Goal: Task Accomplishment & Management: Use online tool/utility

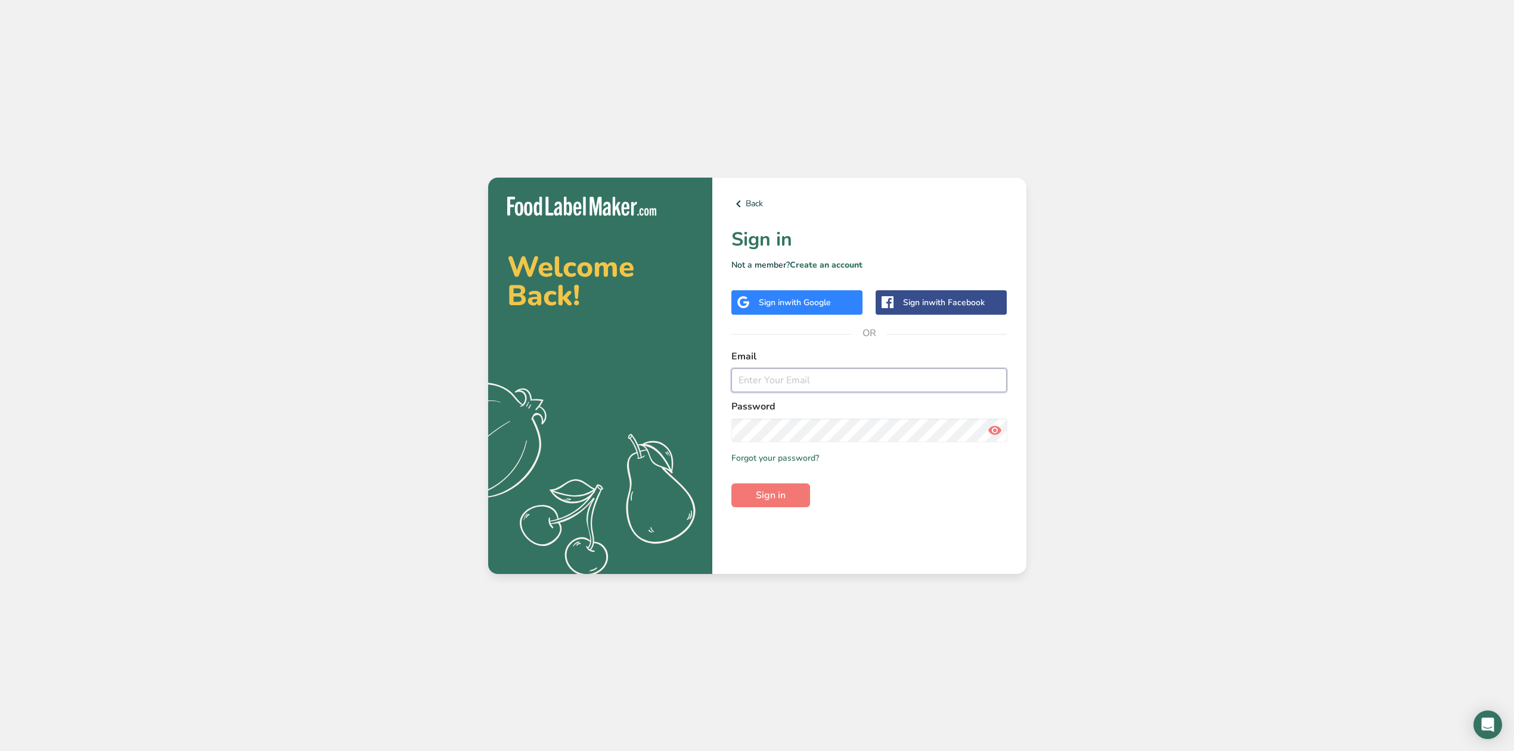
click at [747, 384] on input "email" at bounding box center [869, 380] width 276 height 24
type input "[EMAIL_ADDRESS][DOMAIN_NAME]"
click at [786, 496] on button "Sign in" at bounding box center [770, 495] width 79 height 24
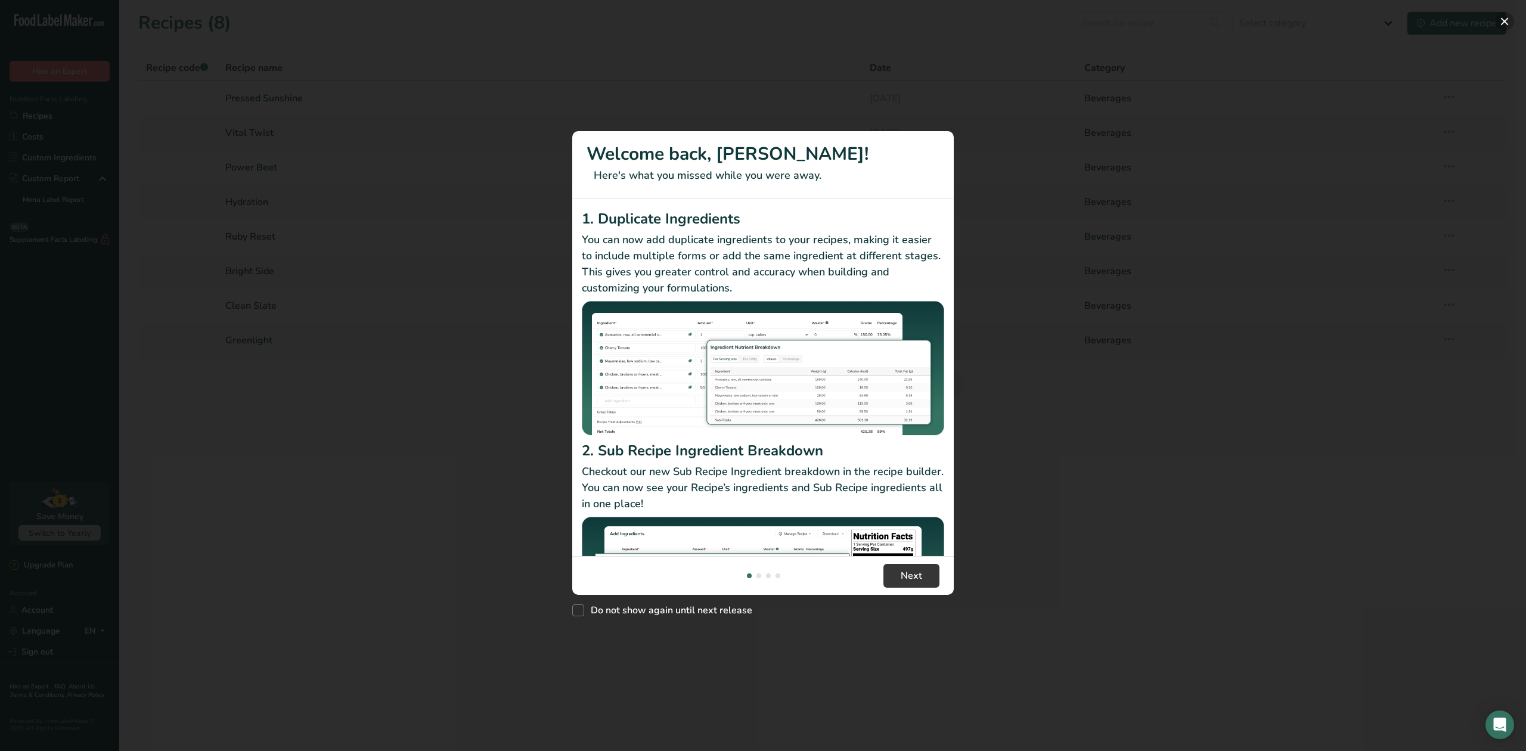
click at [1503, 14] on button "New Features" at bounding box center [1504, 21] width 19 height 19
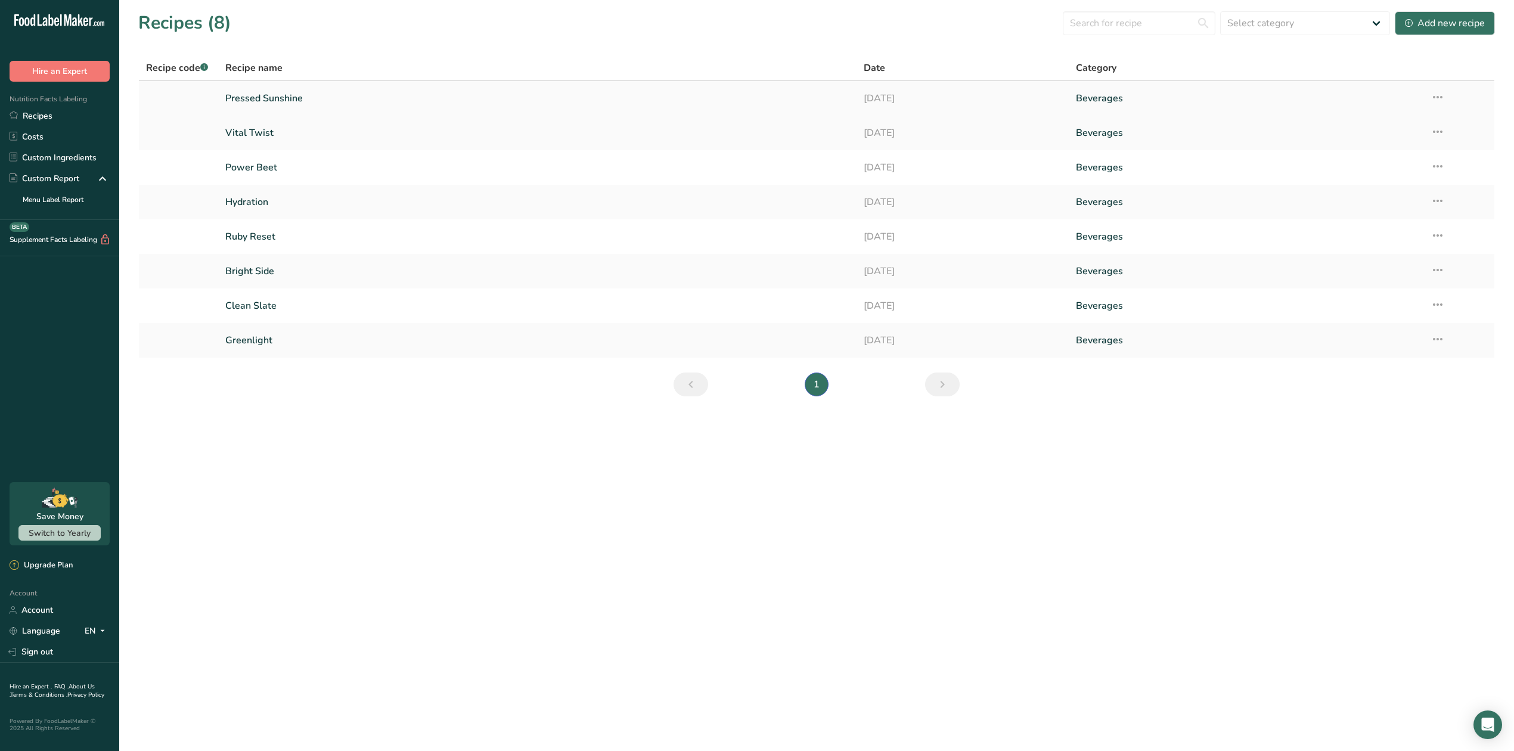
click at [1098, 99] on link "Beverages" at bounding box center [1246, 98] width 340 height 25
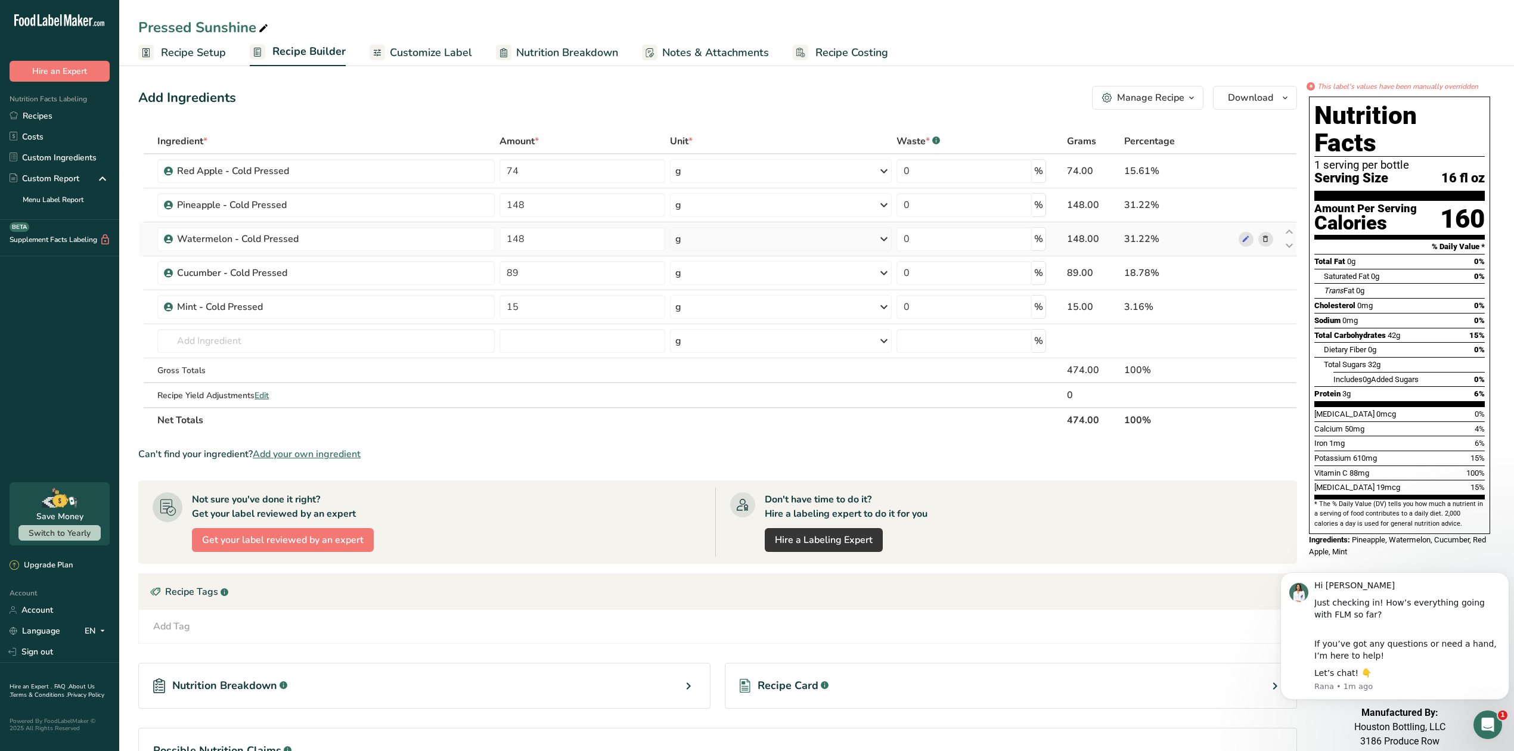
click at [1267, 242] on icon at bounding box center [1265, 239] width 8 height 13
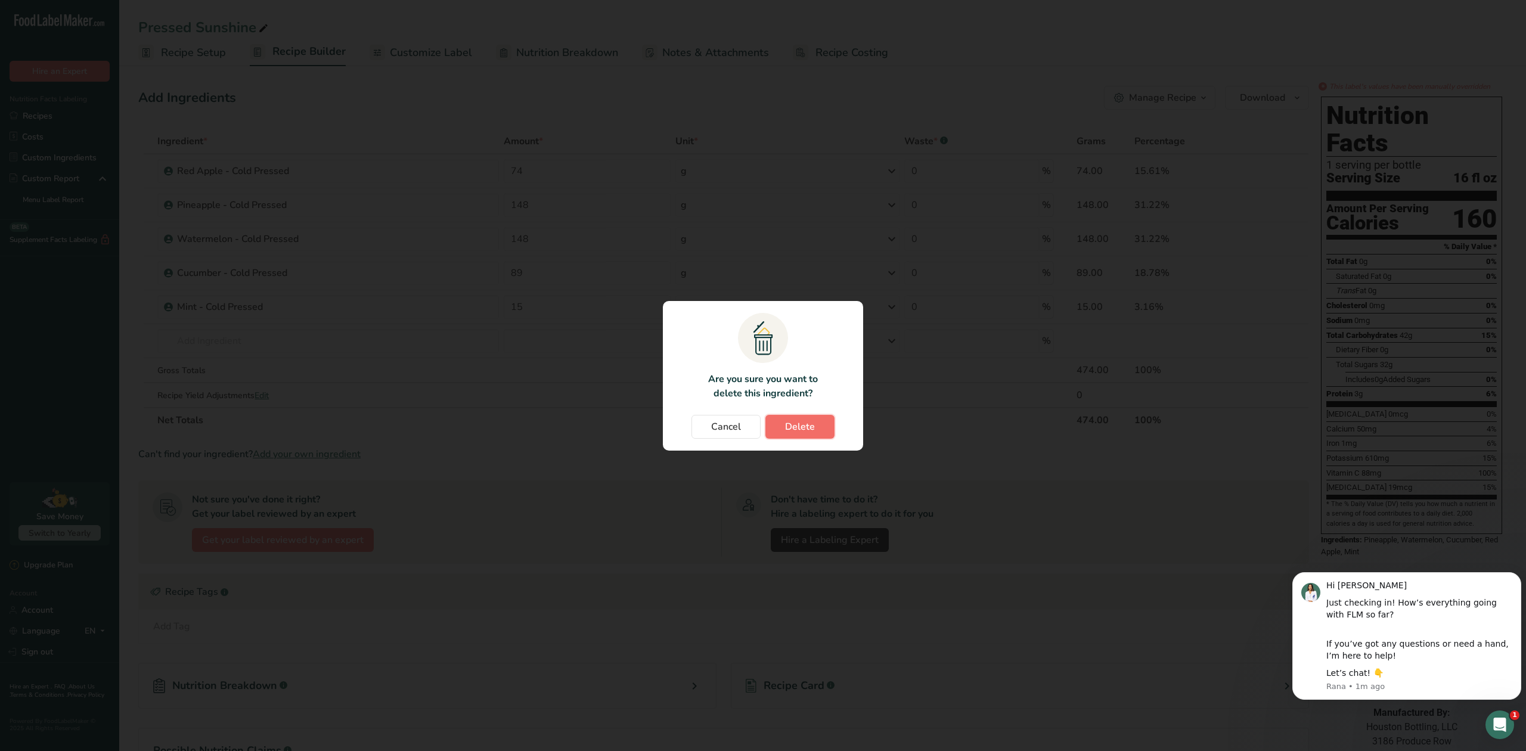
click at [819, 427] on button "Delete" at bounding box center [799, 427] width 69 height 24
type input "89"
type input "15"
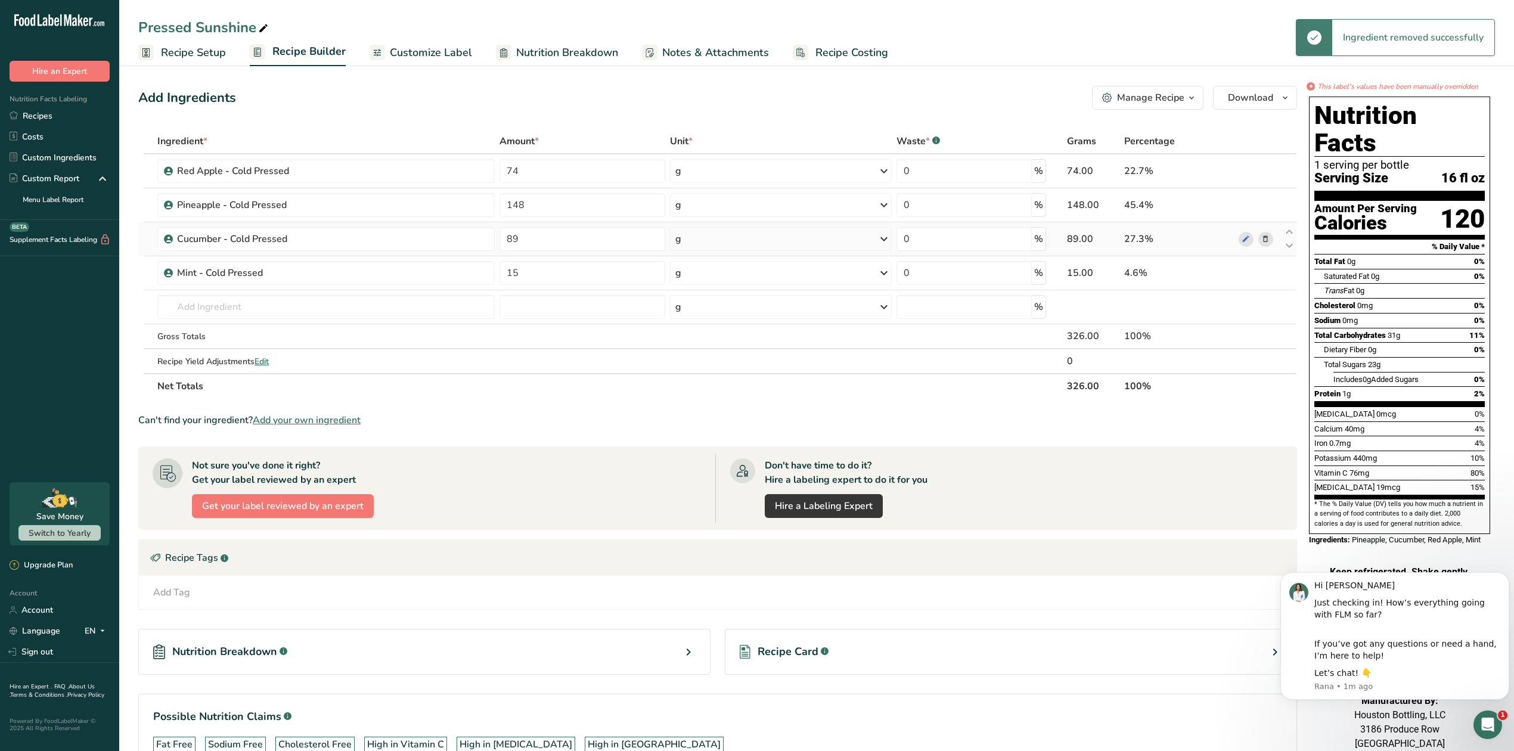
click at [1269, 241] on icon at bounding box center [1265, 239] width 8 height 13
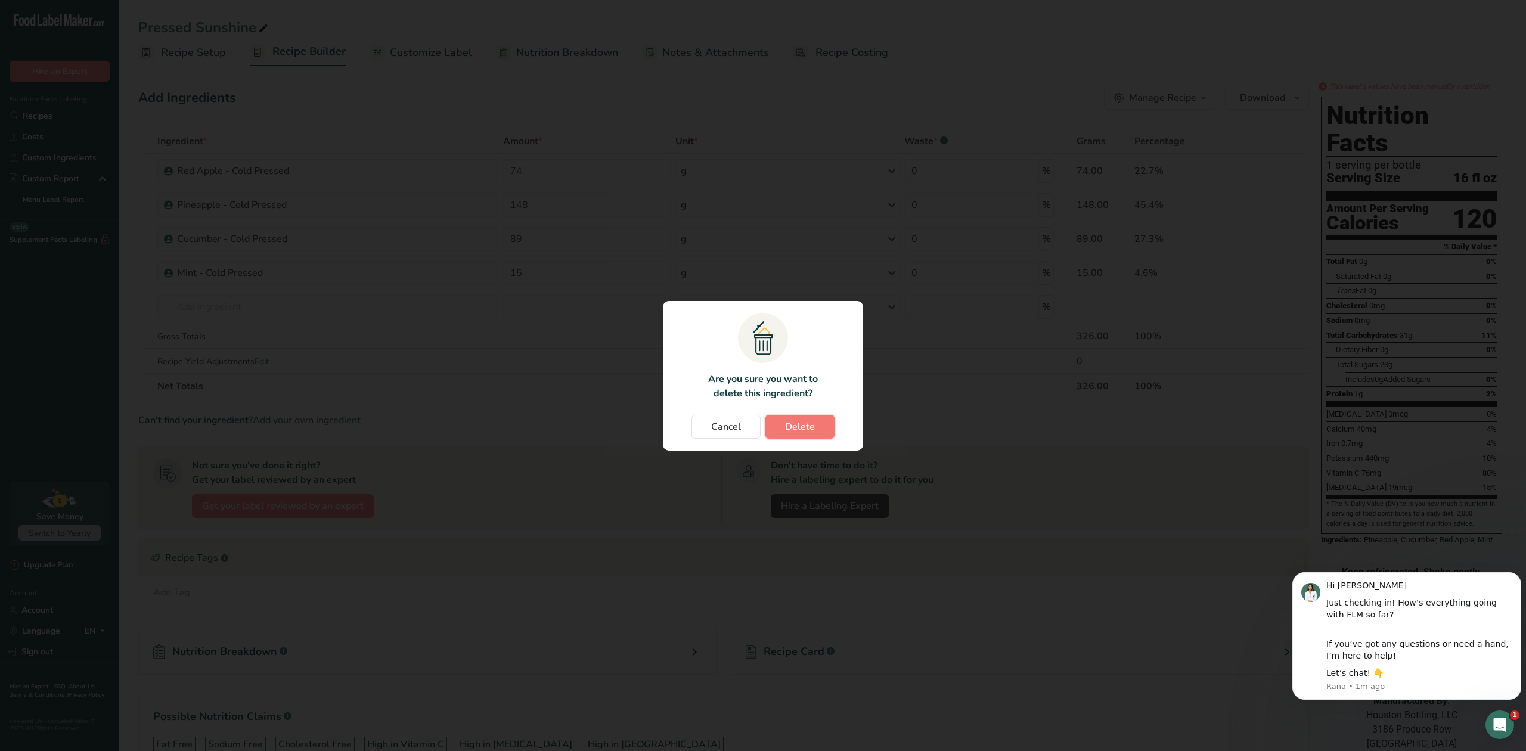
click at [808, 430] on span "Delete" at bounding box center [800, 427] width 30 height 14
type input "15"
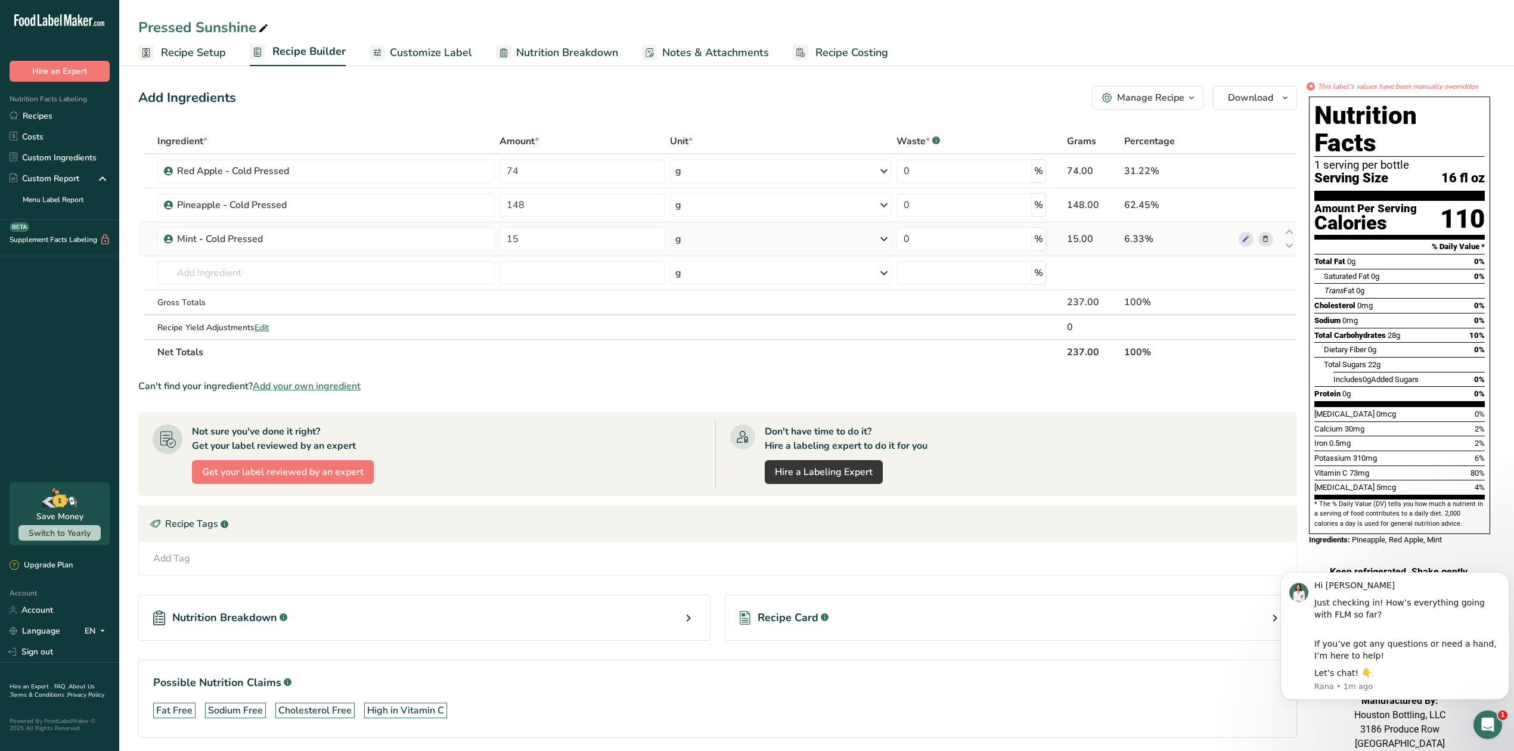
click at [1267, 240] on icon at bounding box center [1265, 239] width 8 height 13
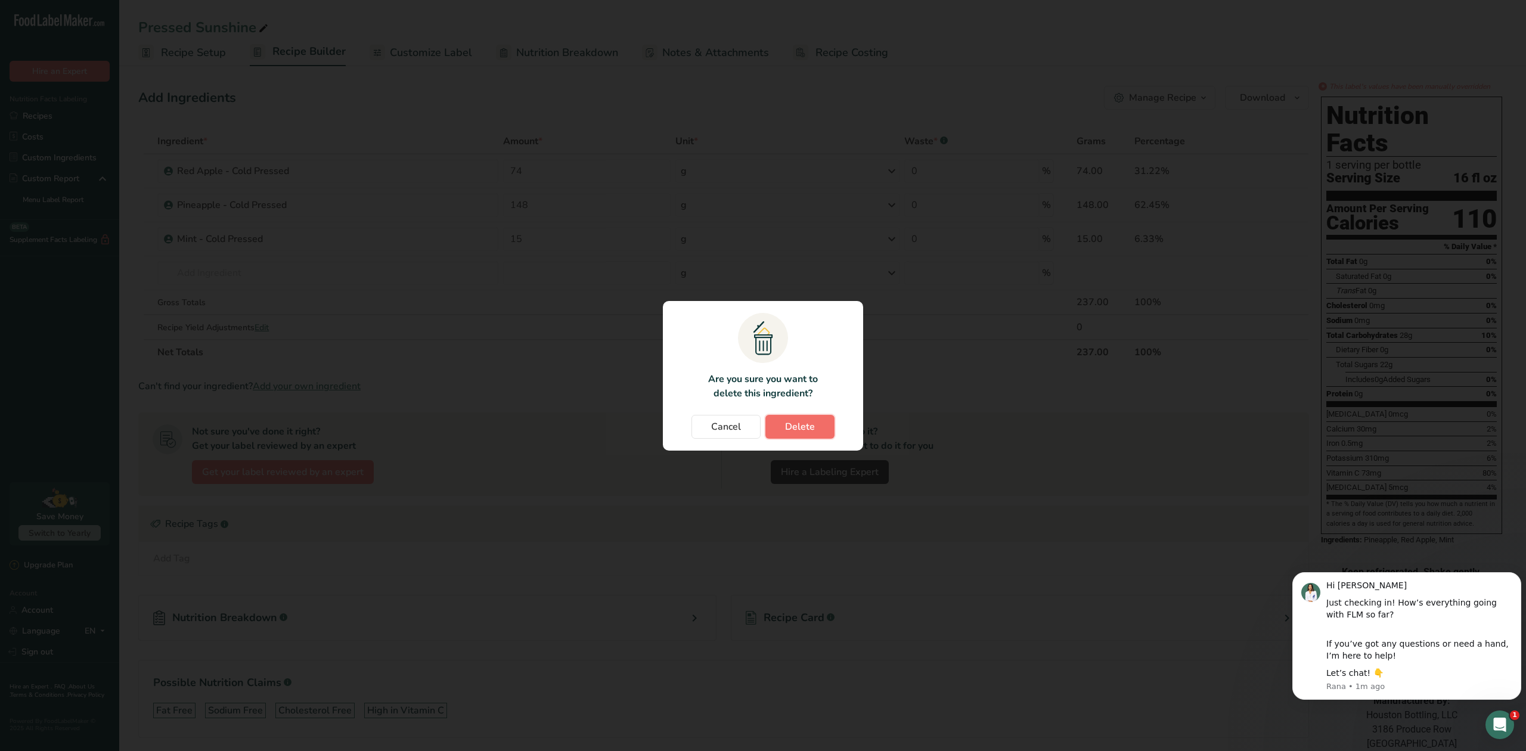
click at [819, 420] on button "Delete" at bounding box center [799, 427] width 69 height 24
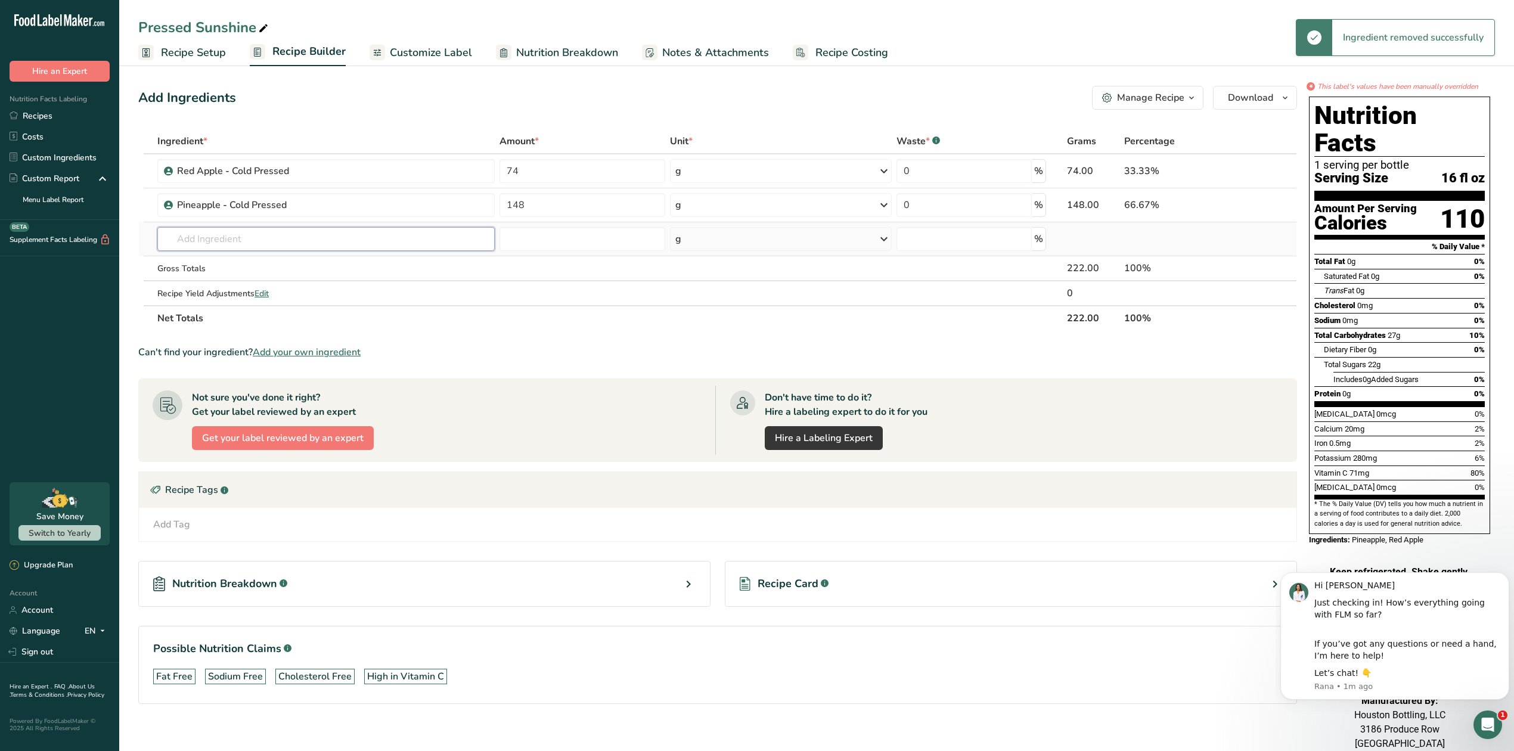
click at [197, 241] on input "text" at bounding box center [325, 239] width 337 height 24
type input "i"
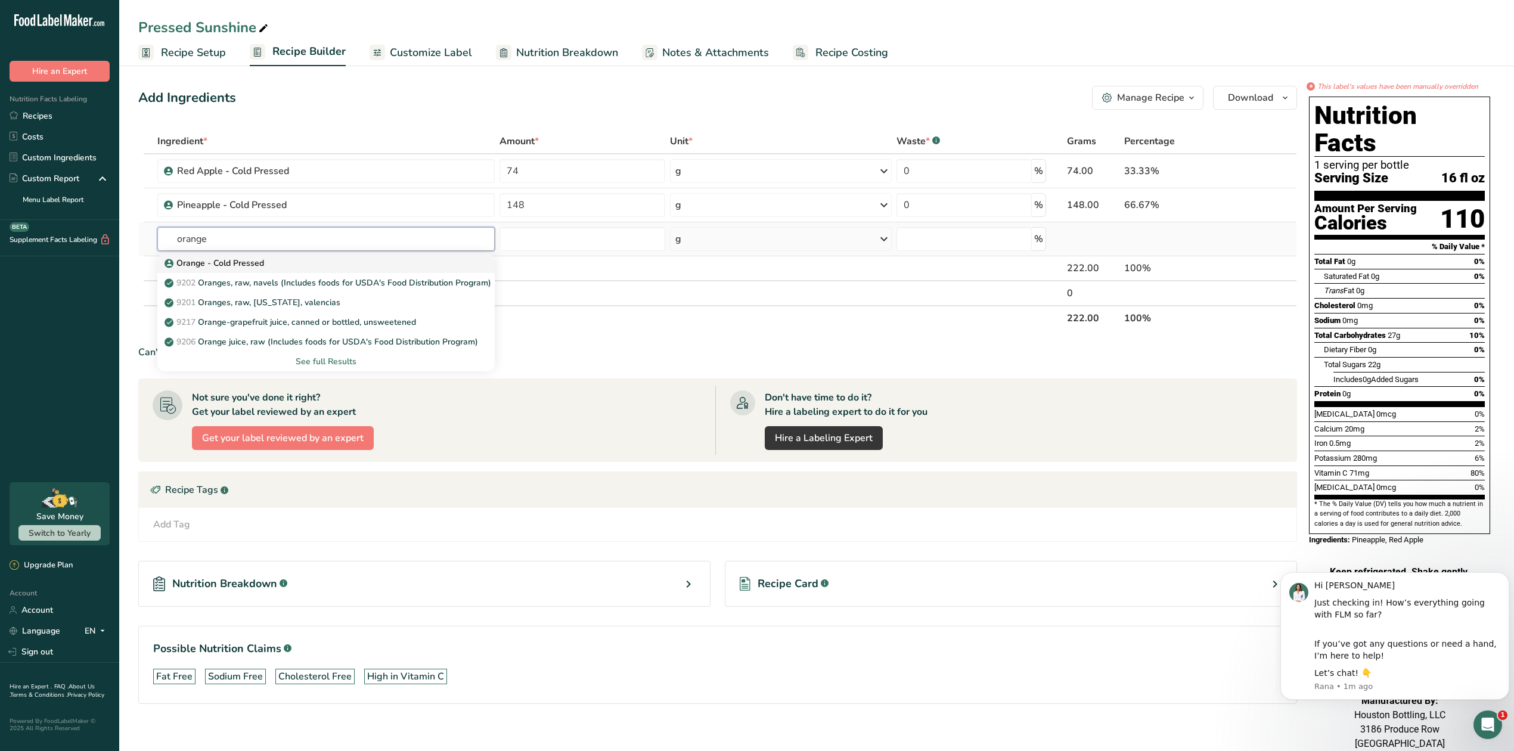
type input "orange"
click at [234, 265] on p "Orange - Cold Pressed" at bounding box center [215, 263] width 97 height 13
type input "Orange - Cold Pressed"
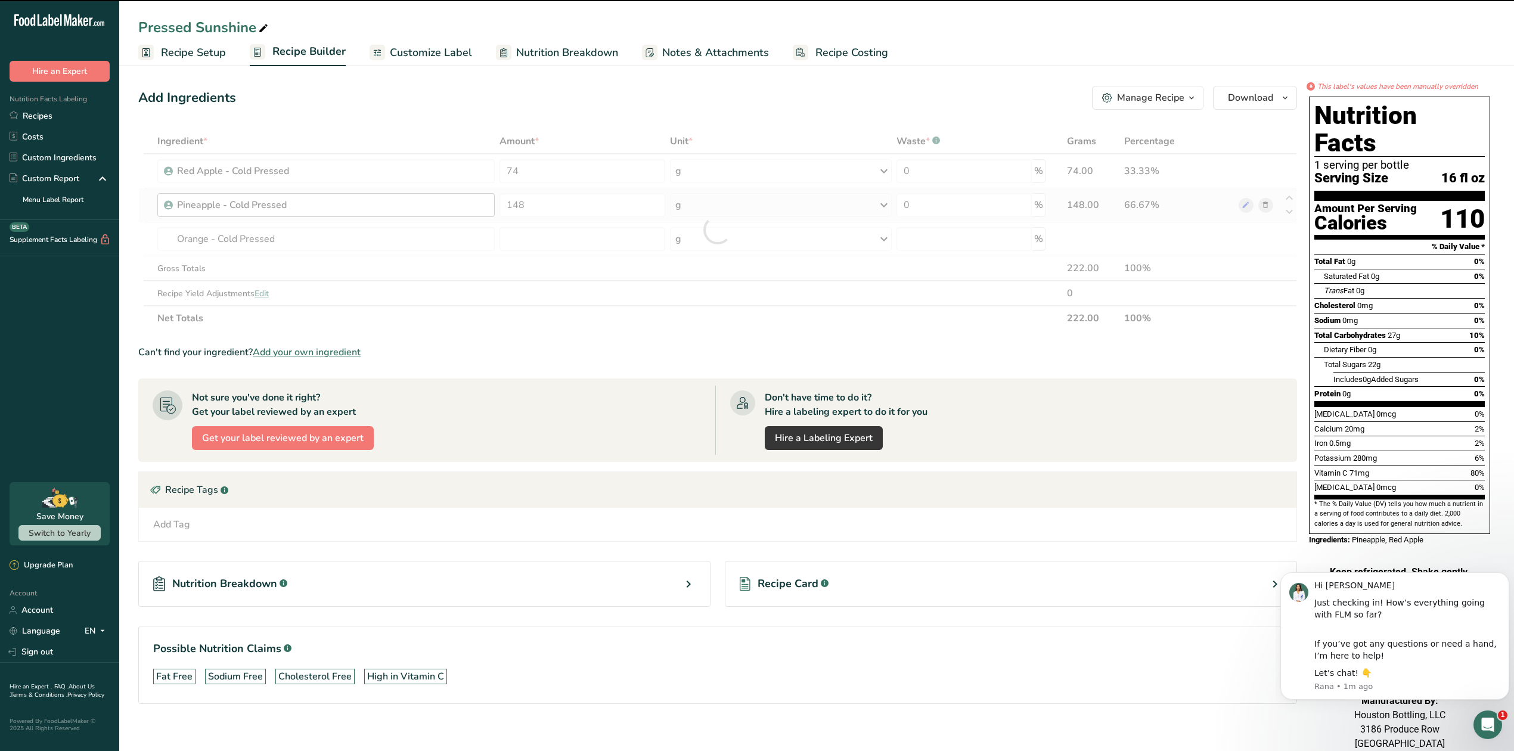
type input "0"
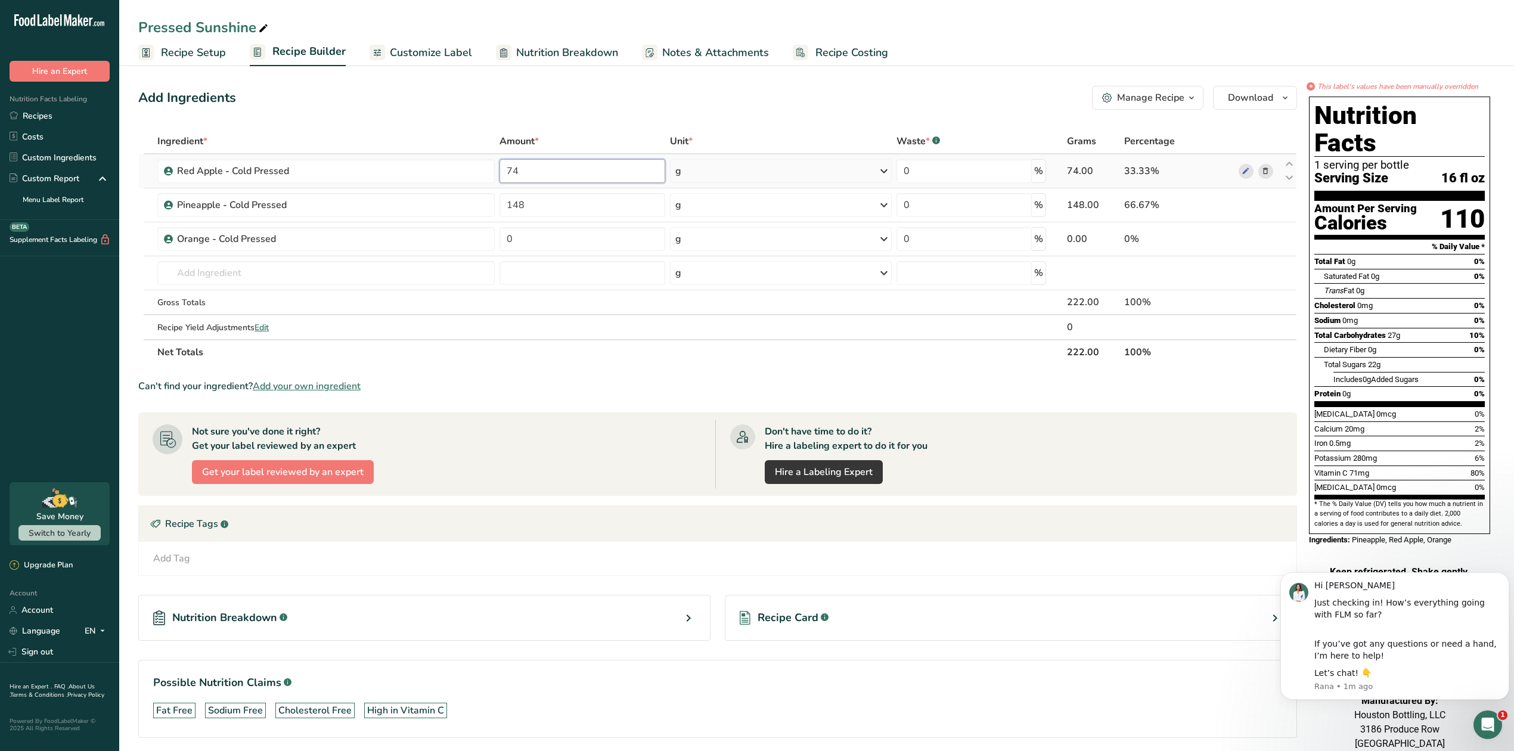
click at [525, 170] on input "74" at bounding box center [583, 171] width 166 height 24
type input "7"
type input "178"
click at [546, 206] on div "Ingredient * Amount * Unit * Waste * .a-a{fill:#347362;}.b-a{fill:#fff;} Grams …" at bounding box center [717, 247] width 1159 height 236
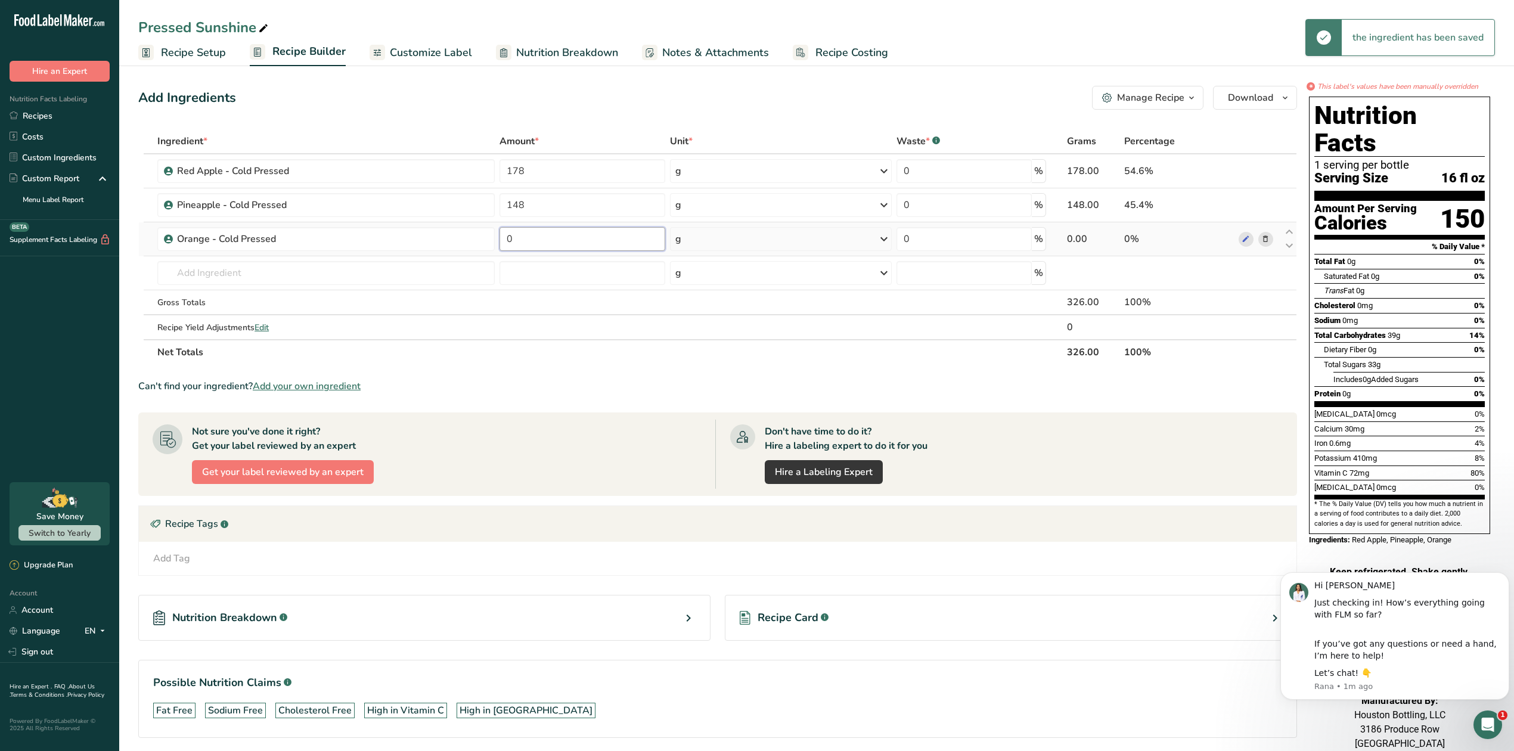
click at [544, 243] on div "Ingredient * Amount * Unit * Waste * .a-a{fill:#347362;}.b-a{fill:#fff;} Grams …" at bounding box center [717, 247] width 1159 height 236
type input "148"
click at [517, 342] on div "Ingredient * Amount * Unit * Waste * .a-a{fill:#347362;}.b-a{fill:#fff;} Grams …" at bounding box center [717, 247] width 1159 height 236
click at [576, 51] on span "Nutrition Breakdown" at bounding box center [567, 53] width 102 height 16
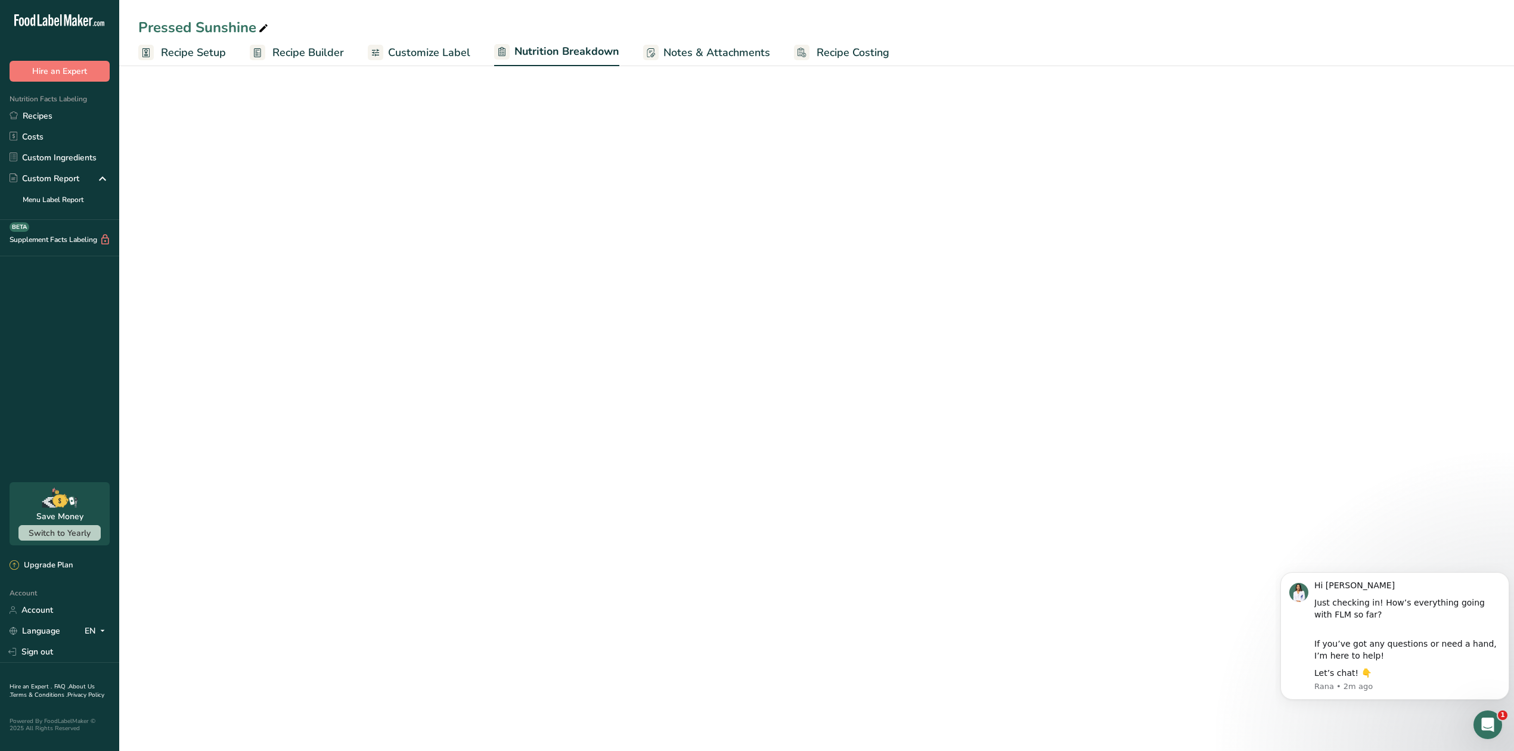
select select "Calories"
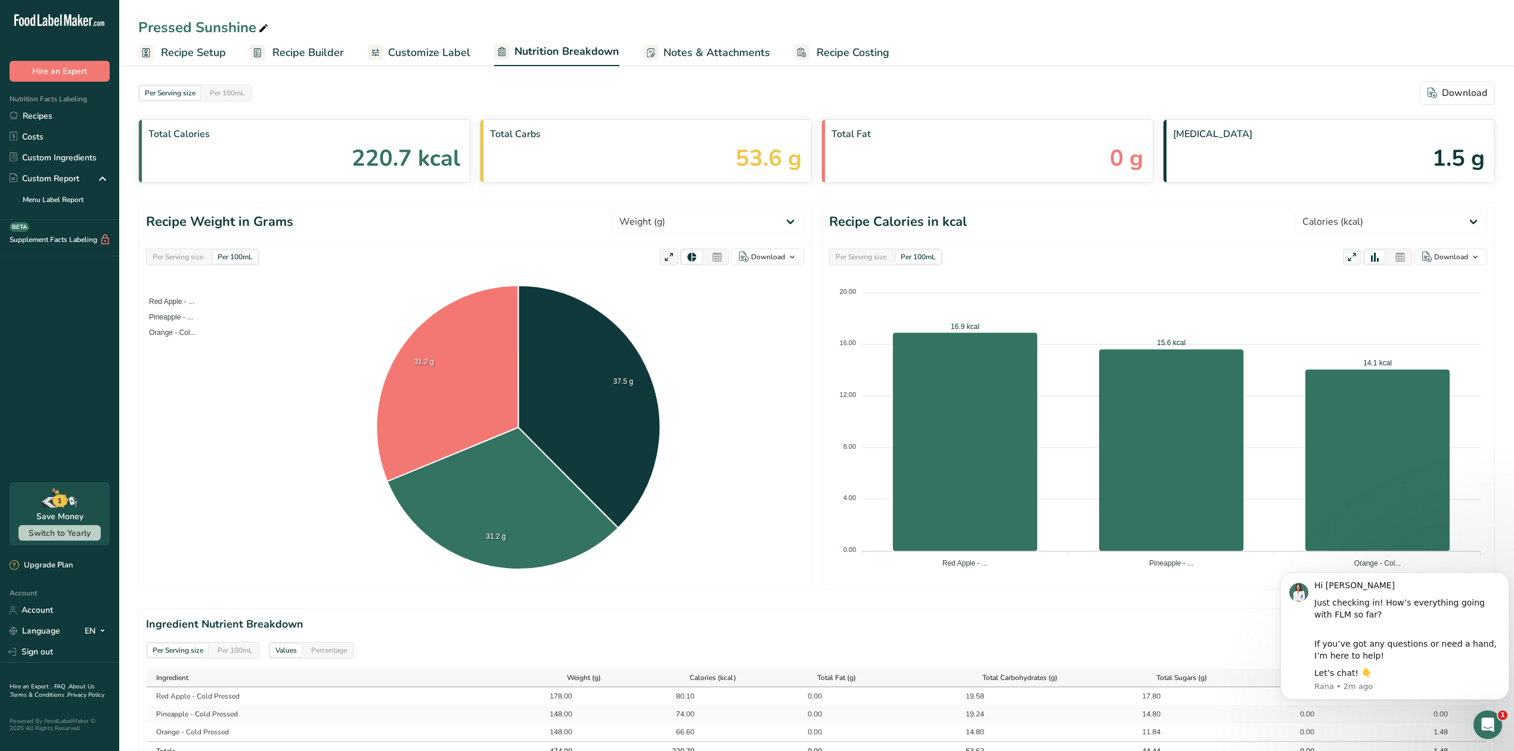
click at [458, 55] on span "Customize Label" at bounding box center [429, 53] width 82 height 16
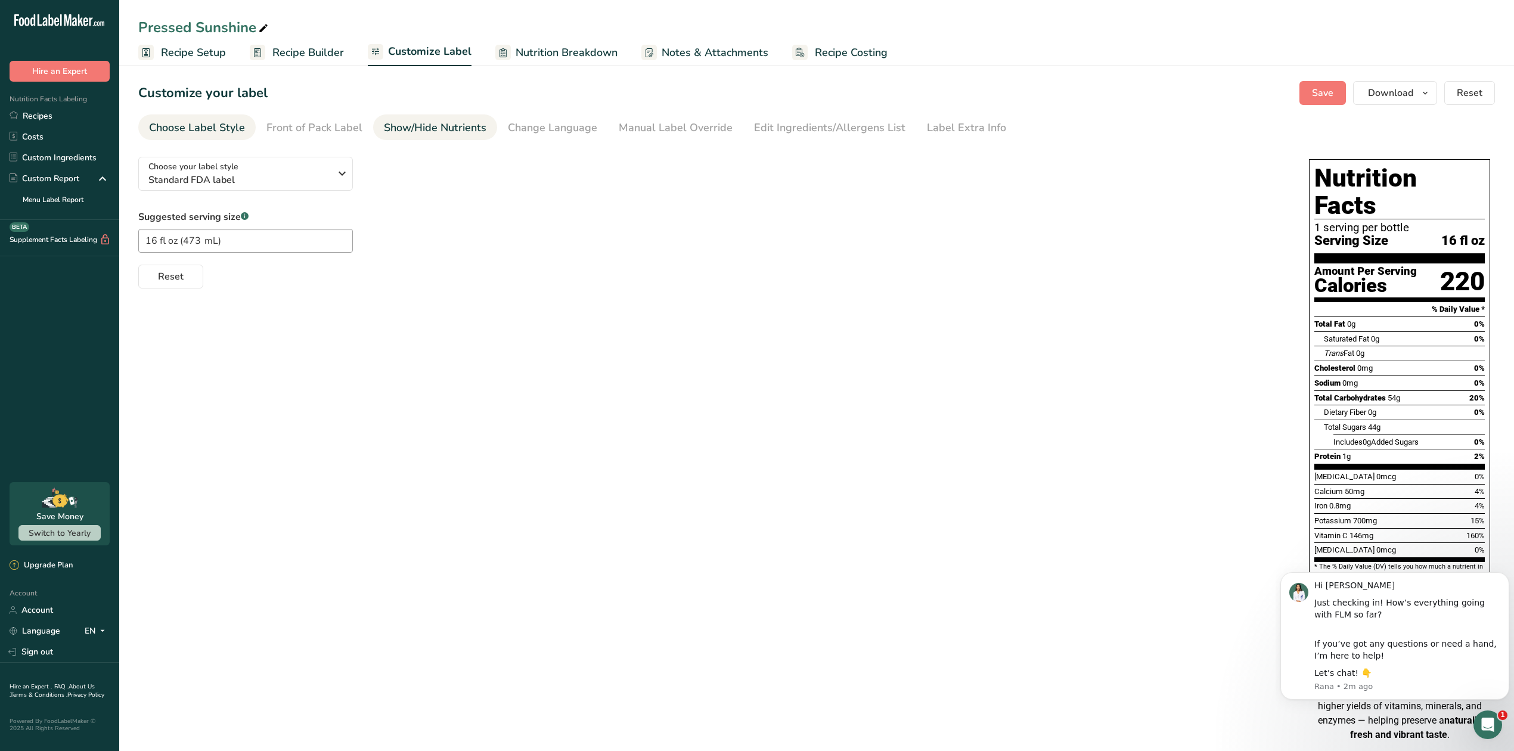
click at [452, 131] on div "Show/Hide Nutrients" at bounding box center [435, 128] width 103 height 16
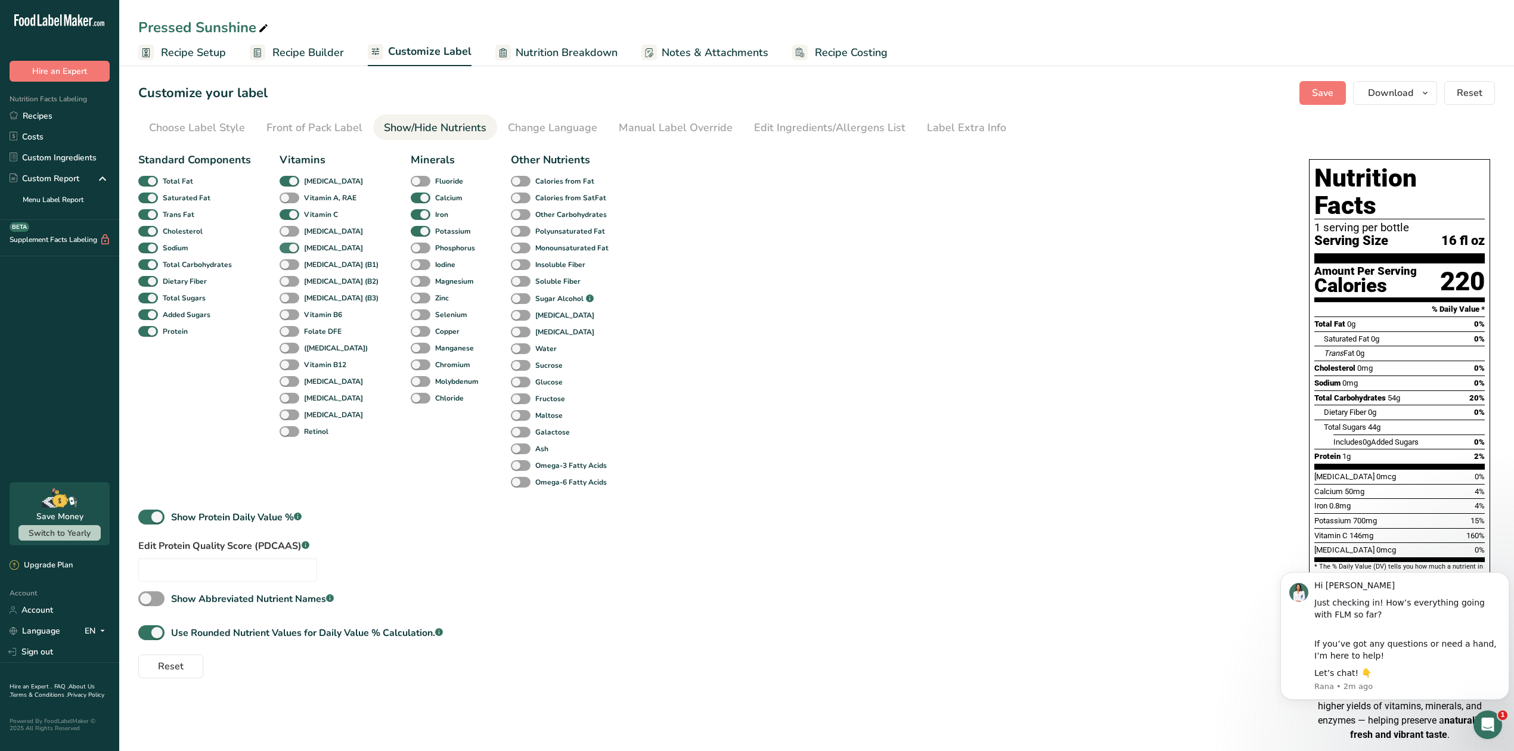
click at [287, 249] on span at bounding box center [290, 248] width 20 height 11
click at [287, 249] on input "[MEDICAL_DATA]" at bounding box center [284, 248] width 8 height 8
checkbox input "false"
click at [1317, 95] on span "Save" at bounding box center [1322, 93] width 21 height 14
click at [638, 470] on div "Standard Components Total Fat Saturated Fat Trans Fat [MEDICAL_DATA] Sodium Tot…" at bounding box center [711, 412] width 1147 height 531
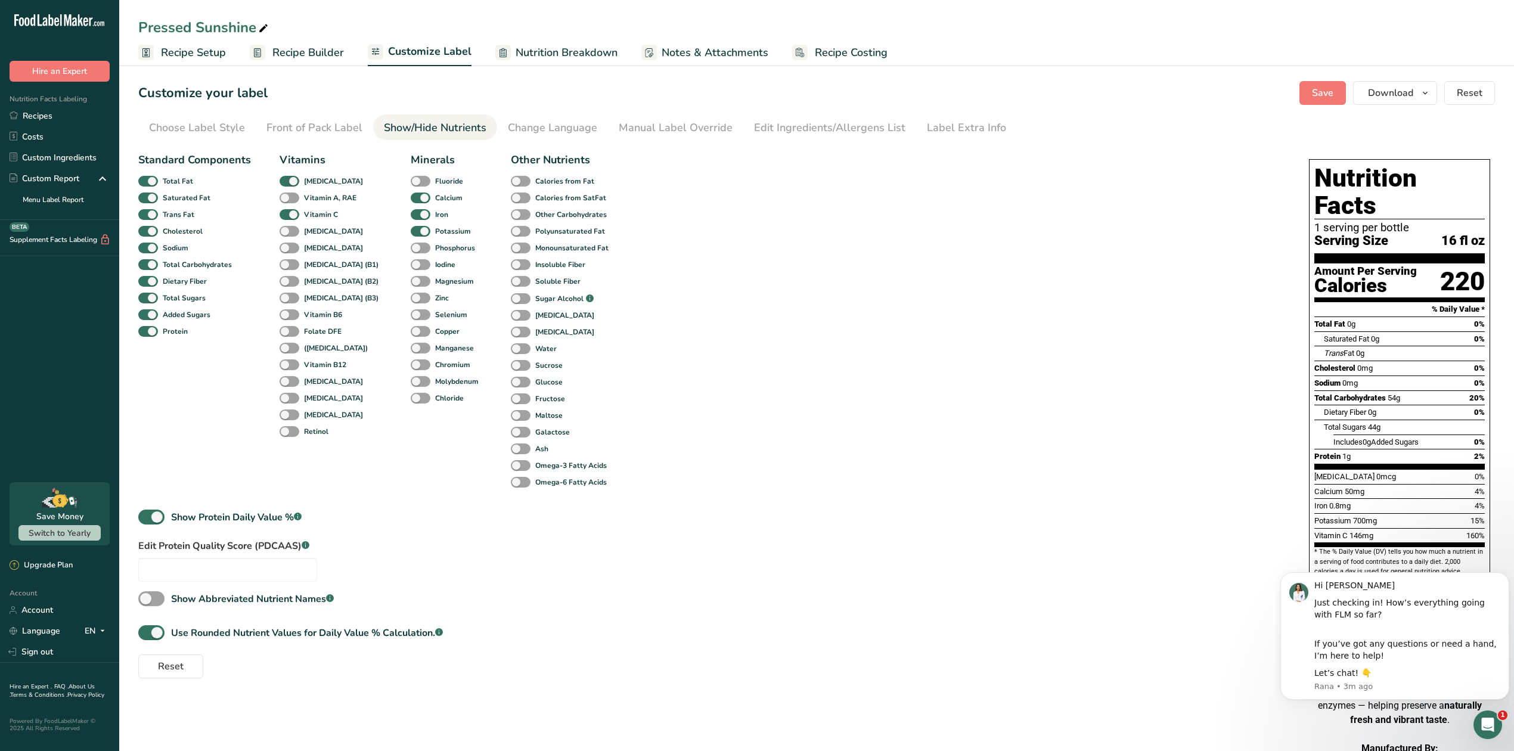
click at [199, 55] on span "Recipe Setup" at bounding box center [193, 53] width 65 height 16
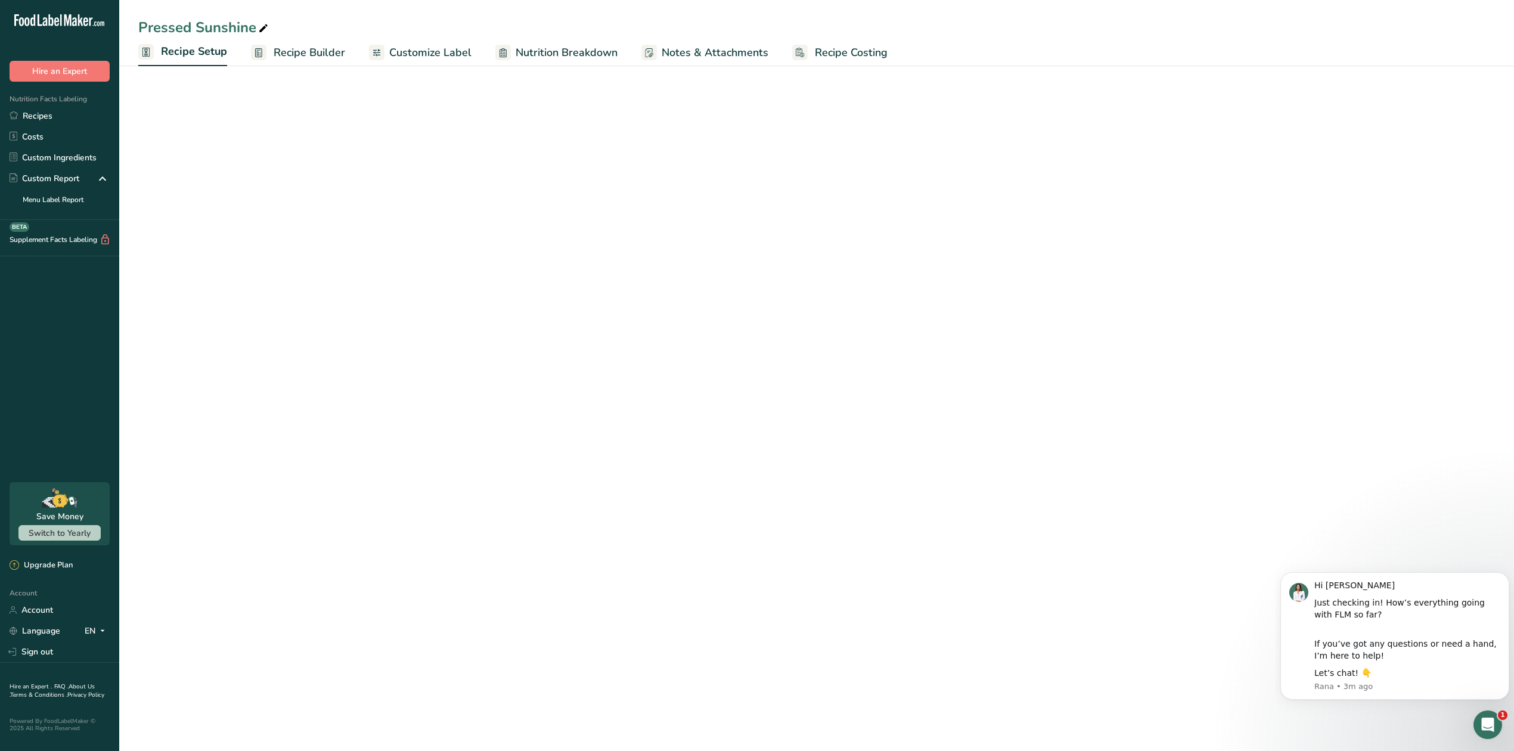
select select "22"
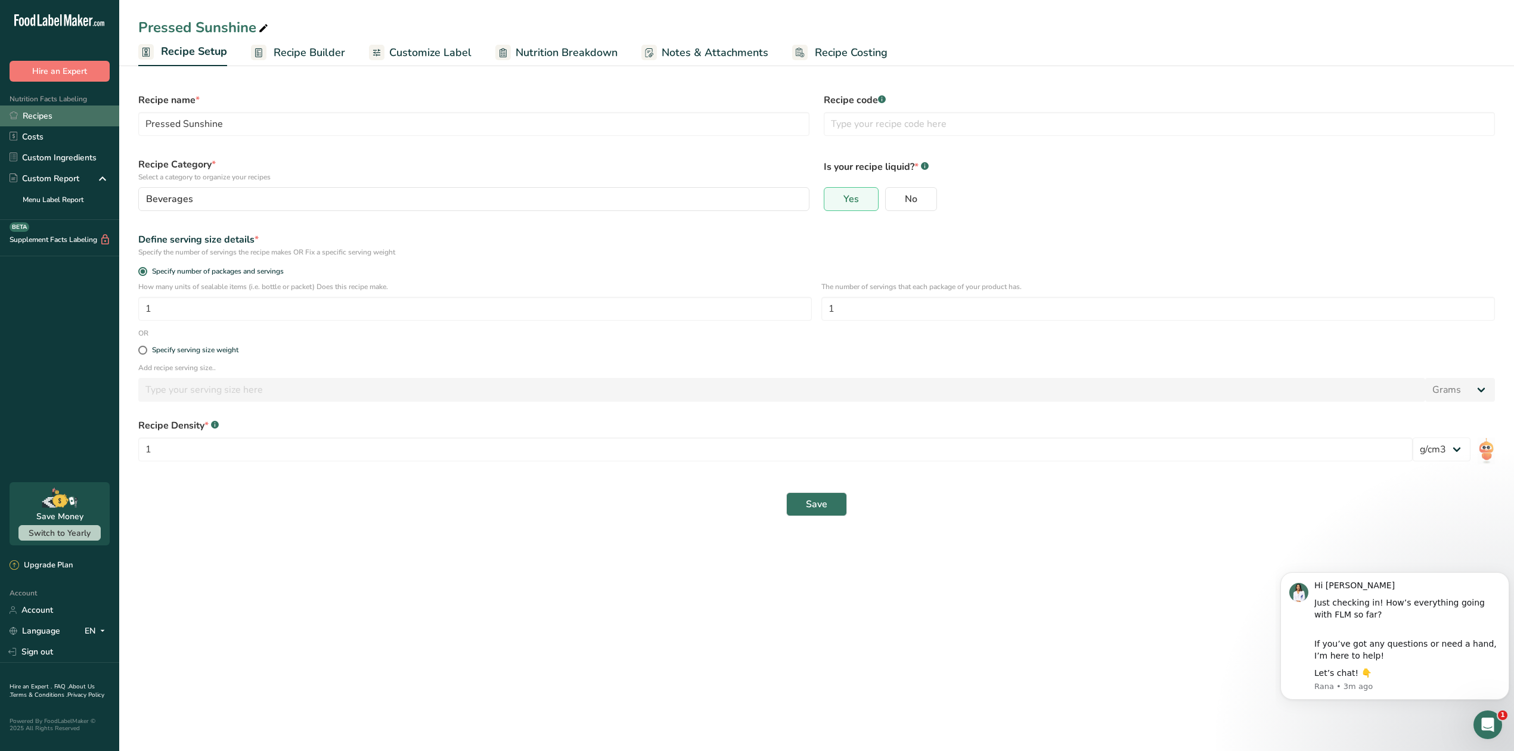
click at [50, 118] on link "Recipes" at bounding box center [59, 116] width 119 height 21
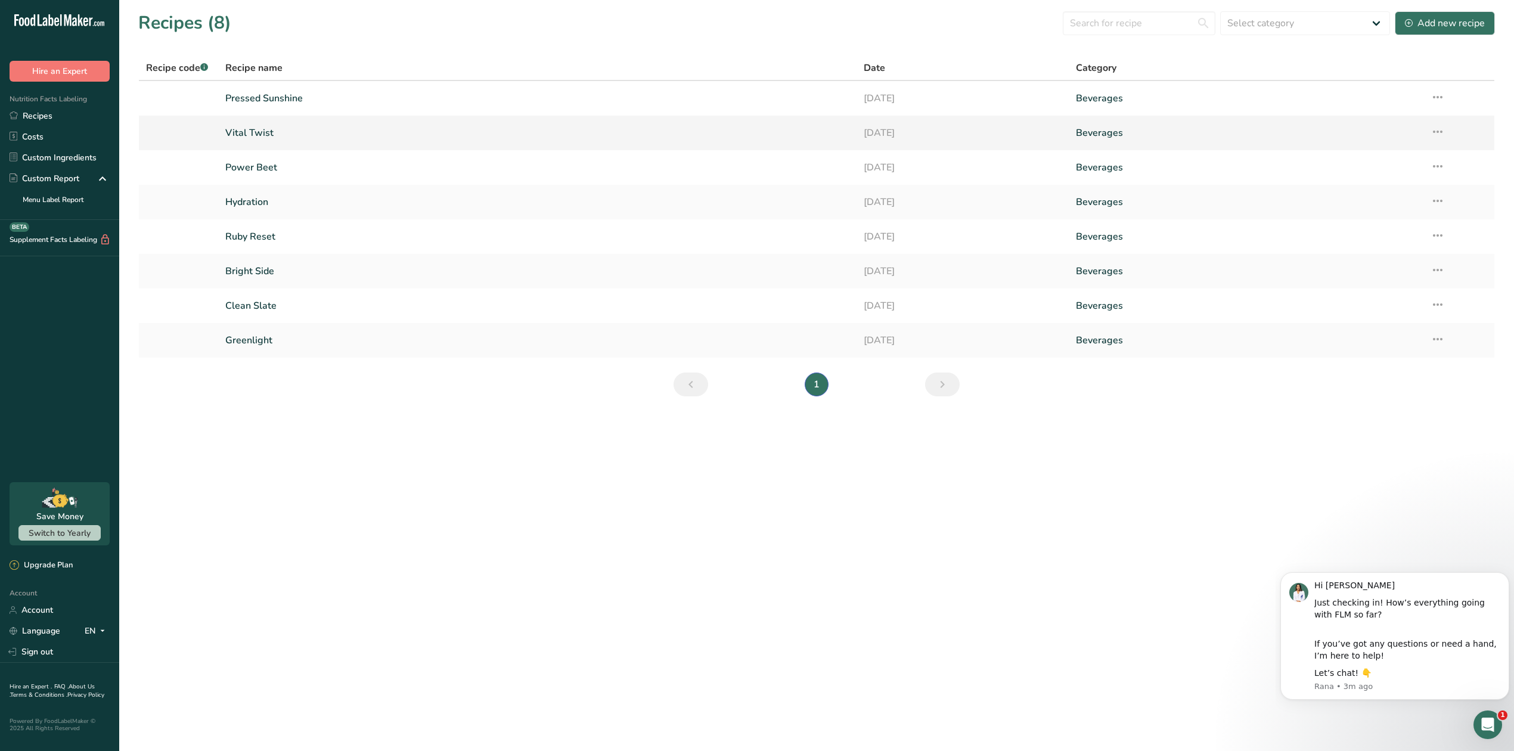
click at [250, 134] on link "Vital Twist" at bounding box center [537, 132] width 624 height 25
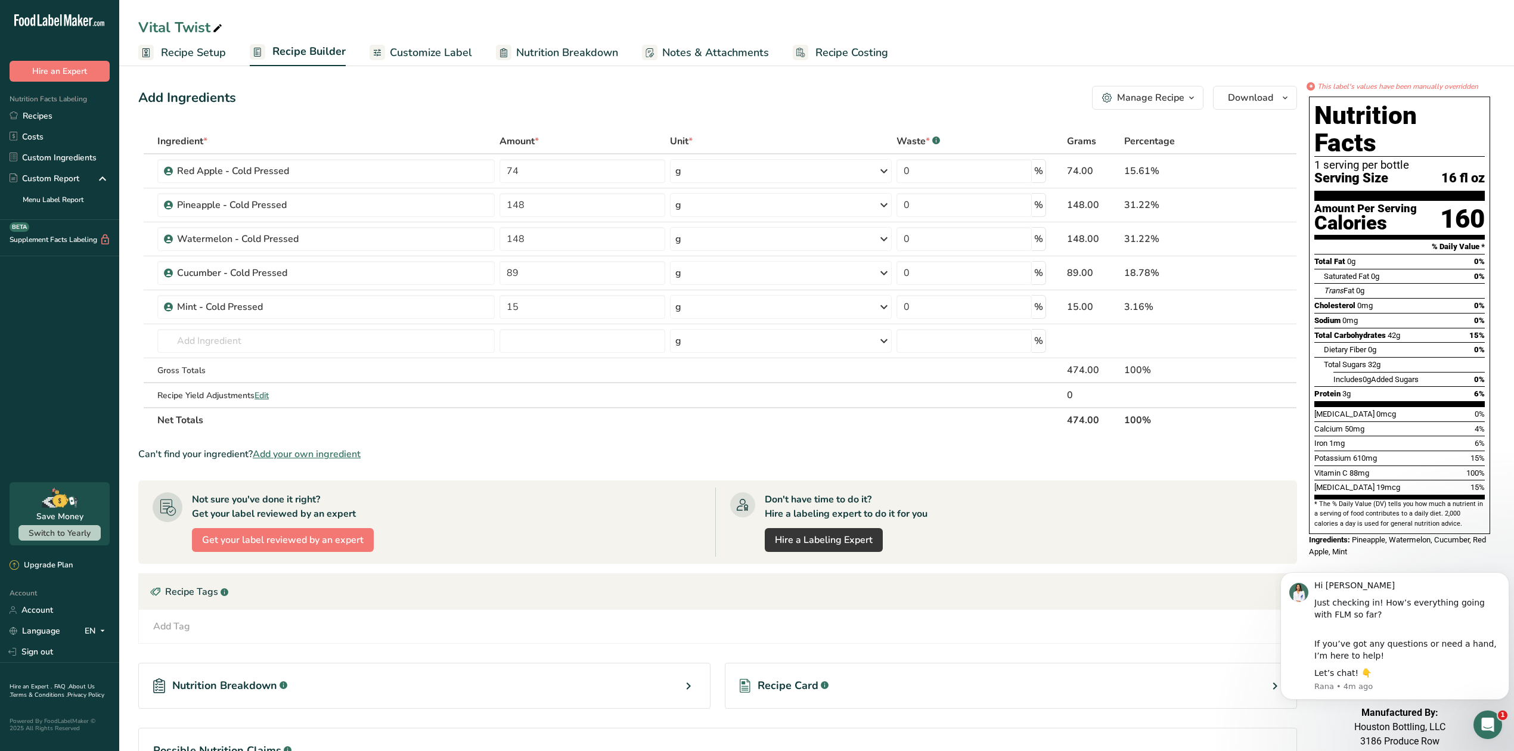
click at [192, 54] on span "Recipe Setup" at bounding box center [193, 53] width 65 height 16
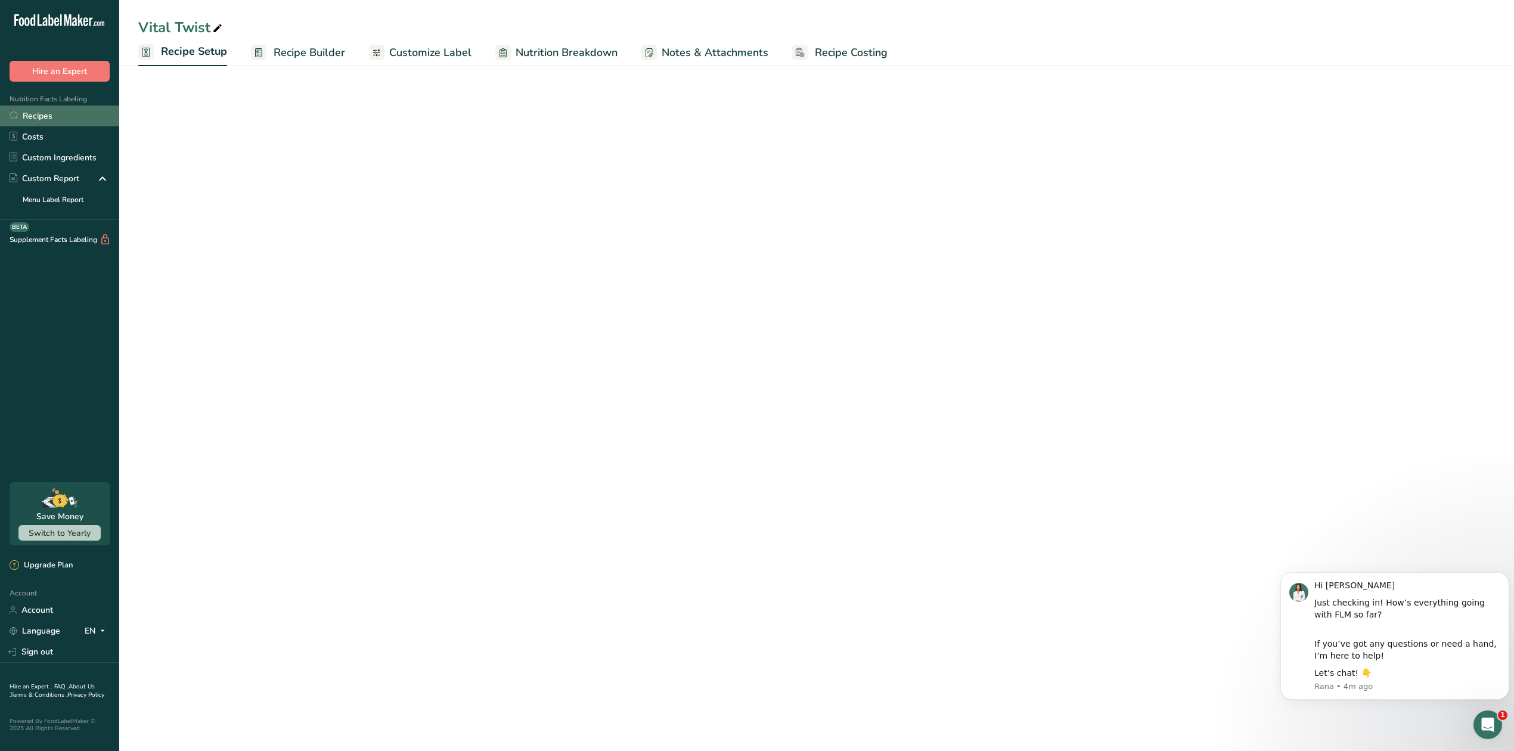
select select "22"
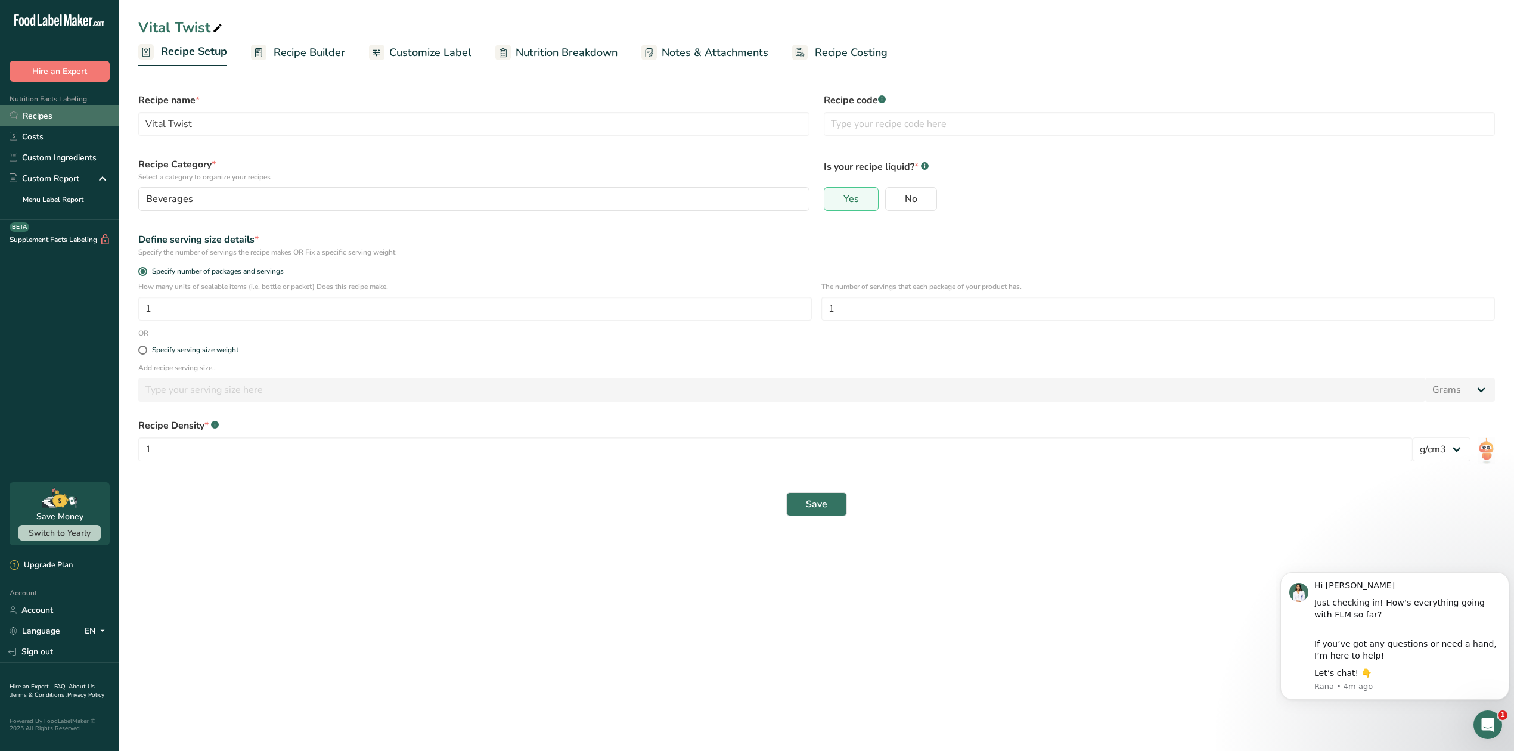
click at [48, 117] on link "Recipes" at bounding box center [59, 116] width 119 height 21
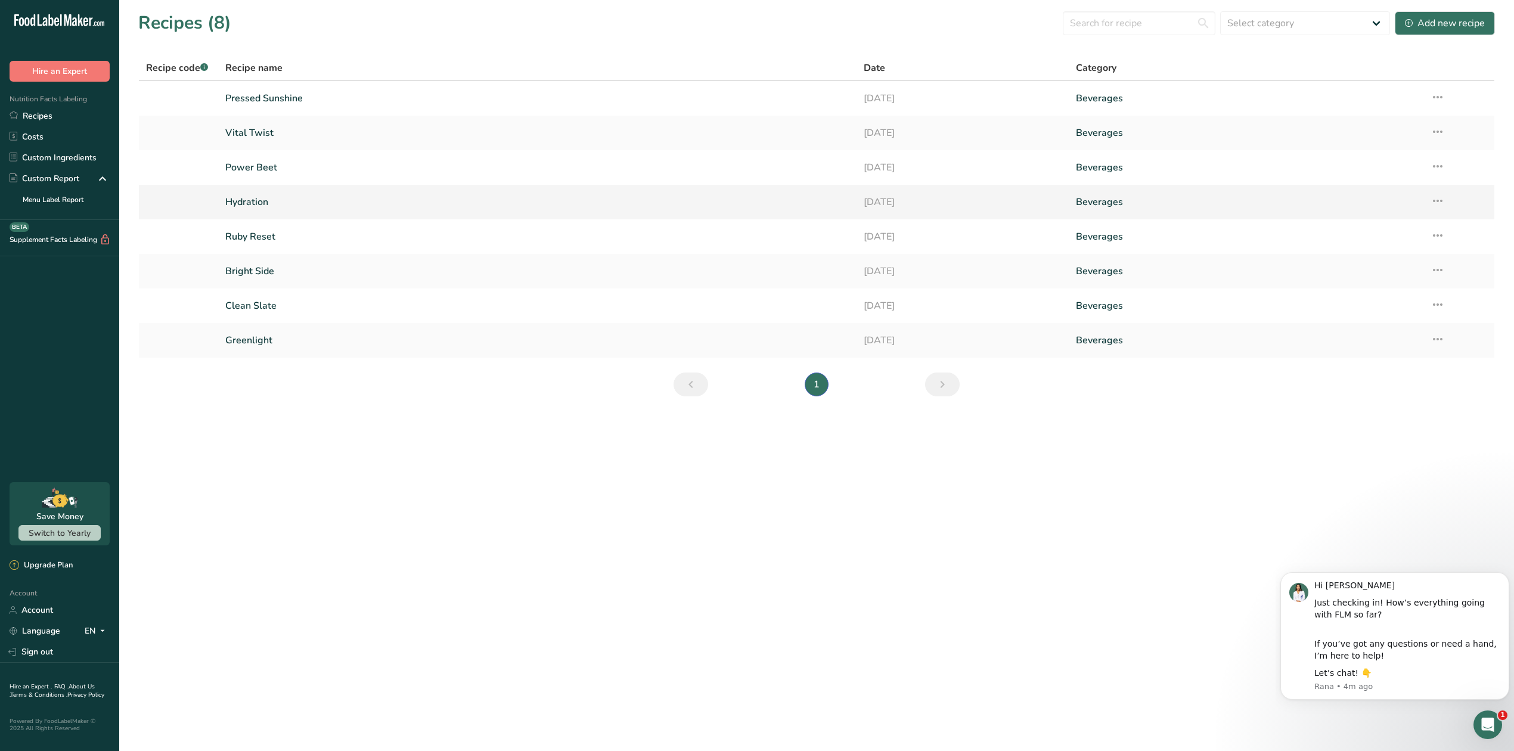
click at [265, 203] on link "Hydration" at bounding box center [537, 202] width 624 height 25
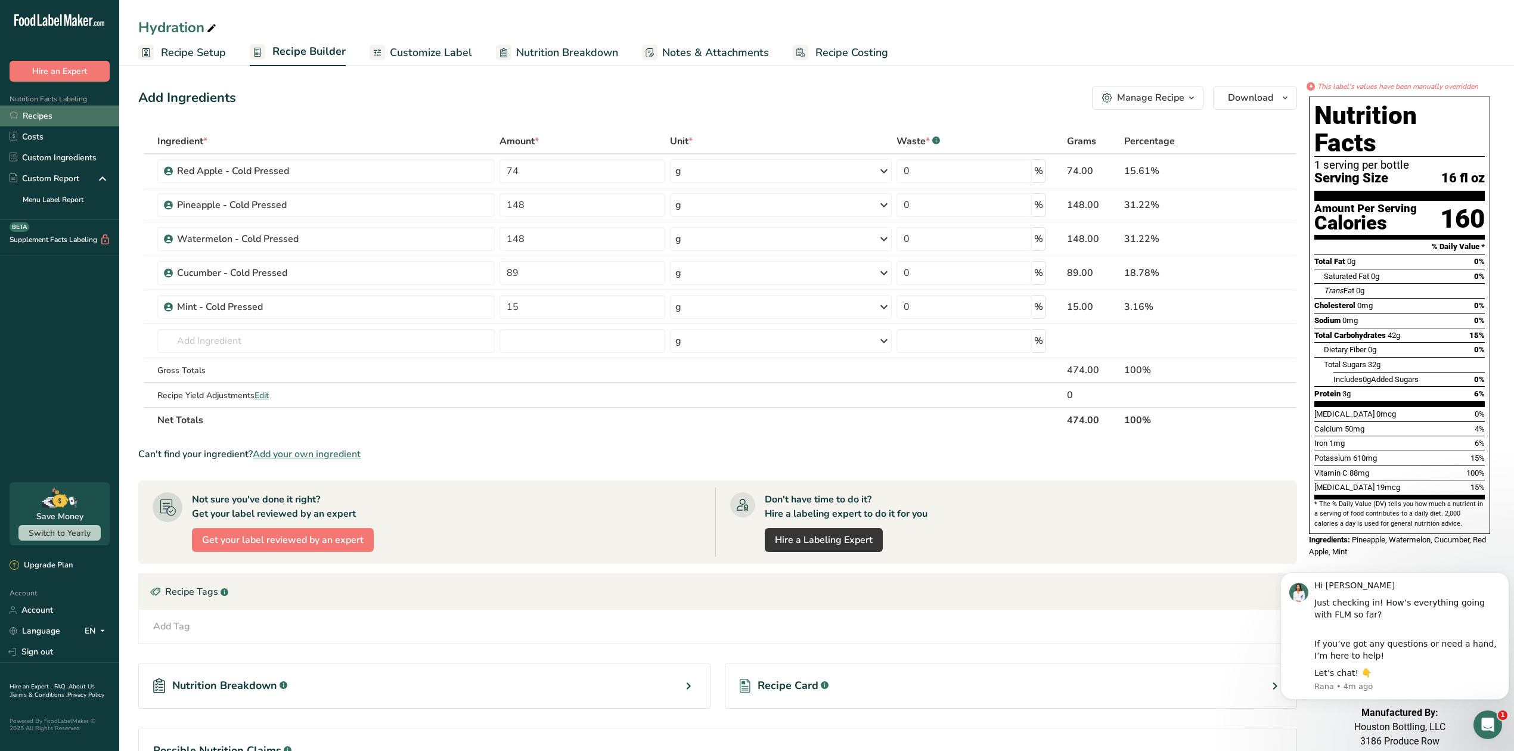
click at [54, 115] on link "Recipes" at bounding box center [59, 116] width 119 height 21
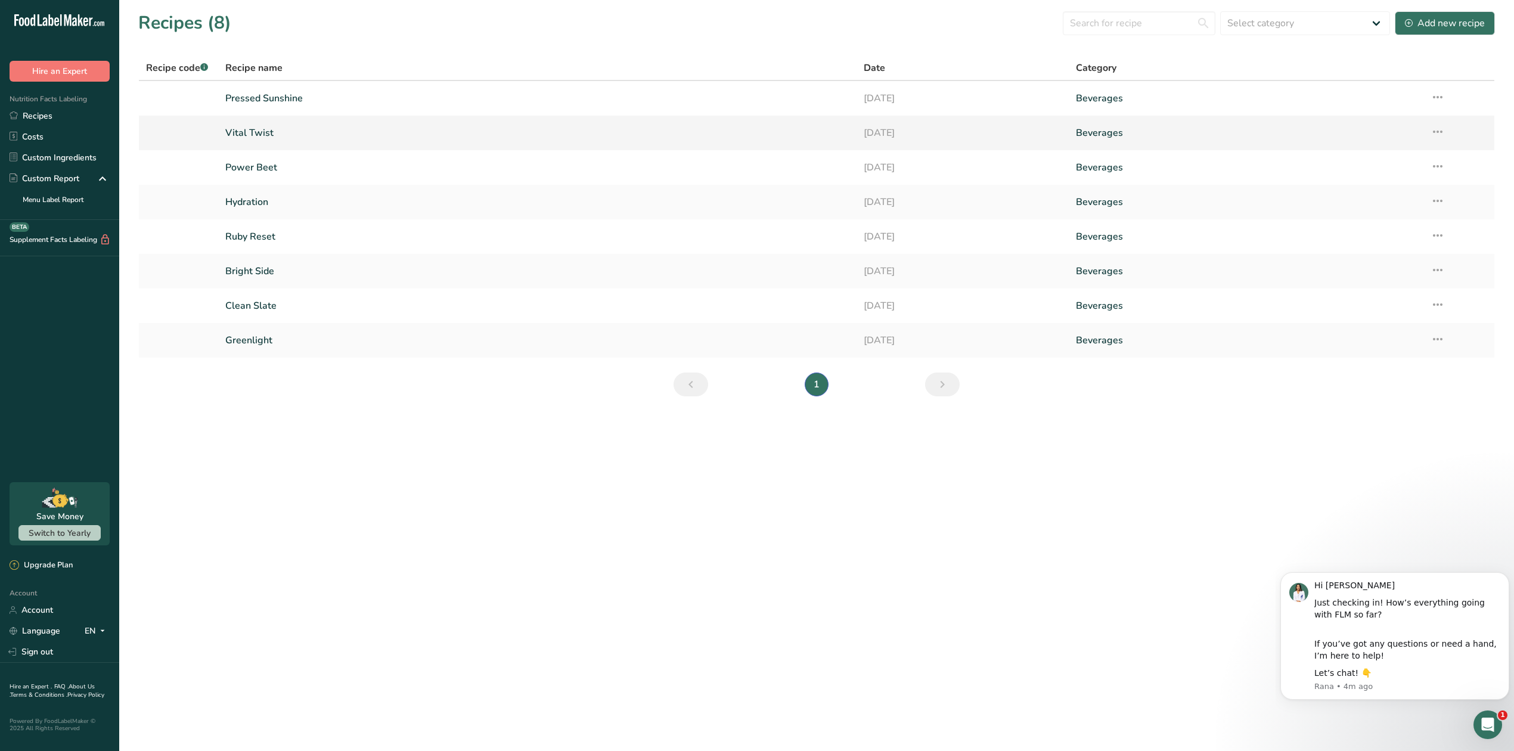
click at [261, 130] on link "Vital Twist" at bounding box center [537, 132] width 624 height 25
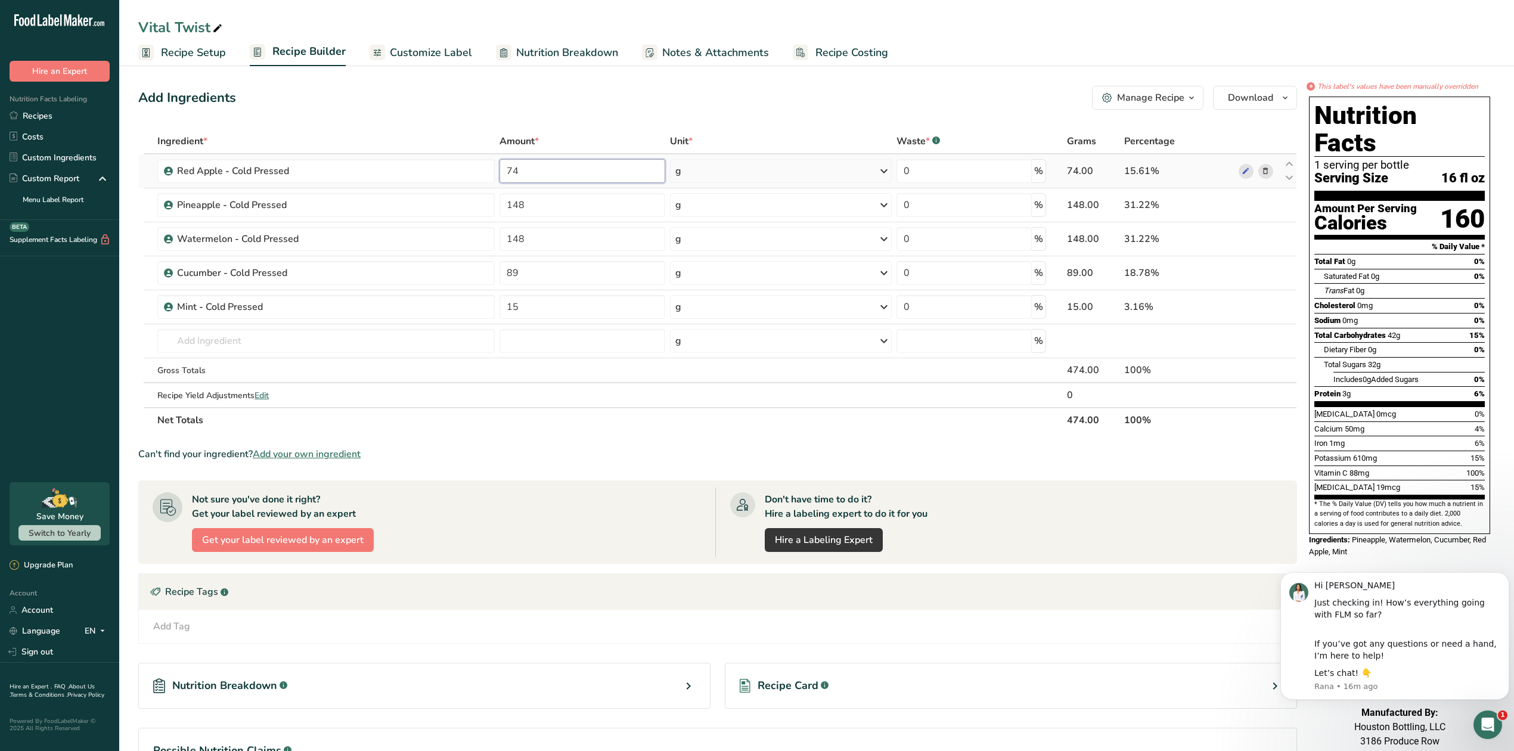
click at [573, 169] on input "74" at bounding box center [583, 171] width 166 height 24
type input "7"
type input "100"
click at [566, 208] on div "Ingredient * Amount * Unit * Waste * .a-a{fill:#347362;}.b-a{fill:#fff;} Grams …" at bounding box center [717, 281] width 1159 height 304
type input "125"
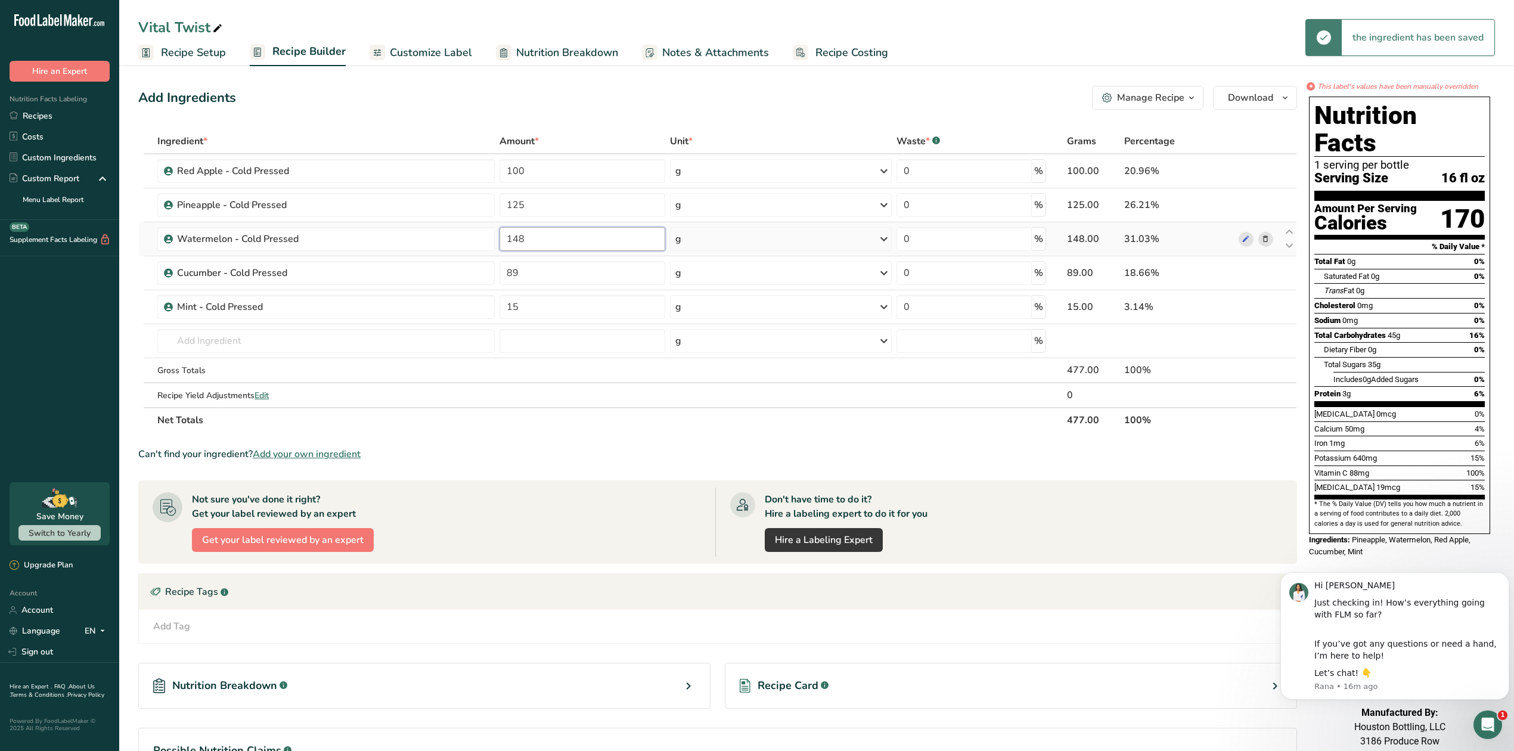
click at [566, 235] on div "Ingredient * Amount * Unit * Waste * .a-a{fill:#347362;}.b-a{fill:#fff;} Grams …" at bounding box center [717, 281] width 1159 height 304
type input "150"
click at [1266, 275] on div "Ingredient * Amount * Unit * Waste * .a-a{fill:#347362;}.b-a{fill:#fff;} Grams …" at bounding box center [717, 281] width 1159 height 304
click at [1266, 313] on icon at bounding box center [1265, 307] width 8 height 13
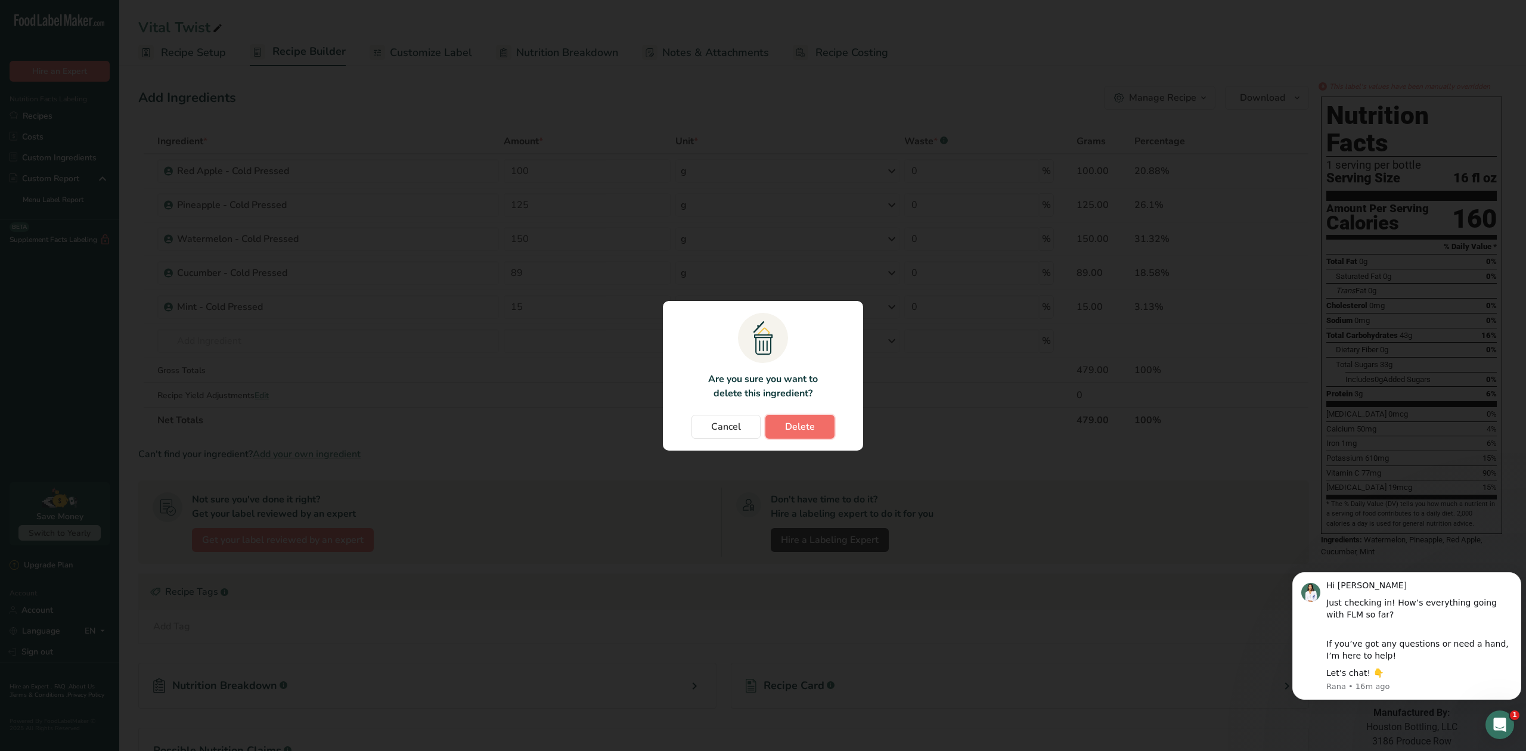
click at [801, 427] on span "Delete" at bounding box center [800, 427] width 30 height 14
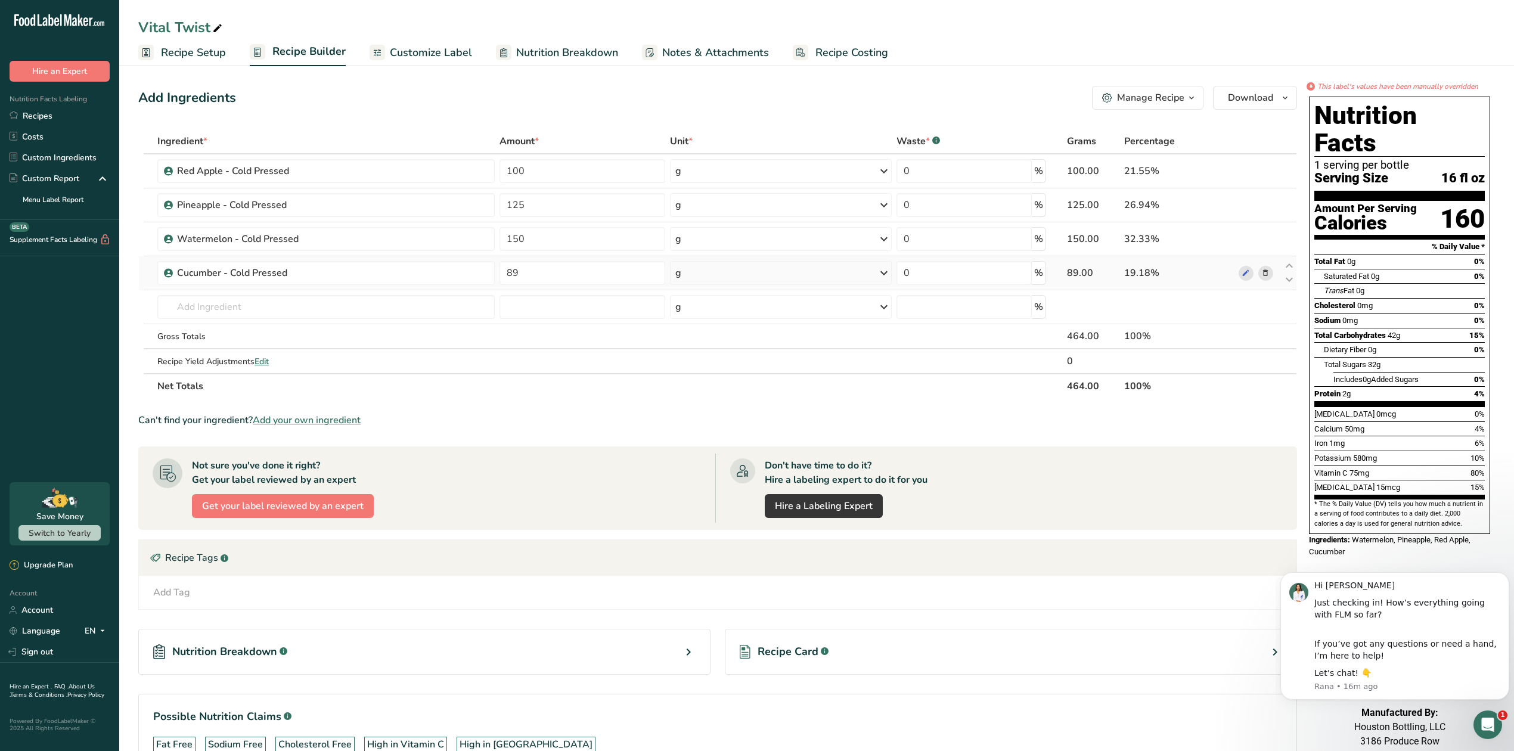
click at [1263, 275] on icon at bounding box center [1265, 273] width 8 height 13
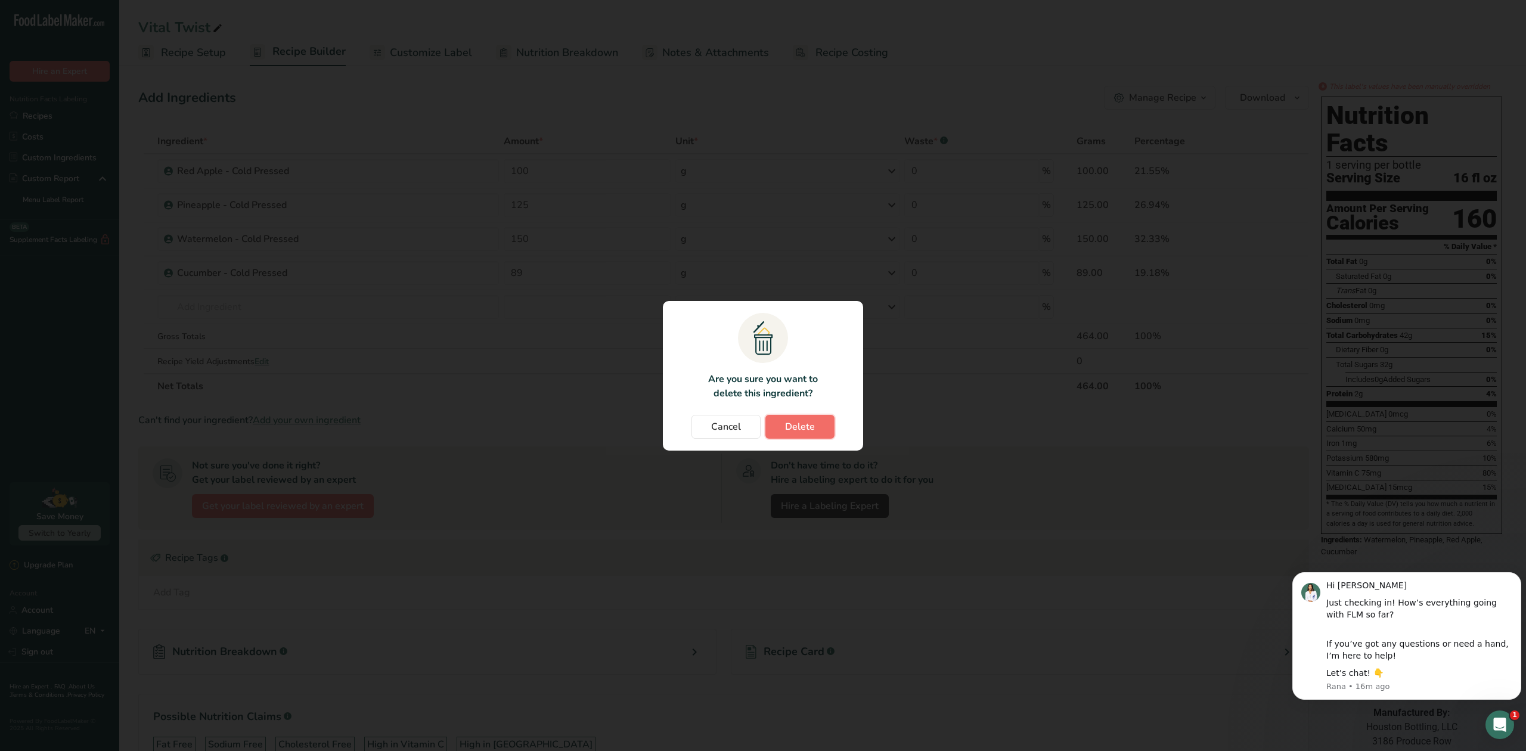
click at [796, 430] on span "Delete" at bounding box center [800, 427] width 30 height 14
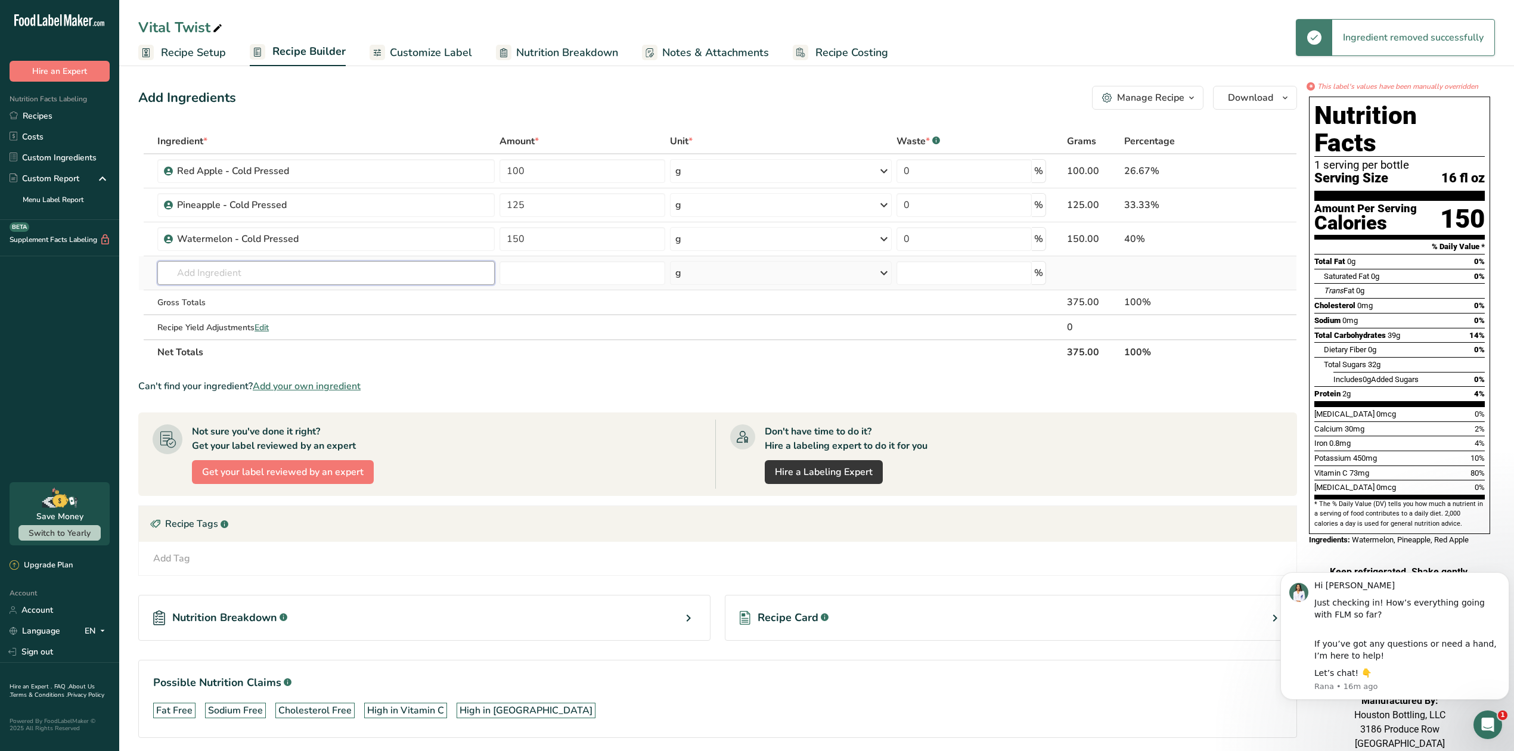
click at [229, 268] on input "text" at bounding box center [325, 273] width 337 height 24
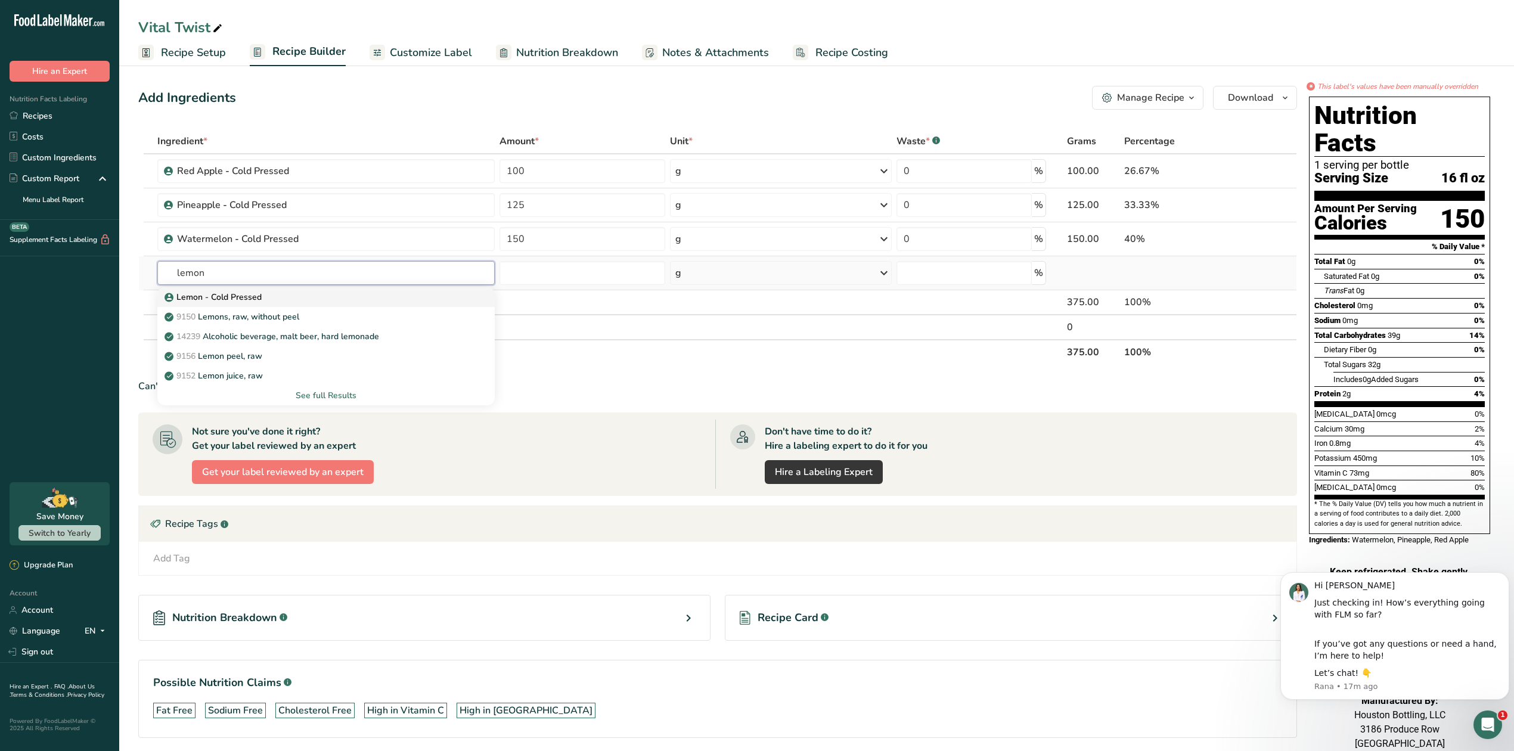
type input "lemon"
click at [232, 297] on p "Lemon - Cold Pressed" at bounding box center [214, 297] width 95 height 13
type input "Lemon - Cold Pressed"
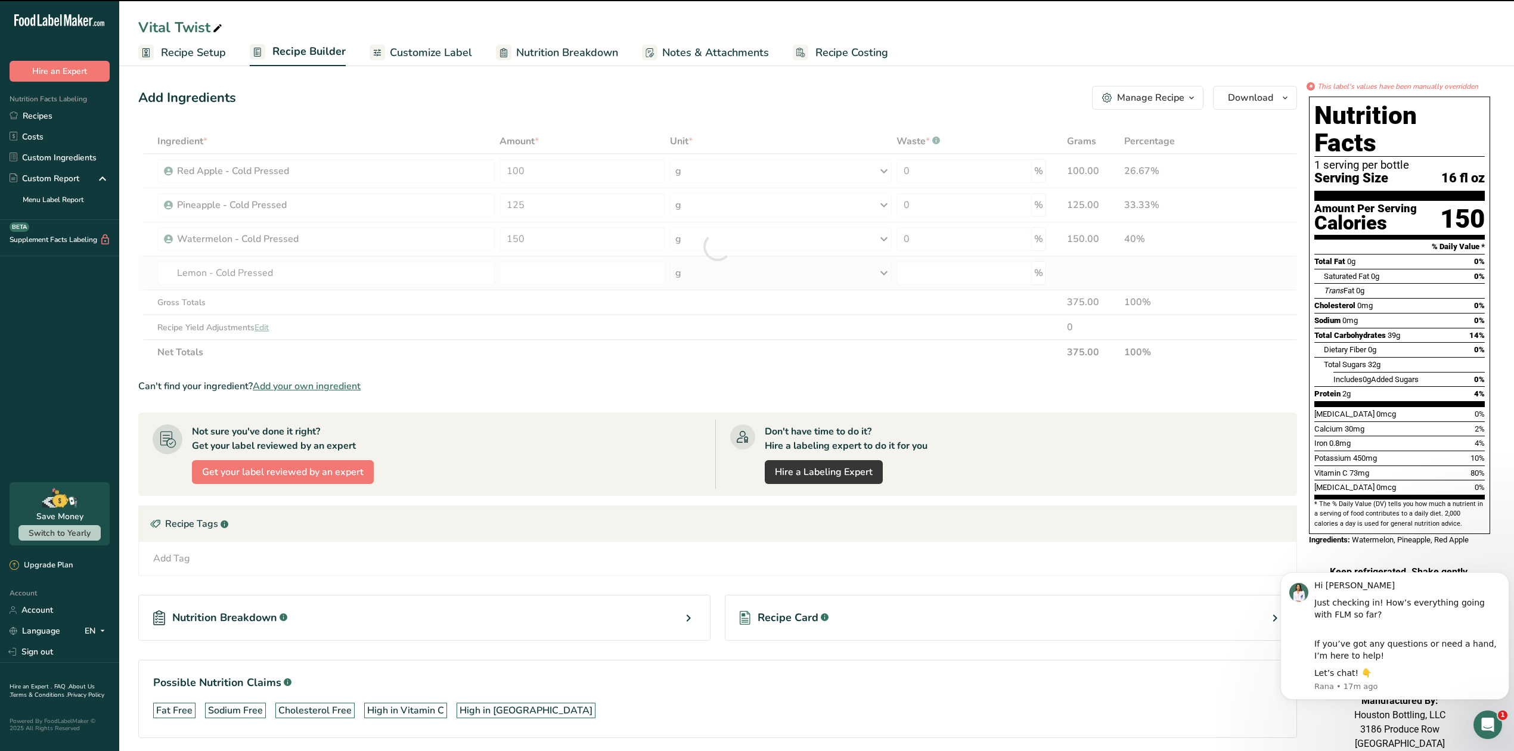
type input "0"
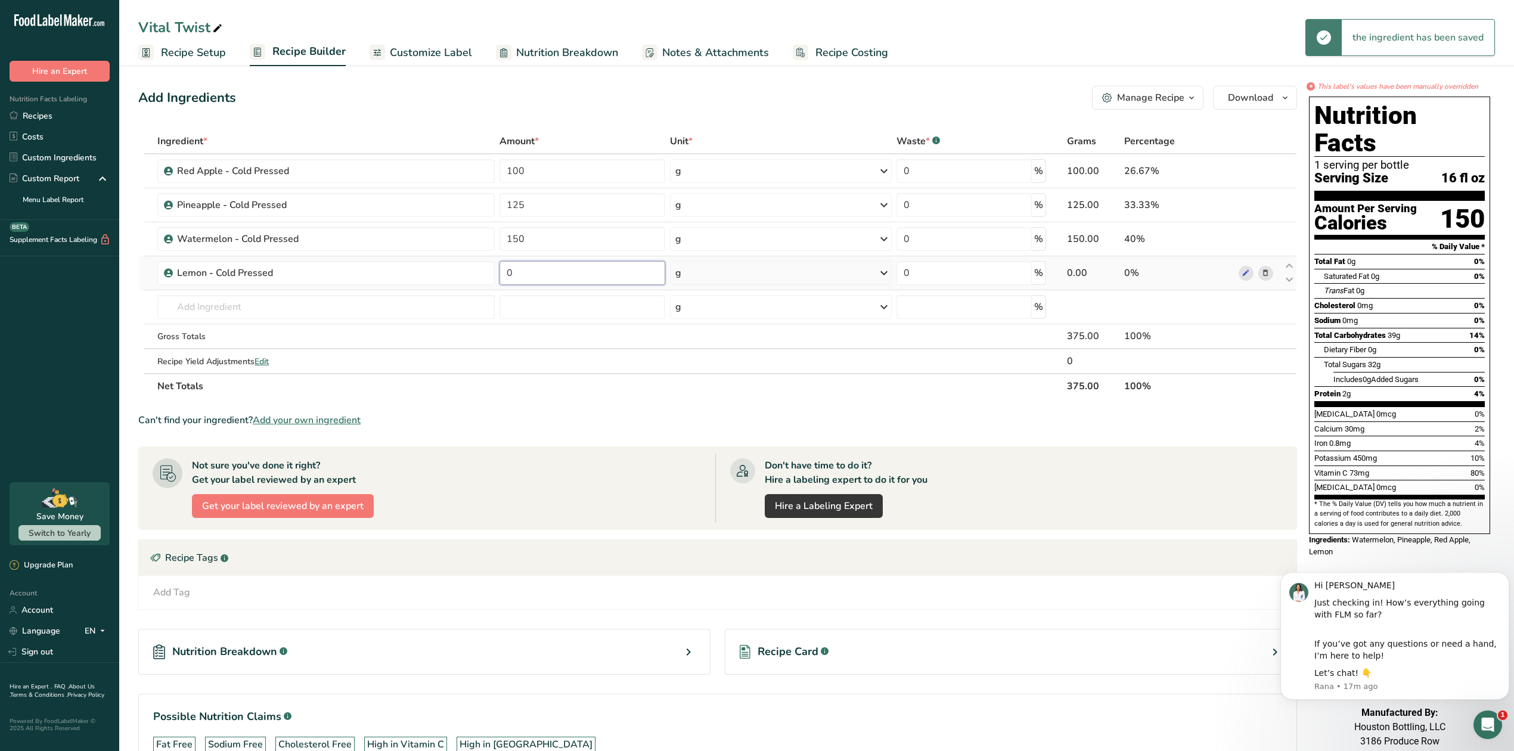
click at [536, 272] on input "0" at bounding box center [583, 273] width 166 height 24
type input "50"
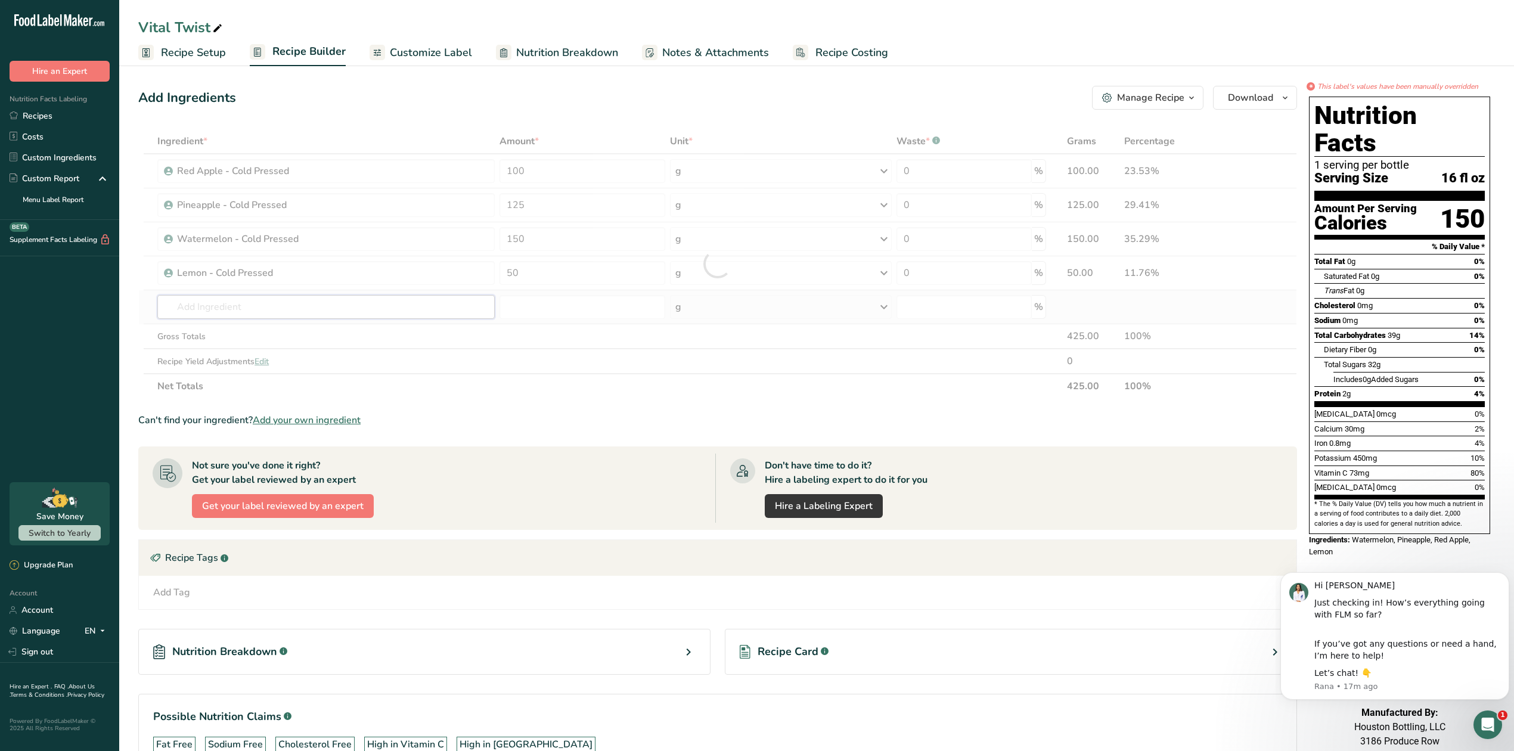
click at [287, 312] on div "Ingredient * Amount * Unit * Waste * .a-a{fill:#347362;}.b-a{fill:#fff;} Grams …" at bounding box center [717, 264] width 1159 height 270
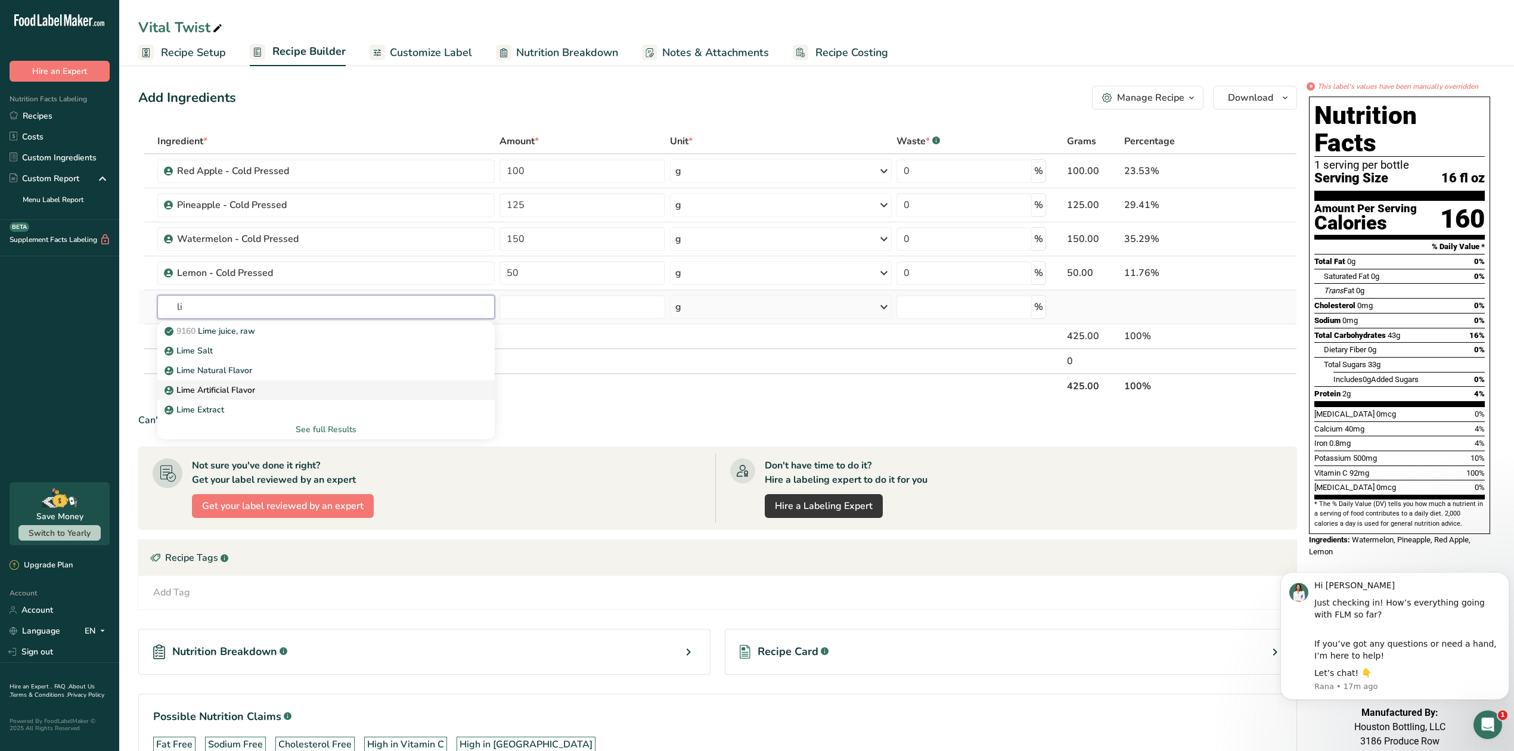
type input "l"
type input "beet"
click at [247, 328] on p "Beet - Cold Pressed" at bounding box center [210, 331] width 87 height 13
type input "Beet - Cold Pressed"
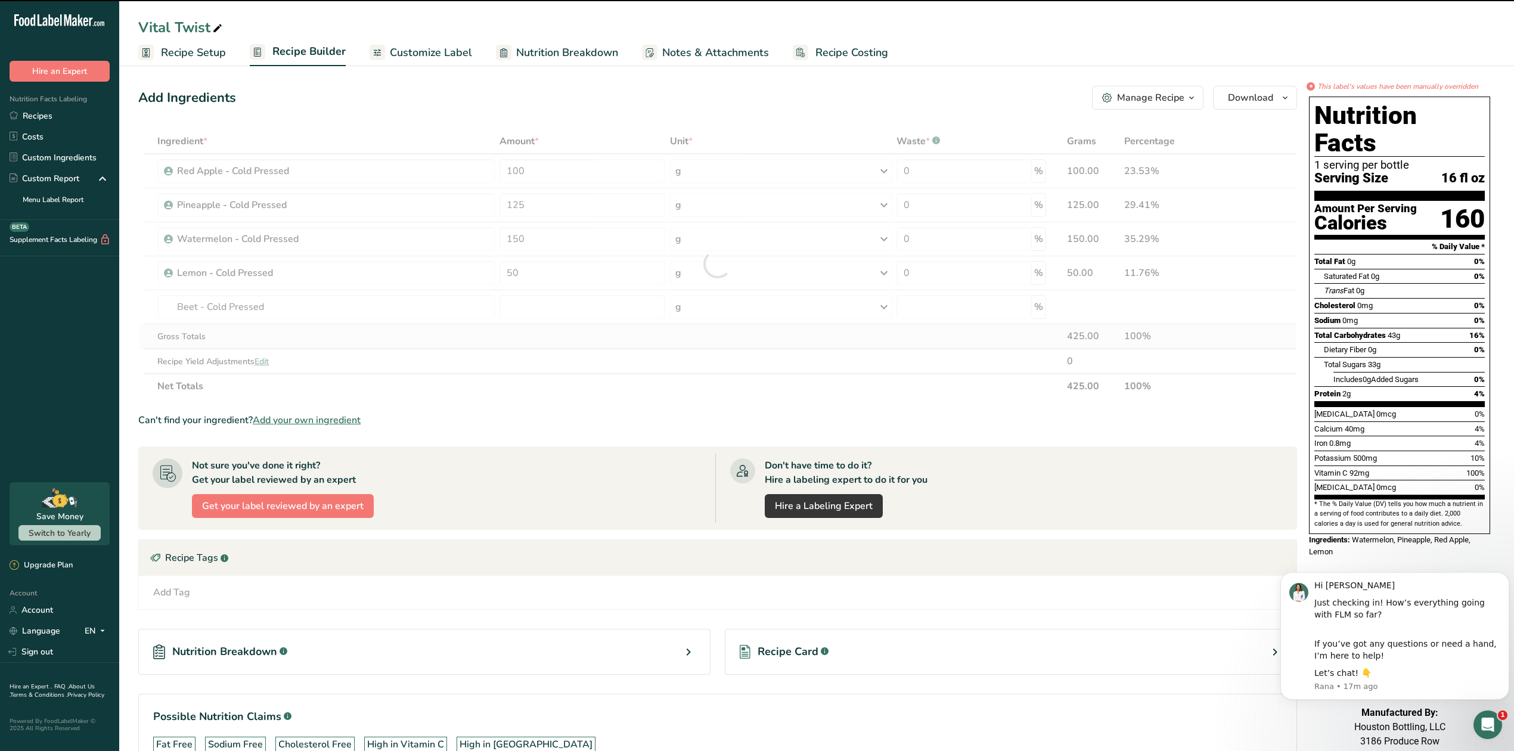
type input "0"
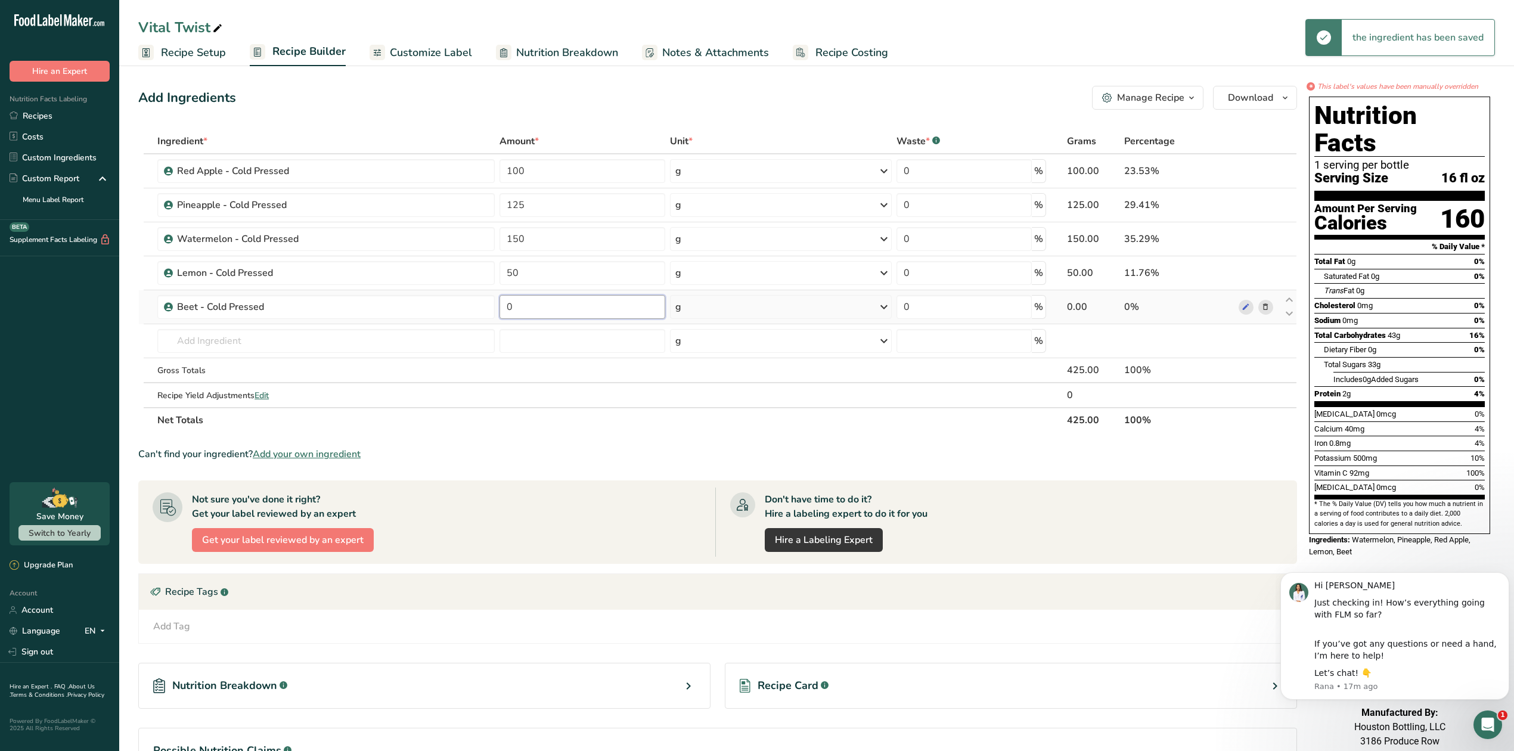
click at [533, 311] on input "0" at bounding box center [583, 307] width 166 height 24
type input "23"
click at [594, 466] on section "Ingredient * Amount * Unit * Waste * .a-a{fill:#347362;}.b-a{fill:#fff;} Grams …" at bounding box center [717, 477] width 1159 height 696
click at [51, 154] on link "Custom Ingredients" at bounding box center [59, 157] width 119 height 21
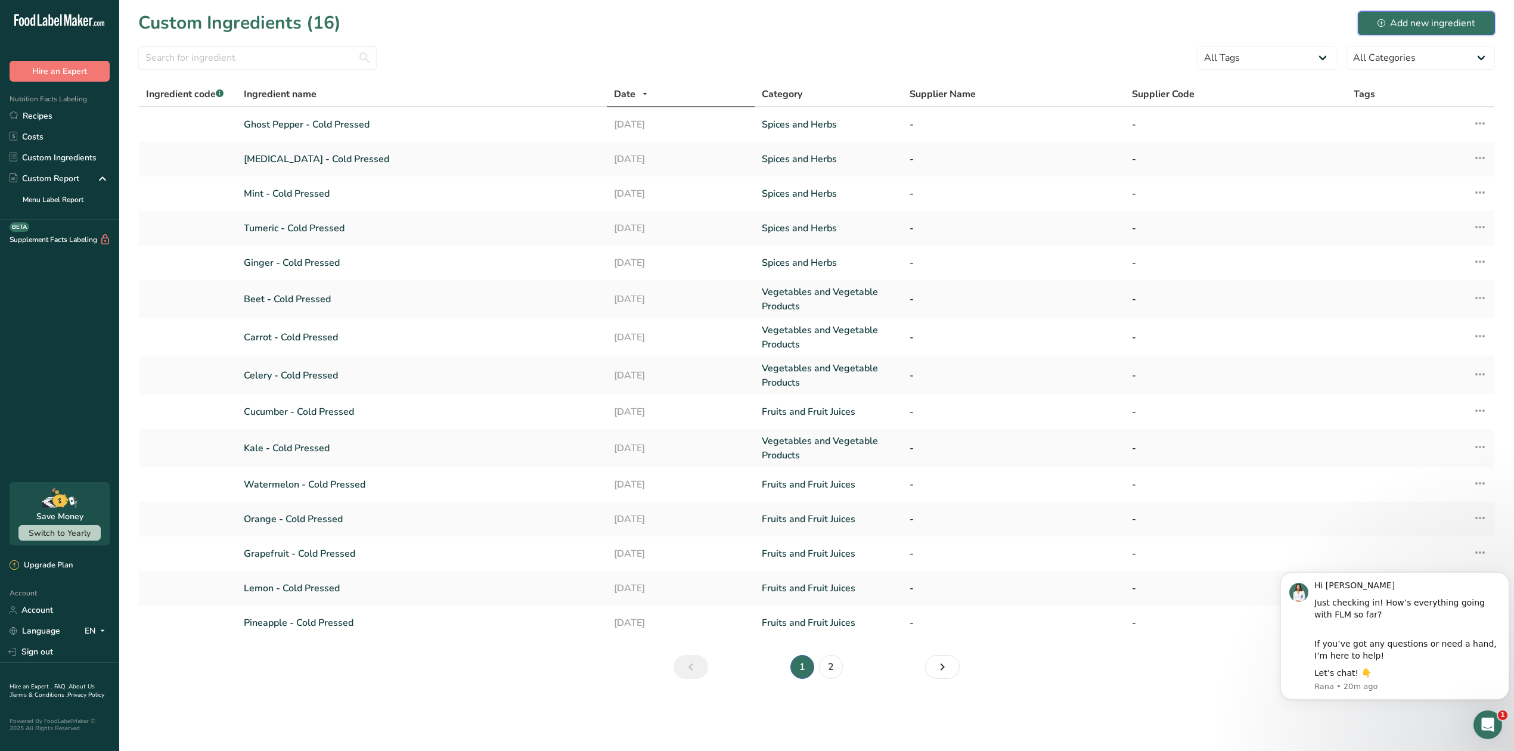
click at [1398, 24] on div "Add new ingredient" at bounding box center [1427, 23] width 98 height 14
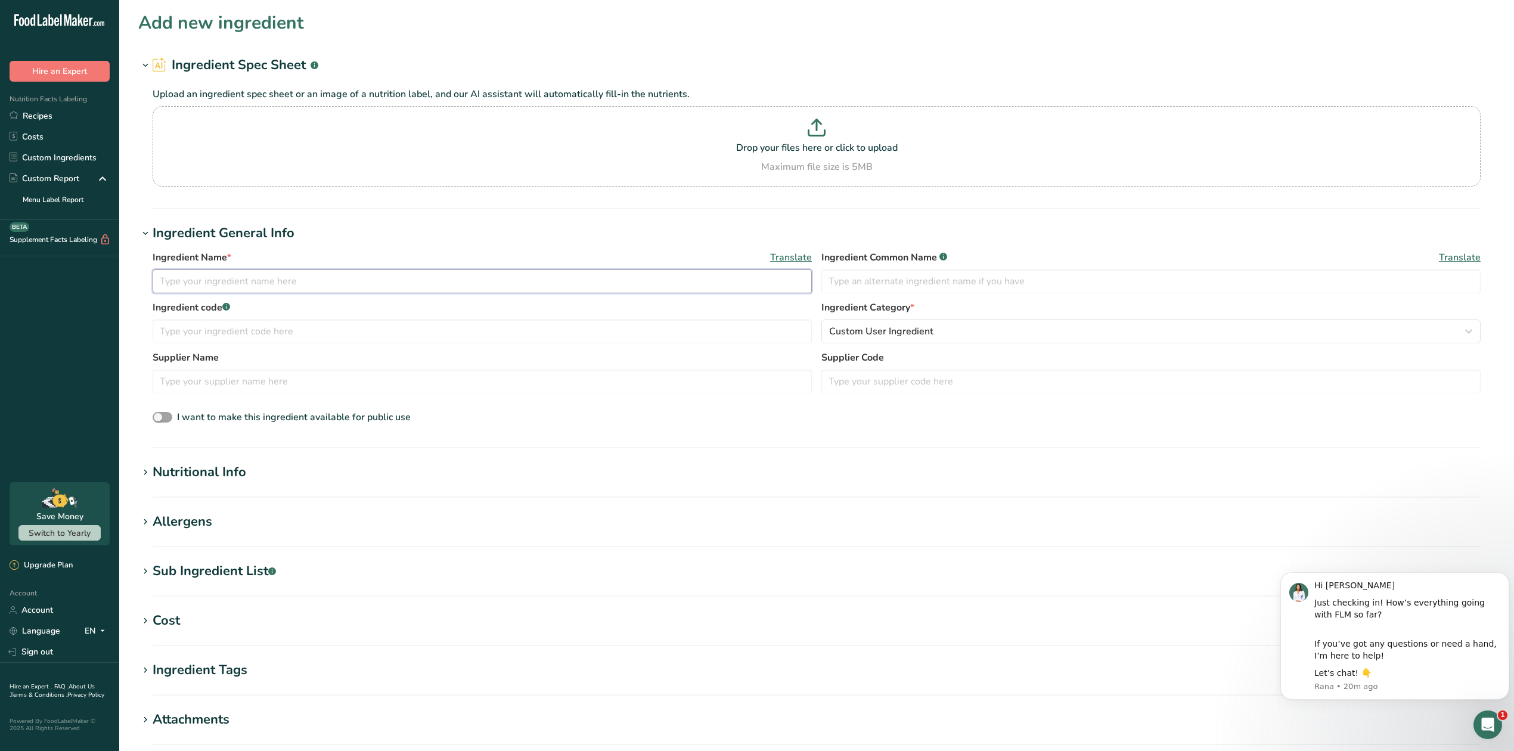
click at [241, 286] on input "text" at bounding box center [482, 281] width 659 height 24
type input "Lime - Cold Pressed"
click at [917, 333] on span "Custom User Ingredient" at bounding box center [881, 331] width 104 height 14
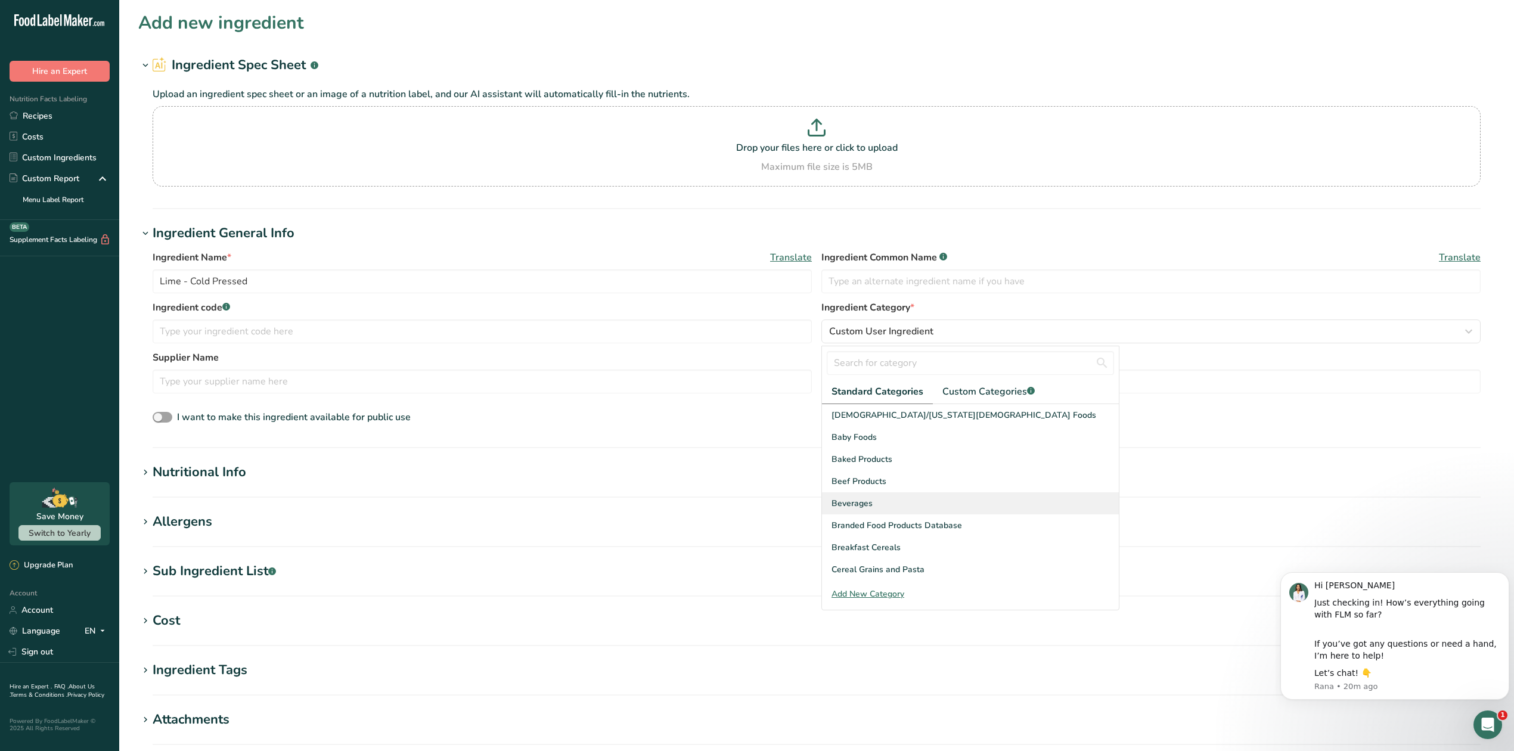
click at [867, 504] on span "Beverages" at bounding box center [852, 503] width 41 height 13
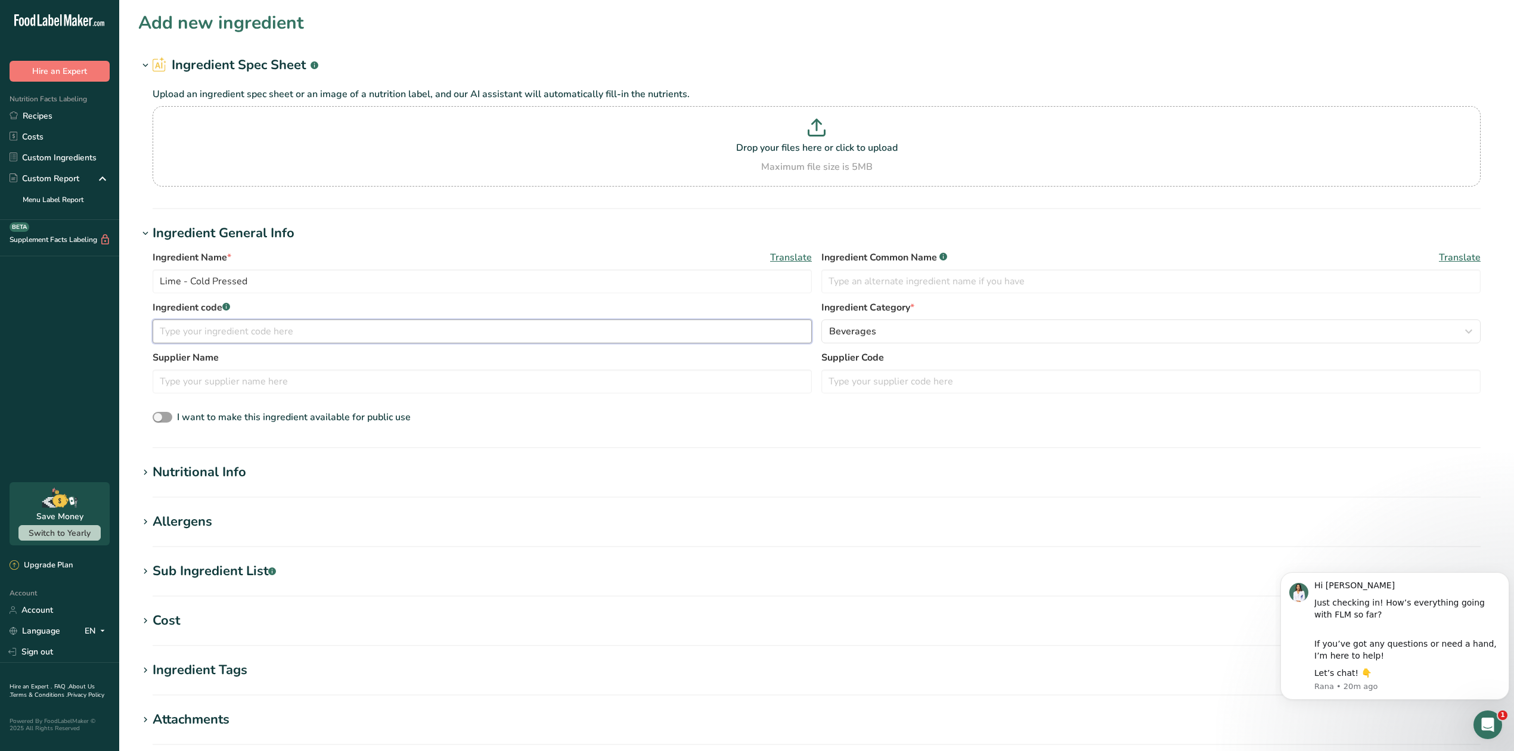
click at [207, 330] on input "text" at bounding box center [482, 332] width 659 height 24
click at [215, 466] on div "Nutritional Info" at bounding box center [200, 473] width 94 height 20
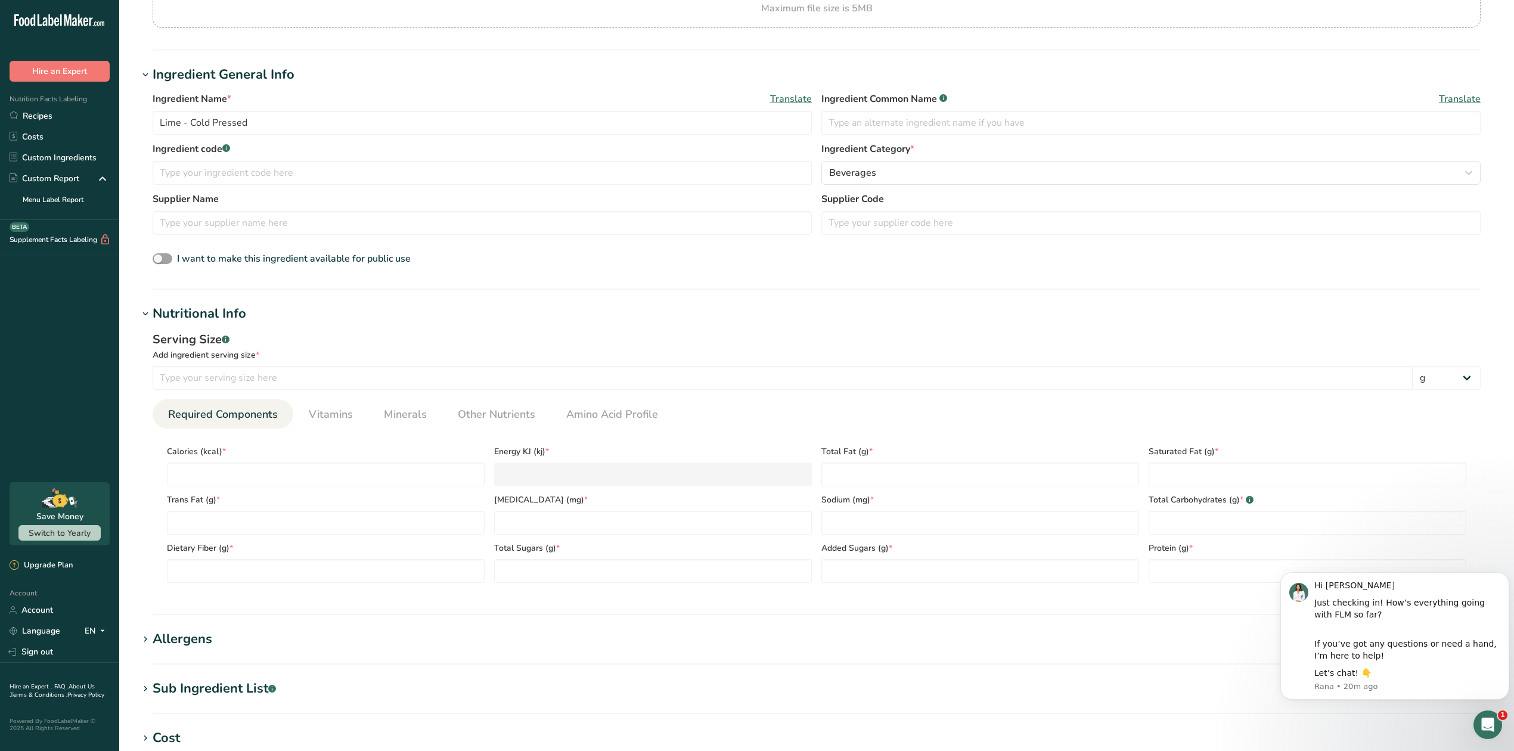
scroll to position [238, 0]
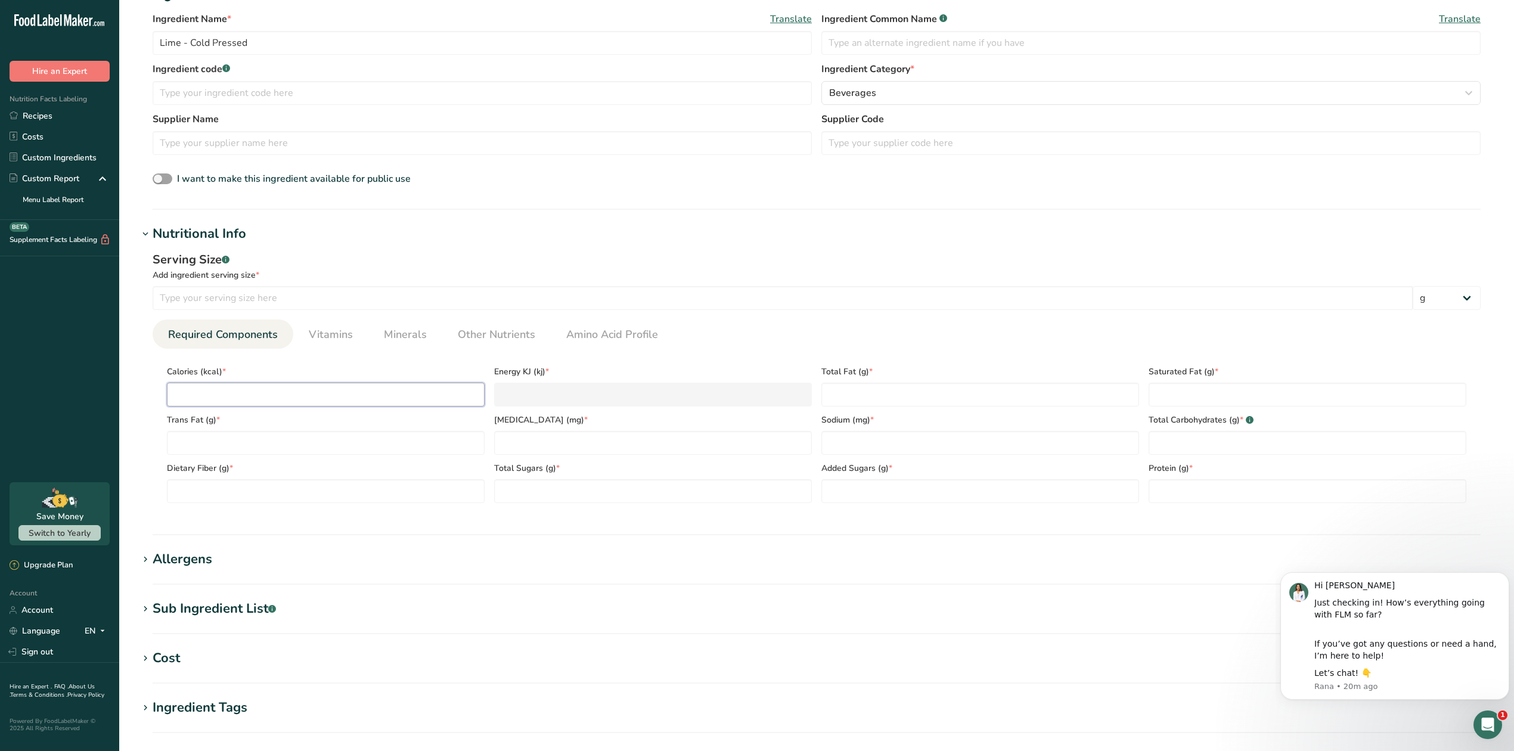
click at [197, 394] on input "number" at bounding box center [326, 395] width 318 height 24
type input "2"
type KJ "8.4"
type input "25"
type KJ "104.6"
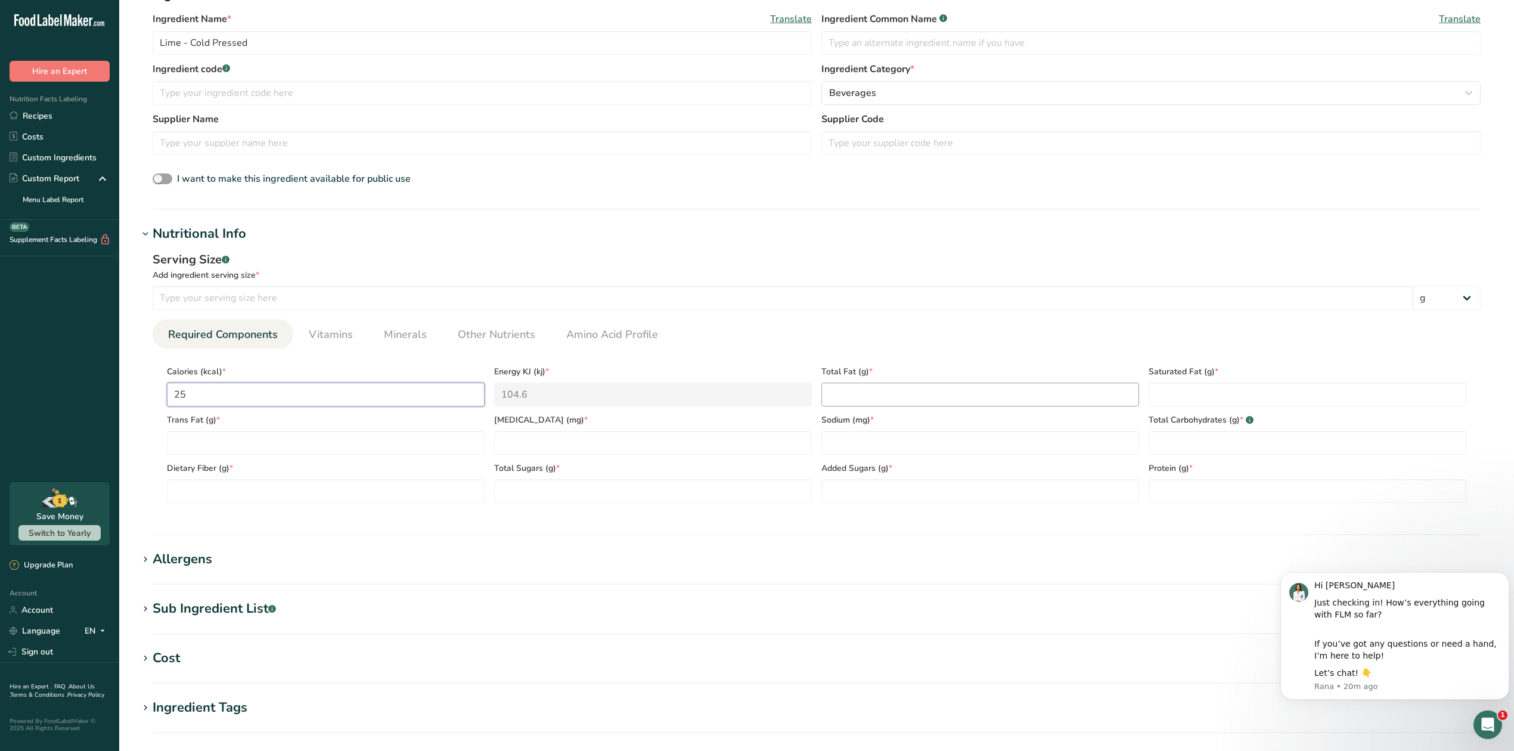
type input "25"
click at [845, 395] on Fat "number" at bounding box center [980, 395] width 318 height 24
type Fat "1"
click at [1209, 392] on Fat "number" at bounding box center [1308, 395] width 318 height 24
type Fat "0"
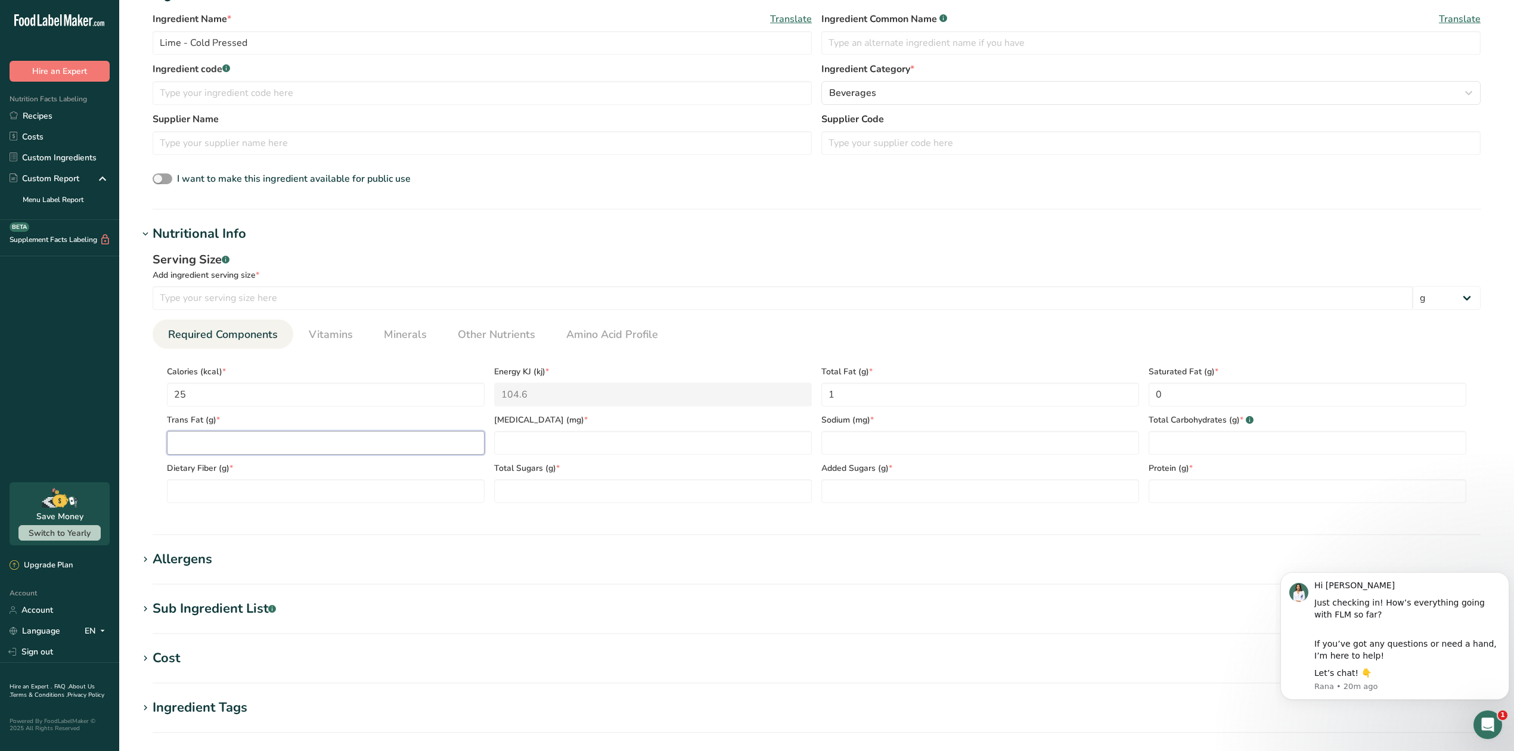
click at [198, 446] on Fat "number" at bounding box center [326, 443] width 318 height 24
type Fat "0"
click at [516, 435] on input "number" at bounding box center [653, 443] width 318 height 24
type input "0"
click at [899, 444] on input "number" at bounding box center [980, 443] width 318 height 24
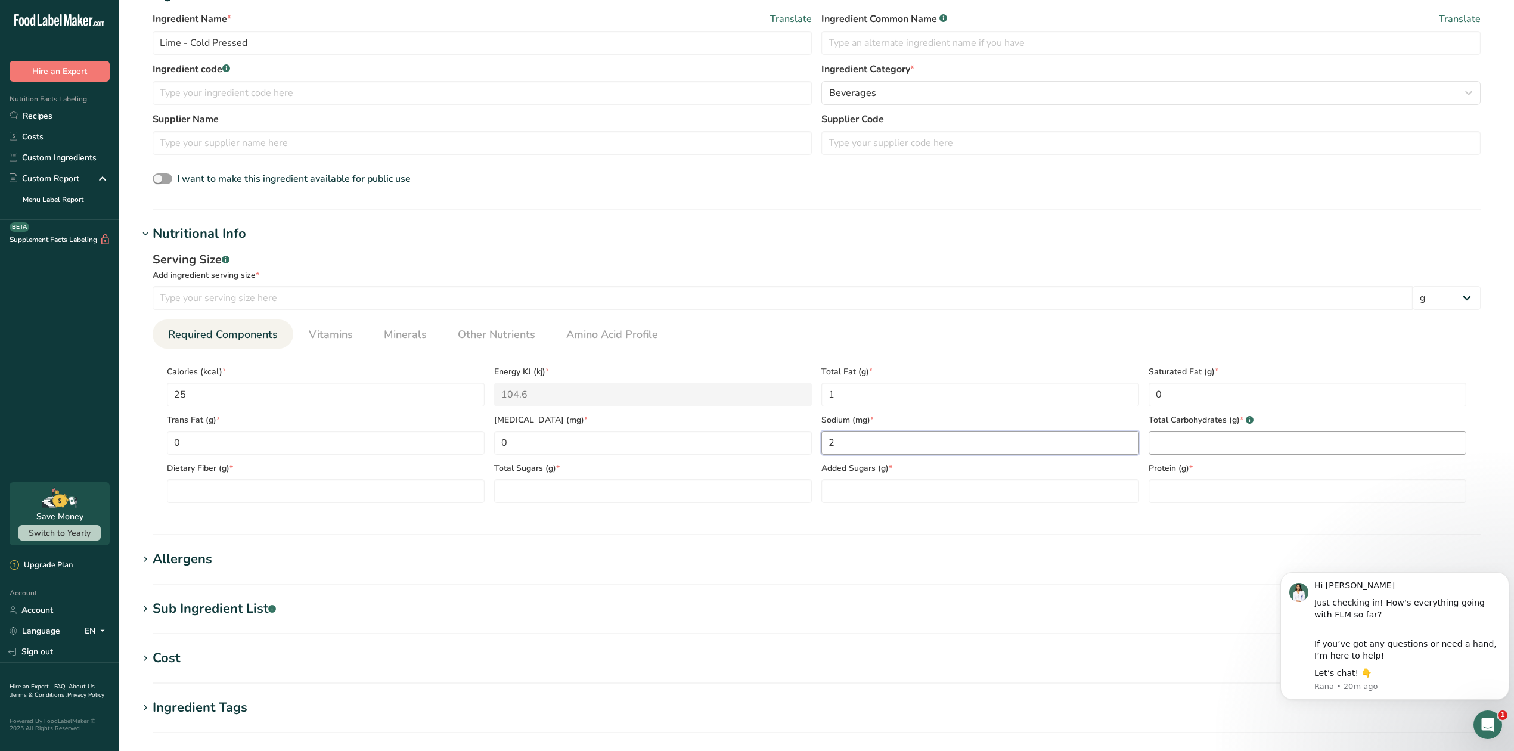
type input "2"
click at [1188, 439] on Carbohydrates "number" at bounding box center [1308, 443] width 318 height 24
type Carbohydrates "8.4"
click at [268, 487] on Fiber "number" at bounding box center [326, 491] width 318 height 24
type Fiber "4"
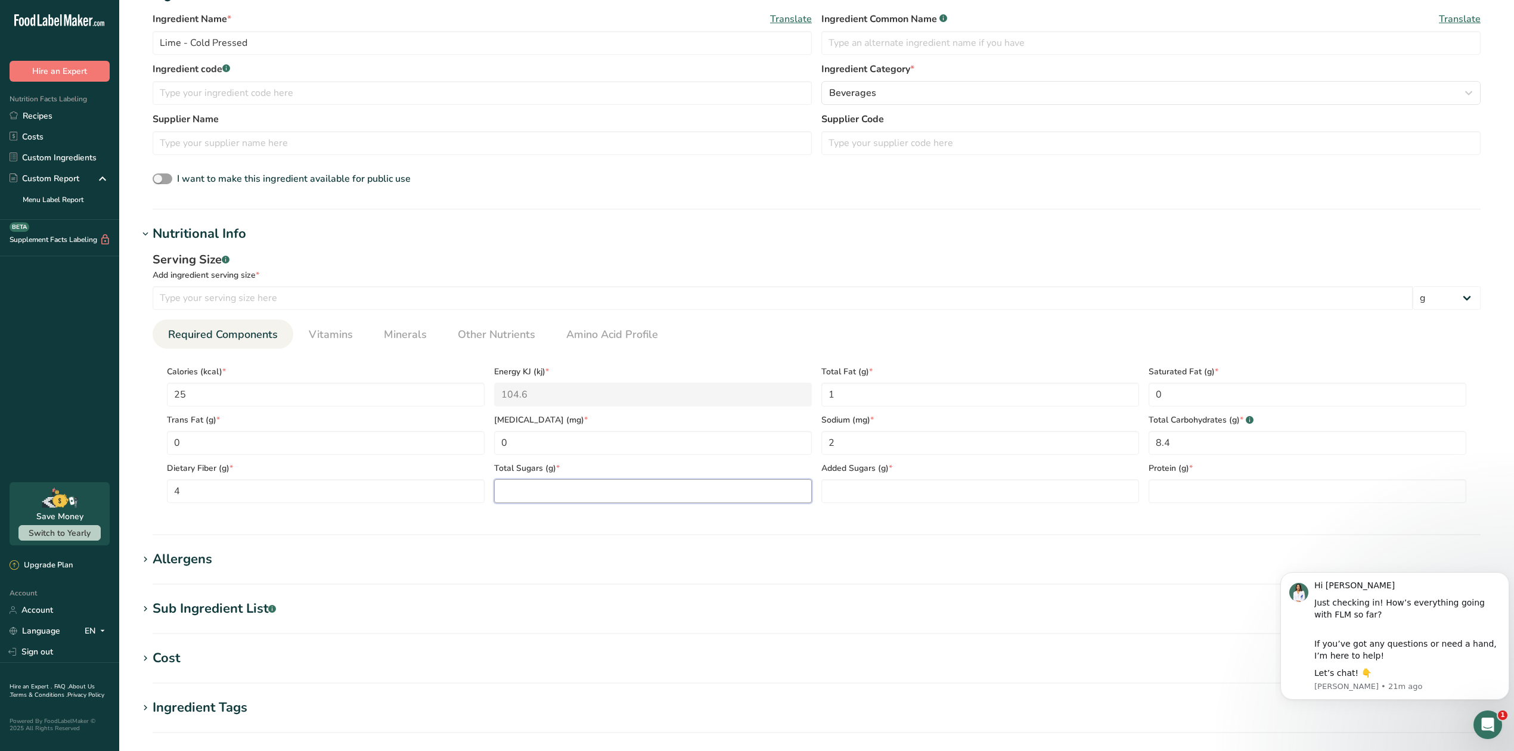
click at [544, 485] on Sugars "number" at bounding box center [653, 491] width 318 height 24
type Sugars "1.7"
click at [871, 498] on Sugars "number" at bounding box center [980, 491] width 318 height 24
type Sugars "0"
click at [1174, 492] on input "number" at bounding box center [1308, 491] width 318 height 24
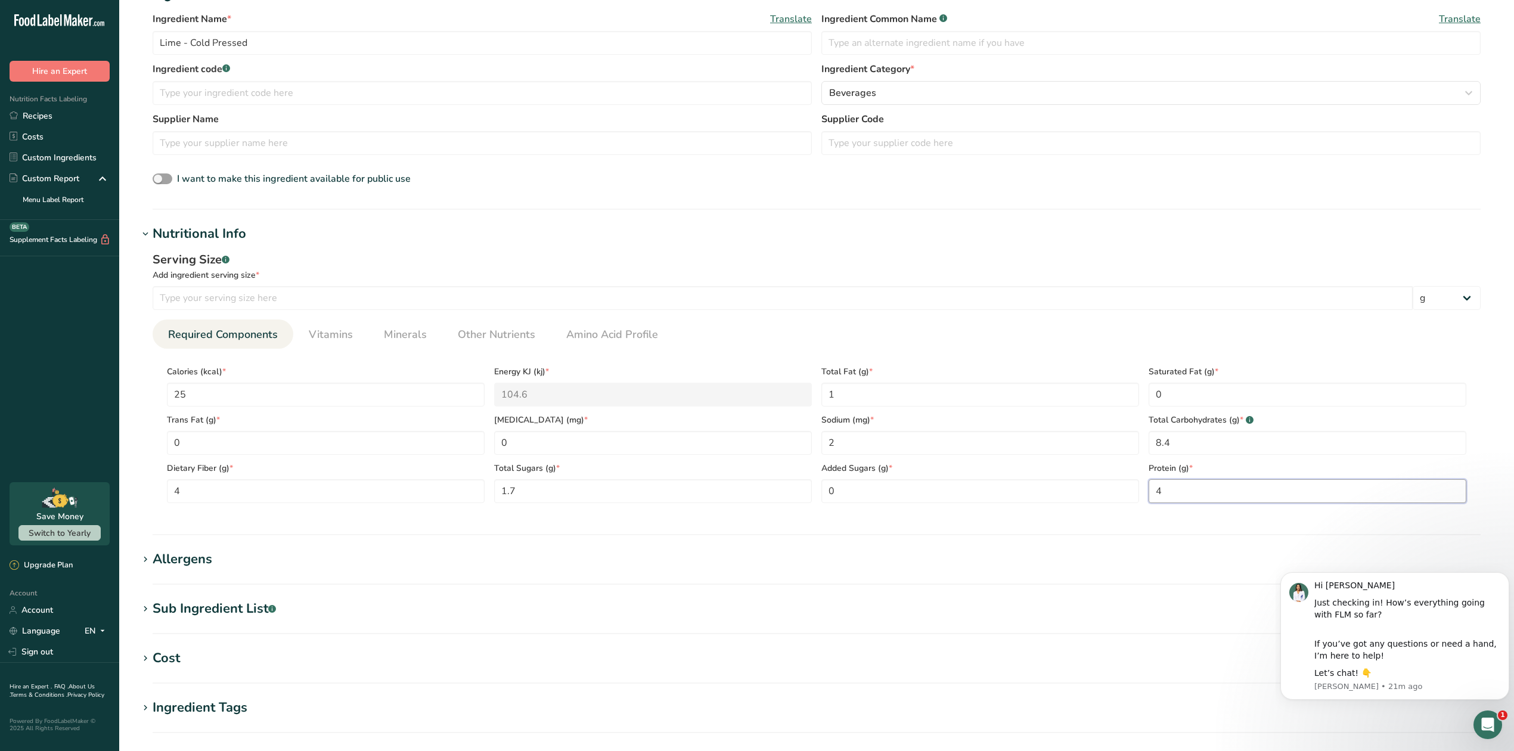
type input "4"
click at [194, 565] on div "Allergens" at bounding box center [183, 560] width 60 height 20
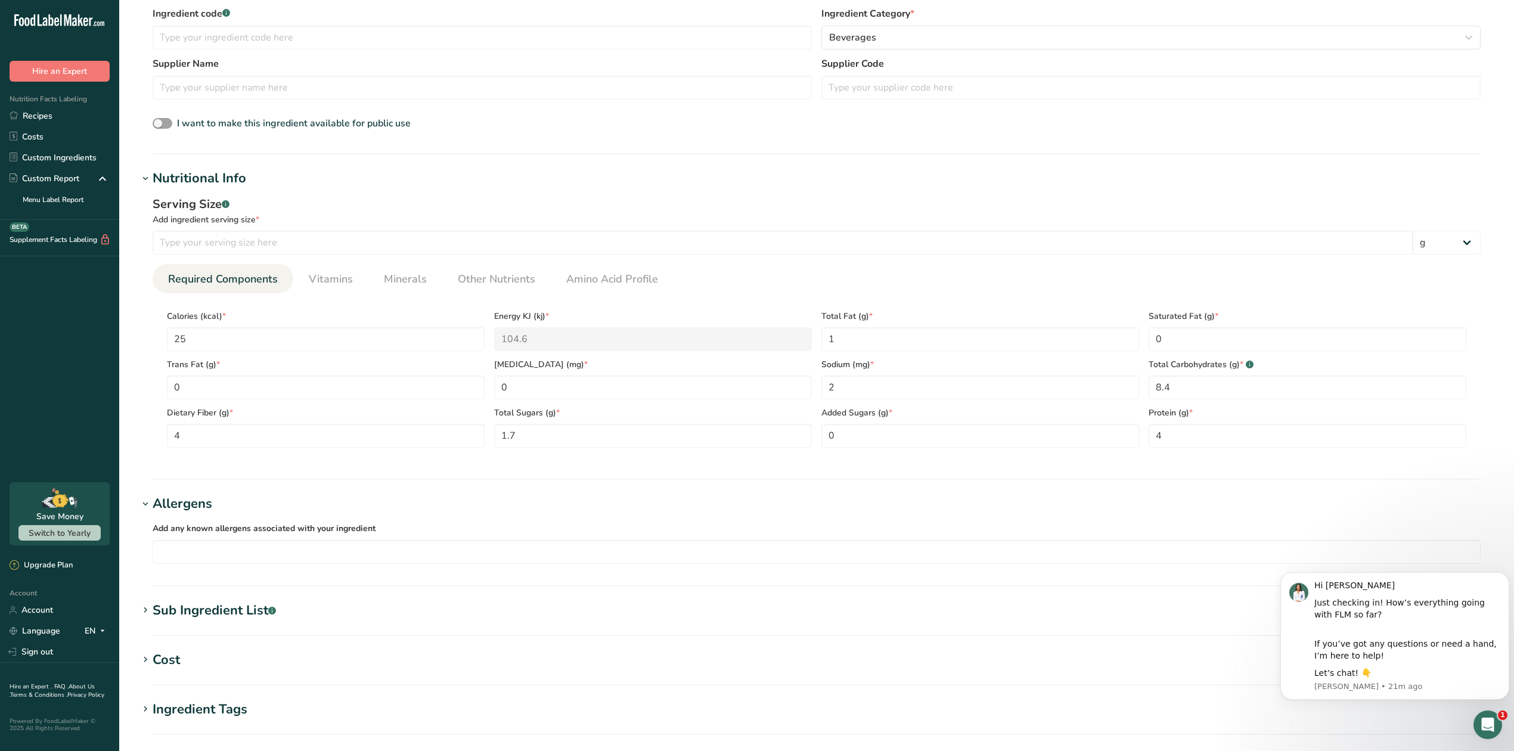
scroll to position [318, 0]
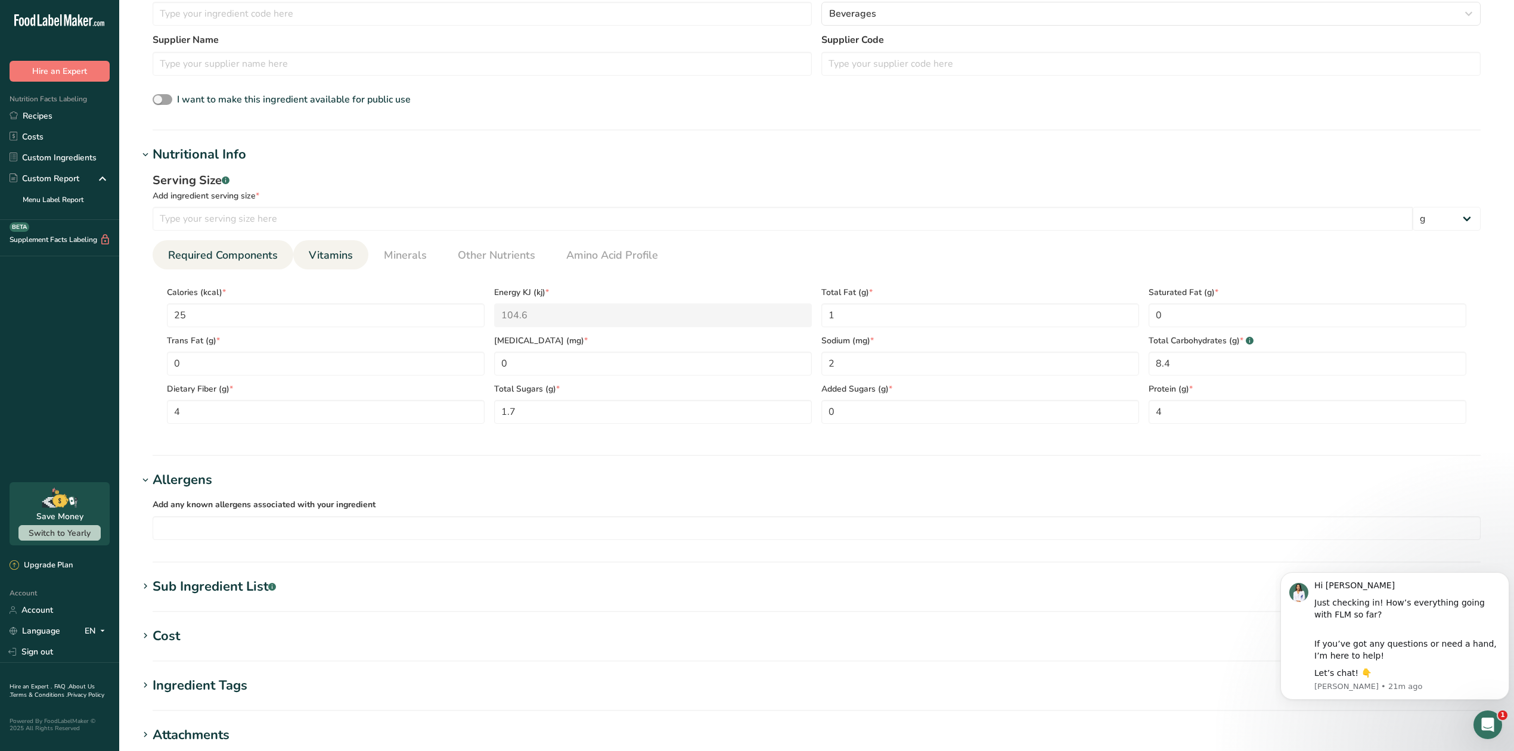
click at [328, 258] on span "Vitamins" at bounding box center [331, 255] width 44 height 16
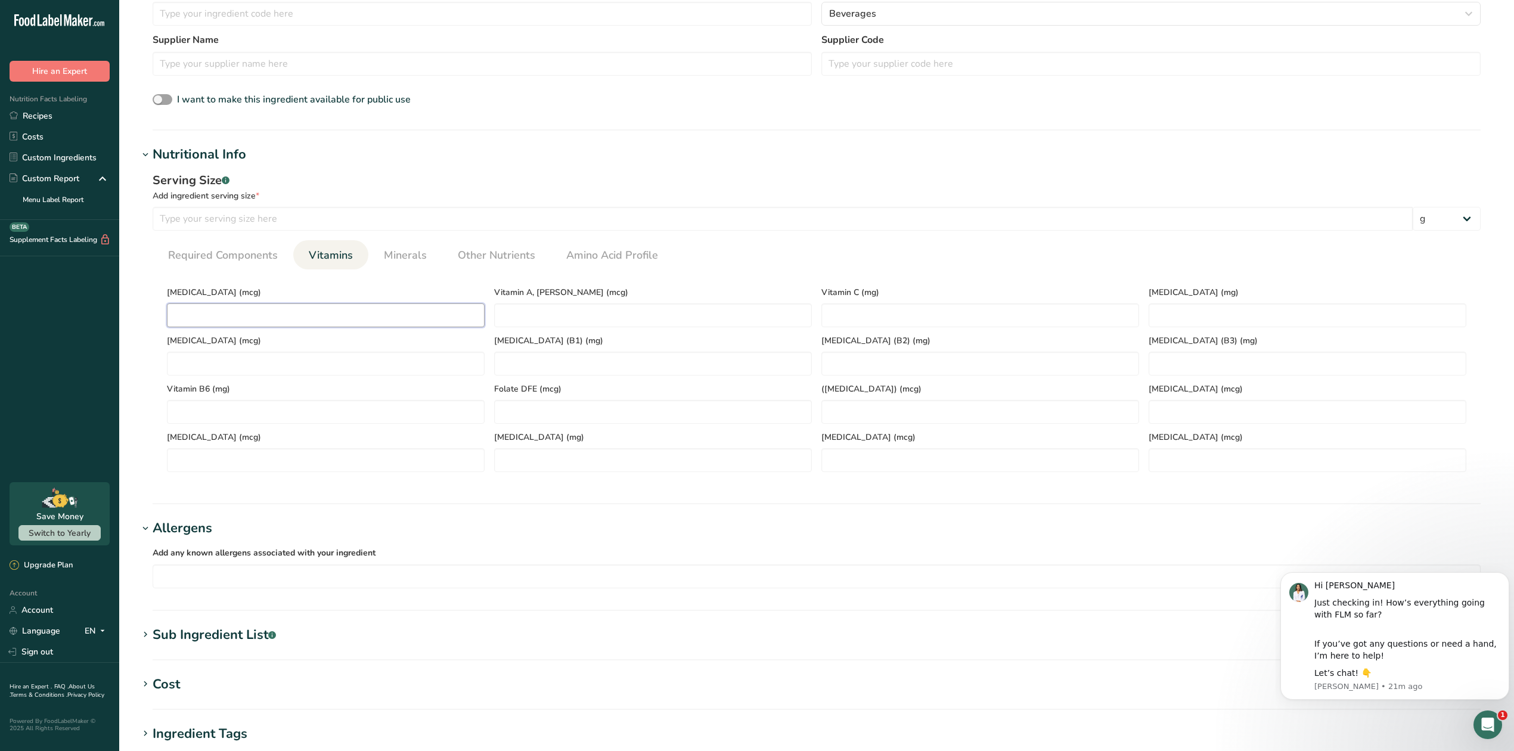
click at [221, 318] on D "number" at bounding box center [326, 315] width 318 height 24
type D "0"
click at [845, 311] on C "number" at bounding box center [980, 315] width 318 height 24
type C "6"
click at [396, 250] on span "Minerals" at bounding box center [405, 255] width 43 height 16
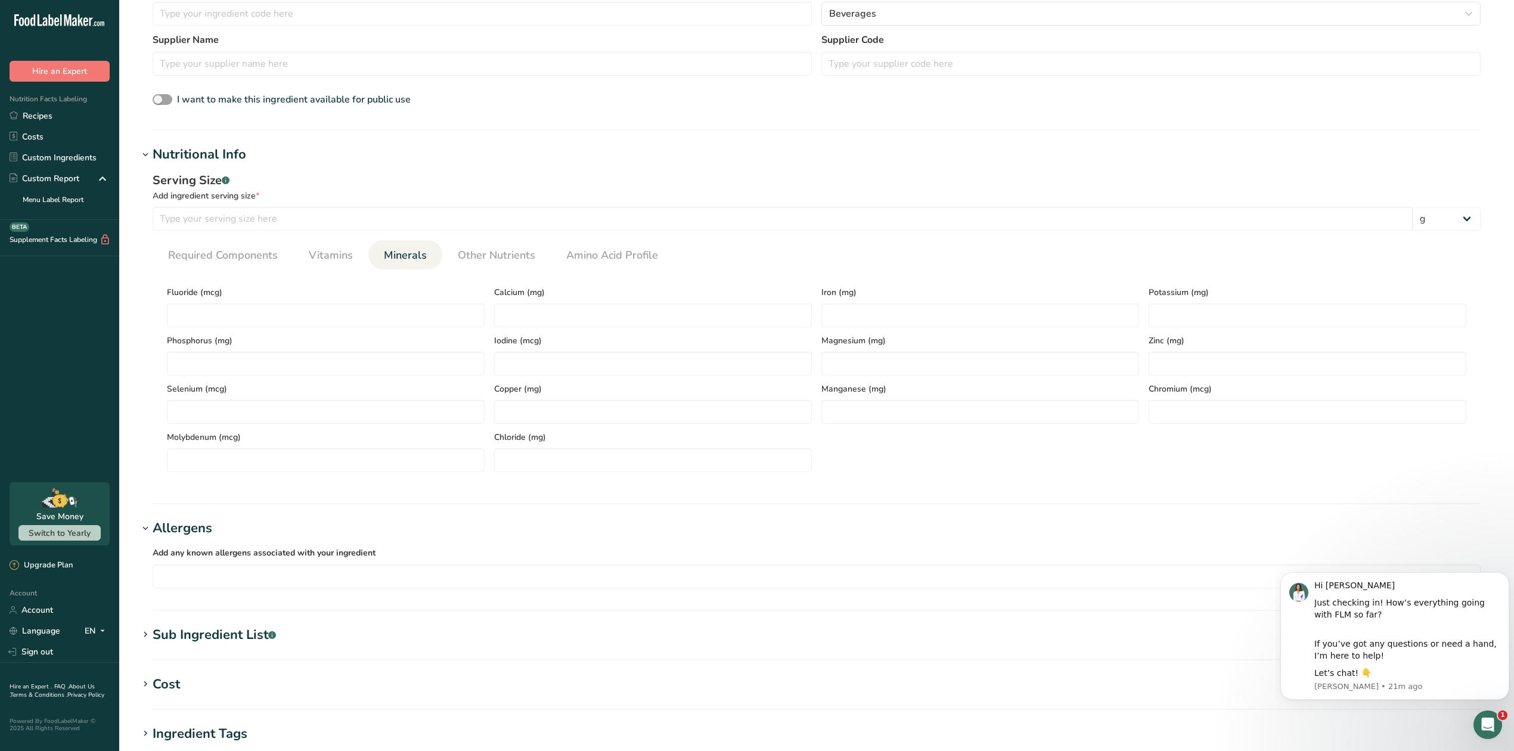
click at [835, 302] on div "Iron (mg)" at bounding box center [980, 303] width 327 height 48
click at [839, 314] on input "number" at bounding box center [980, 315] width 318 height 24
type input "2"
click at [1212, 310] on input "number" at bounding box center [1308, 315] width 318 height 24
type input "102"
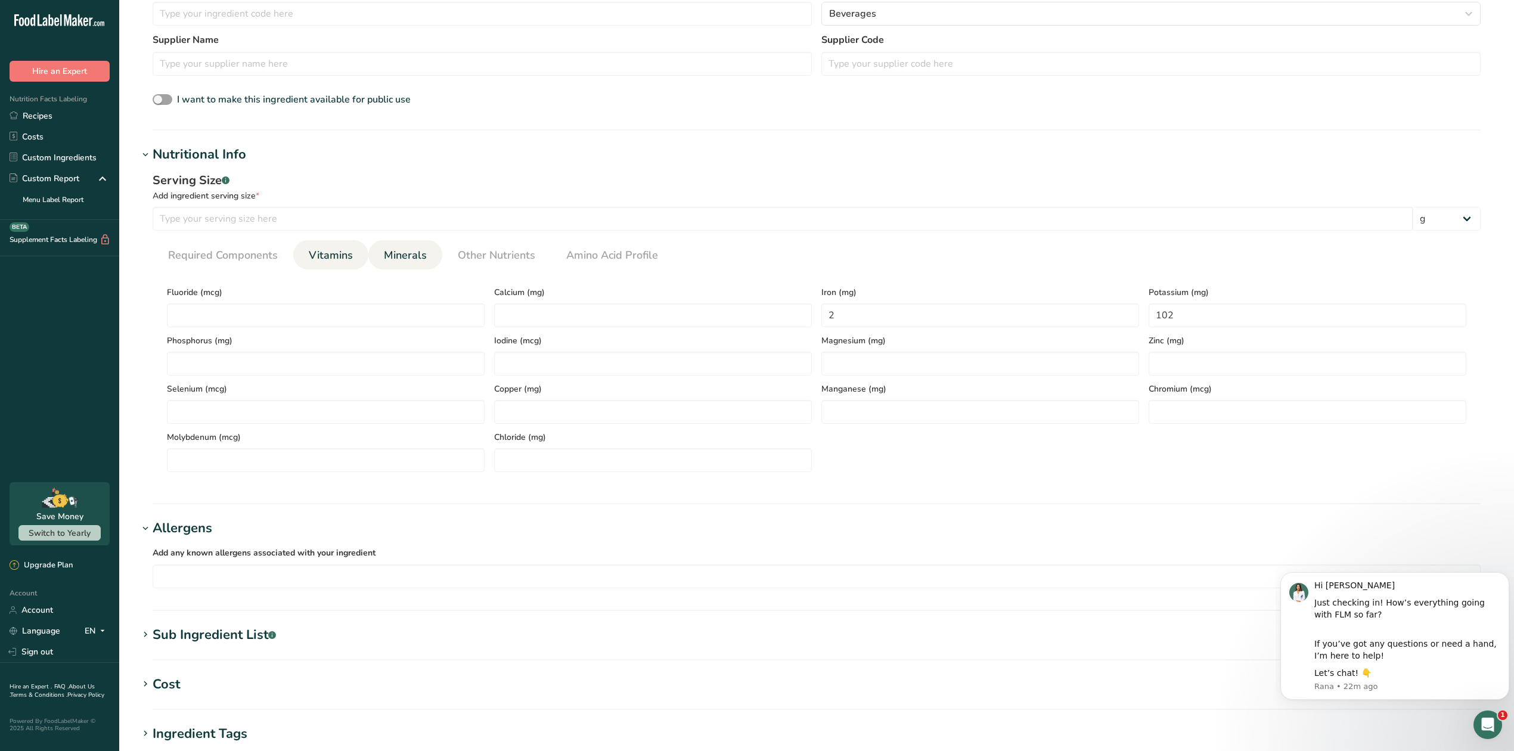
click at [324, 254] on span "Vitamins" at bounding box center [331, 255] width 44 height 16
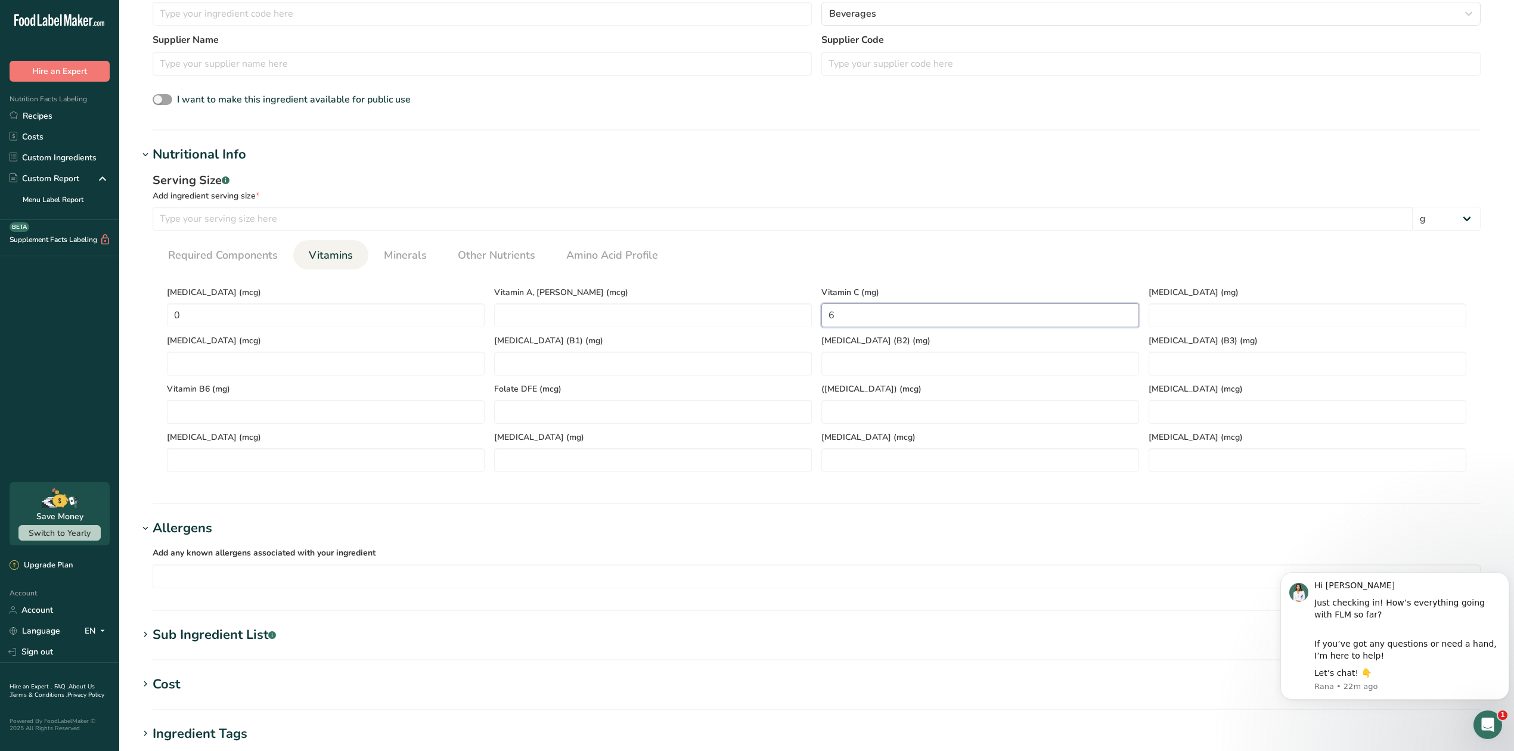
click at [944, 318] on C "6" at bounding box center [980, 315] width 318 height 24
type C "0"
click at [241, 318] on D "0" at bounding box center [326, 315] width 318 height 24
click at [861, 312] on C "0" at bounding box center [980, 315] width 318 height 24
click at [275, 317] on D "00" at bounding box center [326, 315] width 318 height 24
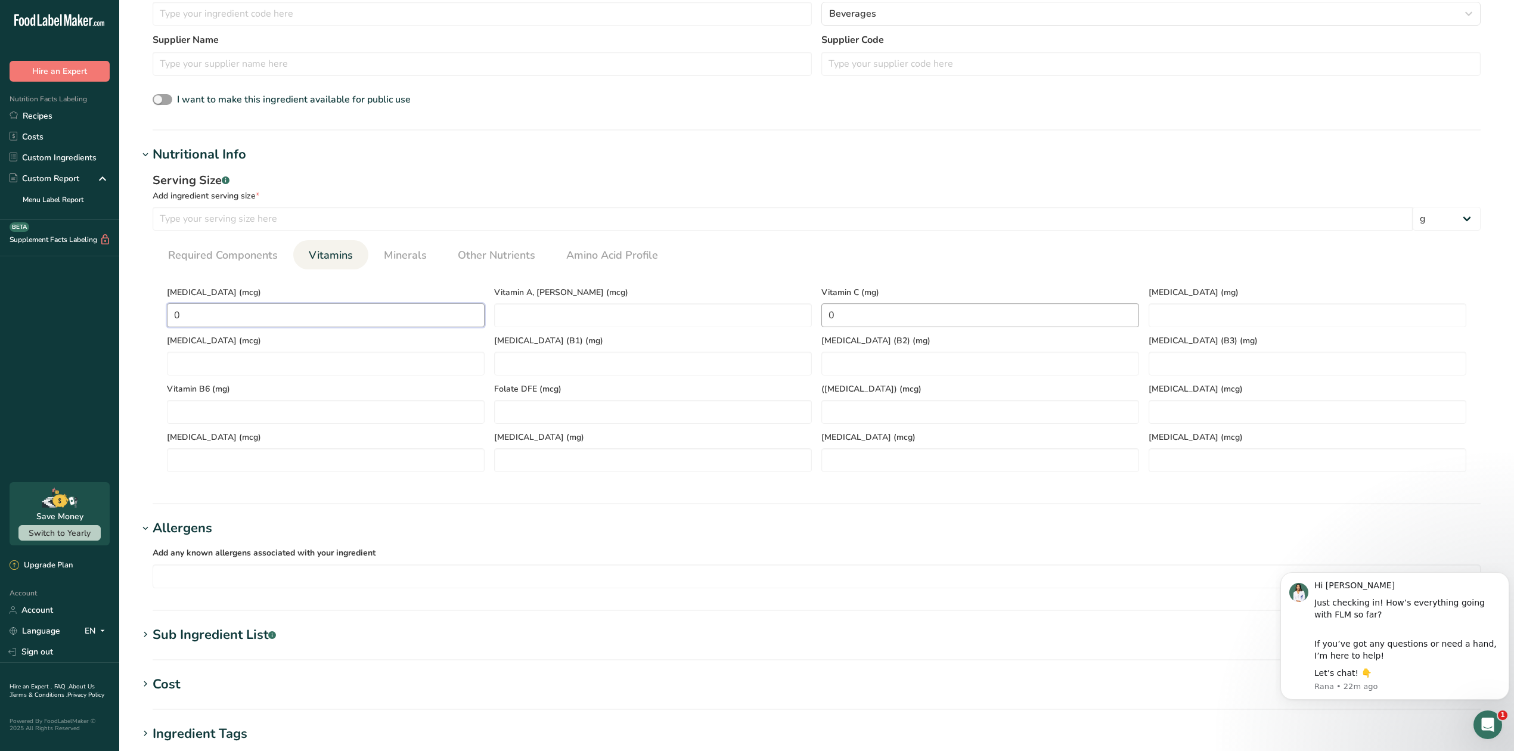
type D "0"
click at [846, 312] on C "0" at bounding box center [980, 315] width 318 height 24
type C "30"
click at [250, 258] on span "Required Components" at bounding box center [223, 255] width 110 height 16
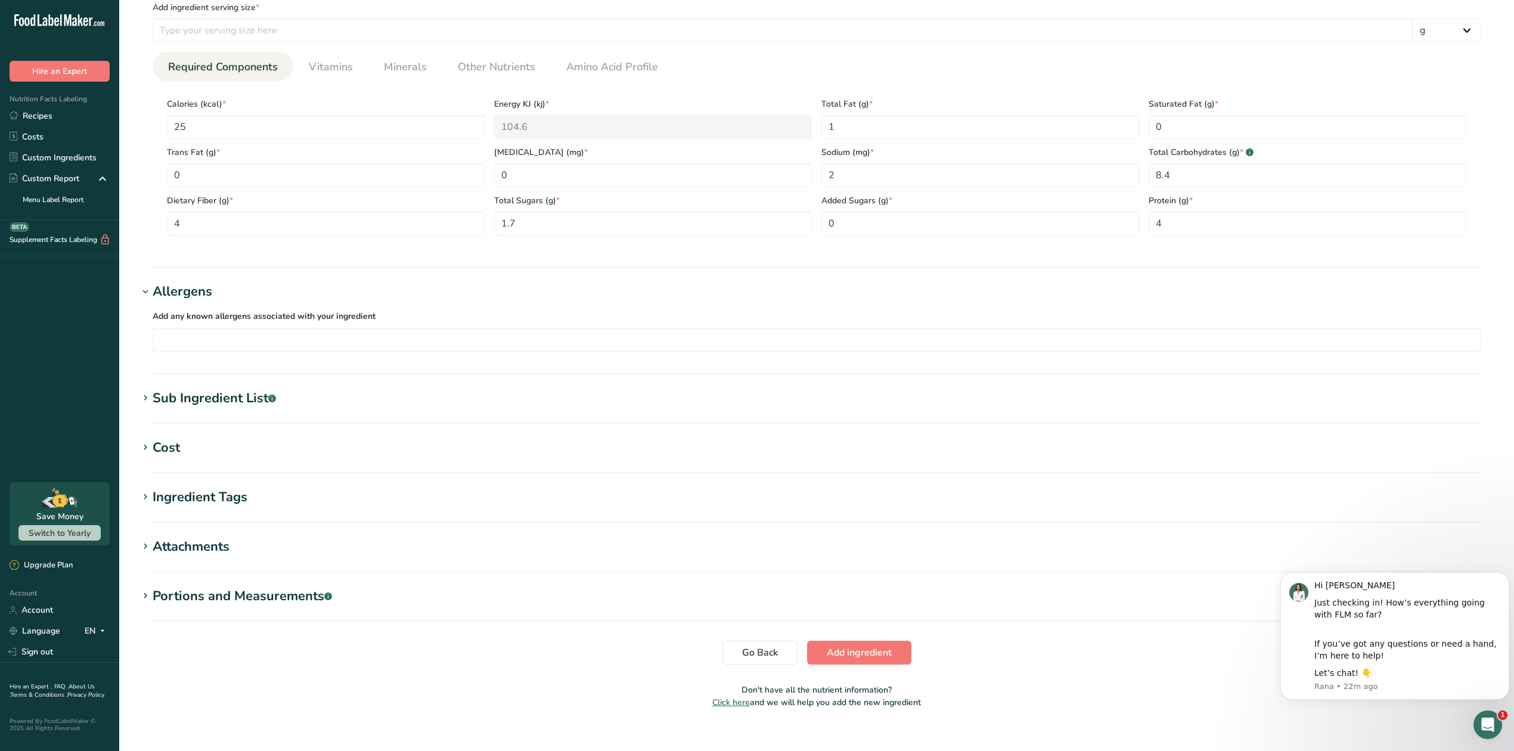
scroll to position [521, 0]
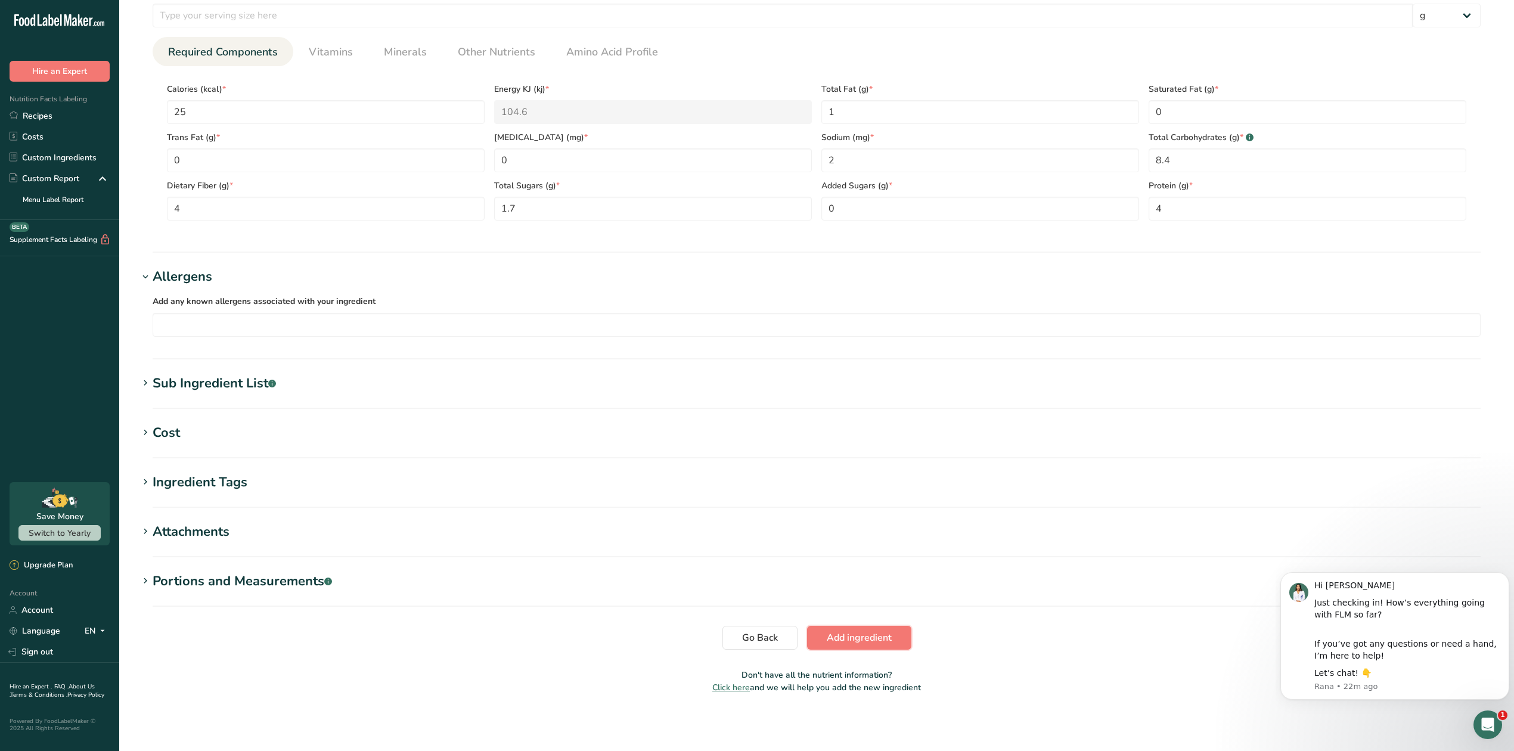
click at [844, 633] on span "Add ingredient" at bounding box center [859, 638] width 65 height 14
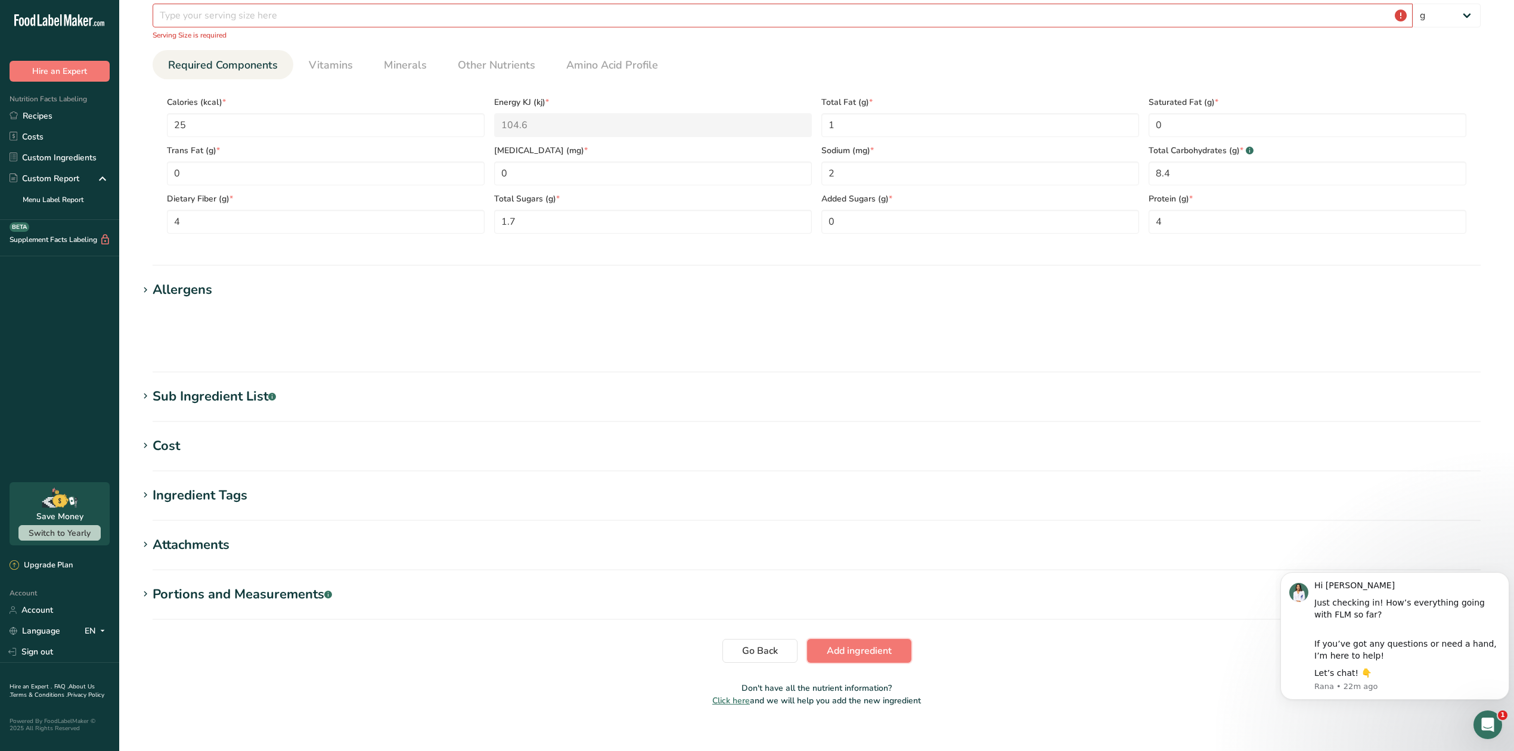
scroll to position [154, 0]
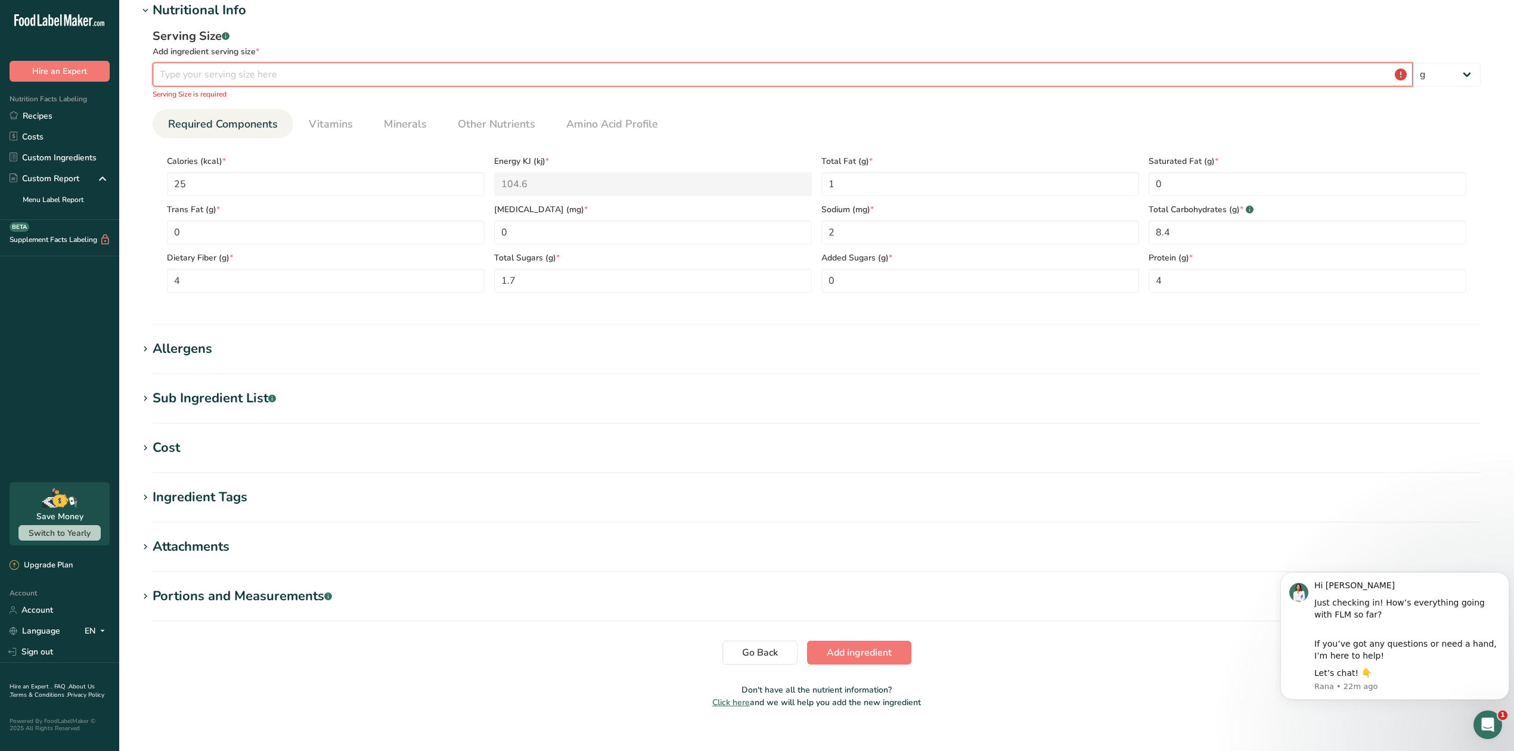
click at [351, 67] on input "number" at bounding box center [783, 75] width 1260 height 24
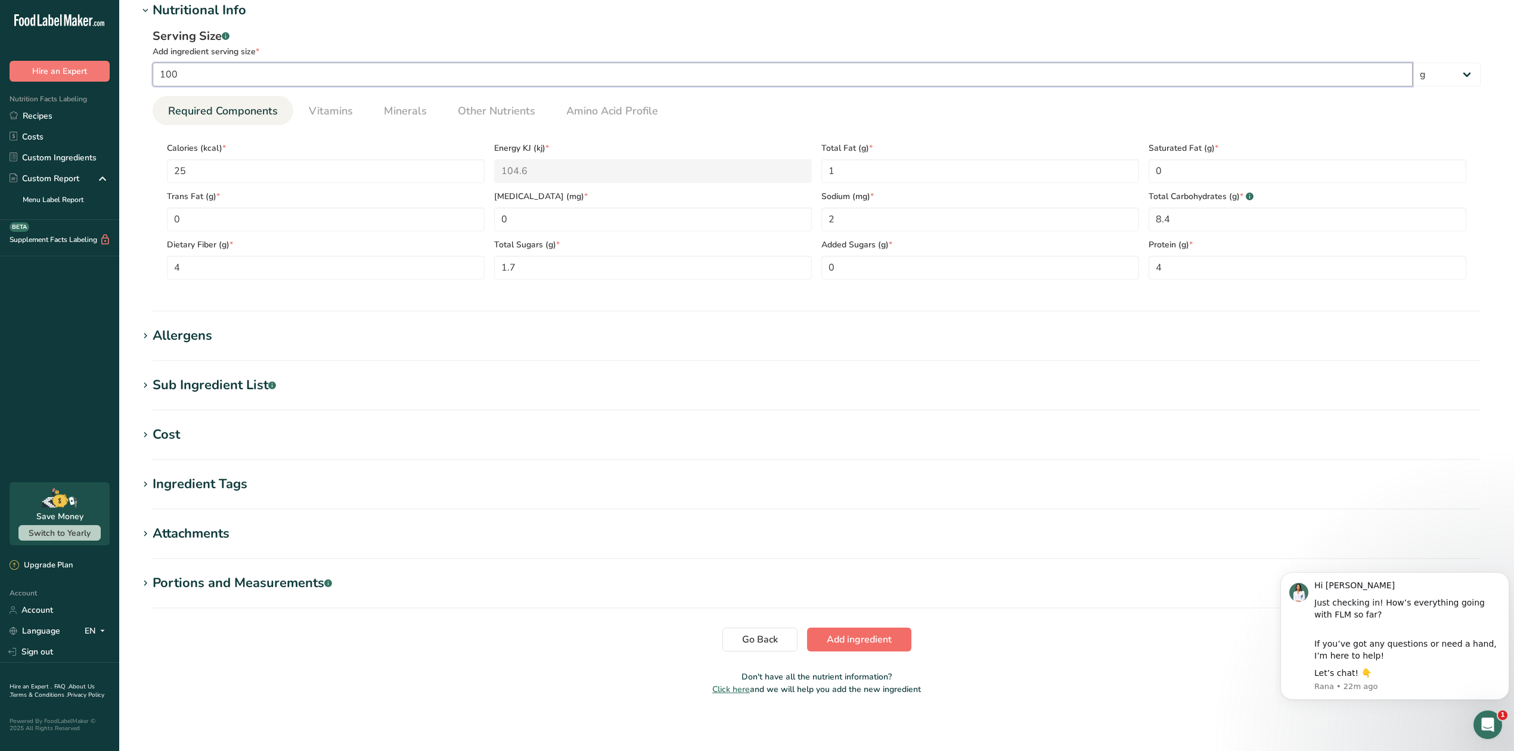
type input "100"
click at [887, 639] on span "Add ingredient" at bounding box center [859, 639] width 65 height 14
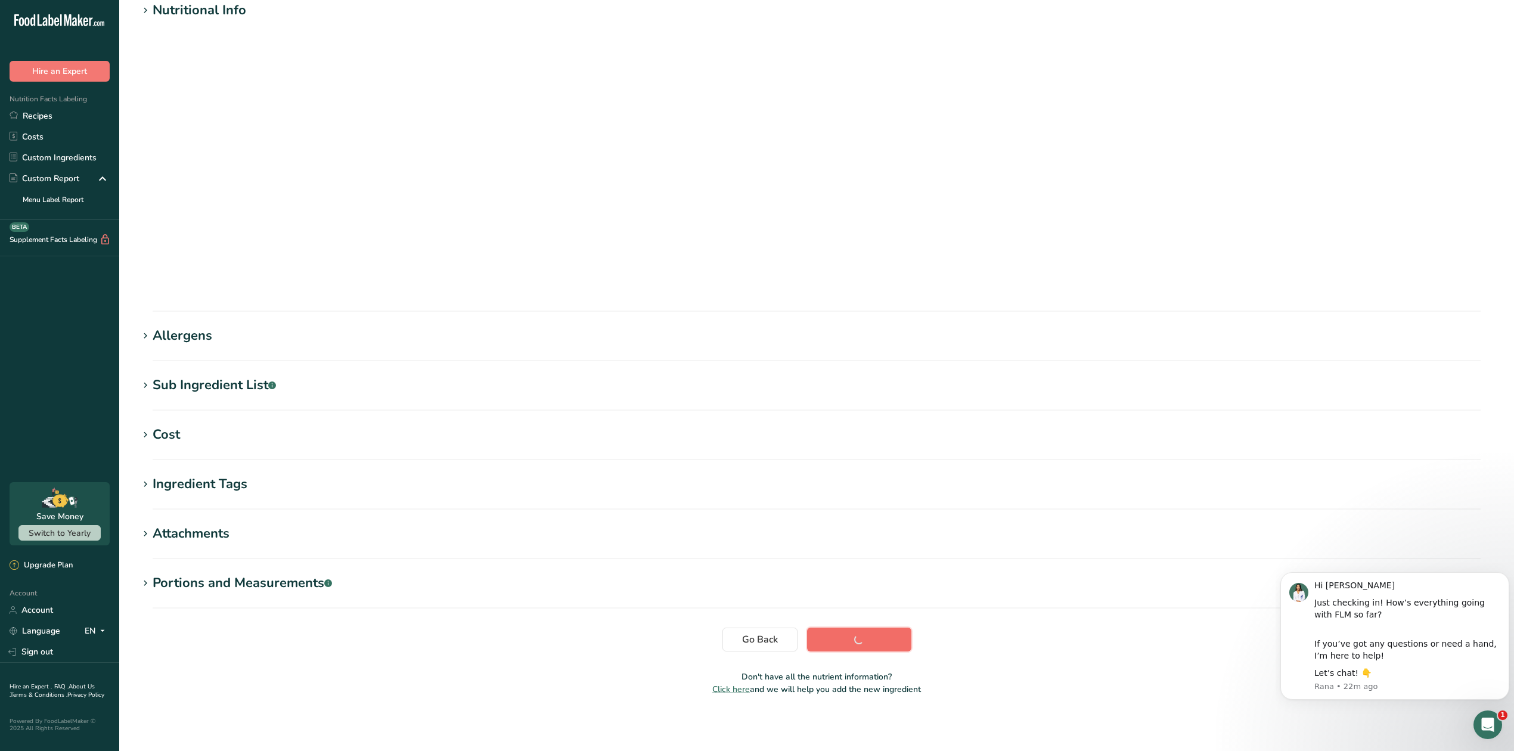
scroll to position [0, 0]
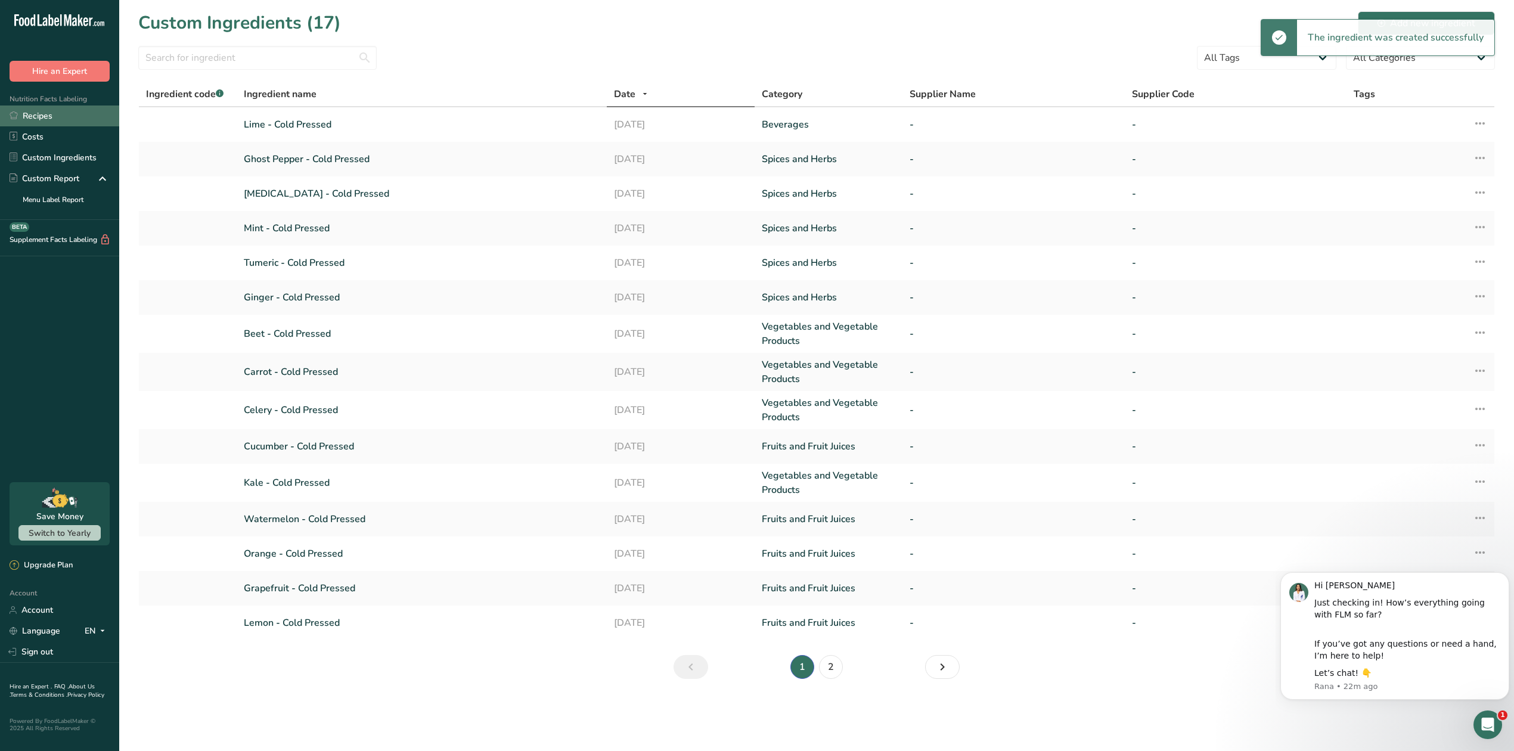
click at [68, 114] on link "Recipes" at bounding box center [59, 116] width 119 height 21
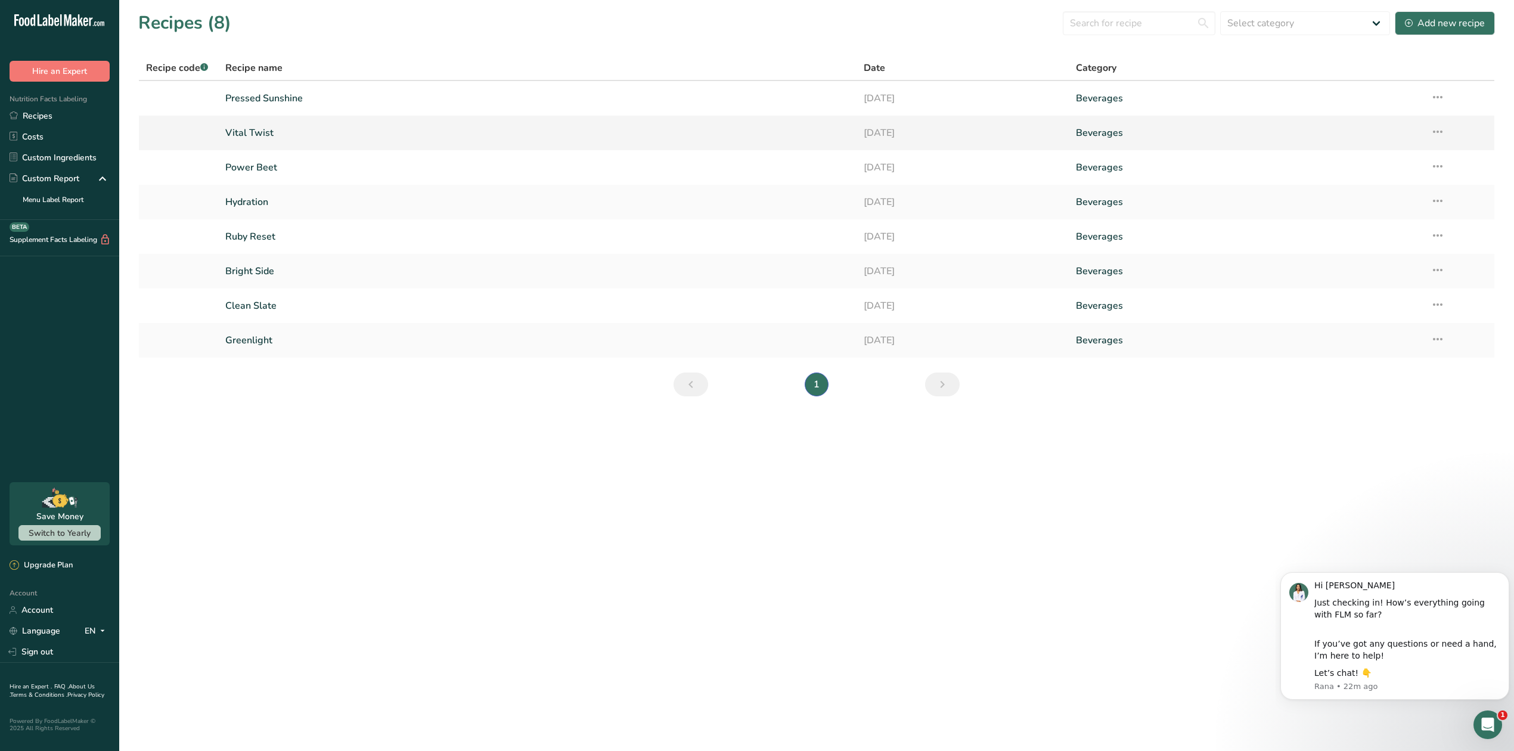
click at [246, 136] on link "Vital Twist" at bounding box center [537, 132] width 624 height 25
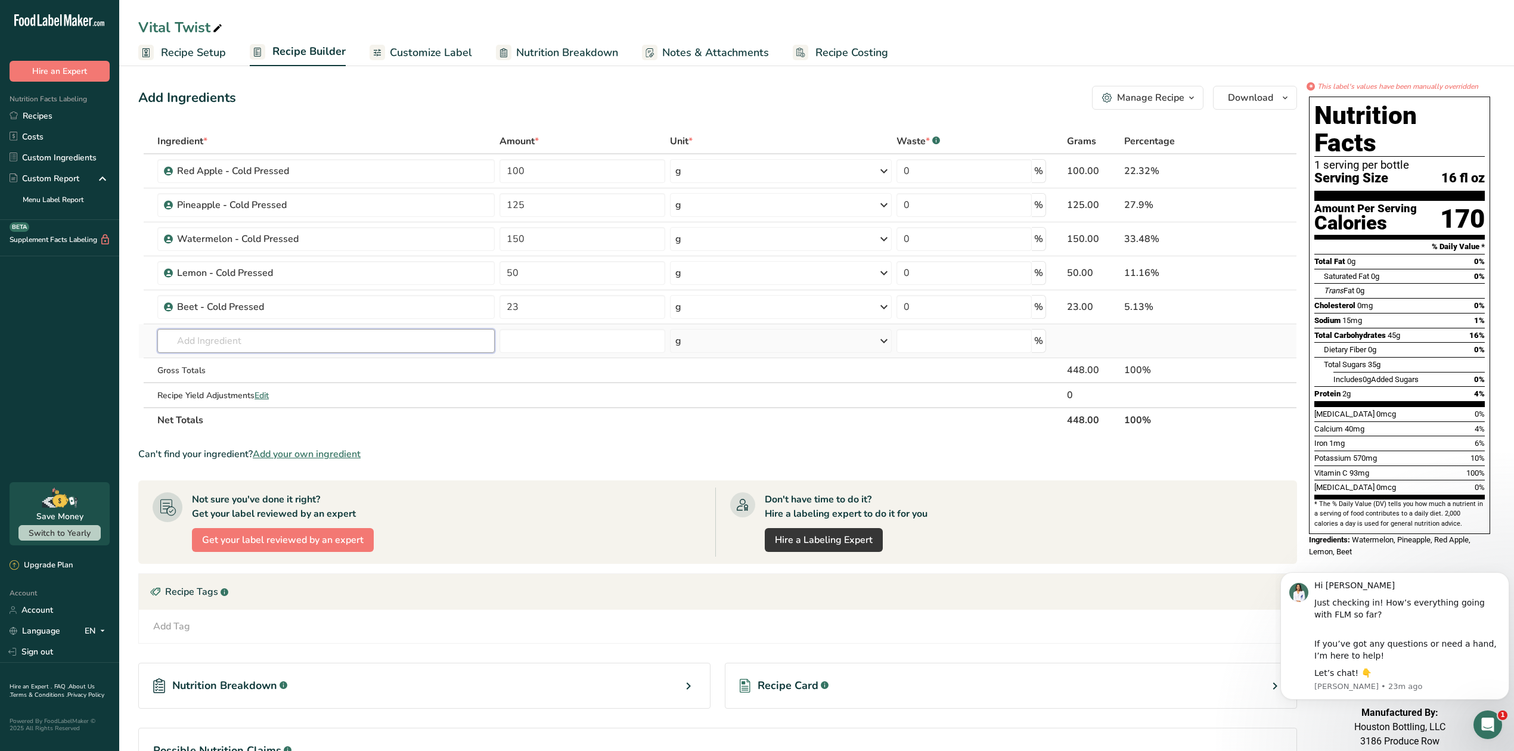
click at [239, 346] on input "text" at bounding box center [325, 341] width 337 height 24
type input "lime cold"
click at [242, 363] on p "Lime - Cold Pressed" at bounding box center [210, 365] width 87 height 13
type input "Lime - Cold Pressed"
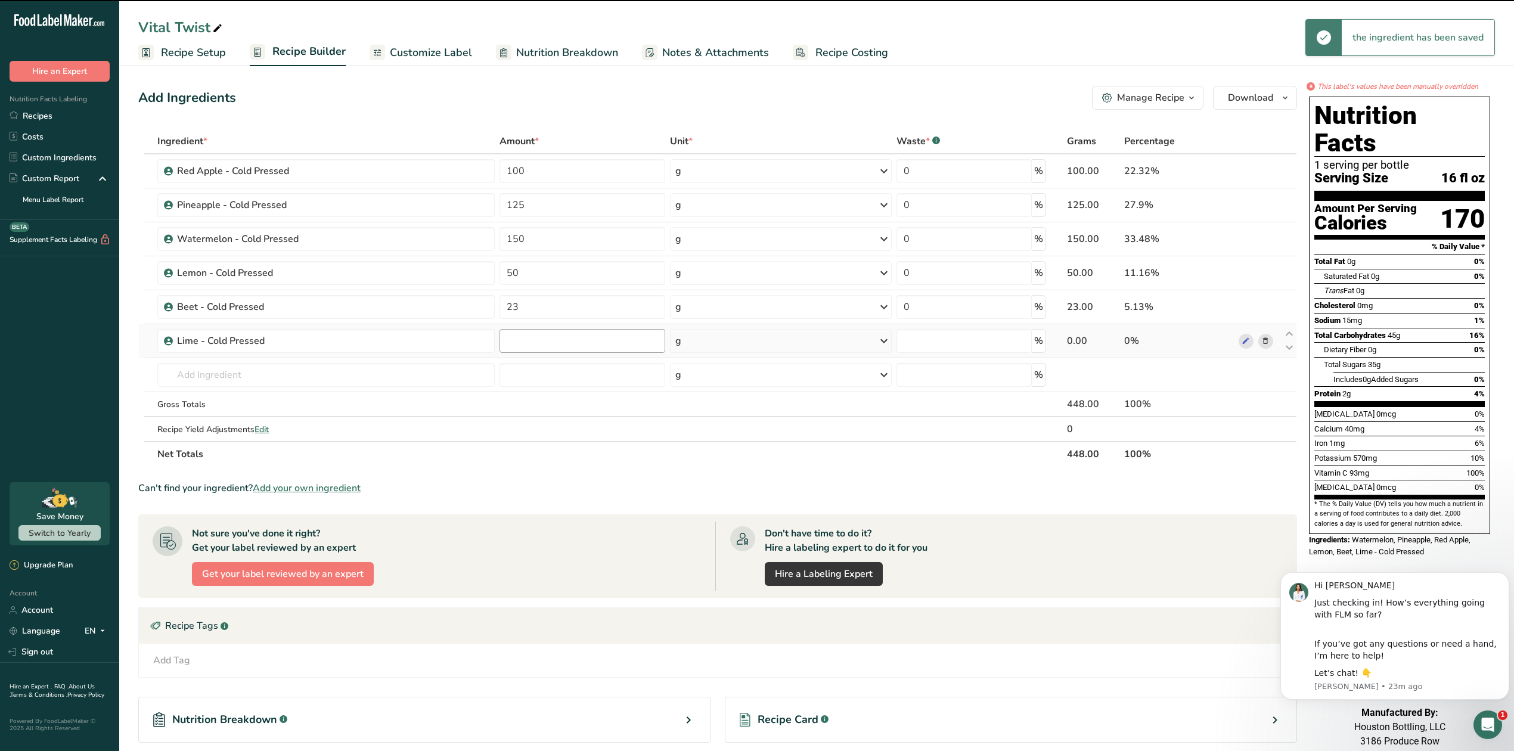
type input "0"
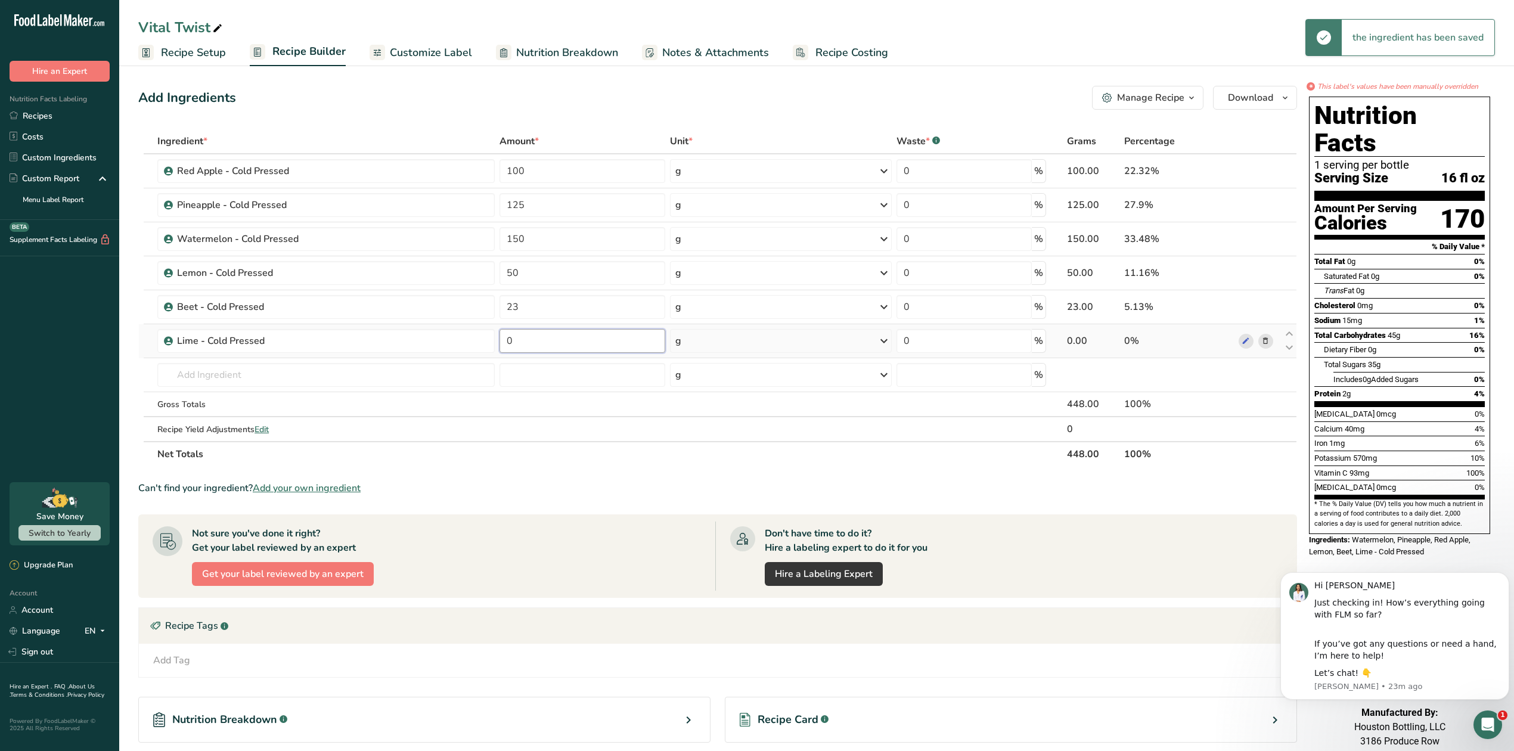
click at [525, 342] on input "0" at bounding box center [583, 341] width 166 height 24
type input "25"
click at [654, 435] on div "Ingredient * Amount * Unit * Waste * .a-a{fill:#347362;}.b-a{fill:#fff;} Grams …" at bounding box center [717, 298] width 1159 height 338
click at [62, 160] on link "Custom Ingredients" at bounding box center [59, 157] width 119 height 21
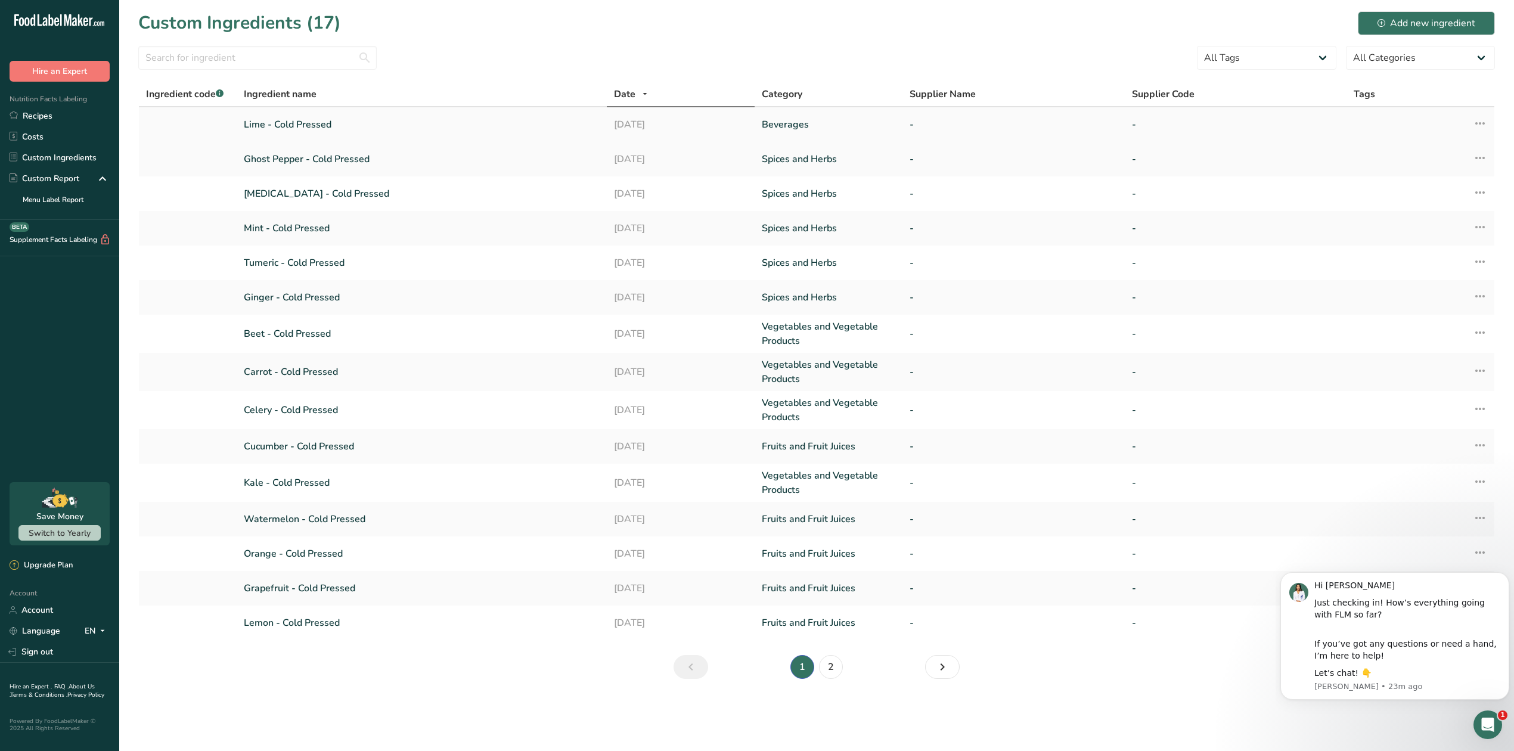
click at [308, 127] on link "Lime - Cold Pressed" at bounding box center [421, 124] width 355 height 14
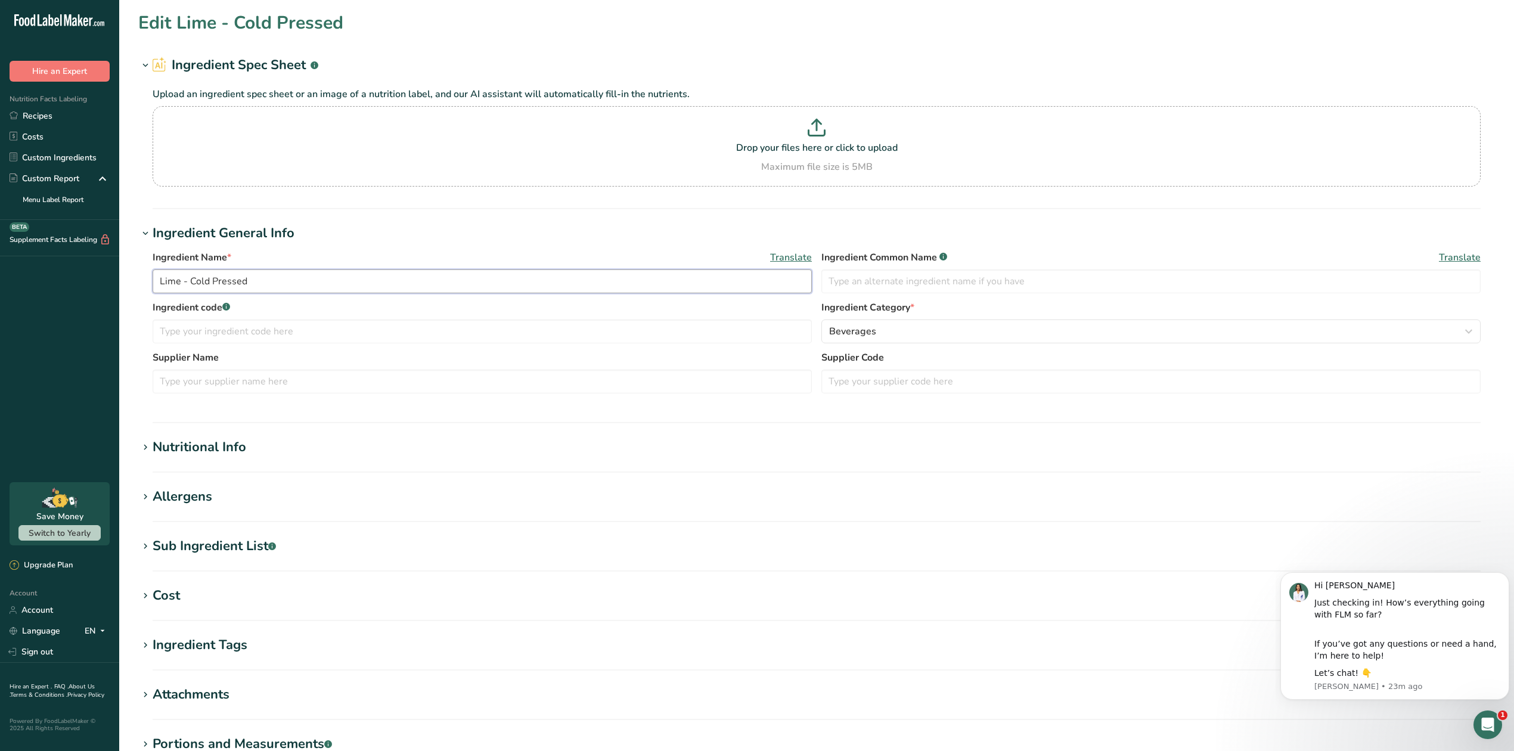
drag, startPoint x: 355, startPoint y: 280, endPoint x: 82, endPoint y: 284, distance: 273.6
click at [82, 284] on div ".a-20{fill:#fff;} Hire an Expert Nutrition Facts Labeling Recipes Costs Custom …" at bounding box center [757, 457] width 1514 height 914
click at [985, 283] on input "text" at bounding box center [1150, 281] width 659 height 24
paste input "Lime - Cold Pressed"
type input "Lime - Cold Pressed"
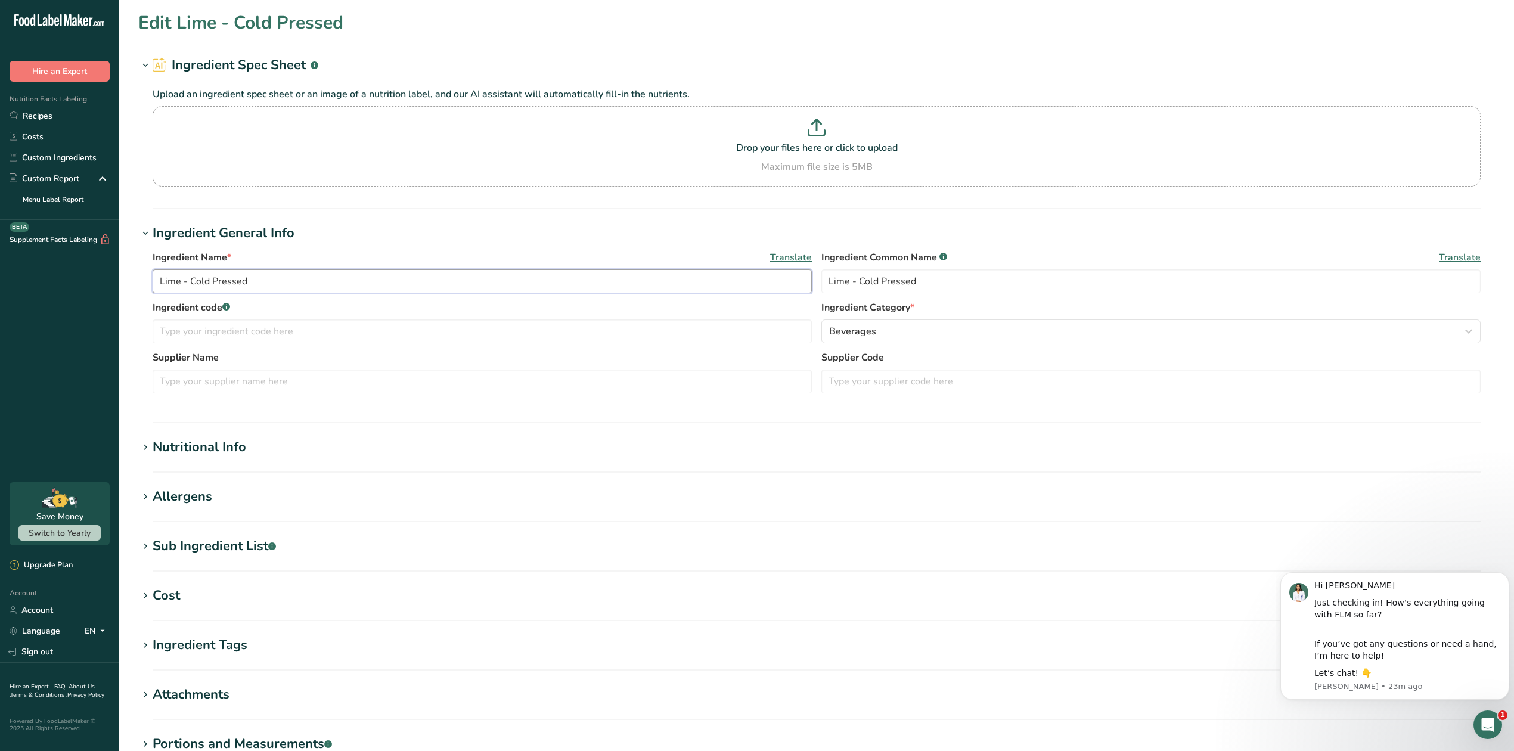
drag, startPoint x: 356, startPoint y: 280, endPoint x: 178, endPoint y: 296, distance: 179.5
click at [178, 296] on div "Ingredient Name * Translate Lime - Cold Pressed Ingredient Common Name .a-a{fil…" at bounding box center [817, 275] width 1328 height 50
type input "Lime"
click at [718, 525] on section "Edit Lime Ingredient Spec Sheet .a-a{fill:#347362;}.b-a{fill:#fff;} Upload an i…" at bounding box center [816, 438] width 1395 height 876
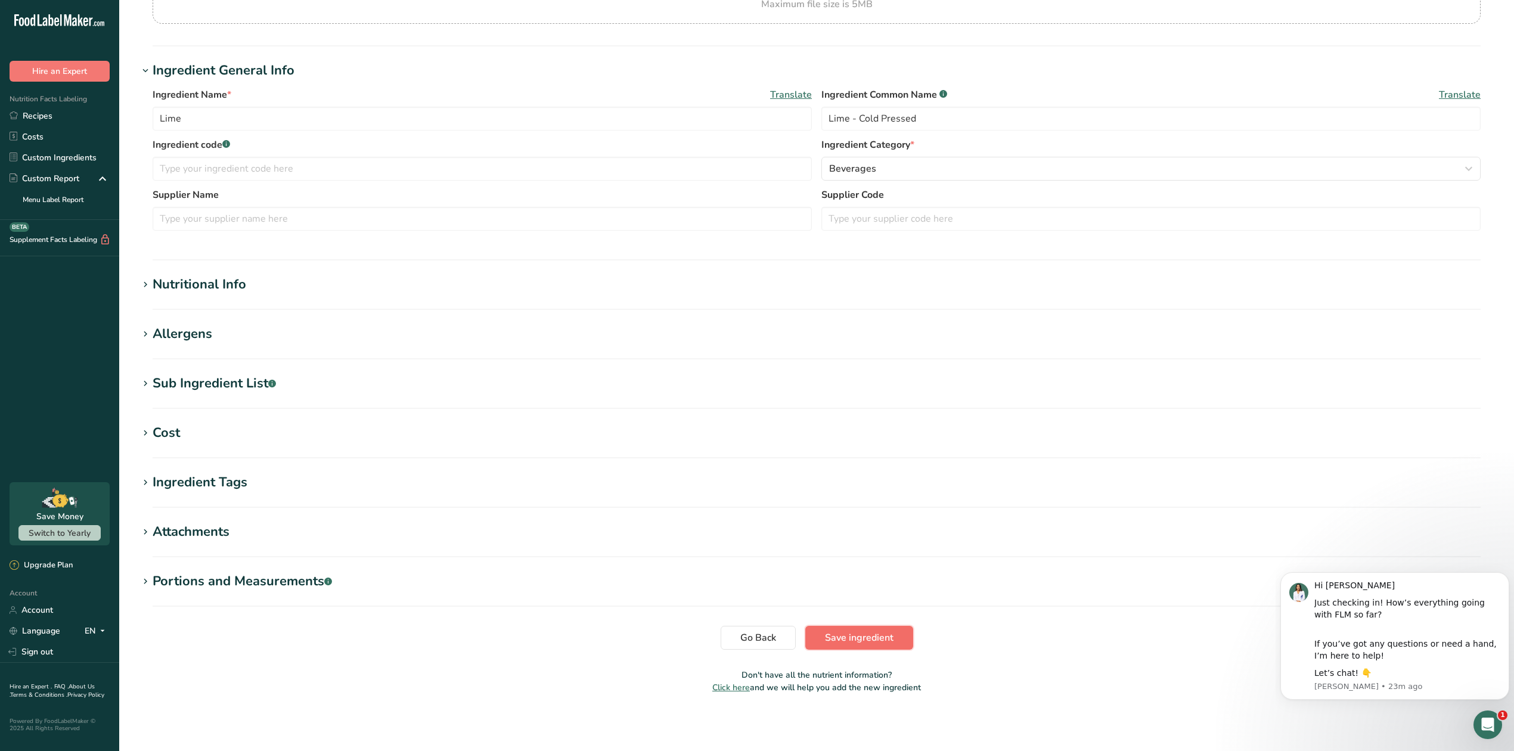
click at [877, 642] on span "Save ingredient" at bounding box center [859, 638] width 69 height 14
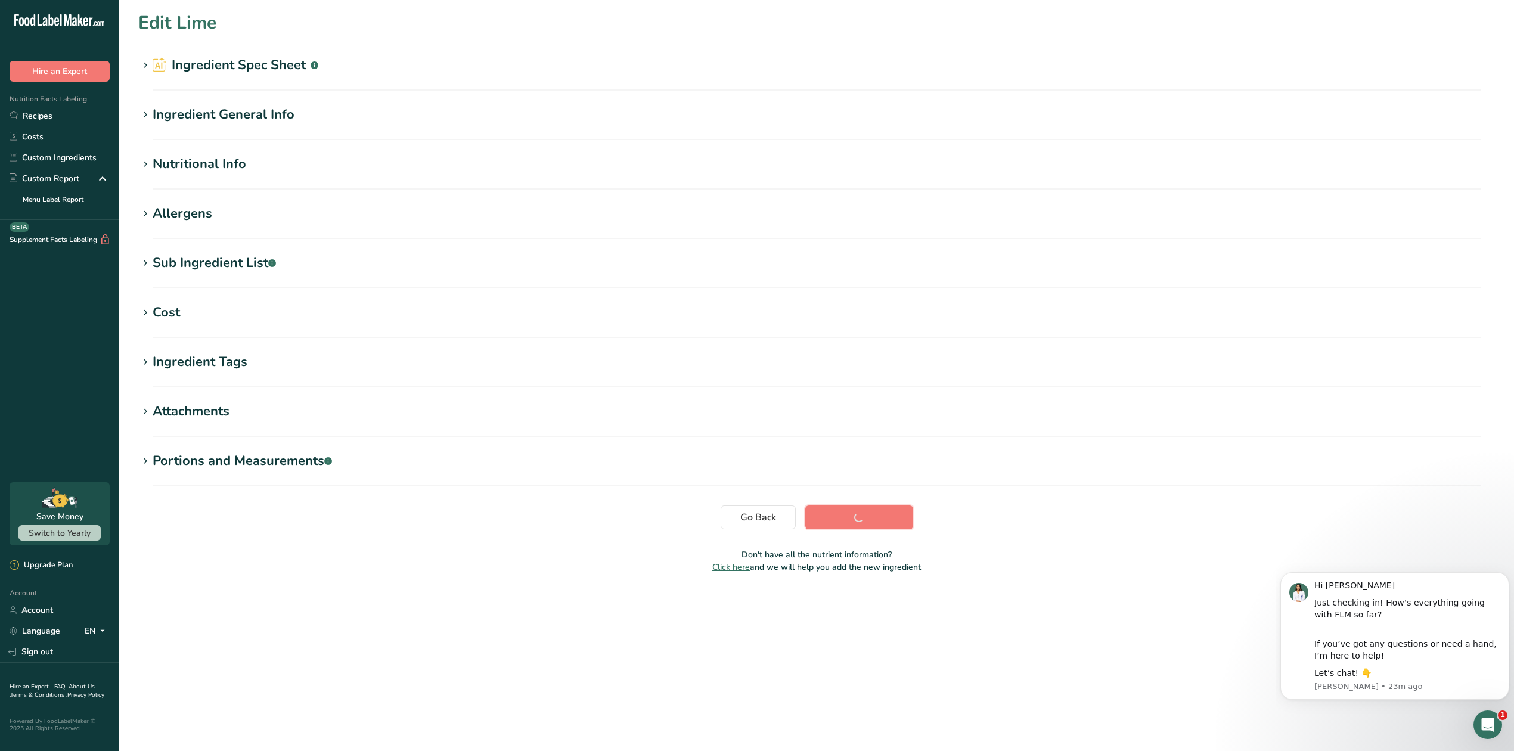
scroll to position [0, 0]
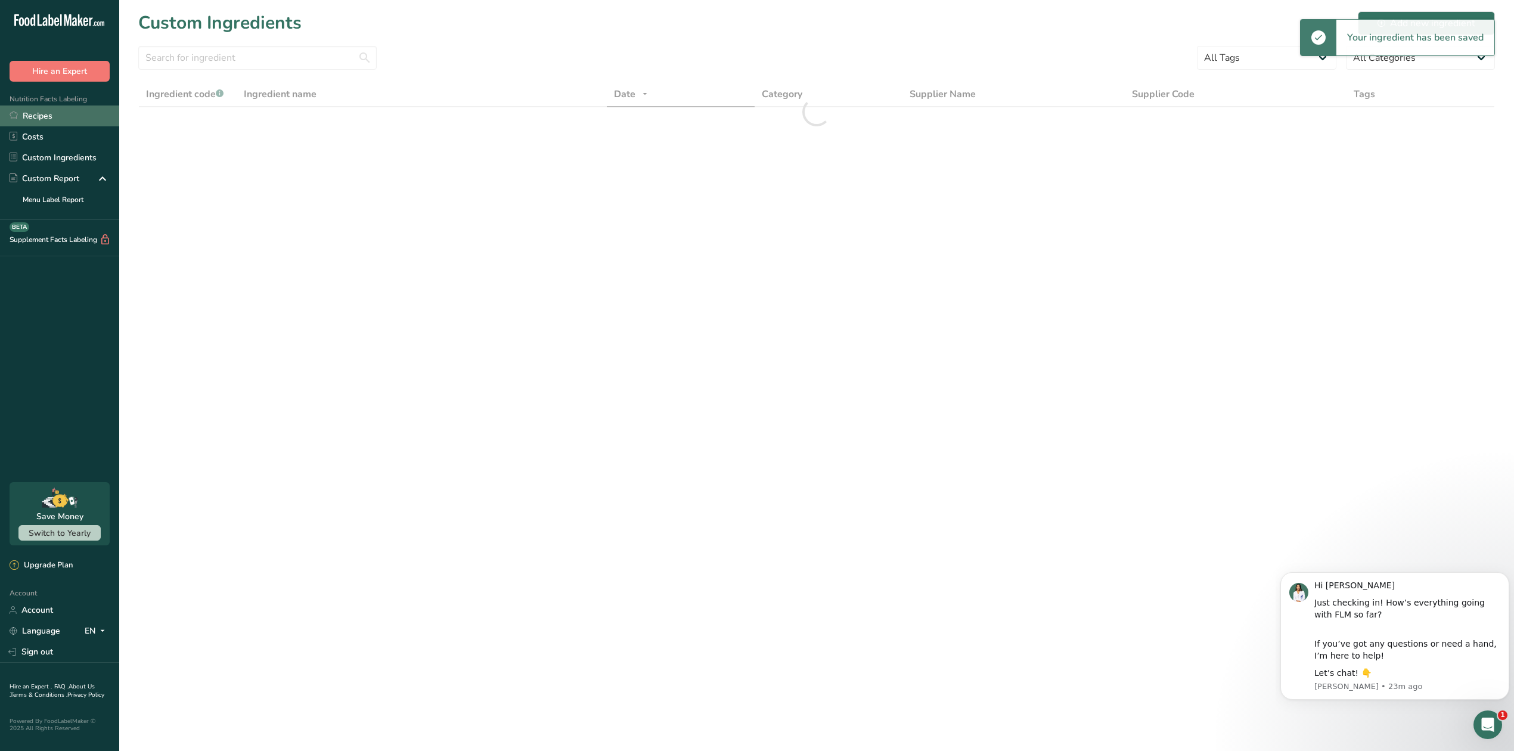
click at [65, 110] on link "Recipes" at bounding box center [59, 116] width 119 height 21
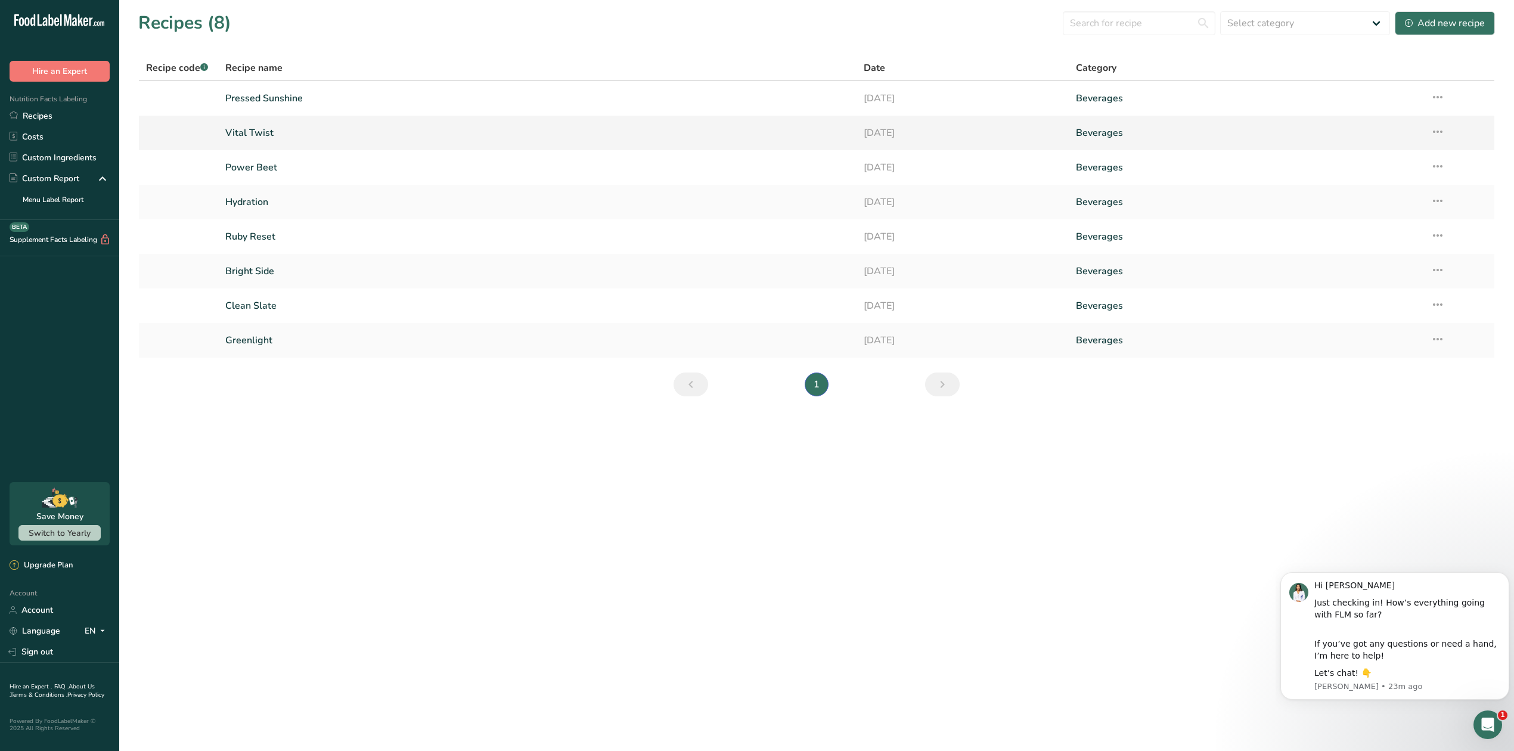
click at [268, 132] on link "Vital Twist" at bounding box center [537, 132] width 624 height 25
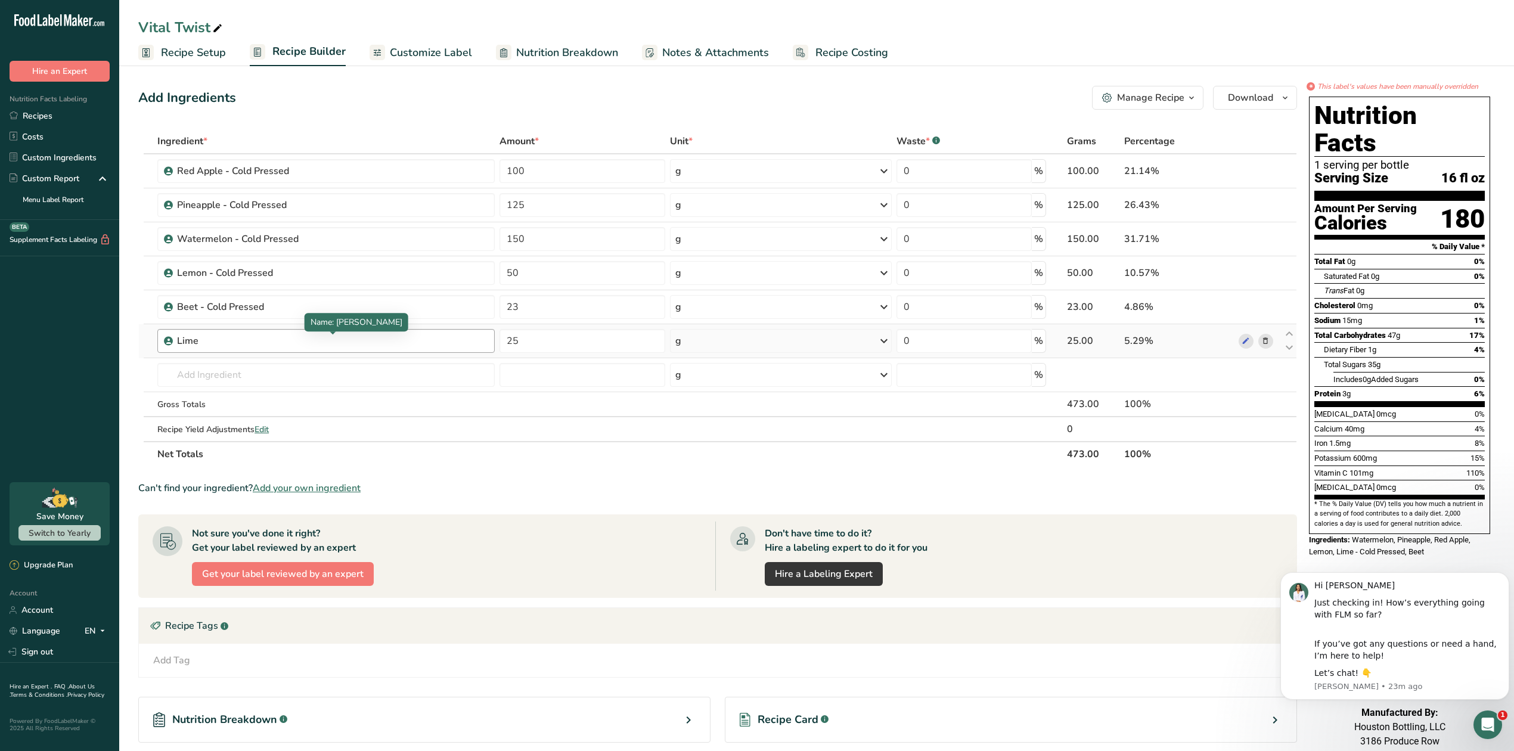
click at [282, 342] on div "Lime" at bounding box center [251, 341] width 149 height 14
click at [303, 375] on input "text" at bounding box center [325, 375] width 337 height 24
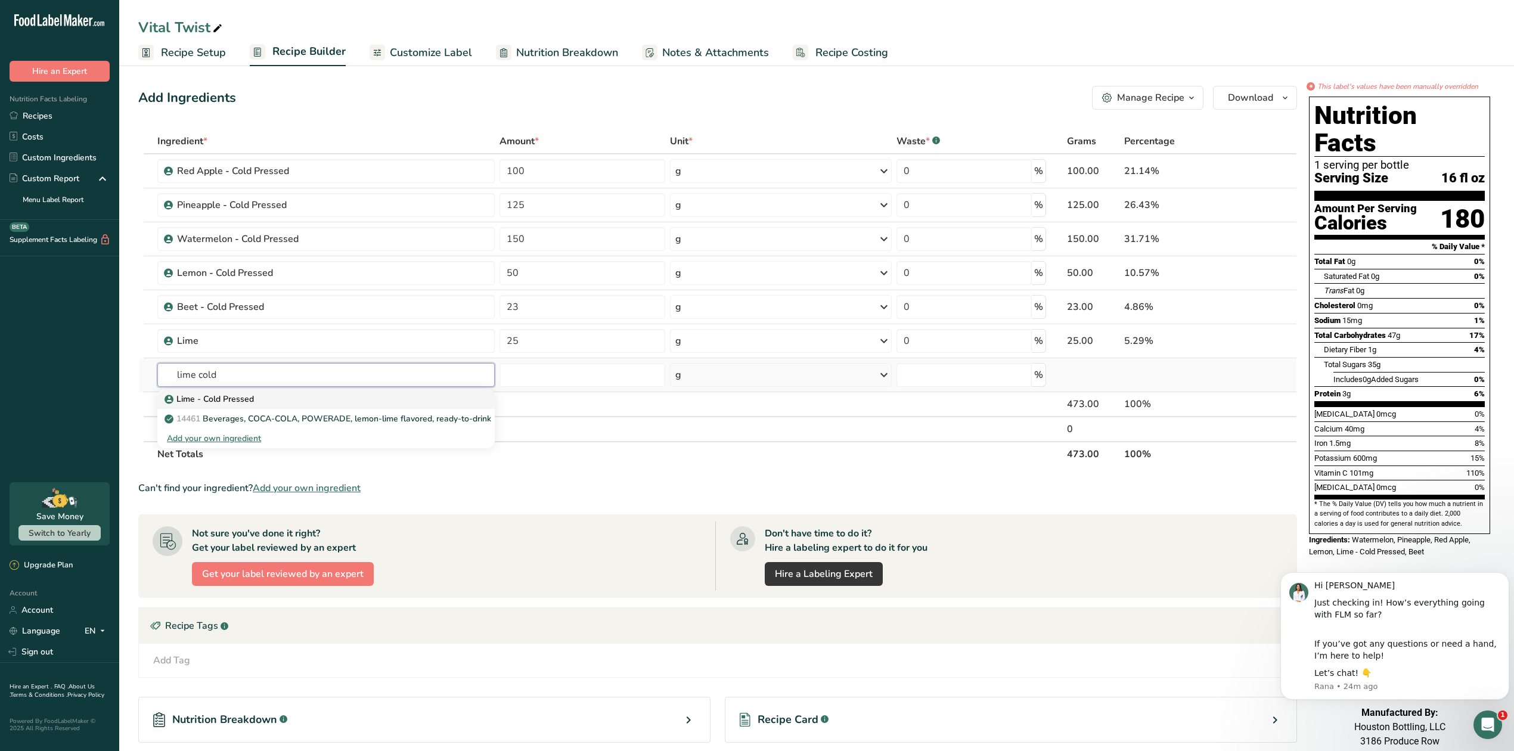
type input "lime cold"
click at [244, 403] on p "Lime - Cold Pressed" at bounding box center [210, 399] width 87 height 13
type input "Lime - Cold Pressed"
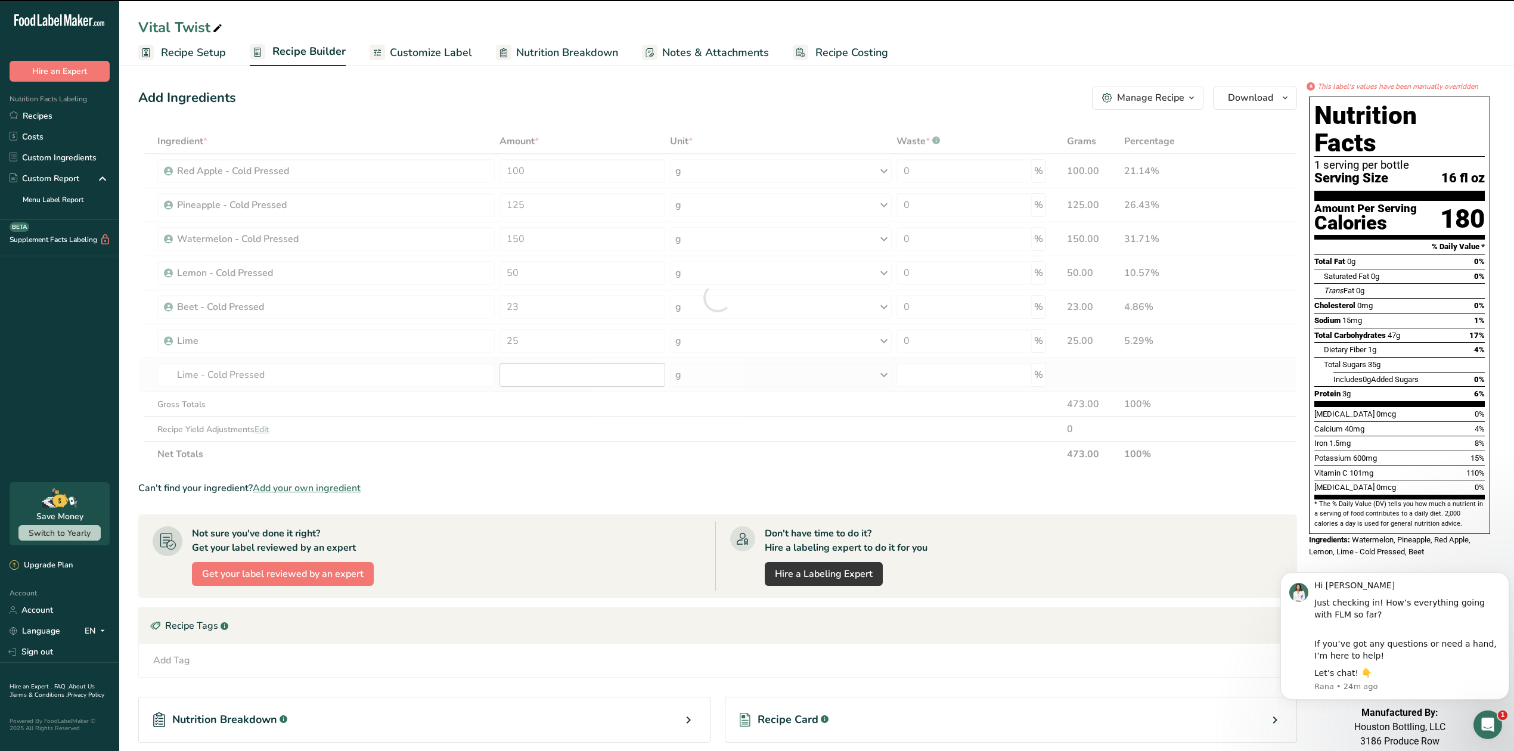
type input "0"
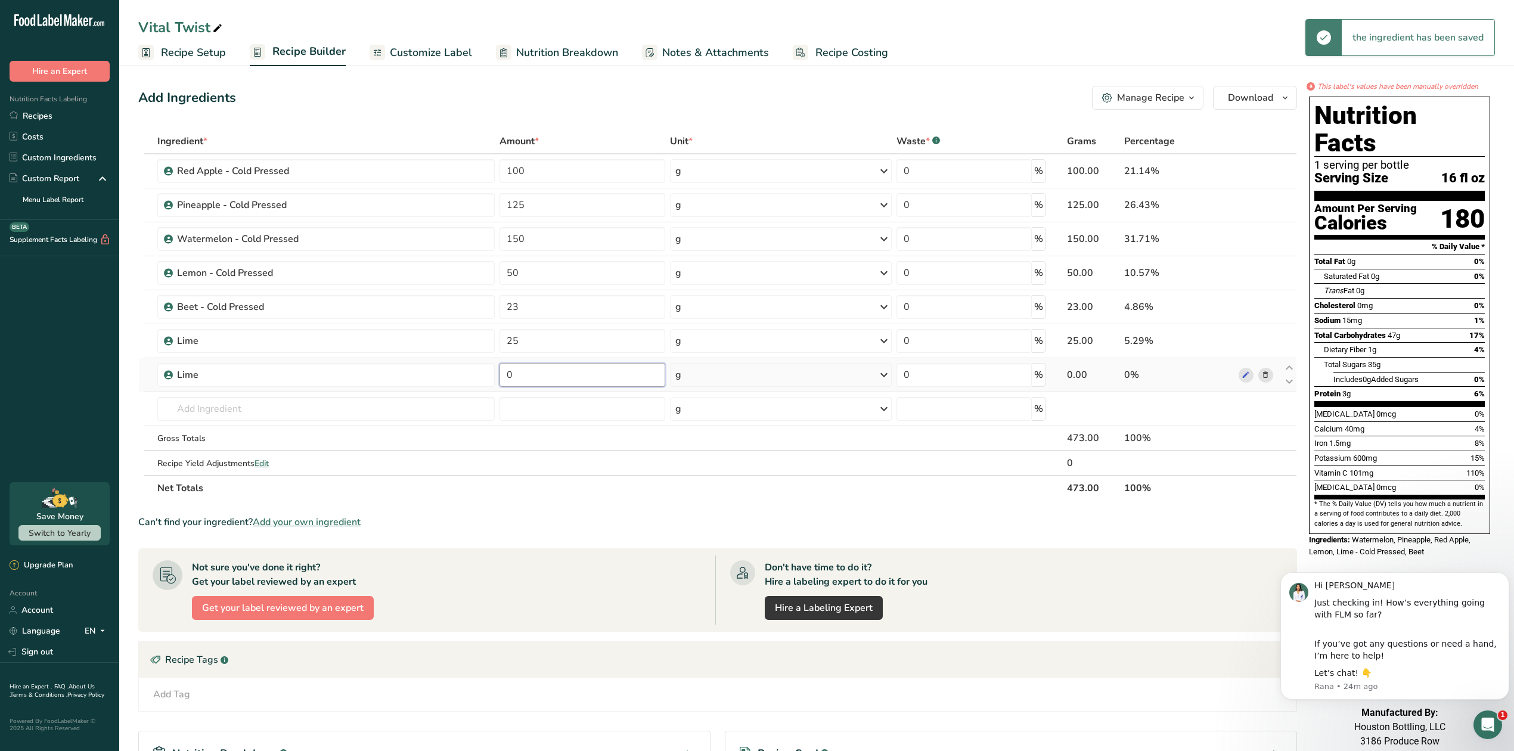
click at [531, 374] on input "0" at bounding box center [583, 375] width 166 height 24
type input "25"
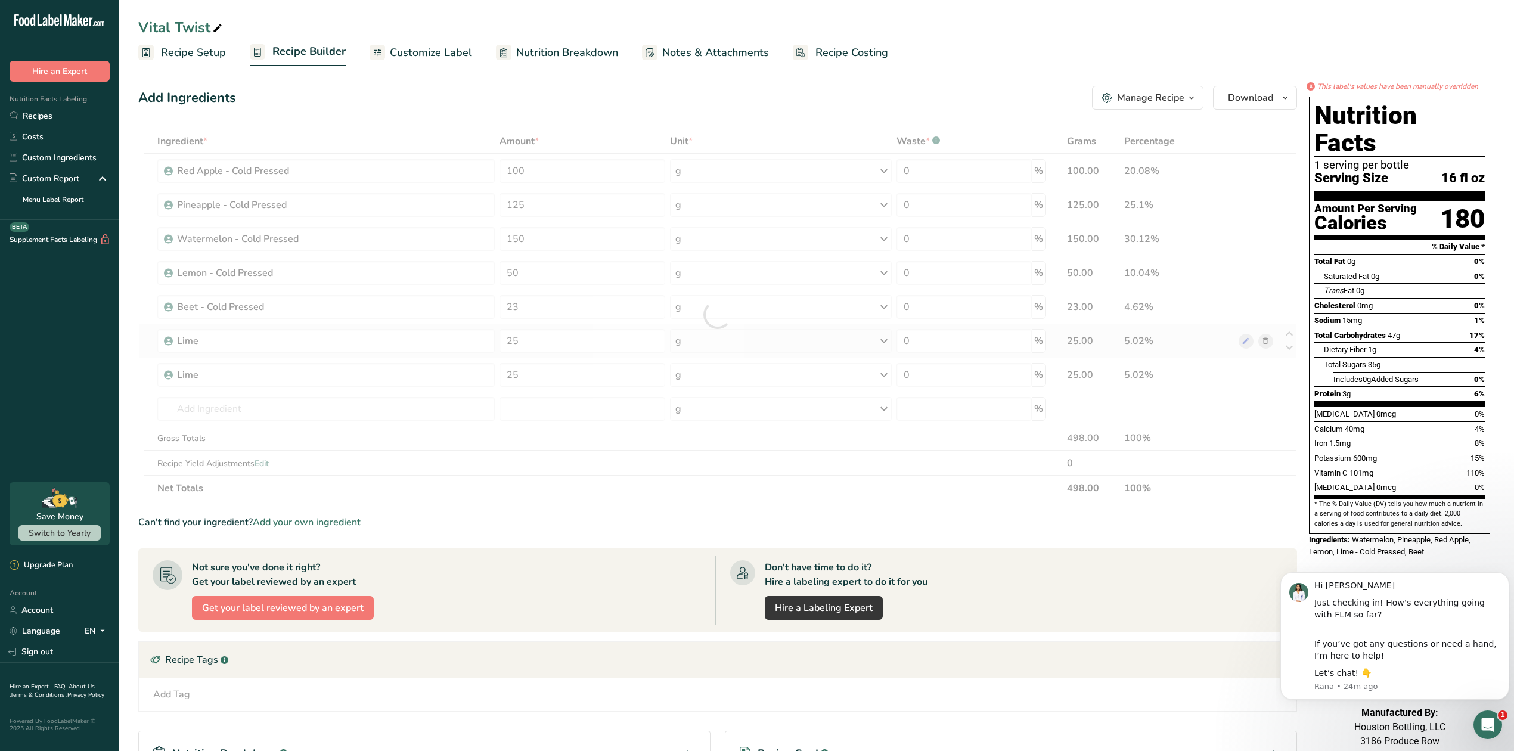
click at [1264, 343] on div "Ingredient * Amount * Unit * Waste * .a-a{fill:#347362;}.b-a{fill:#fff;} Grams …" at bounding box center [717, 315] width 1159 height 372
click at [1267, 342] on icon at bounding box center [1265, 341] width 8 height 13
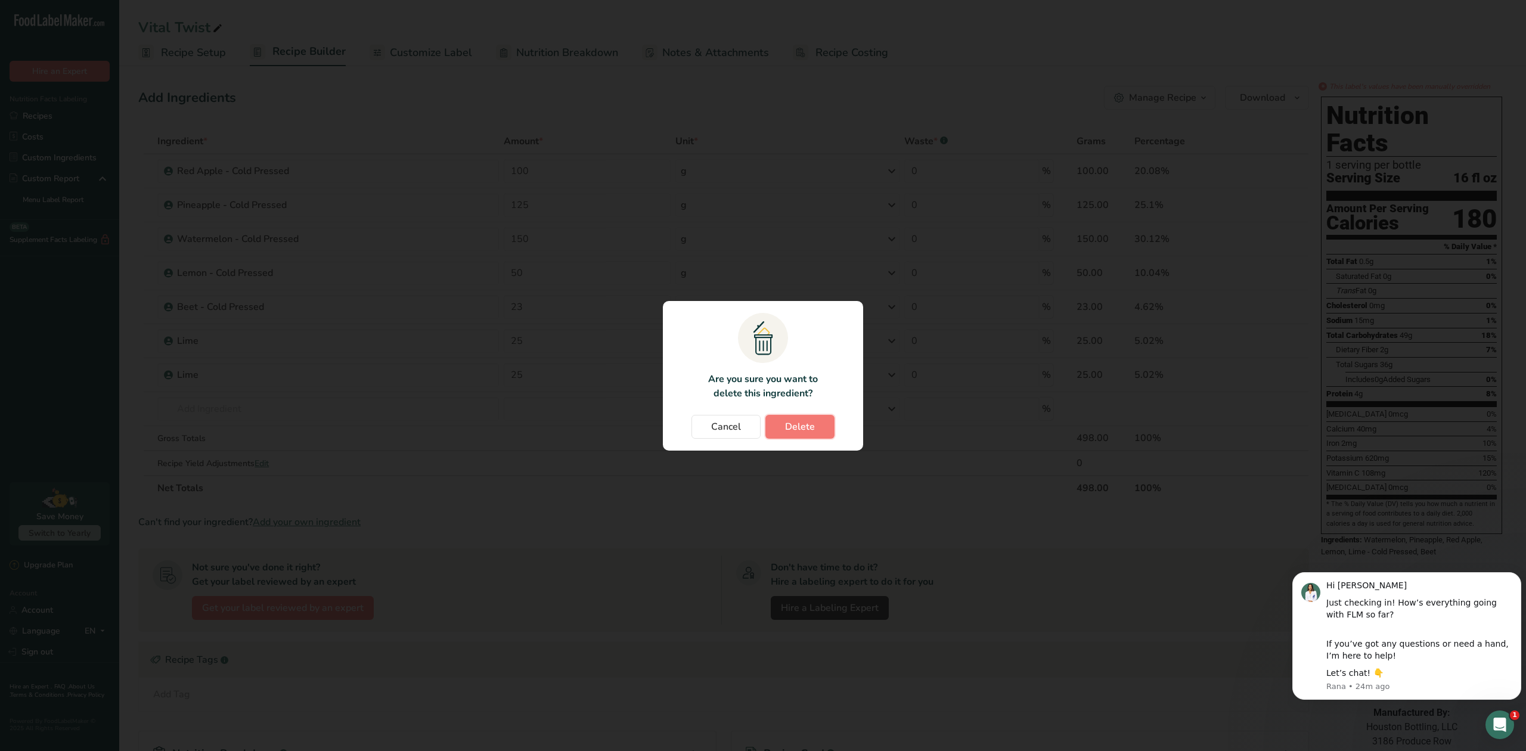
click at [787, 427] on span "Delete" at bounding box center [800, 427] width 30 height 14
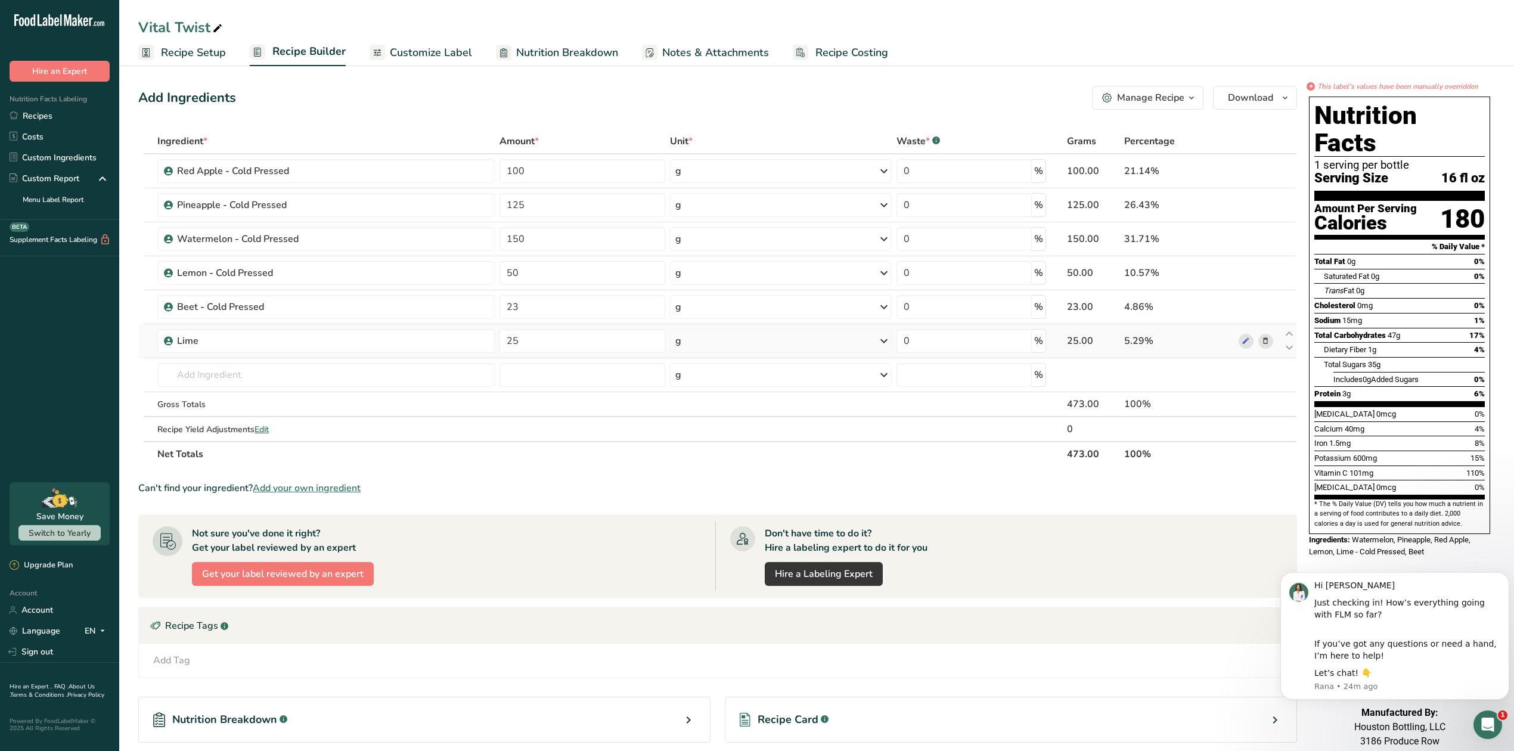
click at [1265, 343] on icon at bounding box center [1265, 341] width 8 height 13
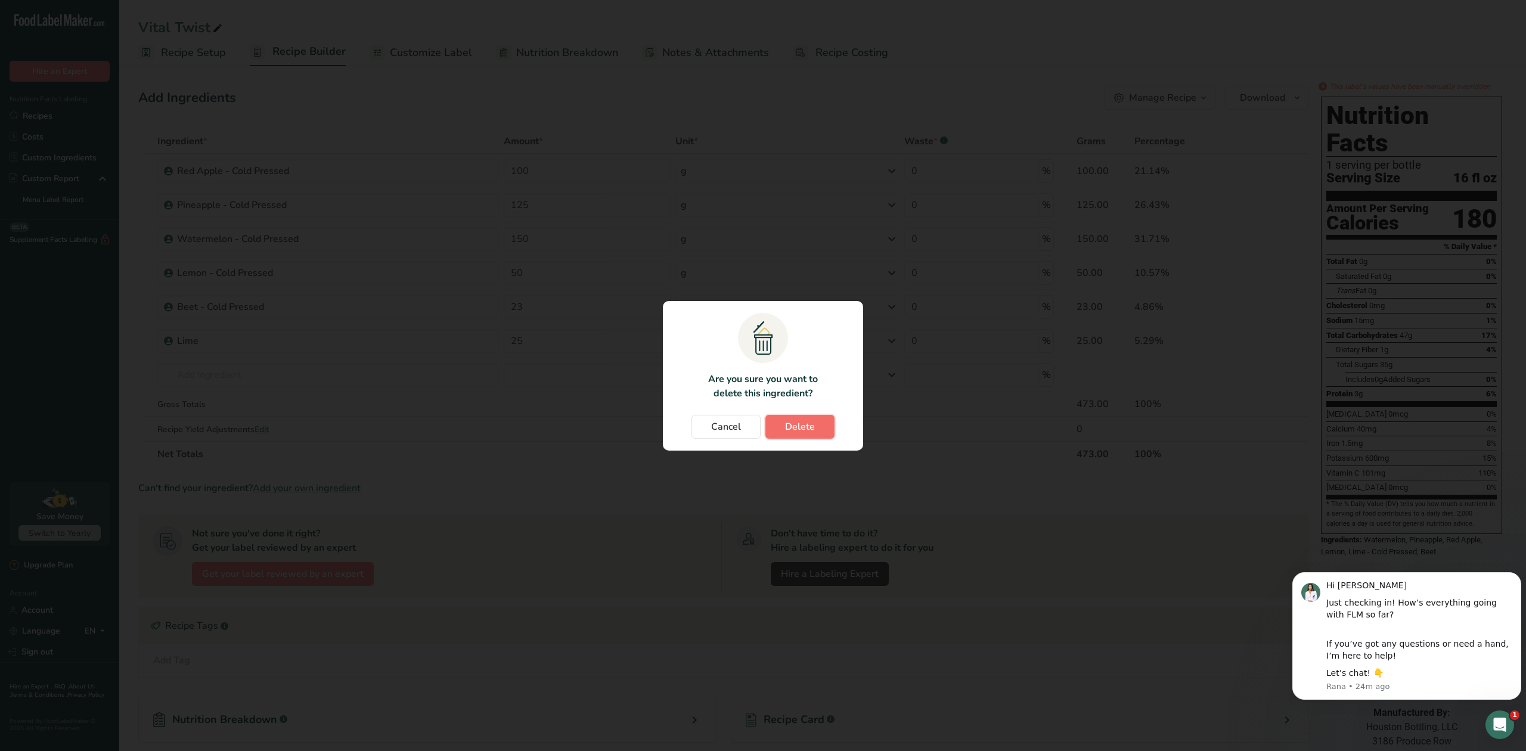
click at [788, 429] on span "Delete" at bounding box center [800, 427] width 30 height 14
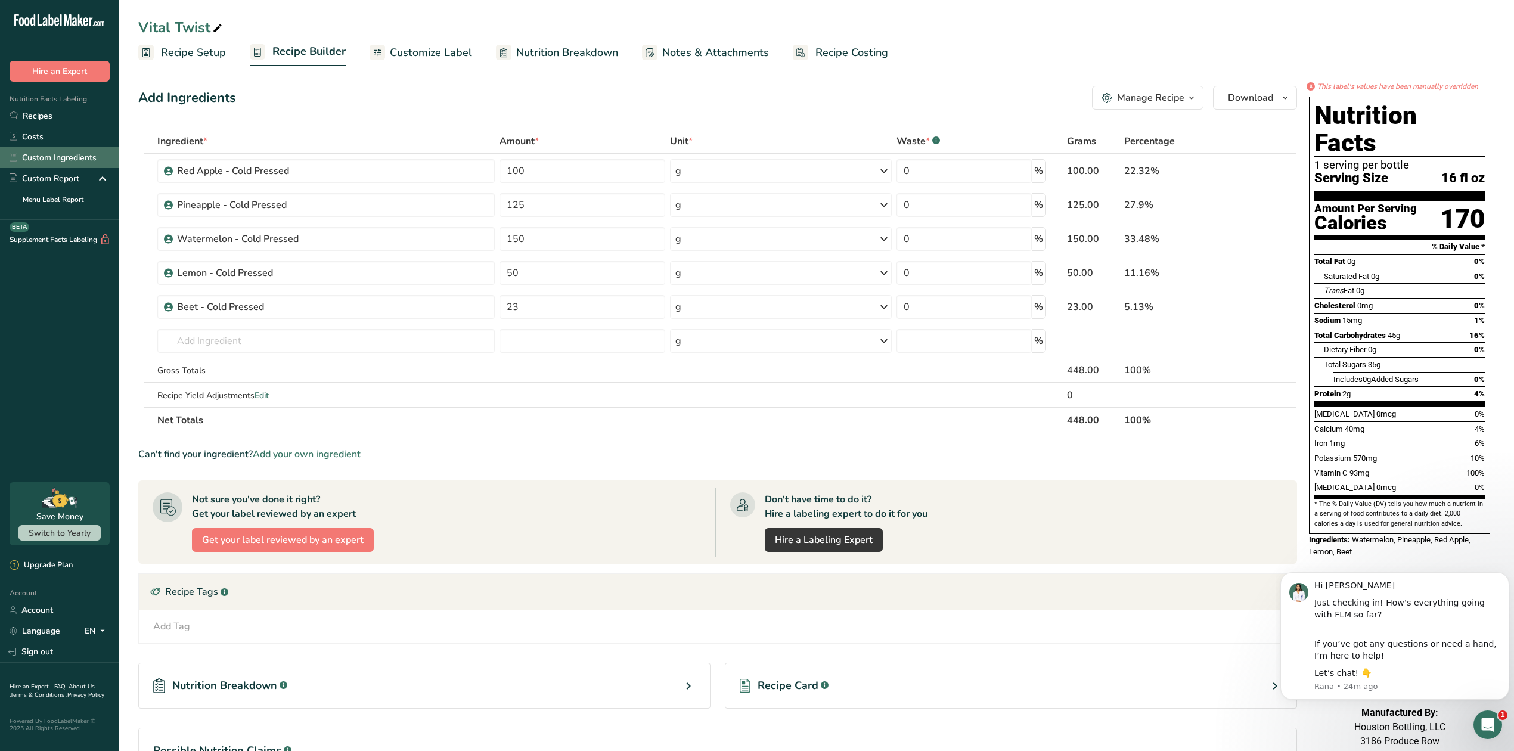
click at [81, 160] on link "Custom Ingredients" at bounding box center [59, 157] width 119 height 21
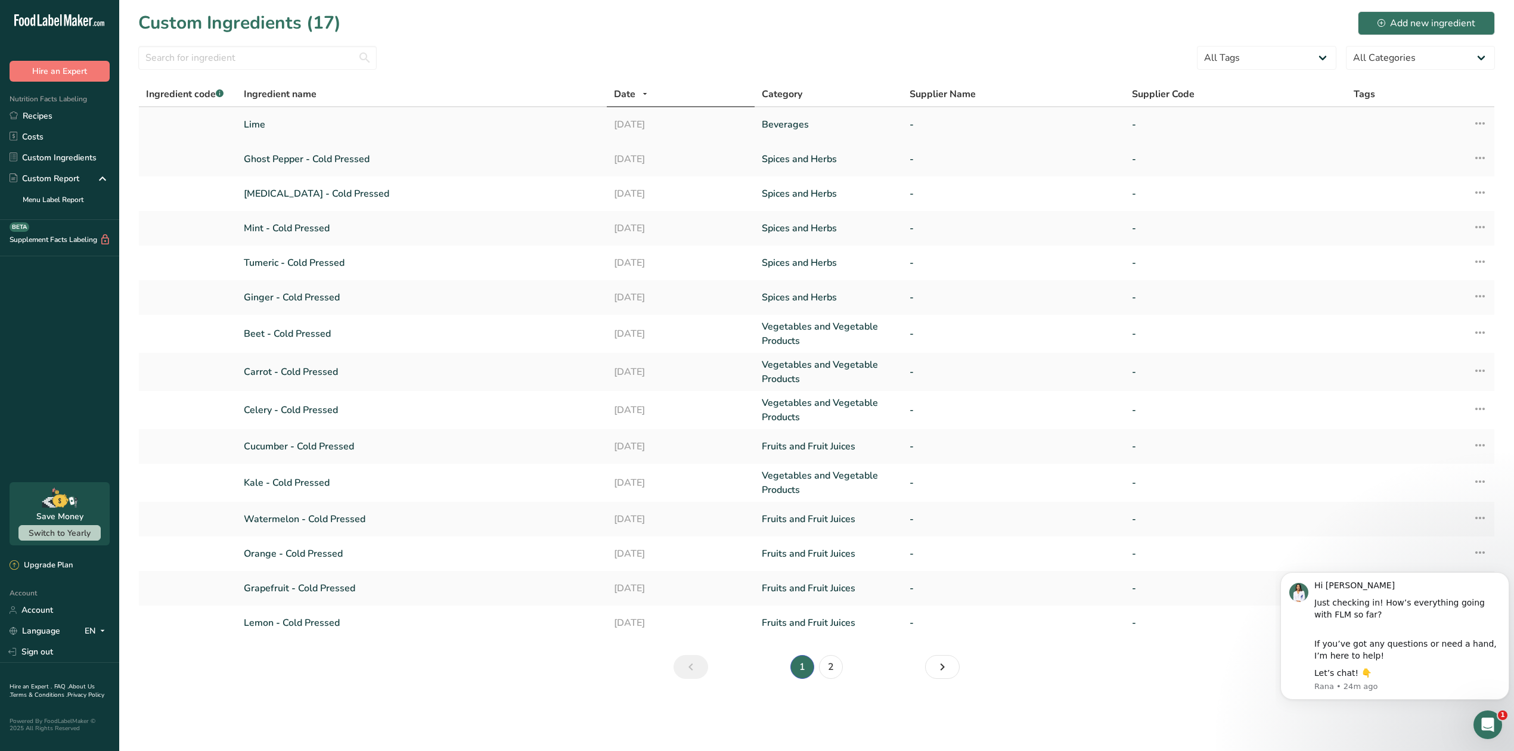
click at [265, 122] on link "Lime" at bounding box center [421, 124] width 355 height 14
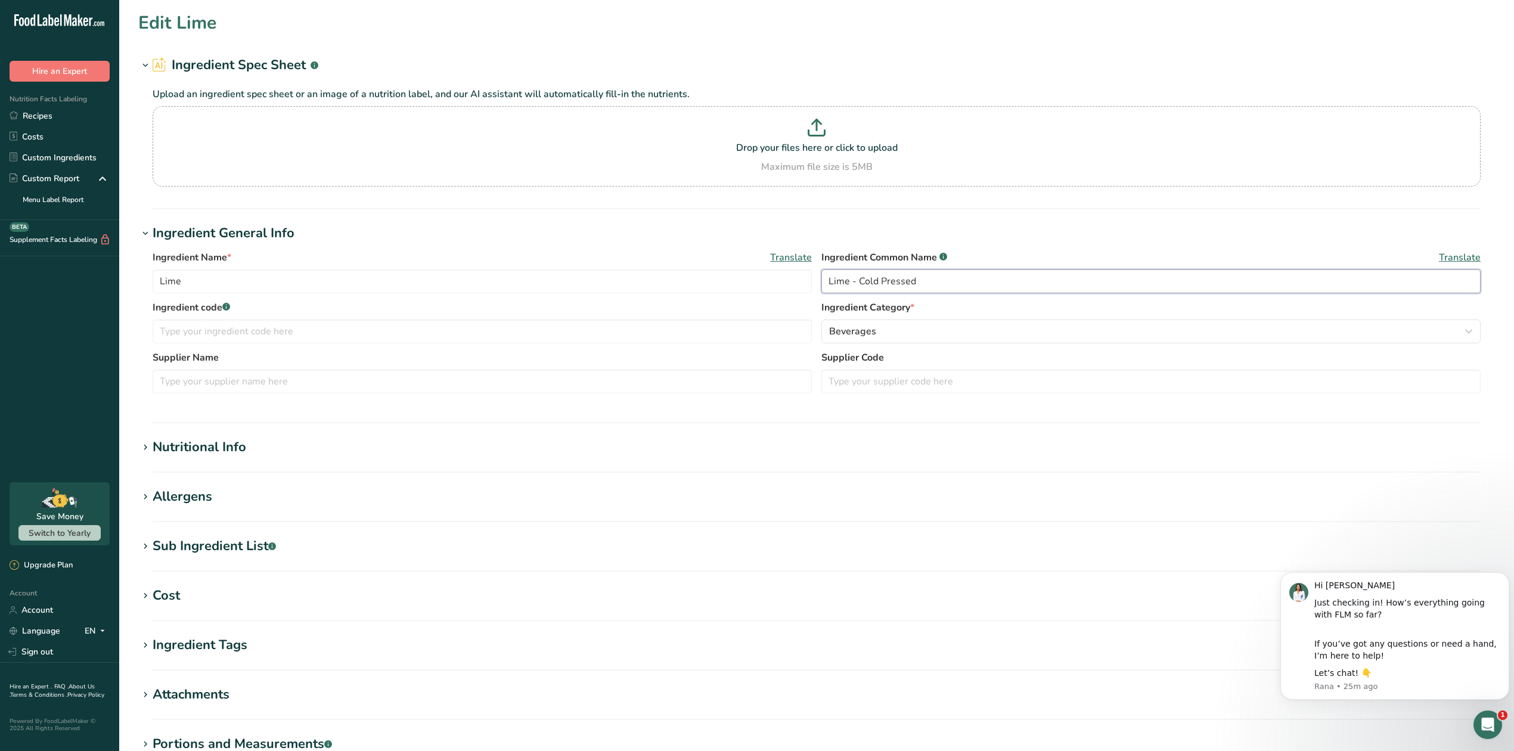
drag, startPoint x: 919, startPoint y: 289, endPoint x: 701, endPoint y: 294, distance: 218.2
click at [701, 294] on div "Ingredient Name * Translate Lime Ingredient Common Name .a-a{fill:#347362;}.b-a…" at bounding box center [817, 275] width 1328 height 50
click at [334, 287] on input "Lime" at bounding box center [482, 281] width 659 height 24
paste input "Lime - Cold Pressed"
drag, startPoint x: 182, startPoint y: 281, endPoint x: 129, endPoint y: 283, distance: 52.5
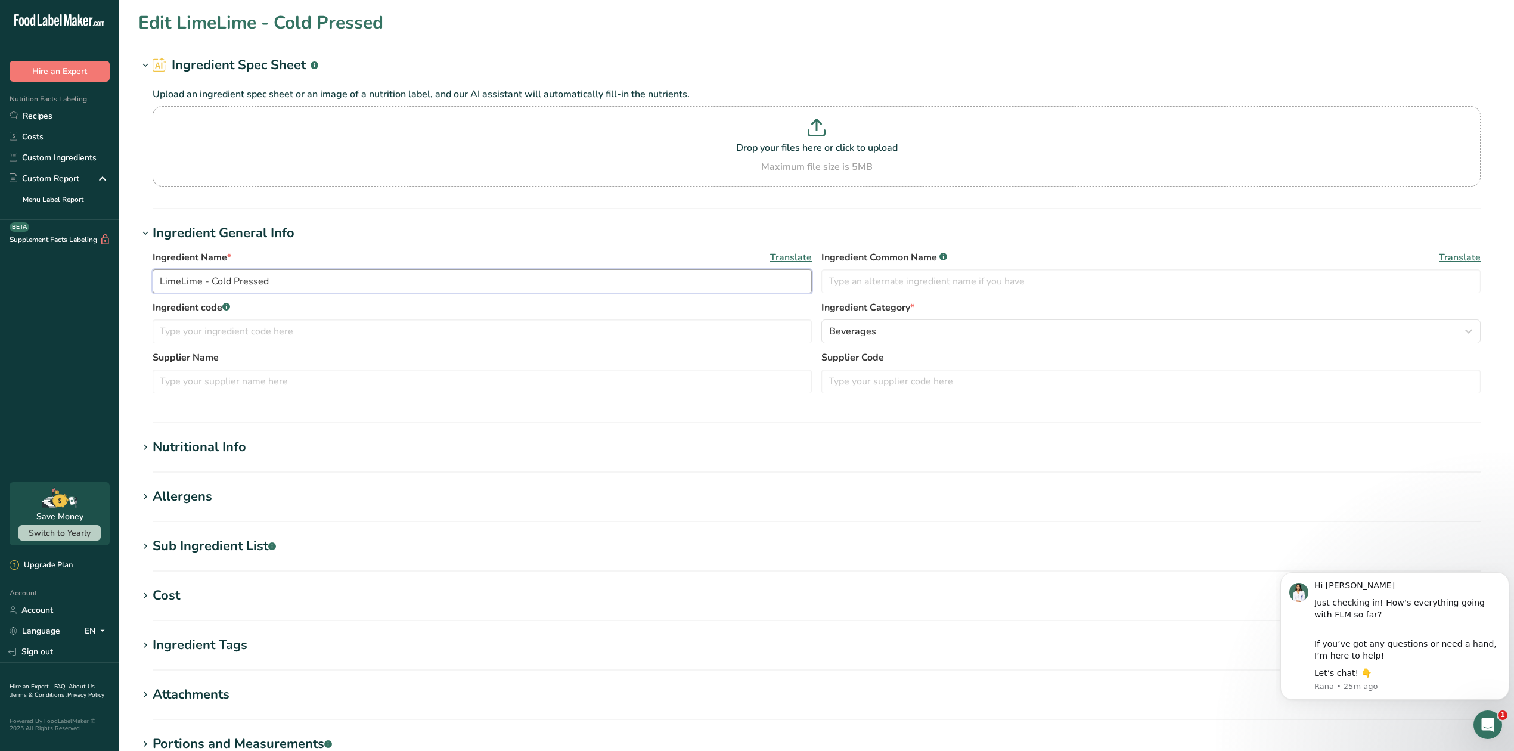
click at [129, 283] on section "Edit LimeLime - Cold Pressed Ingredient Spec Sheet .a-a{fill:#347362;}.b-a{fill…" at bounding box center [816, 438] width 1395 height 876
type input "Lime - Cold Pressed"
click at [960, 279] on input "text" at bounding box center [1150, 281] width 659 height 24
paste input "Lime"
type input "Lime"
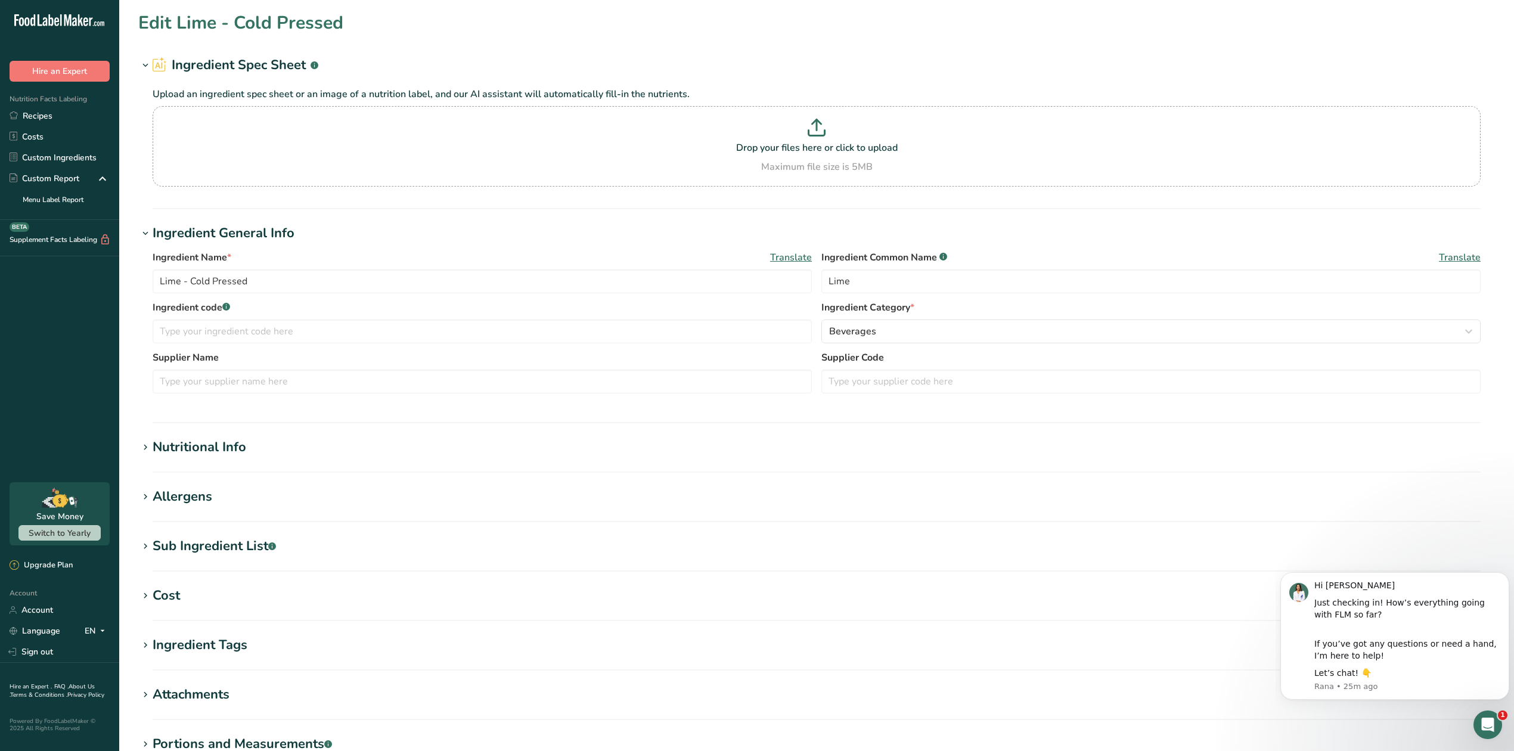
drag, startPoint x: 1388, startPoint y: 553, endPoint x: 107, endPoint y: 0, distance: 1395.4
click at [1388, 554] on iframe at bounding box center [1395, 636] width 238 height 165
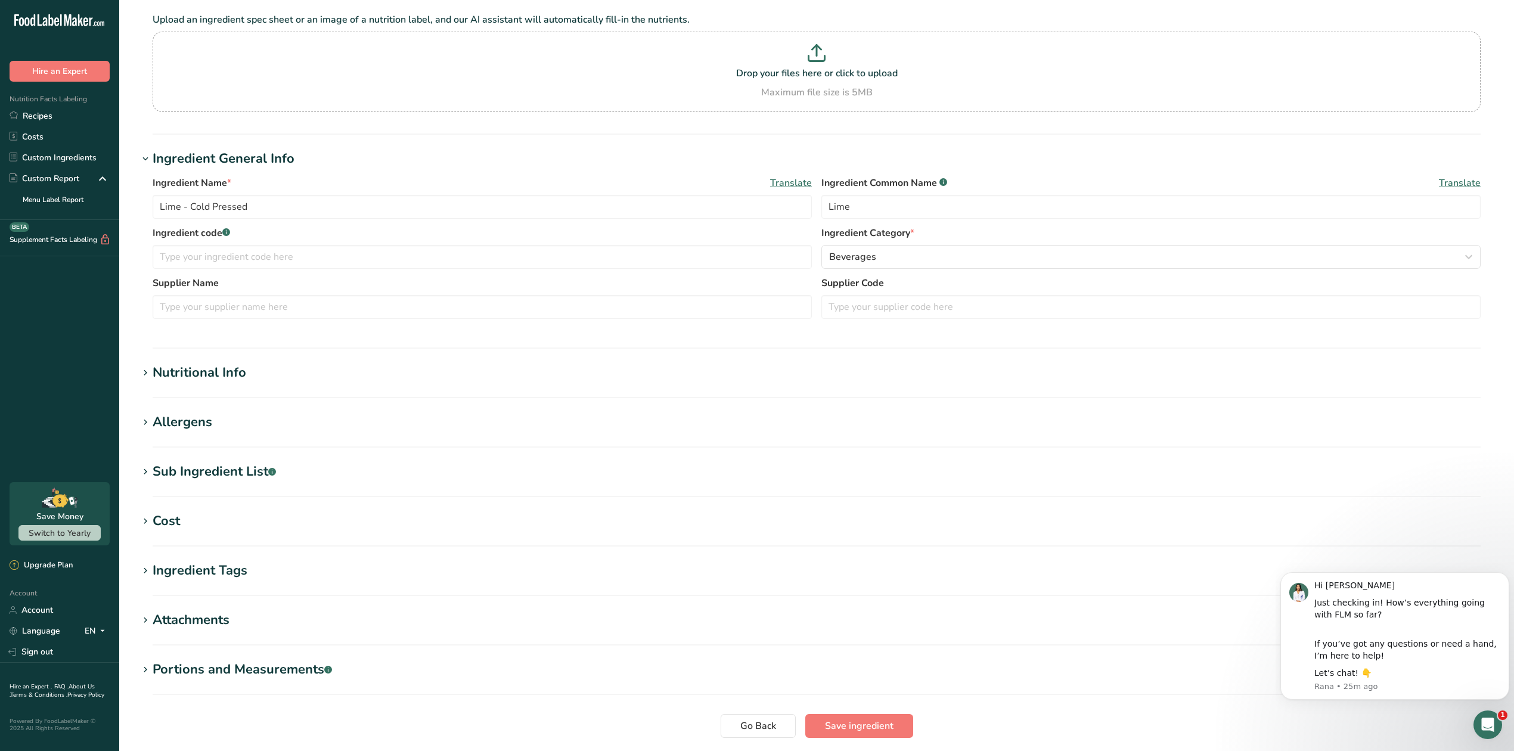
scroll to position [163, 0]
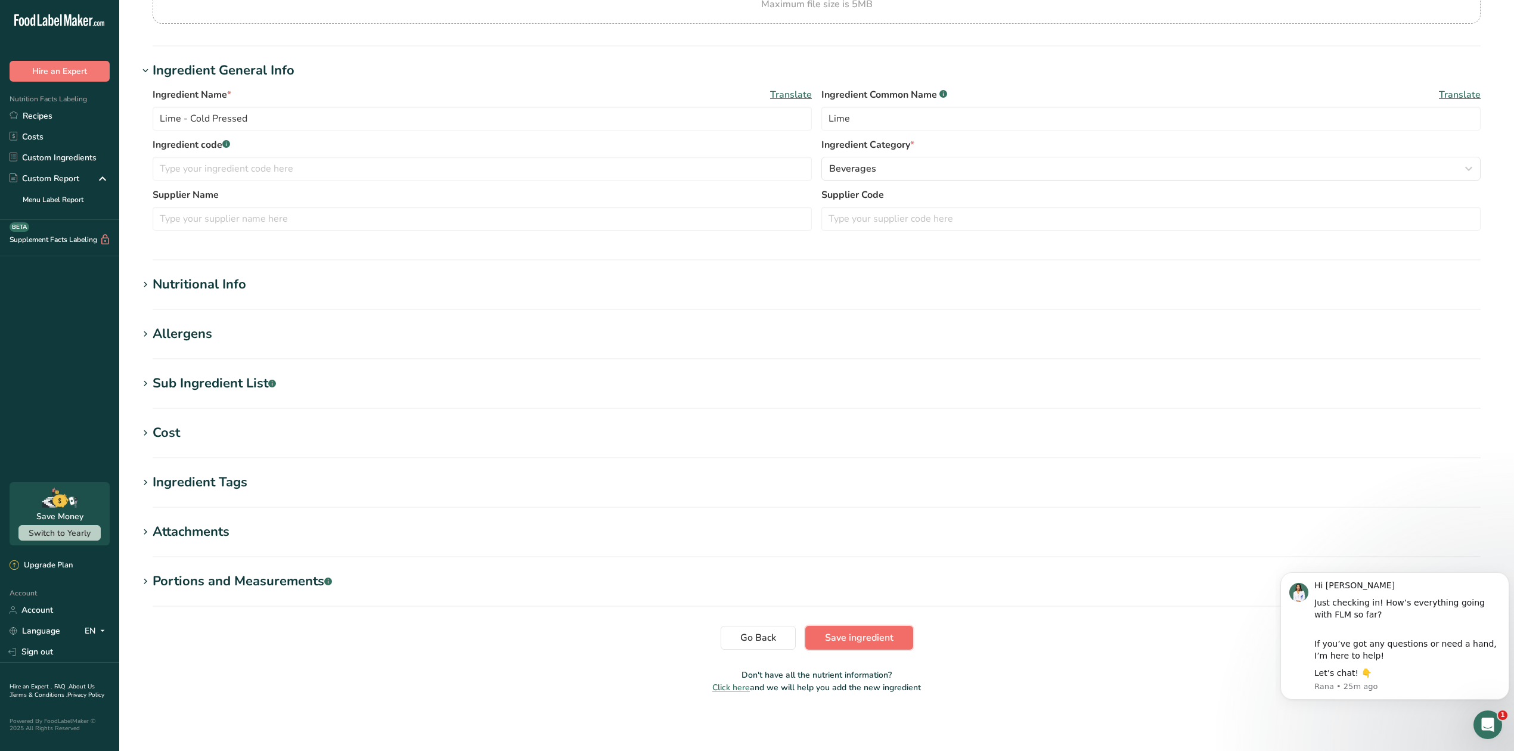
click at [880, 637] on span "Save ingredient" at bounding box center [859, 638] width 69 height 14
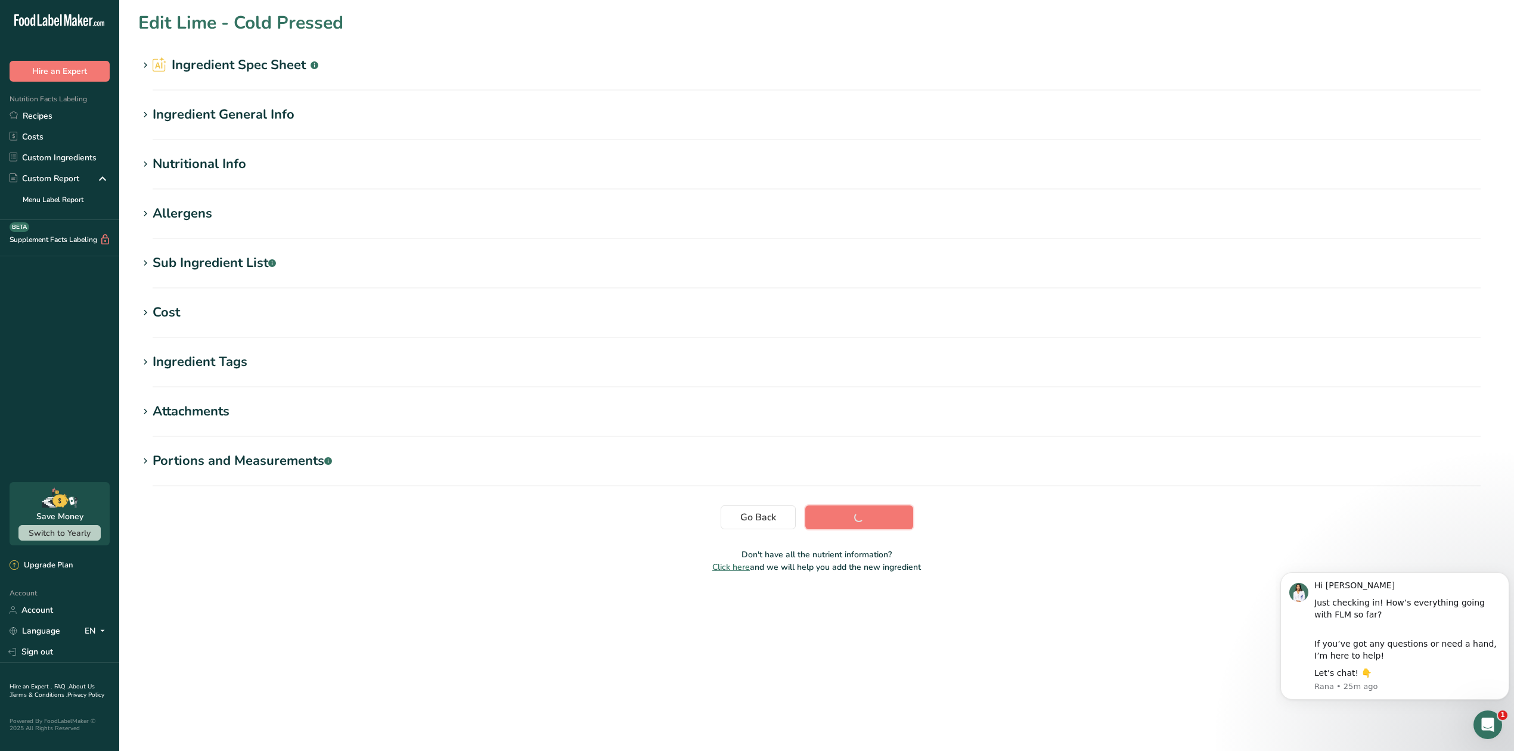
scroll to position [0, 0]
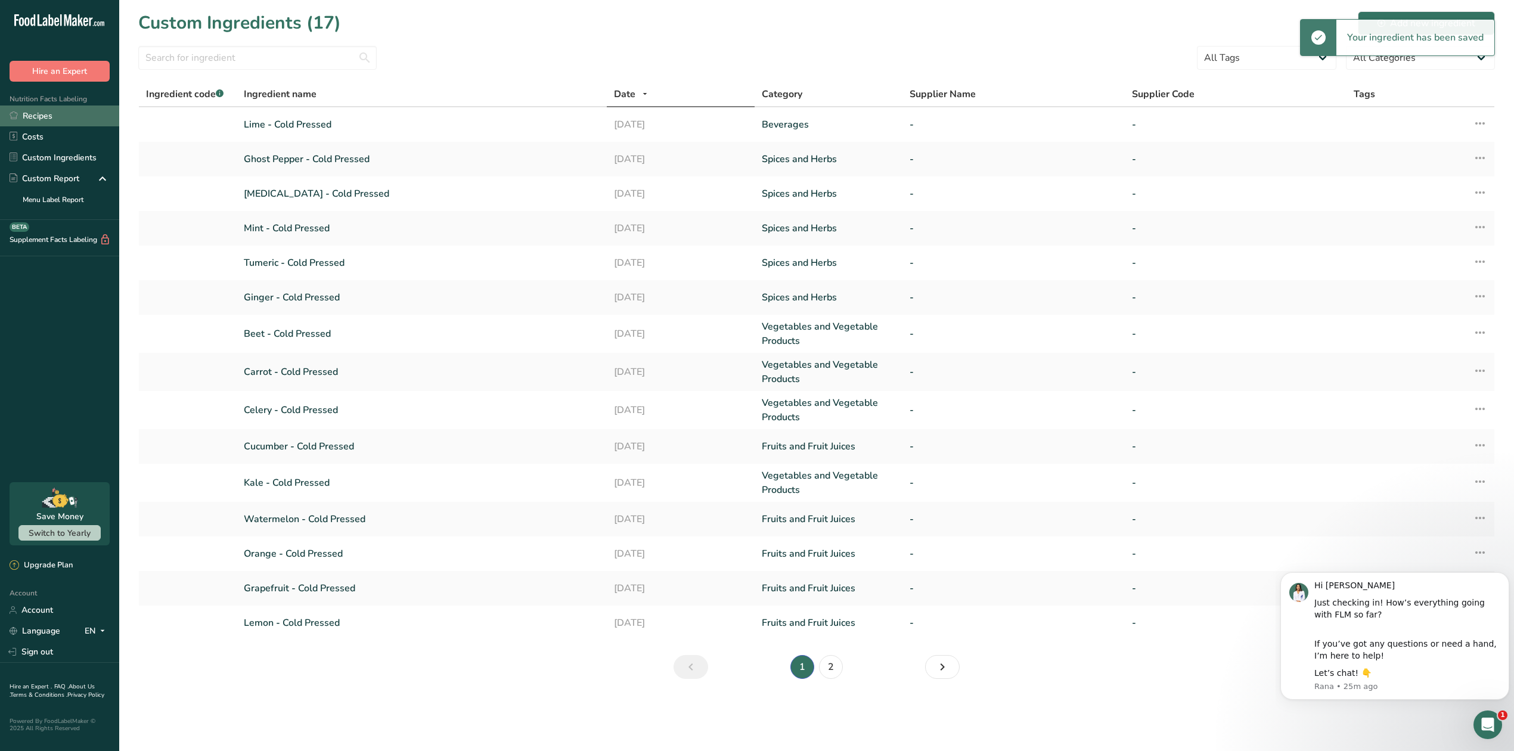
click at [55, 118] on link "Recipes" at bounding box center [59, 116] width 119 height 21
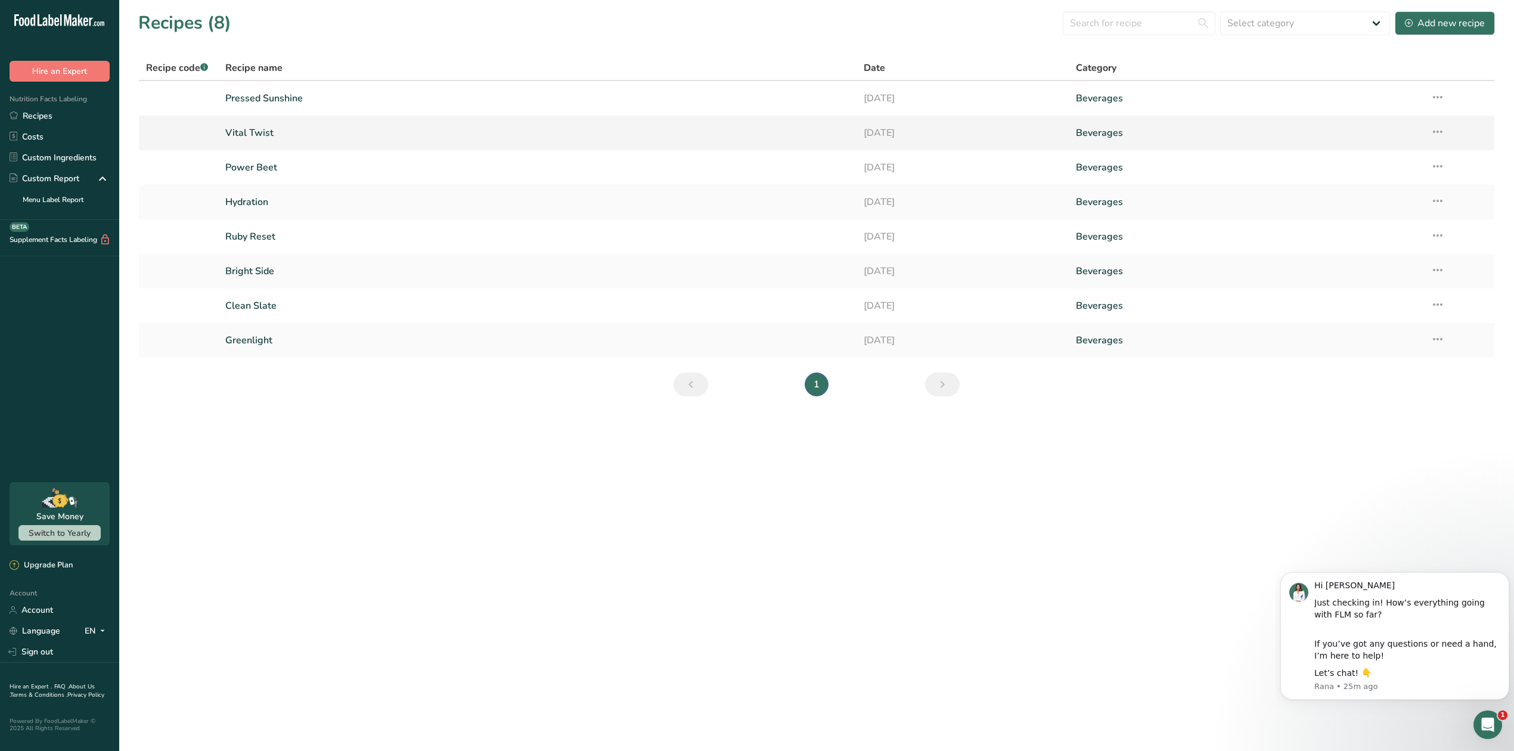
click at [262, 134] on link "Vital Twist" at bounding box center [537, 132] width 624 height 25
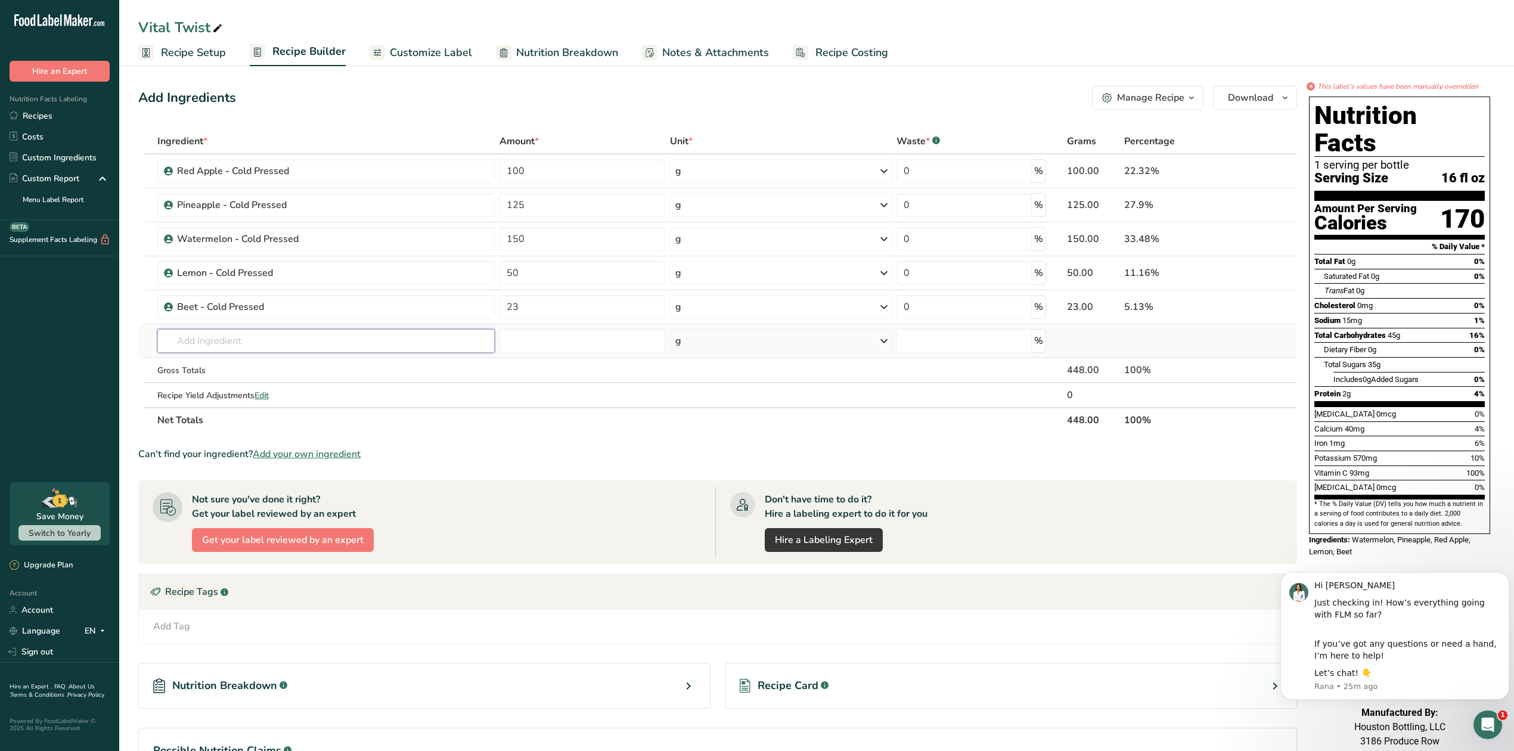
click at [292, 345] on input "text" at bounding box center [325, 341] width 337 height 24
type input "lime col"
click at [275, 363] on div "Lime - Cold Pressed" at bounding box center [316, 365] width 299 height 13
type input "Lime - Cold Pressed"
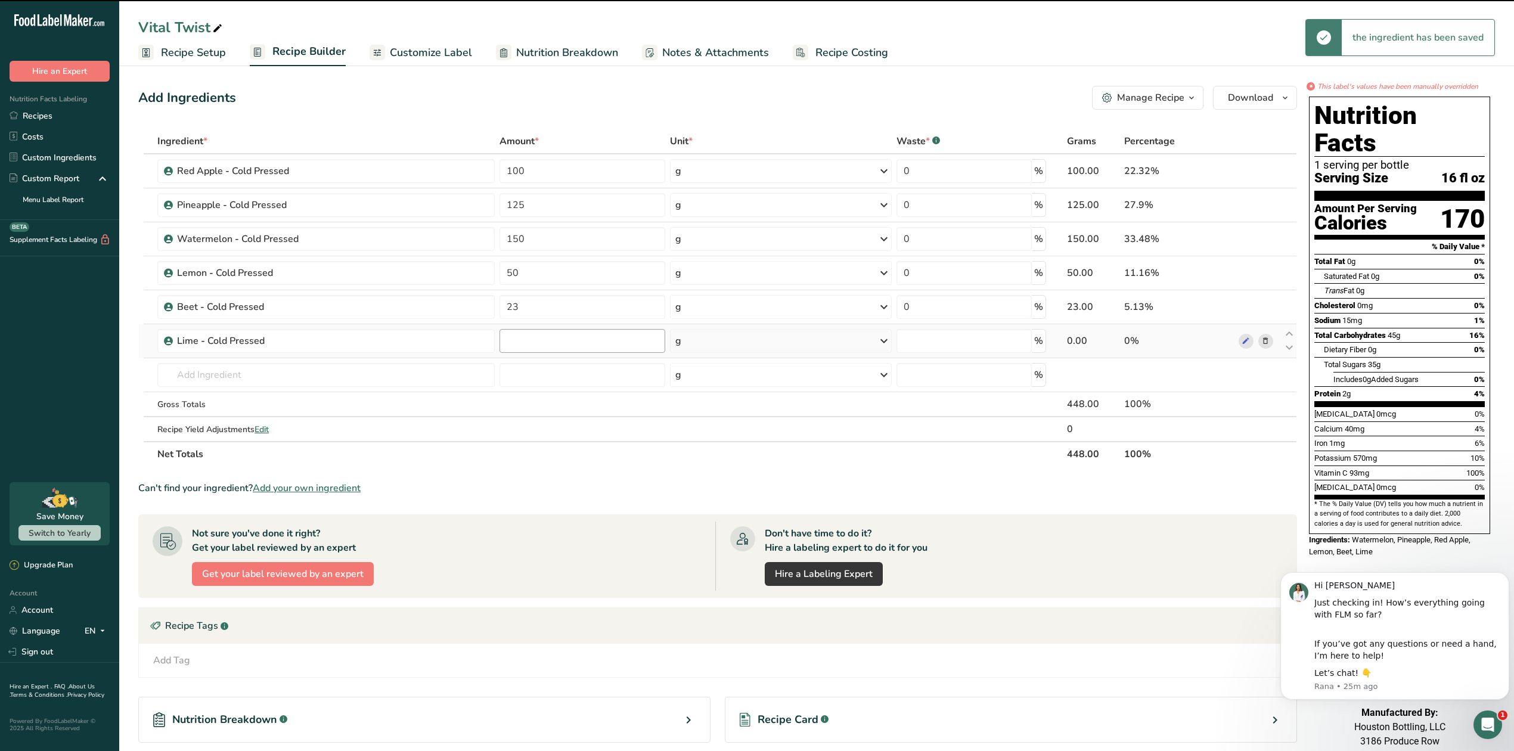
type input "0"
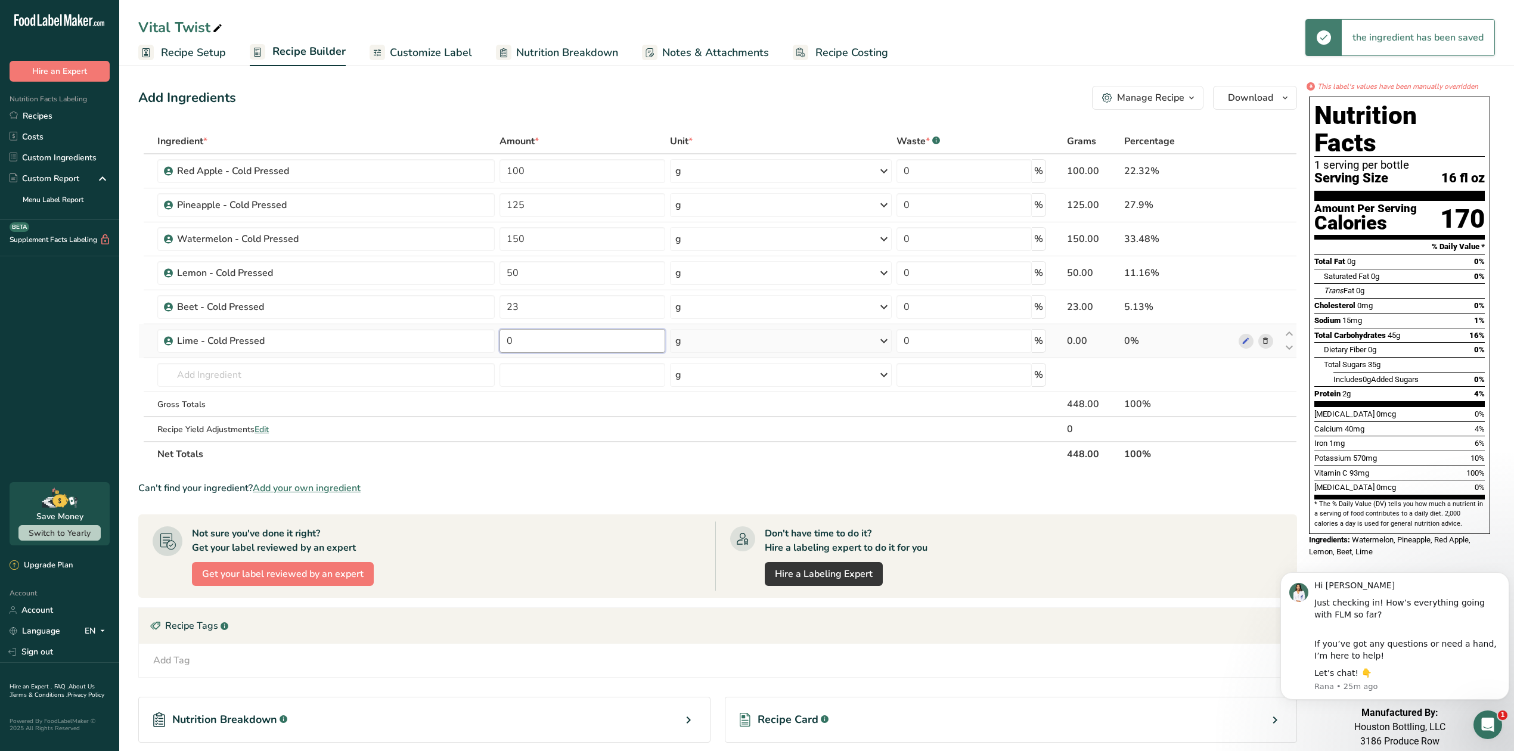
click at [528, 342] on input "0" at bounding box center [583, 341] width 166 height 24
type input "25"
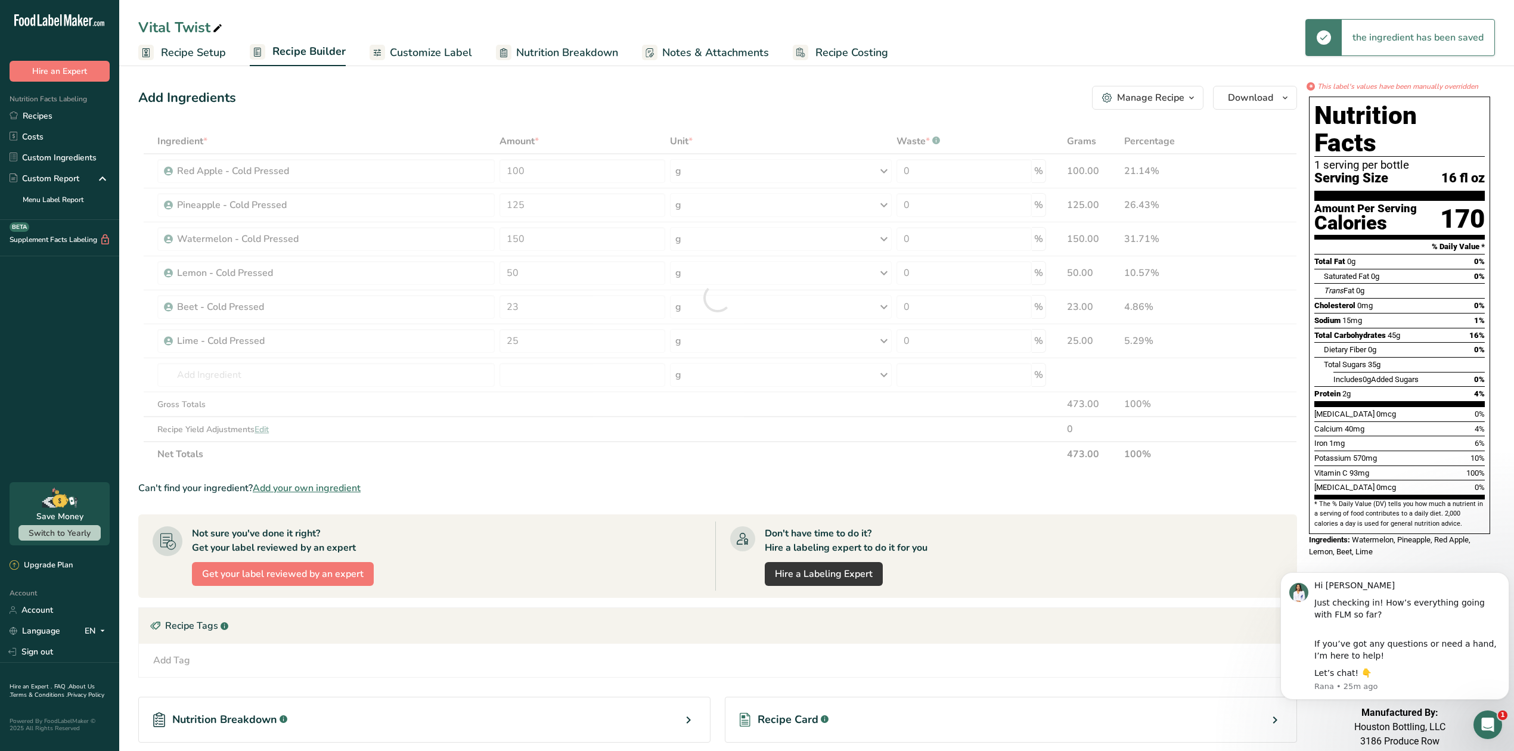
click at [627, 566] on div "Not sure you've done it right? Get your label reviewed by an expert Get your la…" at bounding box center [434, 556] width 563 height 69
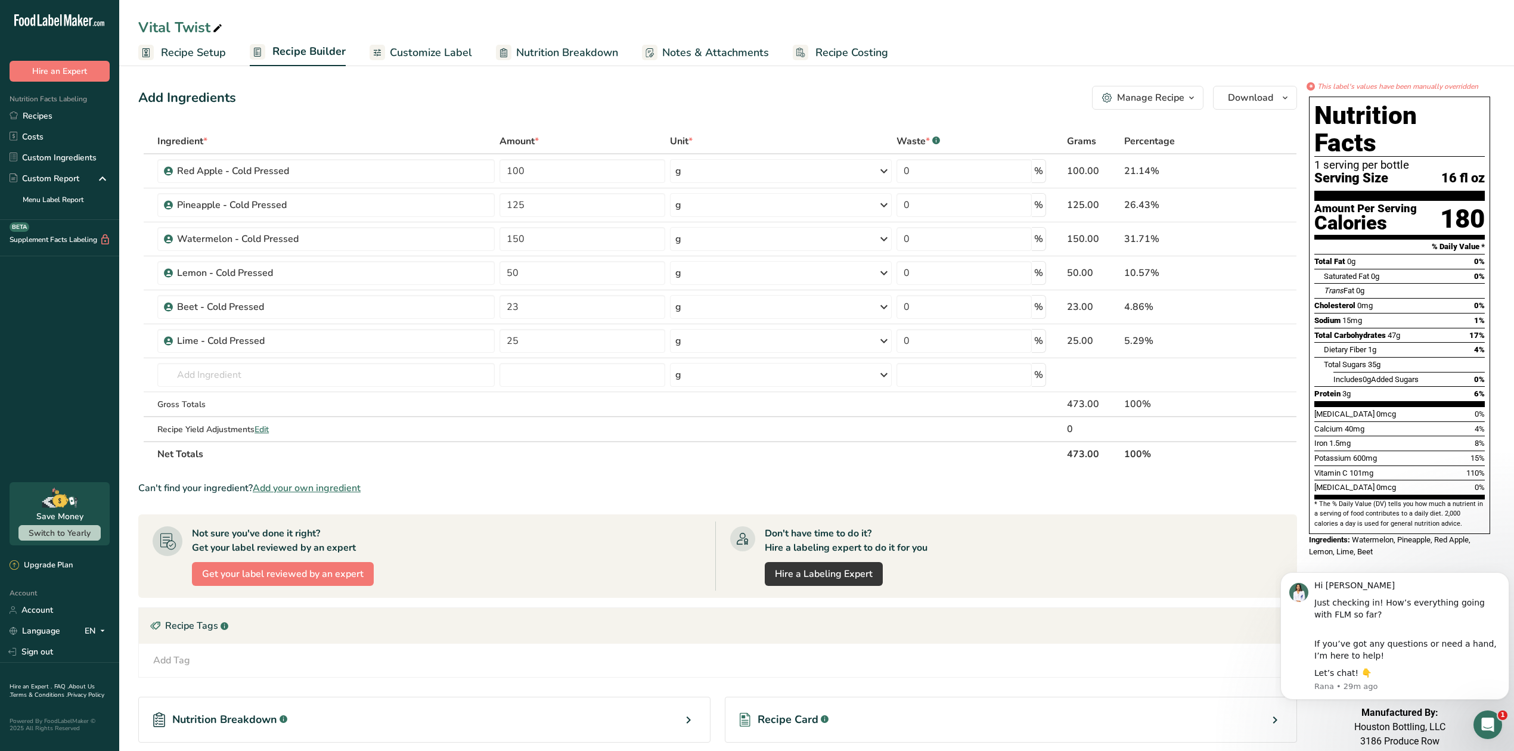
click at [435, 56] on span "Customize Label" at bounding box center [431, 53] width 82 height 16
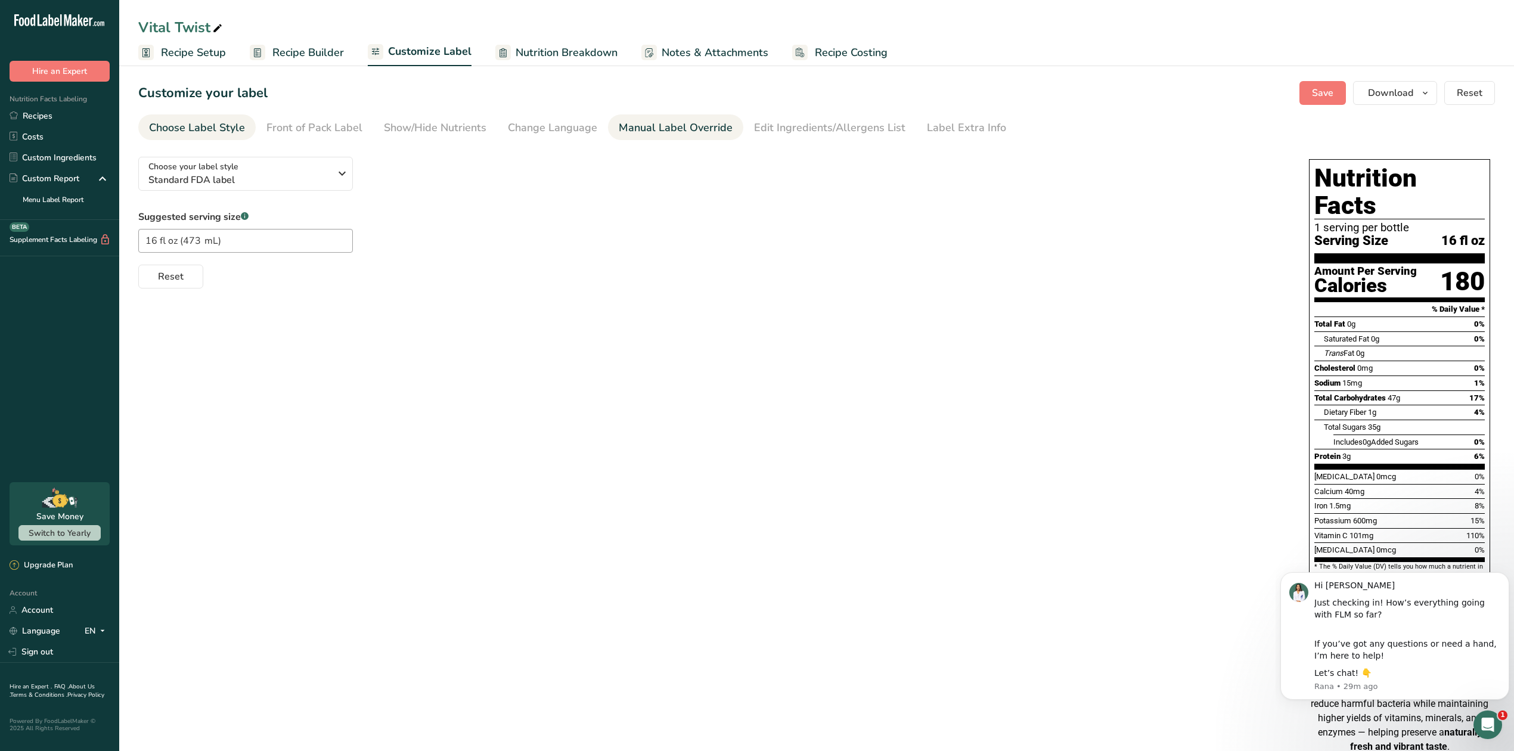
click at [709, 129] on div "Manual Label Override" at bounding box center [676, 128] width 114 height 16
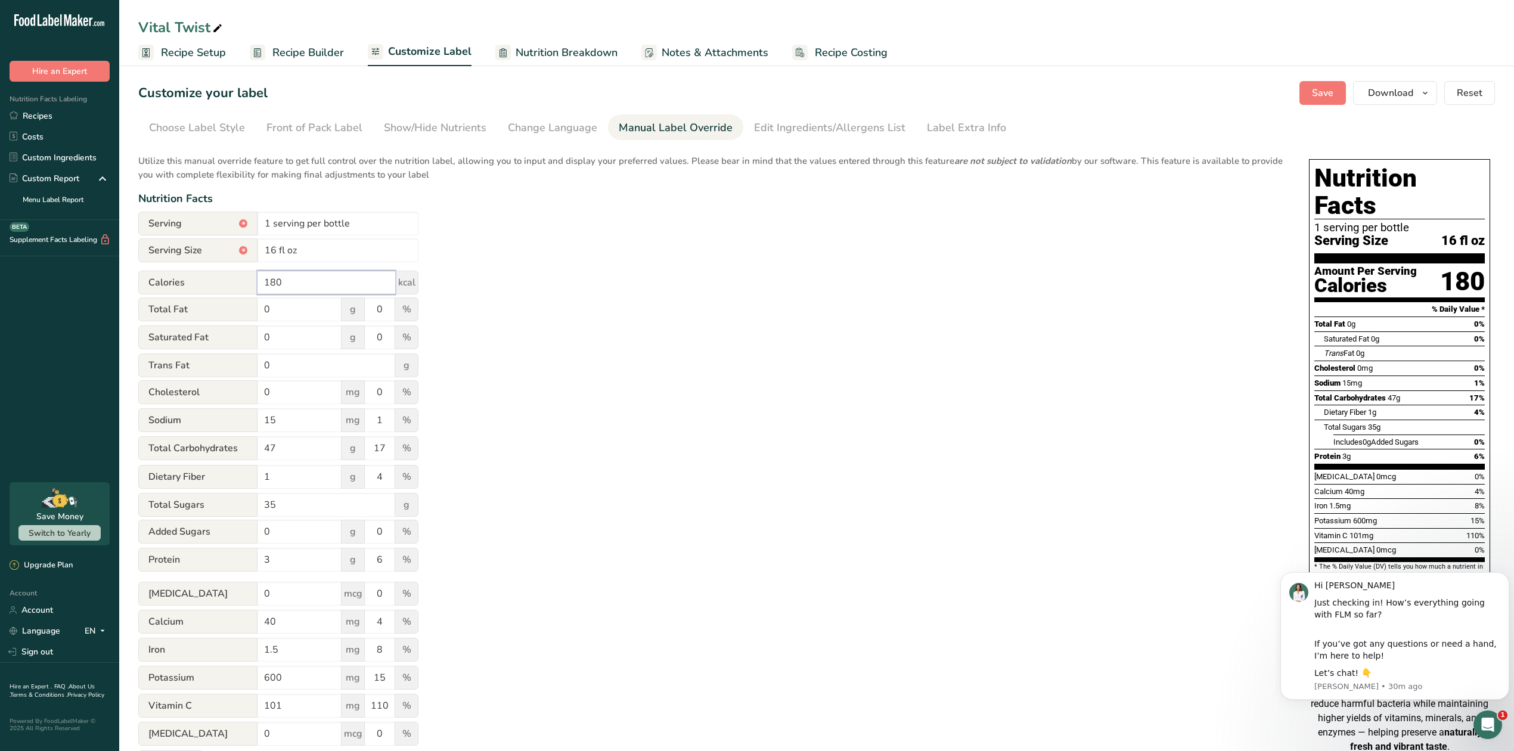
drag, startPoint x: 310, startPoint y: 283, endPoint x: 232, endPoint y: 277, distance: 78.3
click at [234, 275] on div "Calories 180 kcal" at bounding box center [278, 283] width 280 height 24
type input "170"
click at [283, 309] on input "0" at bounding box center [300, 309] width 84 height 24
type input "0.5"
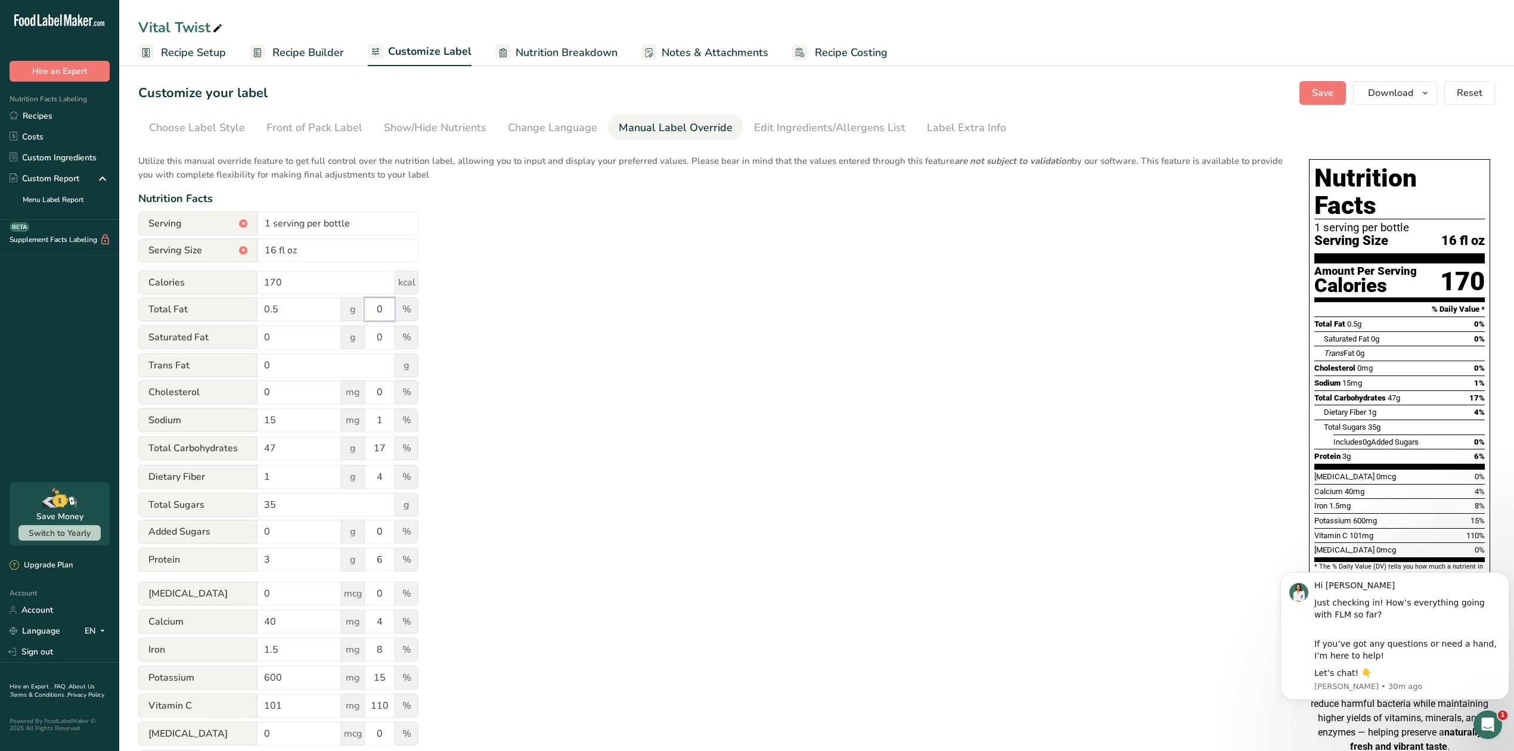
click at [387, 311] on input "0" at bounding box center [380, 309] width 30 height 24
type input "1"
click at [283, 418] on input "15" at bounding box center [300, 420] width 84 height 24
type input "1"
type input "5"
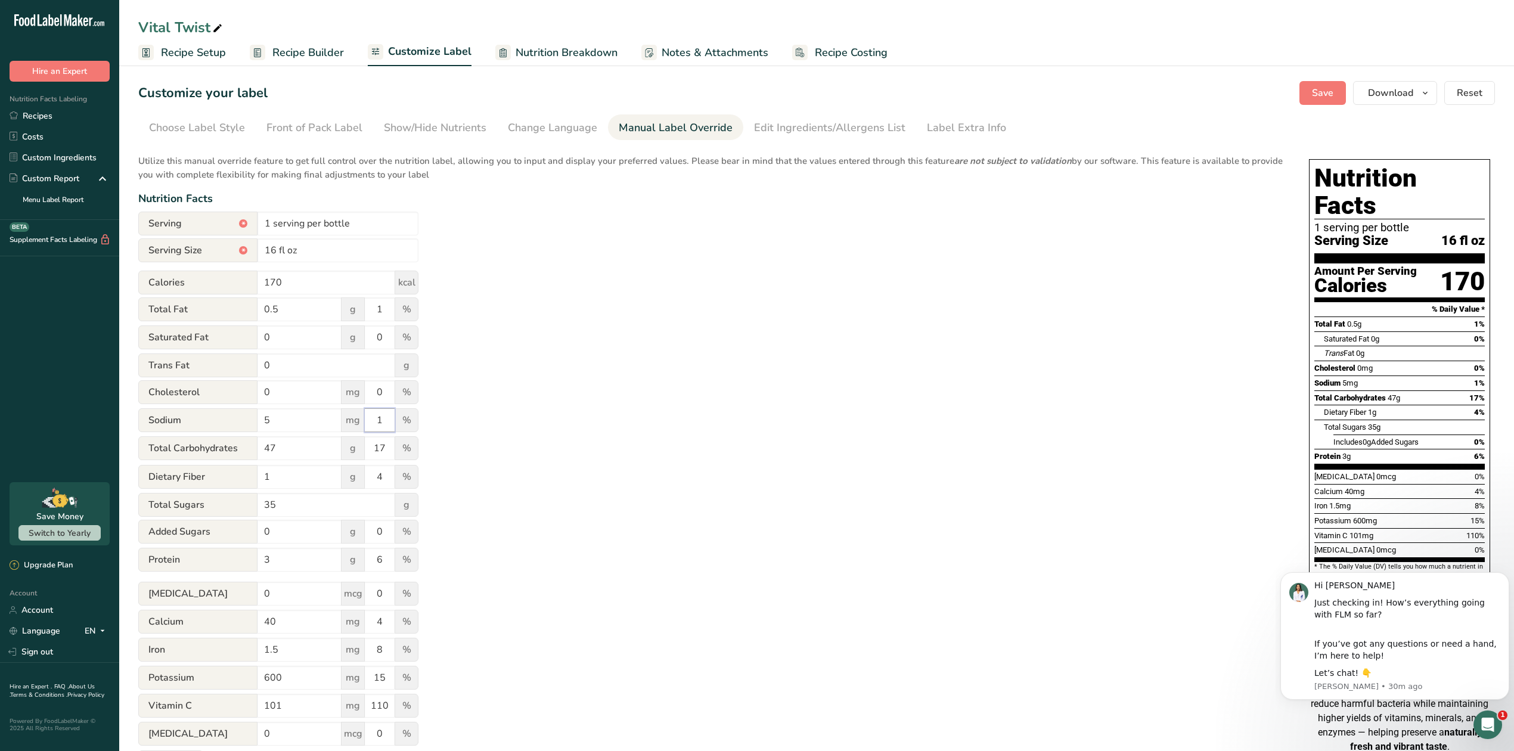
click at [389, 420] on input "1" at bounding box center [380, 420] width 30 height 24
type input "0"
click at [321, 442] on input "47" at bounding box center [300, 448] width 84 height 24
type input "42"
click at [384, 449] on input "17" at bounding box center [380, 448] width 30 height 24
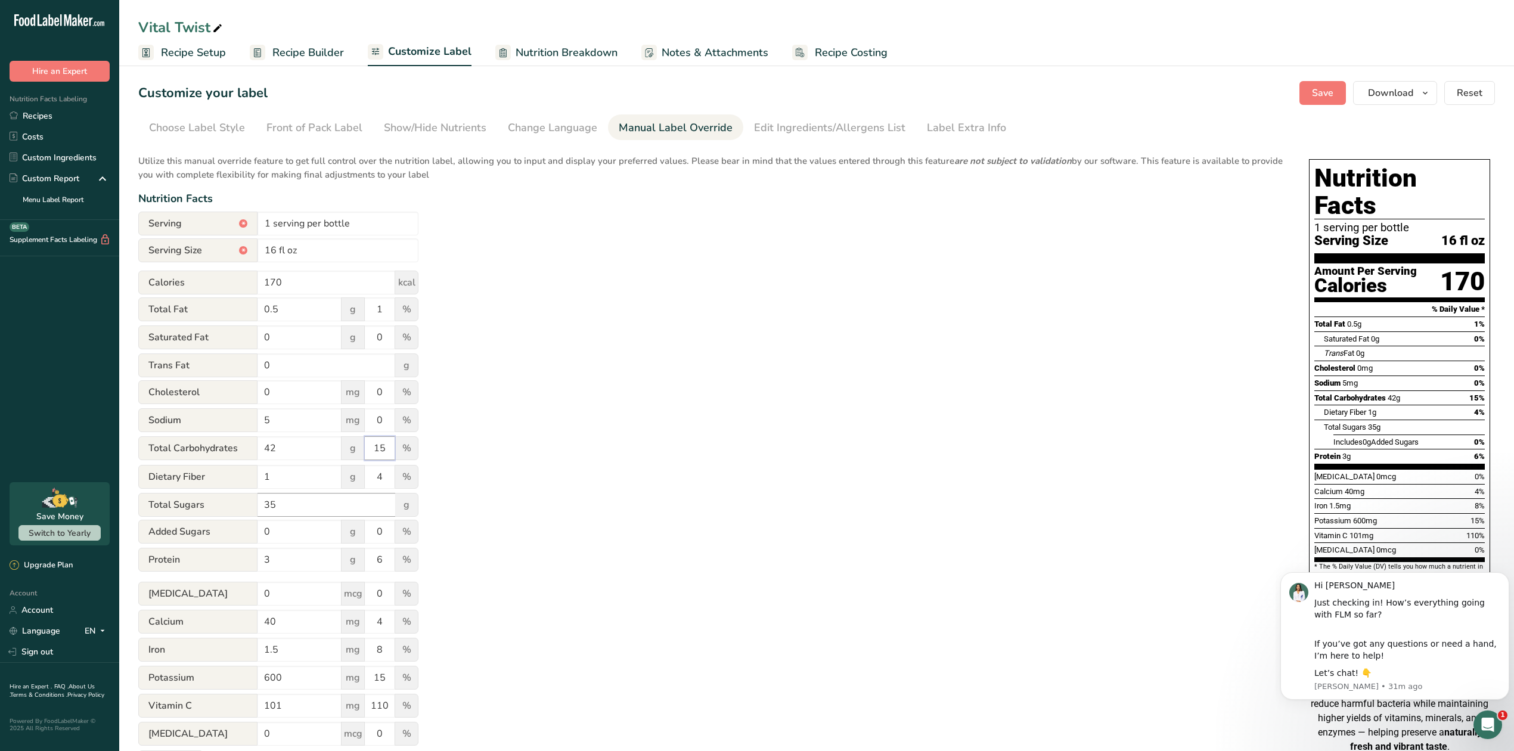
type input "15"
click at [303, 508] on input "35" at bounding box center [327, 505] width 138 height 24
type input "34"
click at [291, 565] on input "3" at bounding box center [300, 560] width 84 height 24
type input "3"
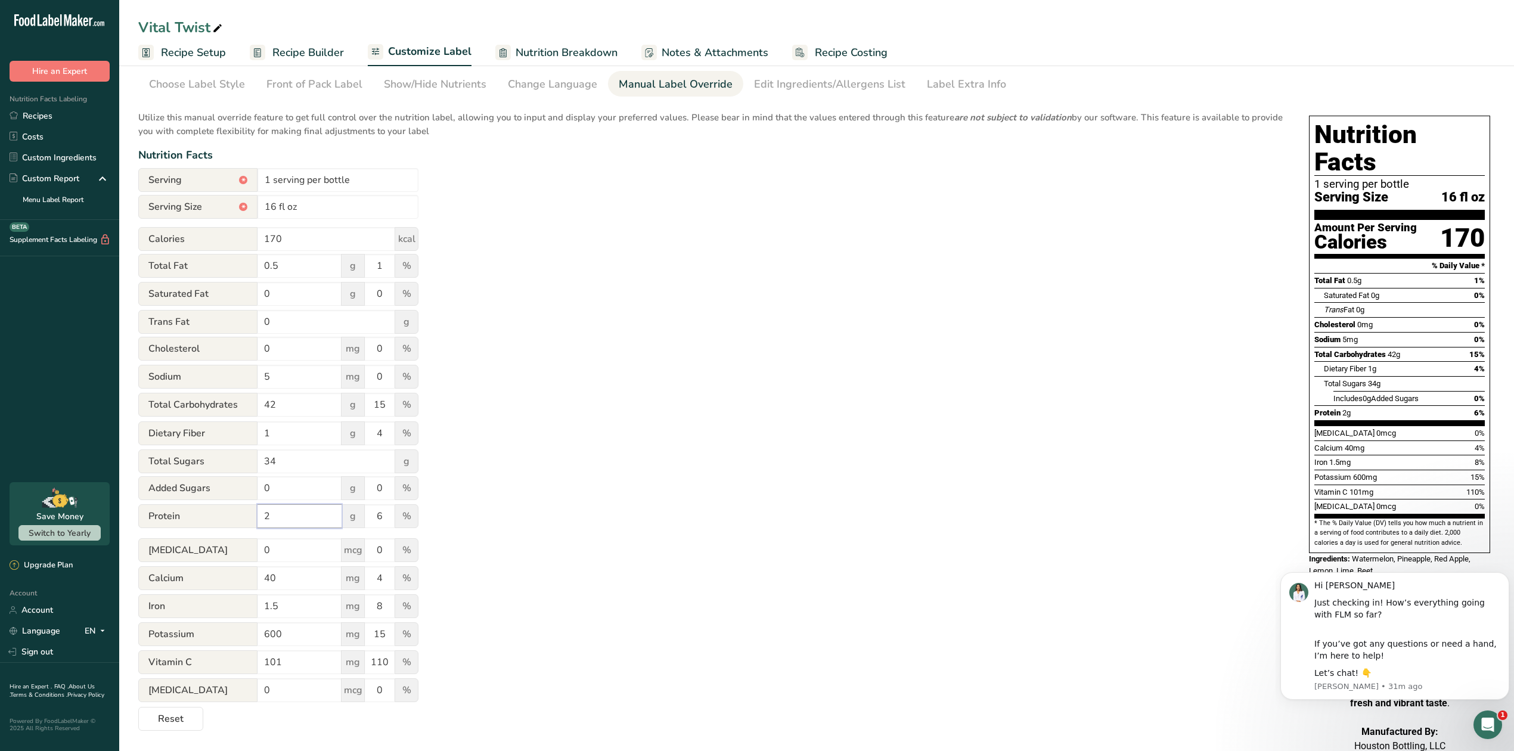
scroll to position [84, 0]
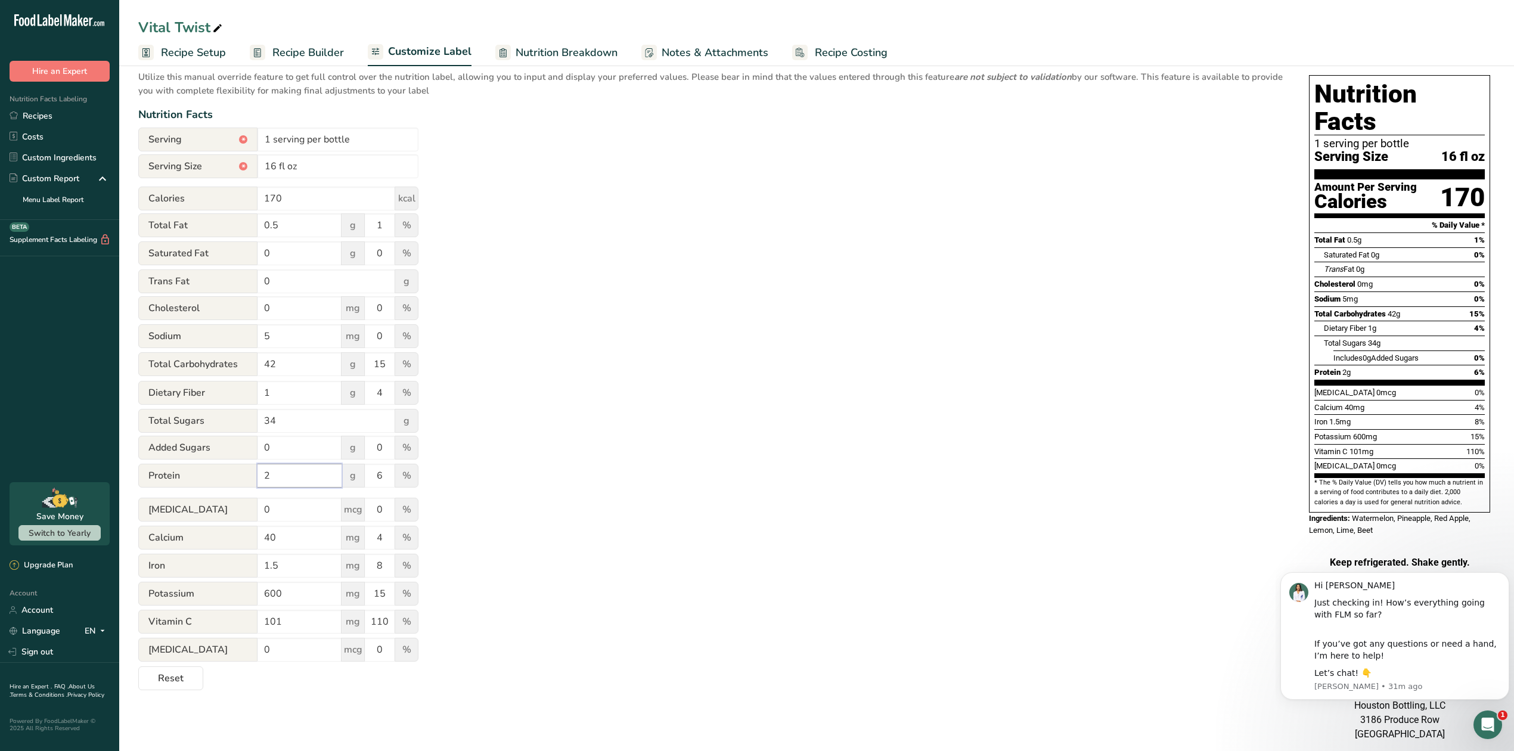
type input "2"
click at [501, 515] on div "Utilize this manual override feature to get full control over the nutrition lab…" at bounding box center [711, 376] width 1147 height 627
click at [310, 529] on input "40" at bounding box center [300, 538] width 84 height 24
type input "4"
type input "39"
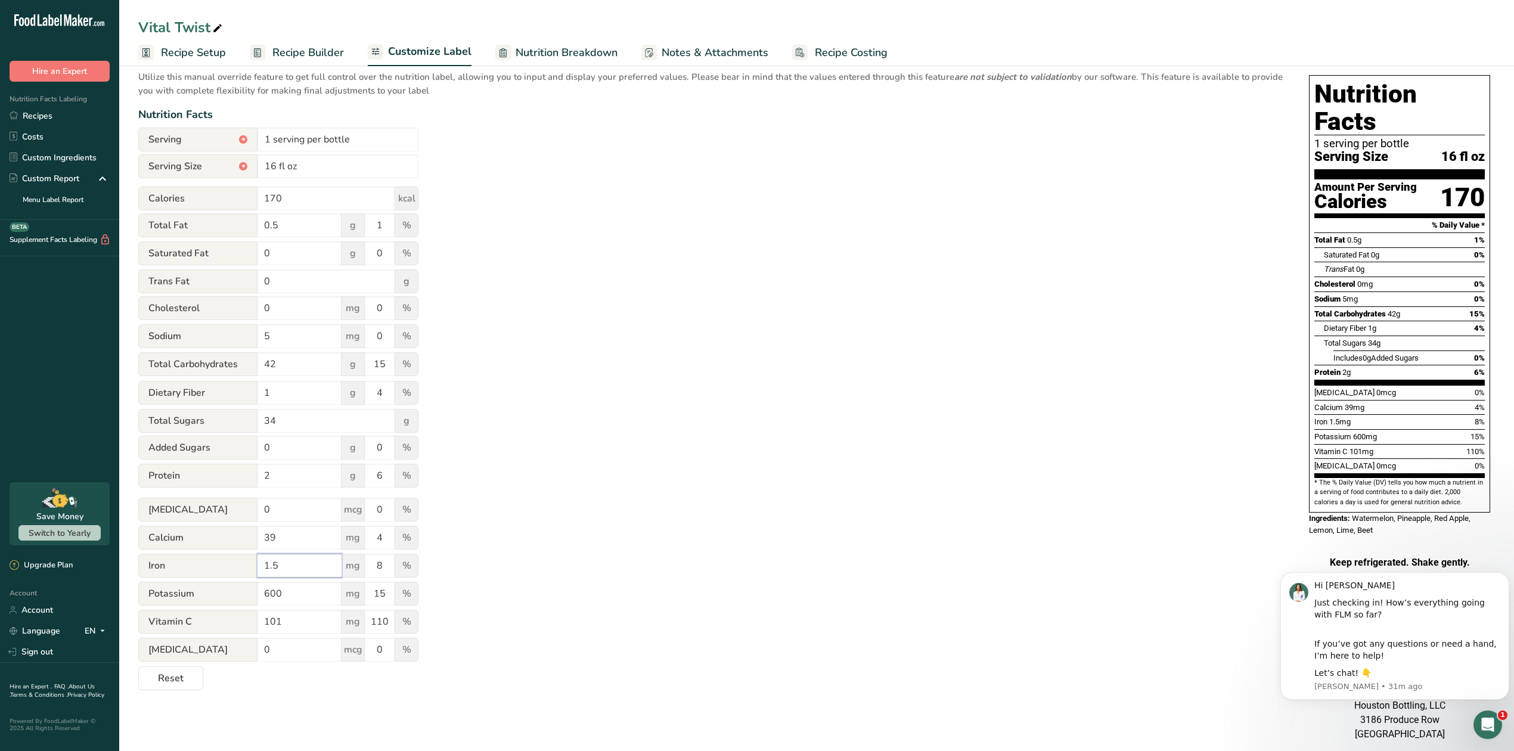
click at [311, 563] on input "1.5" at bounding box center [300, 566] width 84 height 24
type input "1"
click at [384, 562] on input "8" at bounding box center [380, 566] width 30 height 24
type input "6"
click at [299, 596] on input "600" at bounding box center [300, 594] width 84 height 24
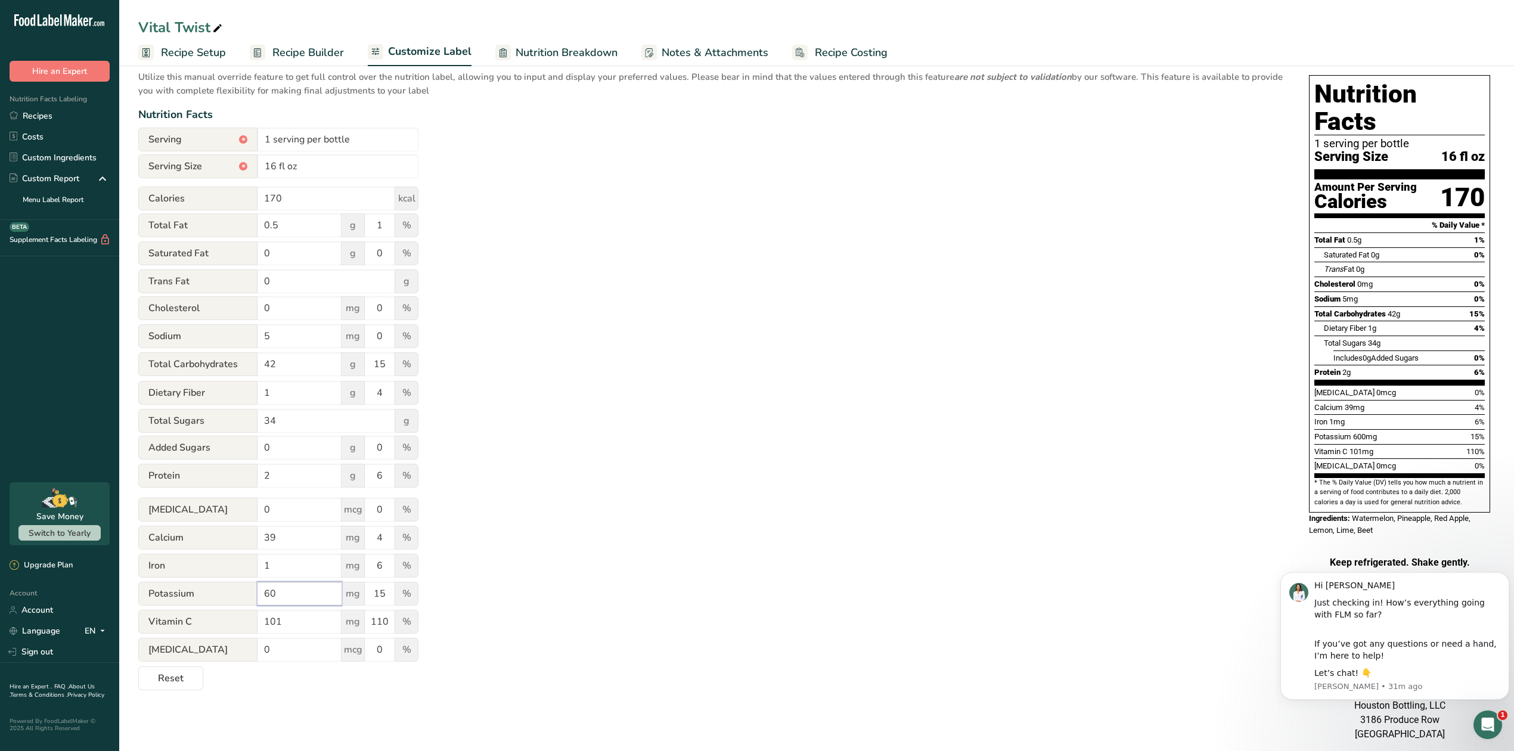
type input "6"
type input "521"
click at [387, 594] on input "15" at bounding box center [380, 594] width 30 height 24
type input "1"
type input "10"
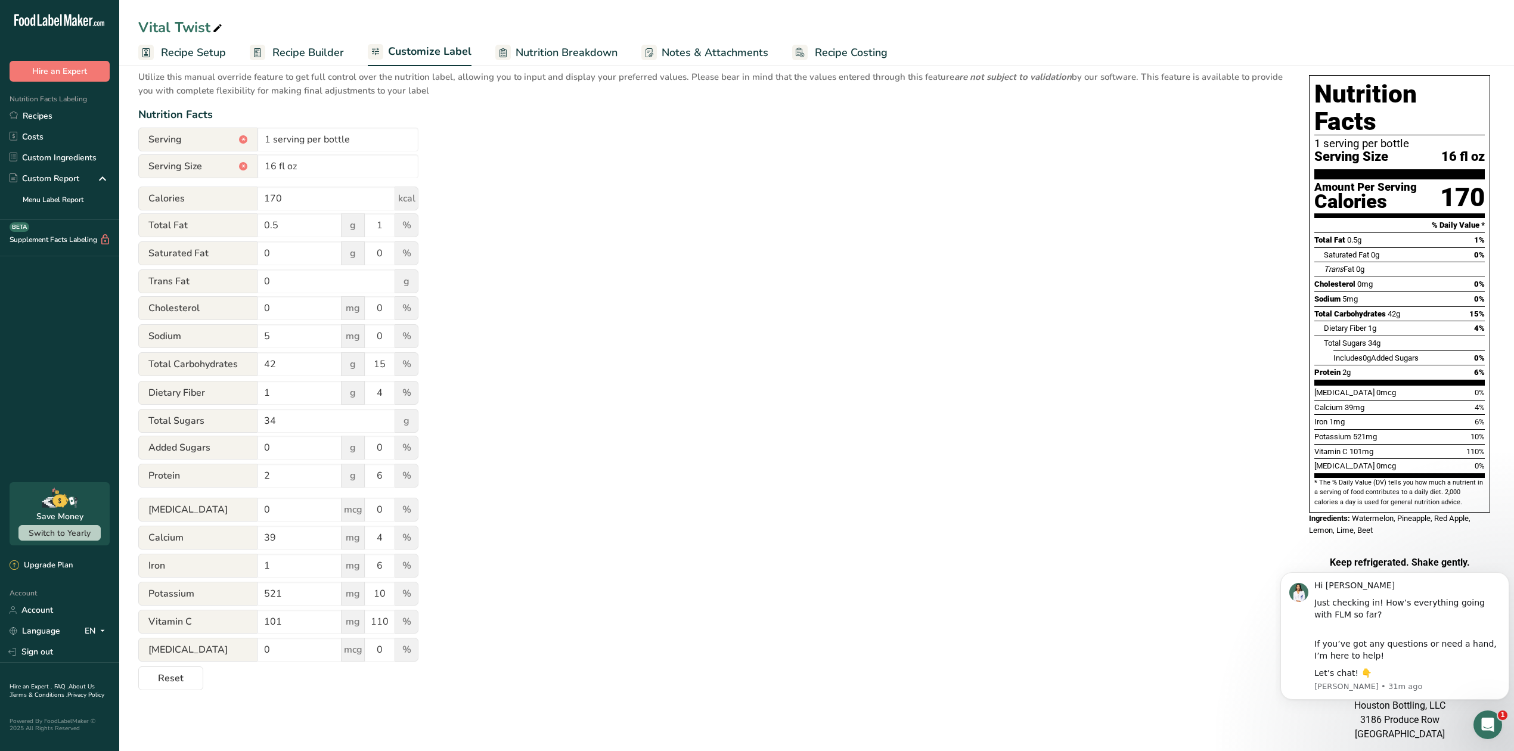
click at [359, 697] on div "Choose your label style Standard FDA label USA (FDA) Standard FDA label Tabular…" at bounding box center [816, 409] width 1357 height 693
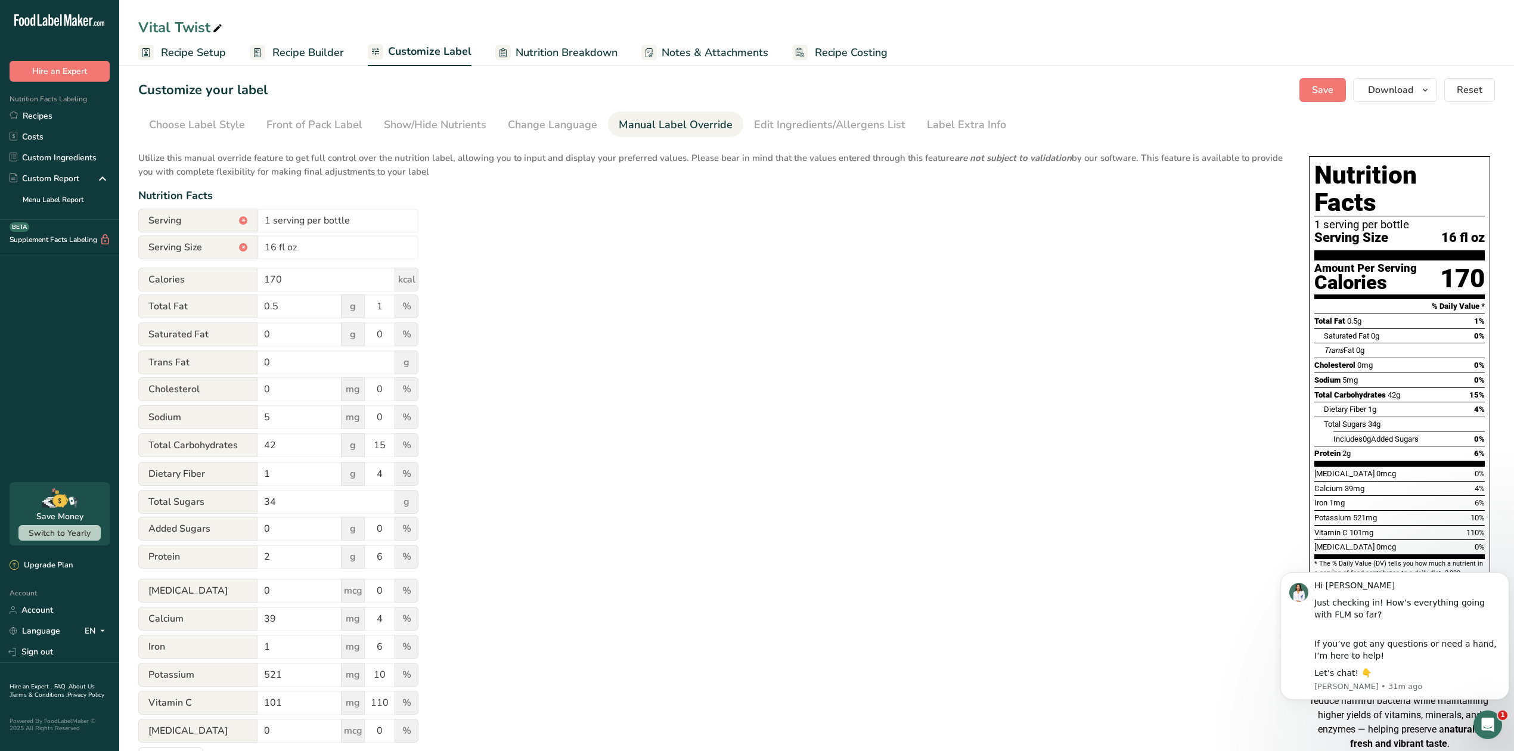
scroll to position [0, 0]
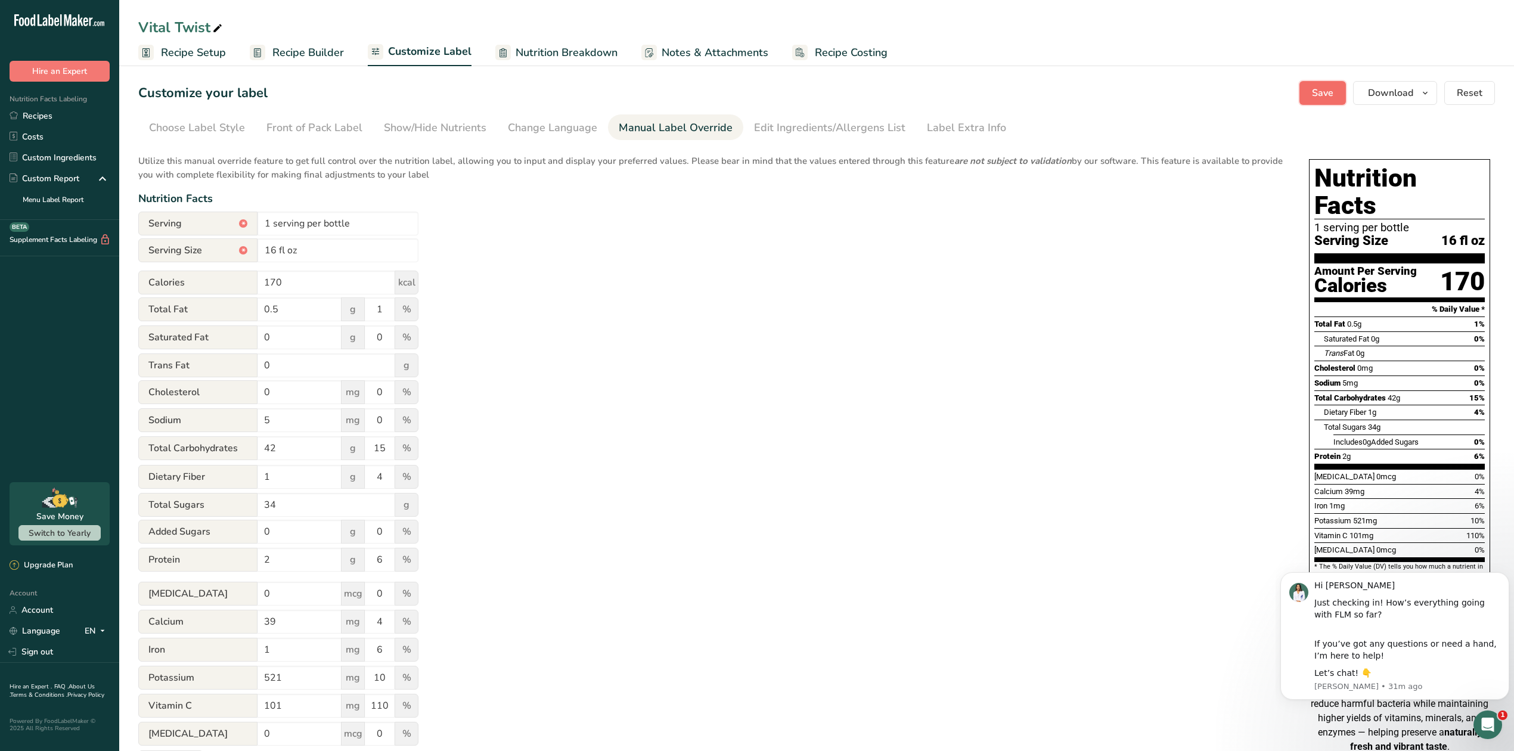
click at [1322, 97] on span "Save" at bounding box center [1322, 93] width 21 height 14
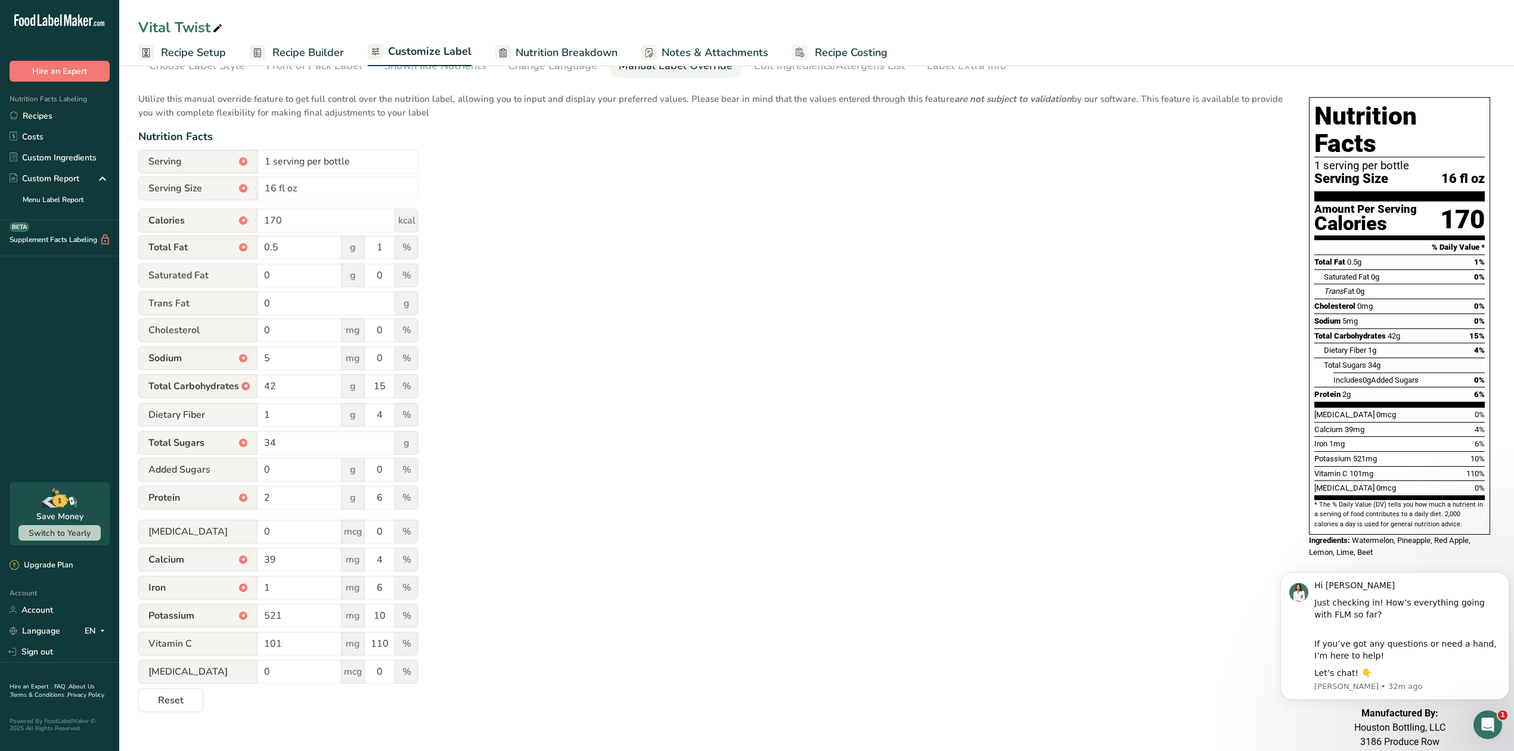
scroll to position [79, 0]
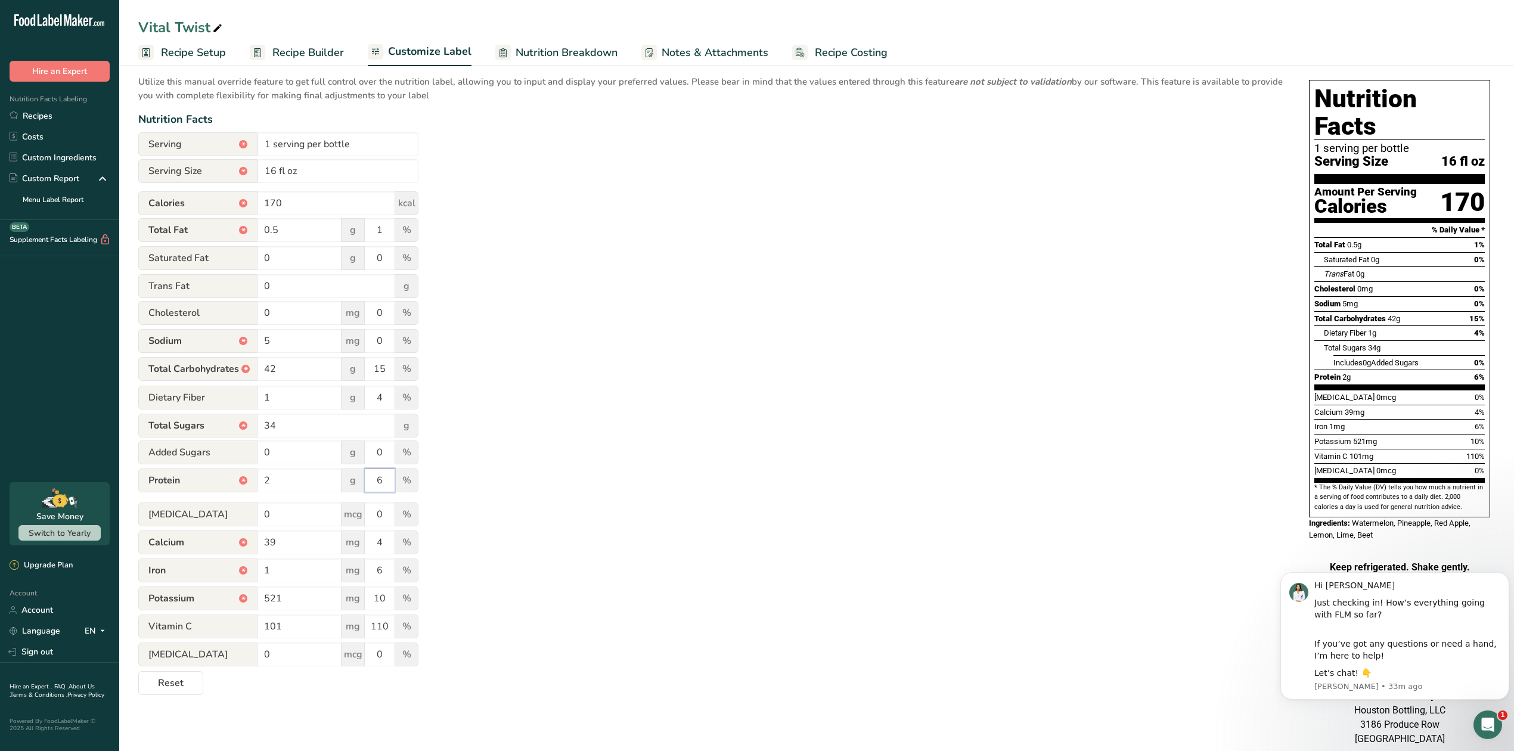
click at [387, 482] on input "6" at bounding box center [380, 481] width 30 height 24
type input "4"
click at [339, 708] on div "Choose your label style Standard FDA label USA (FDA) Standard FDA label Tabular…" at bounding box center [816, 414] width 1357 height 693
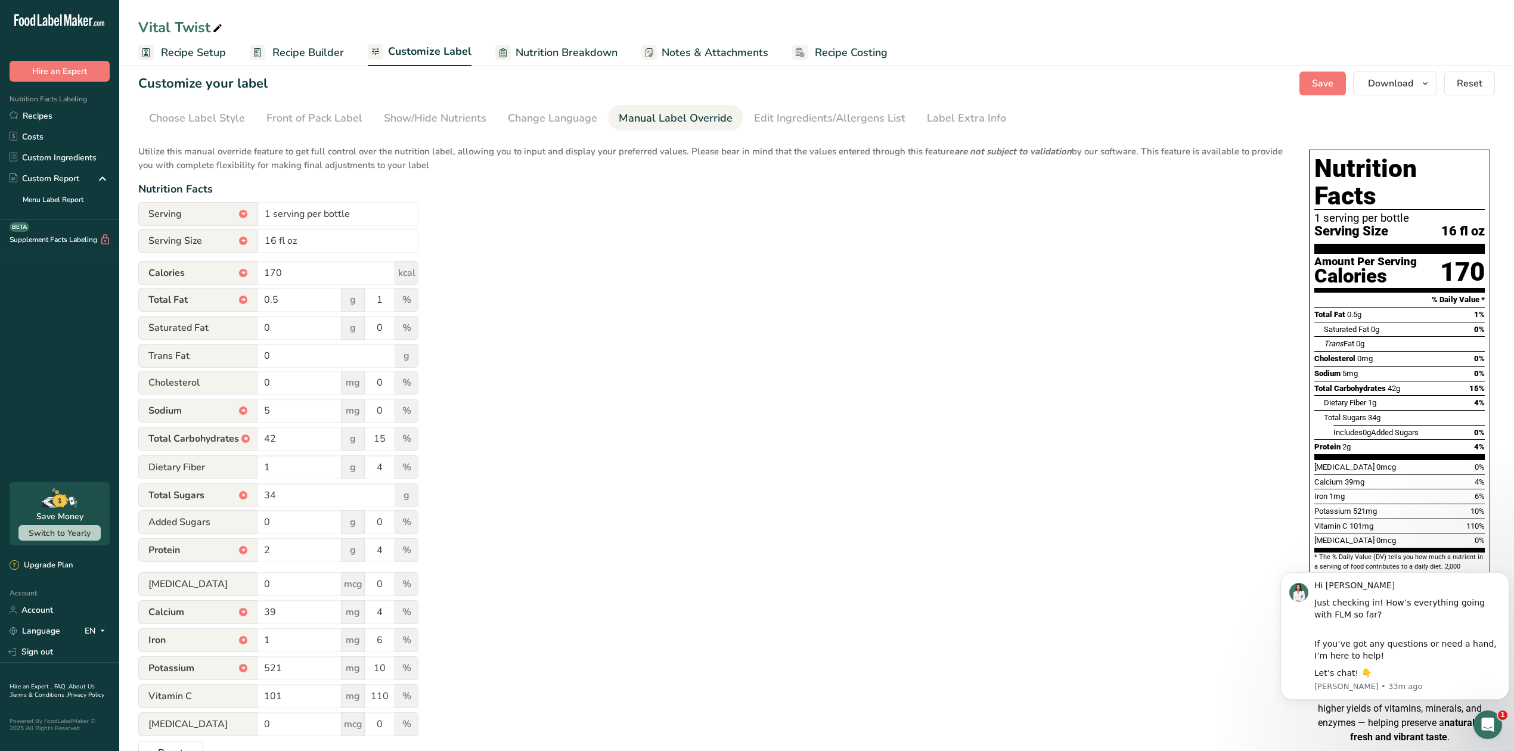
scroll to position [0, 0]
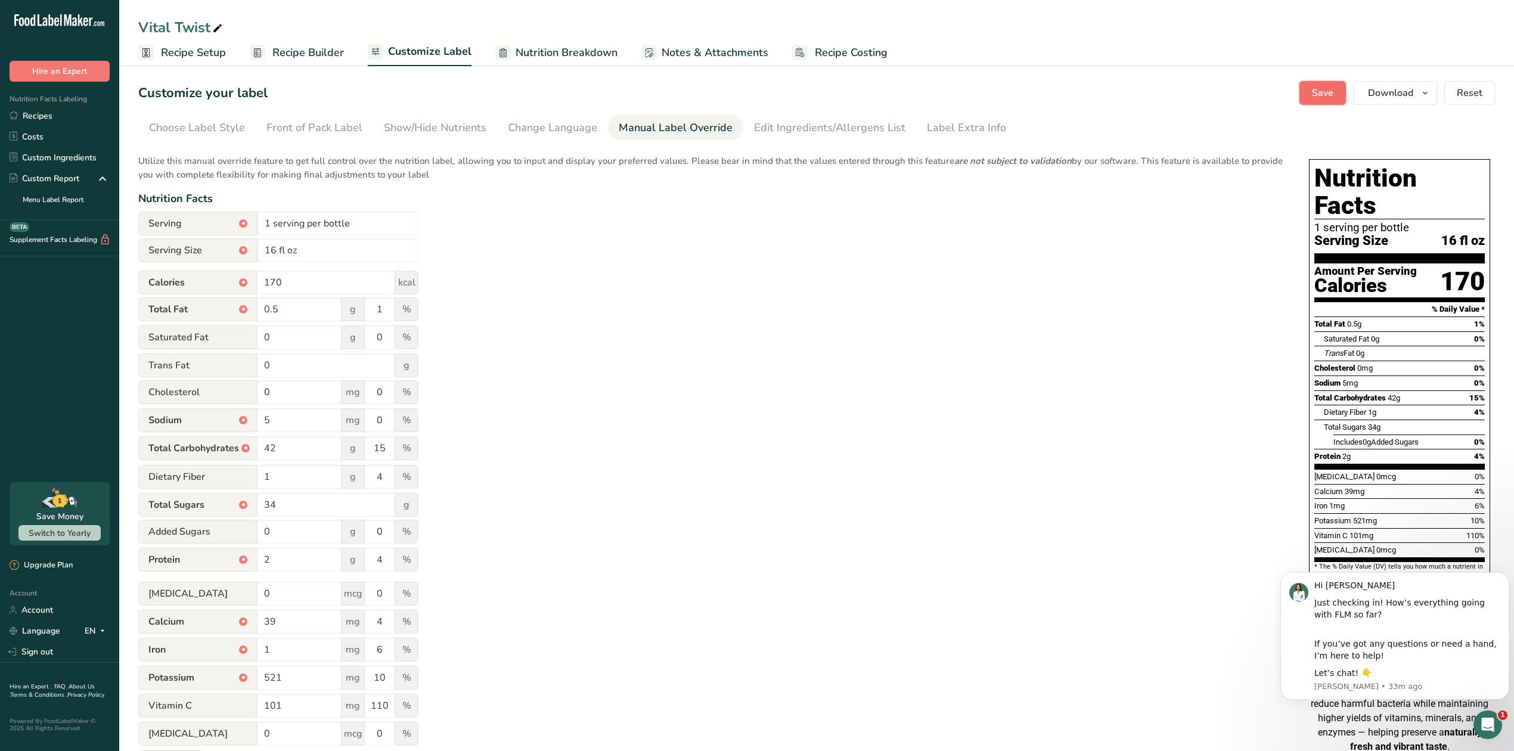
click at [1316, 92] on span "Save" at bounding box center [1322, 93] width 21 height 14
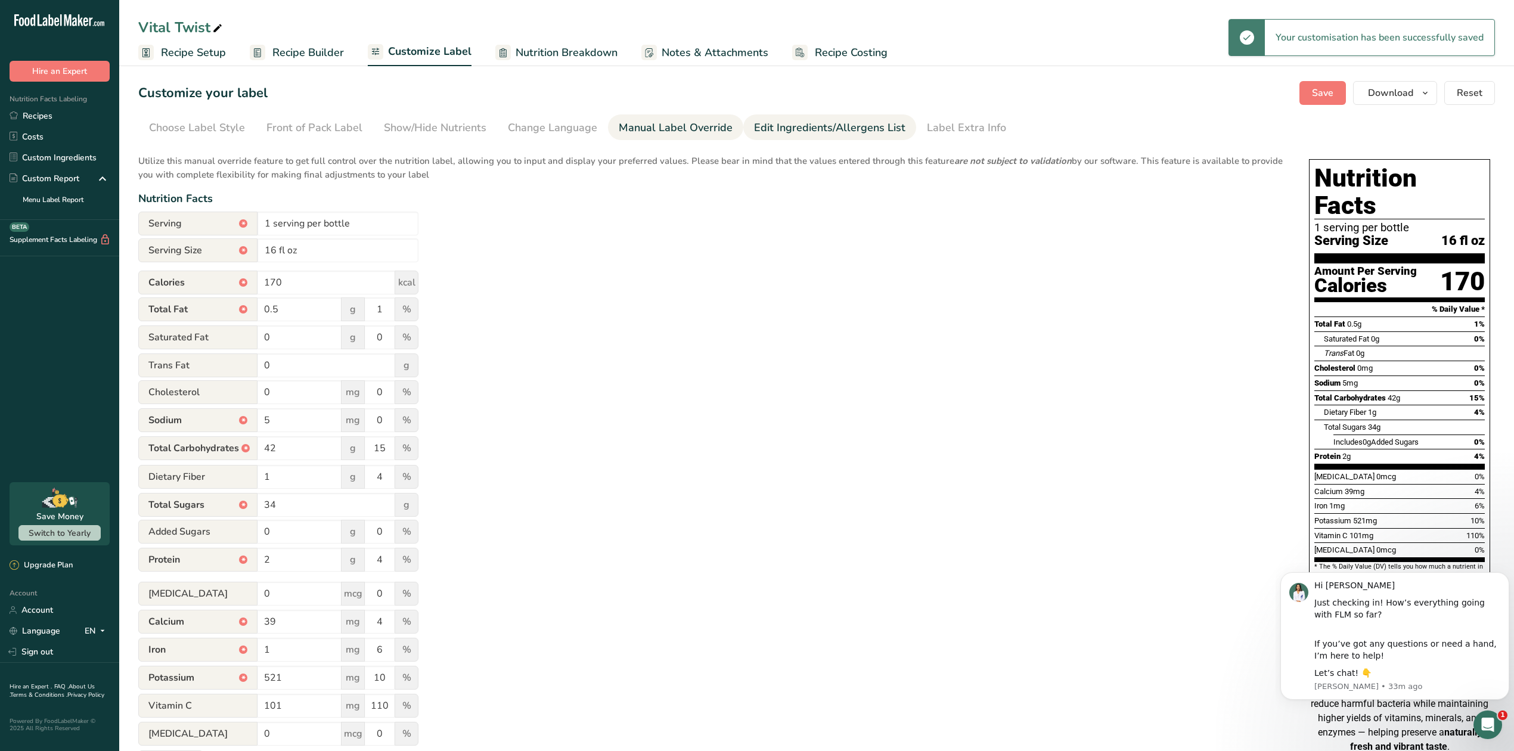
click at [761, 125] on div "Edit Ingredients/Allergens List" at bounding box center [829, 128] width 151 height 16
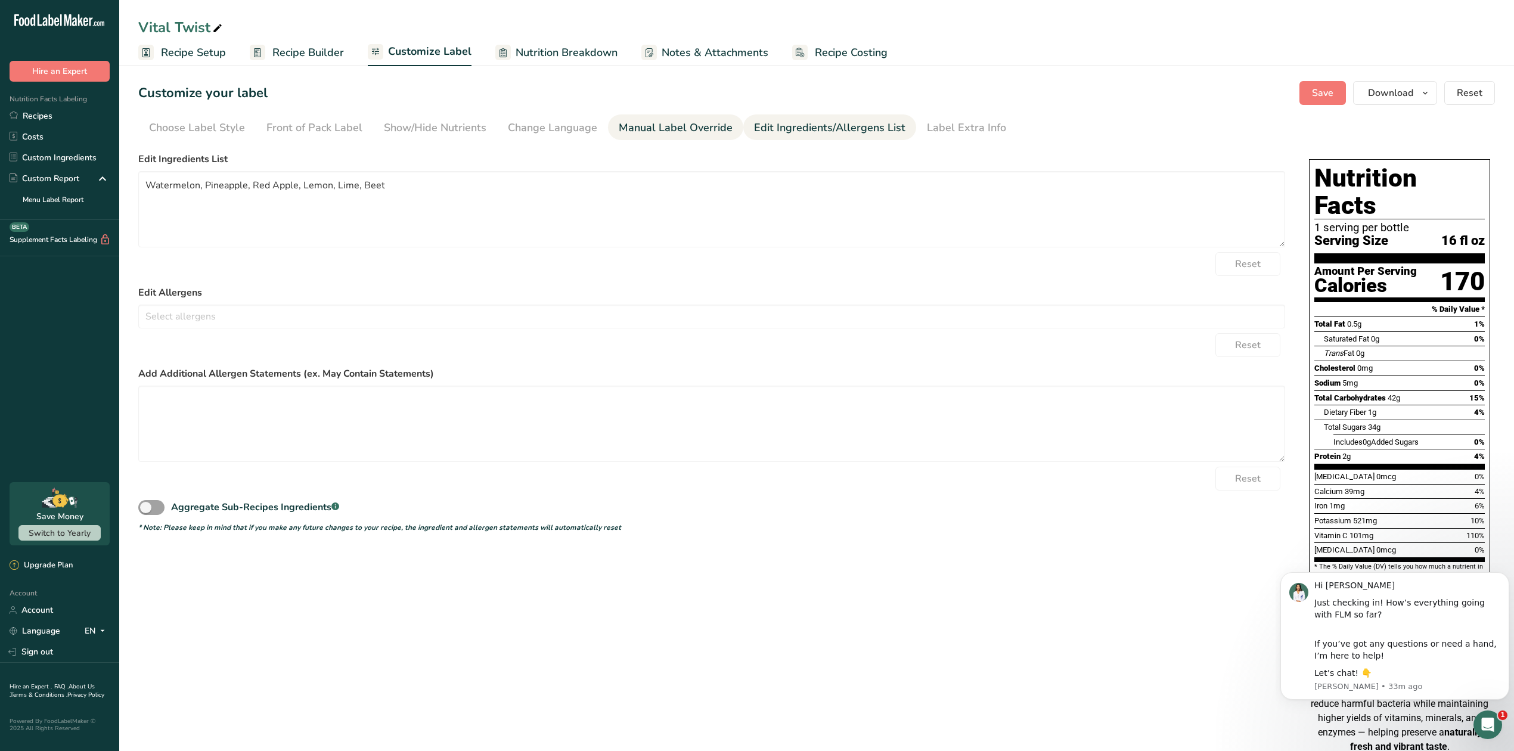
click at [644, 122] on div "Manual Label Override" at bounding box center [676, 128] width 114 height 16
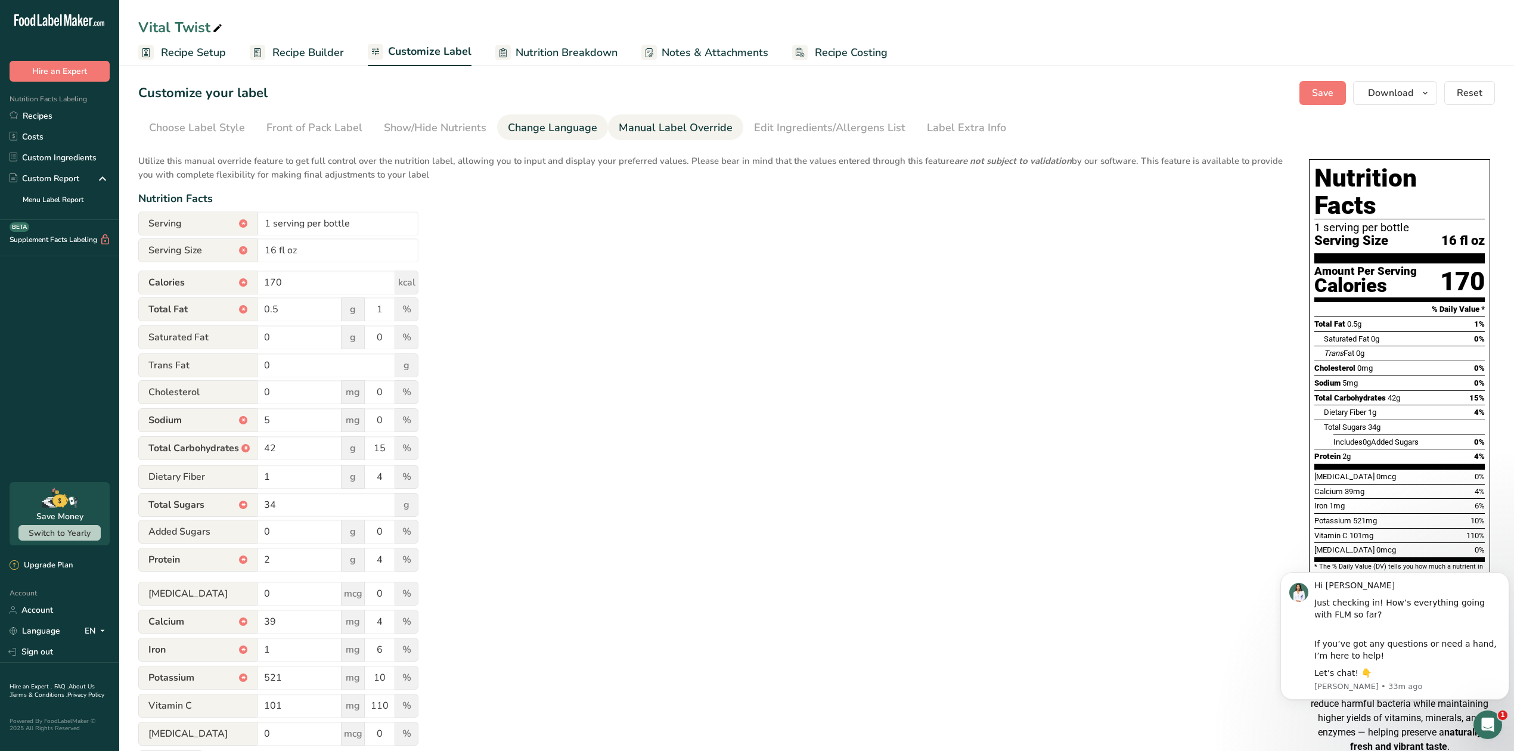
click at [520, 130] on div "Change Language" at bounding box center [552, 128] width 89 height 16
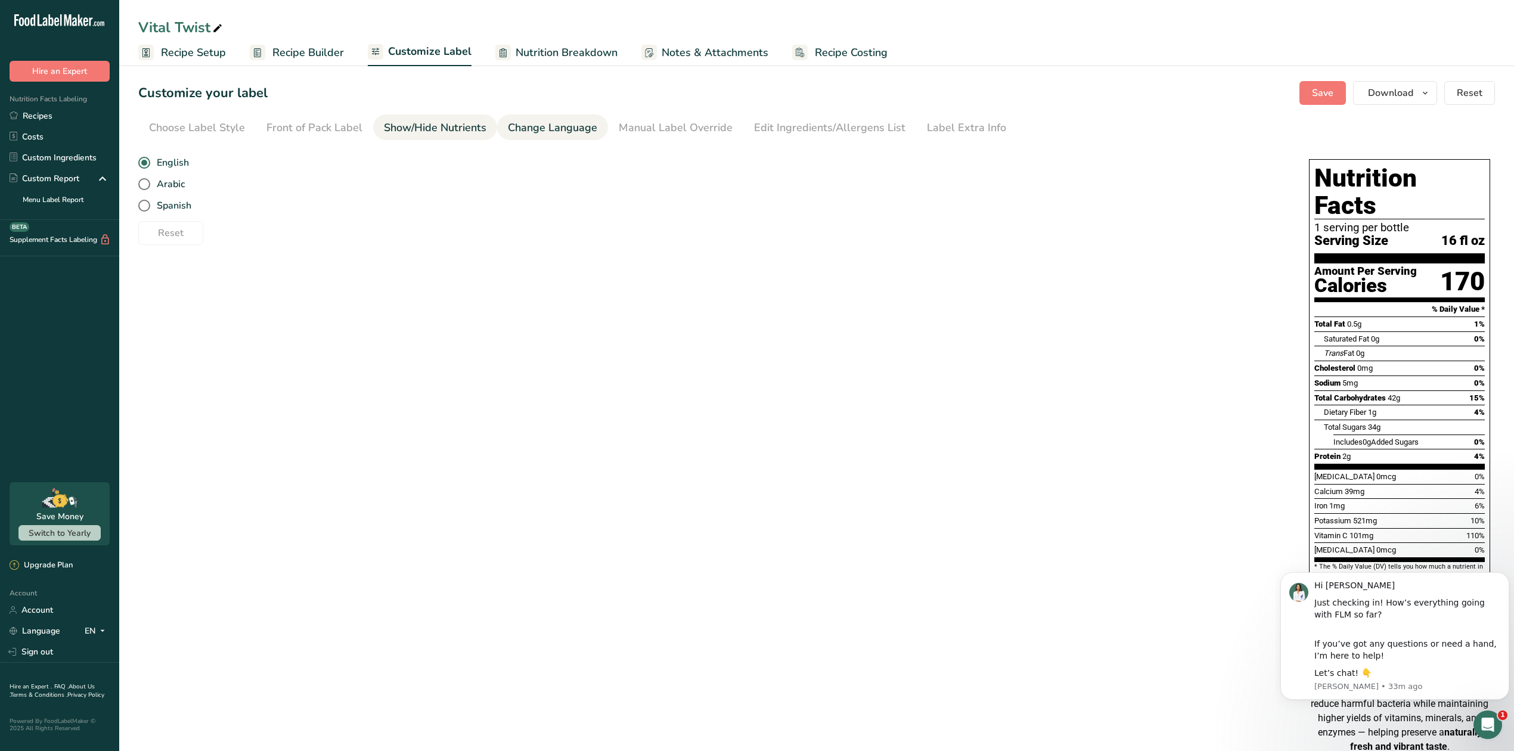
click at [422, 128] on div "Show/Hide Nutrients" at bounding box center [435, 128] width 103 height 16
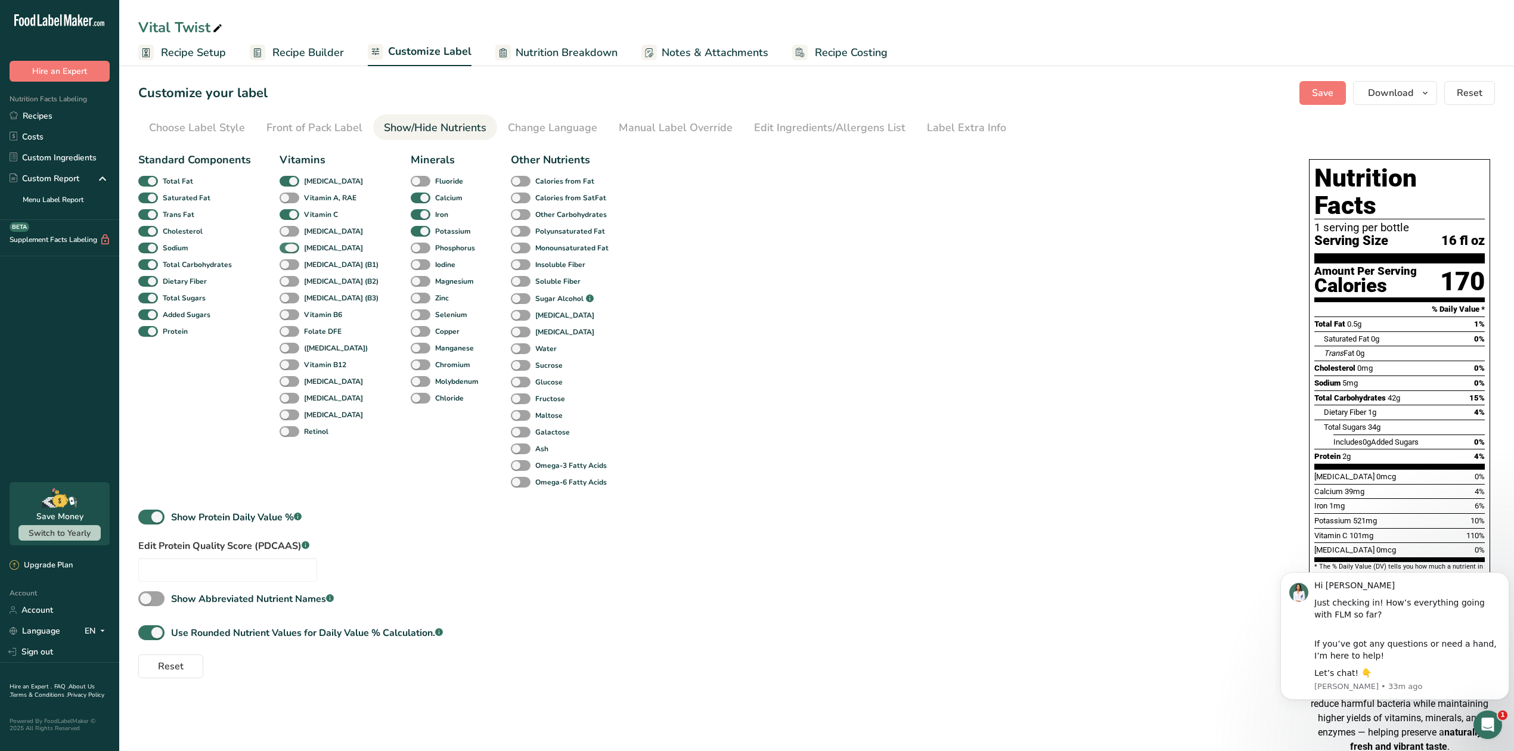
click at [283, 246] on span at bounding box center [290, 248] width 20 height 11
click at [283, 246] on input "[MEDICAL_DATA]" at bounding box center [284, 248] width 8 height 8
checkbox input "false"
click at [1316, 97] on span "Save" at bounding box center [1322, 93] width 21 height 14
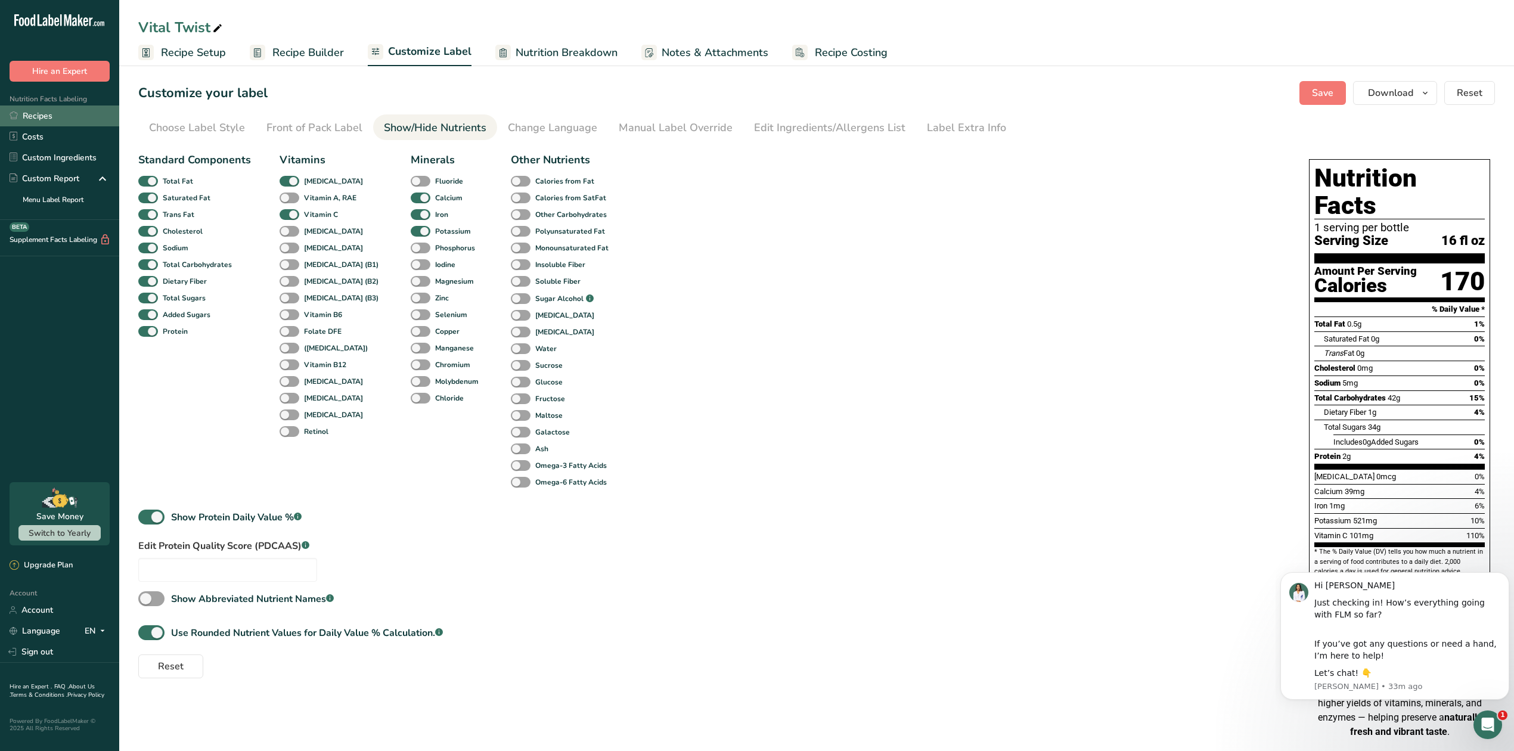
click at [52, 117] on link "Recipes" at bounding box center [59, 116] width 119 height 21
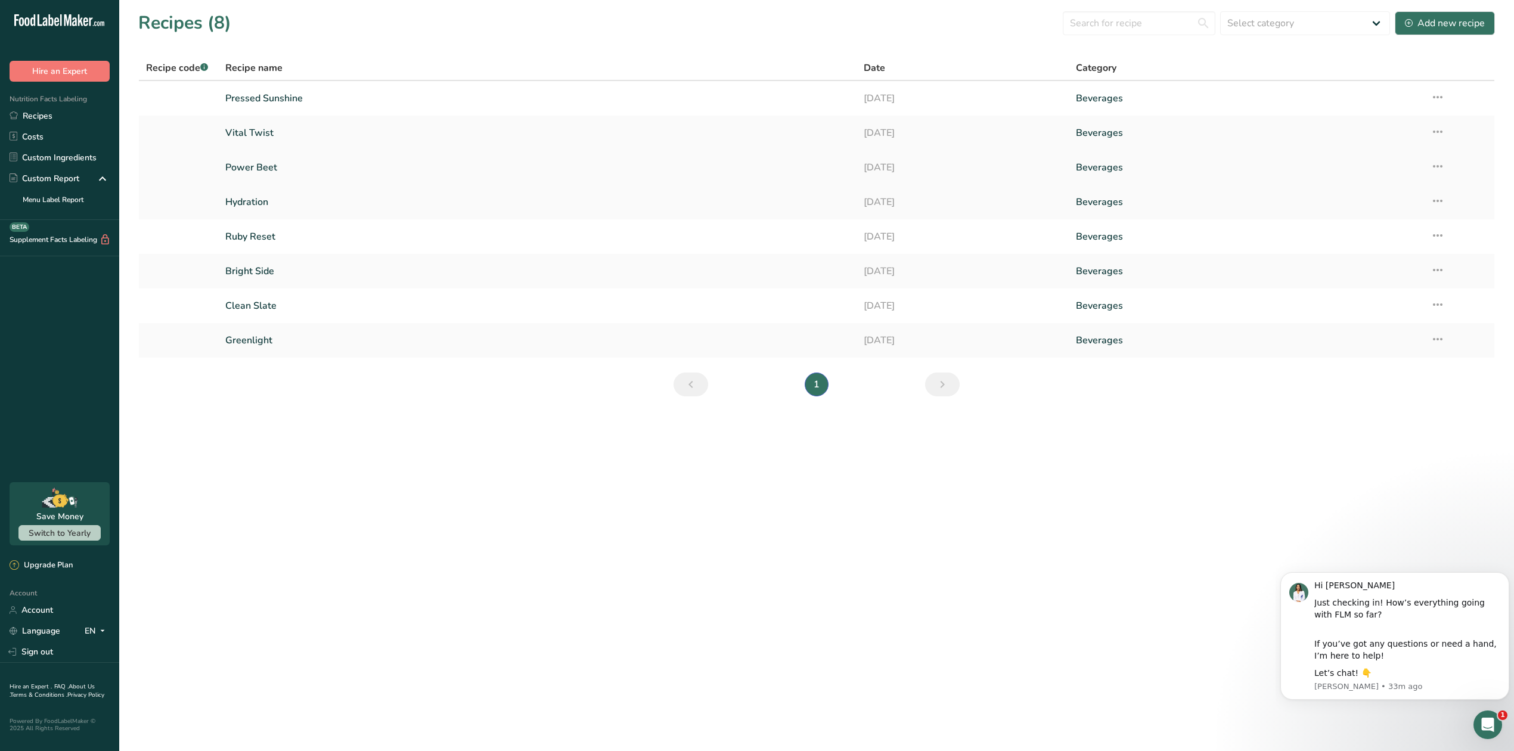
click at [258, 168] on link "Power Beet" at bounding box center [537, 167] width 624 height 25
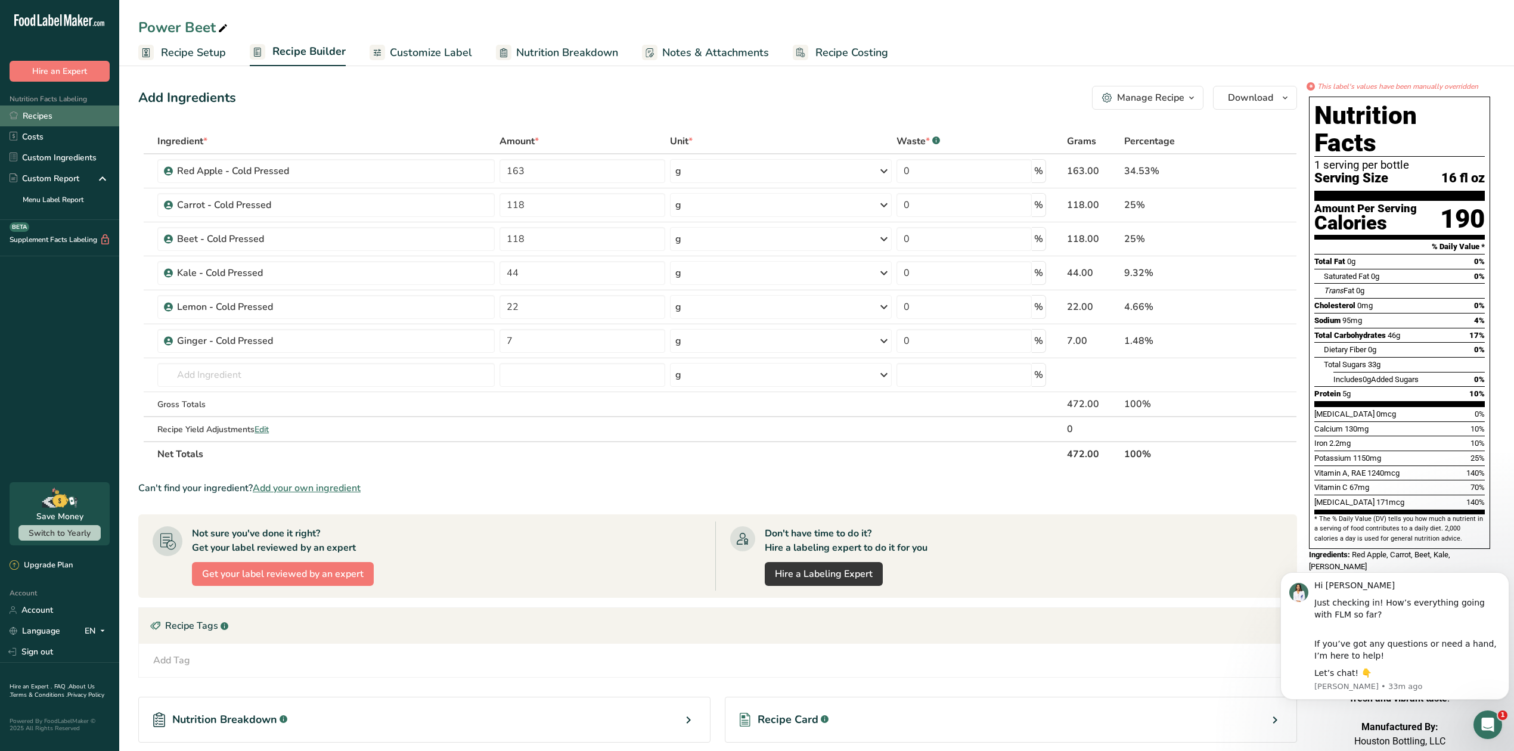
click at [45, 115] on link "Recipes" at bounding box center [59, 116] width 119 height 21
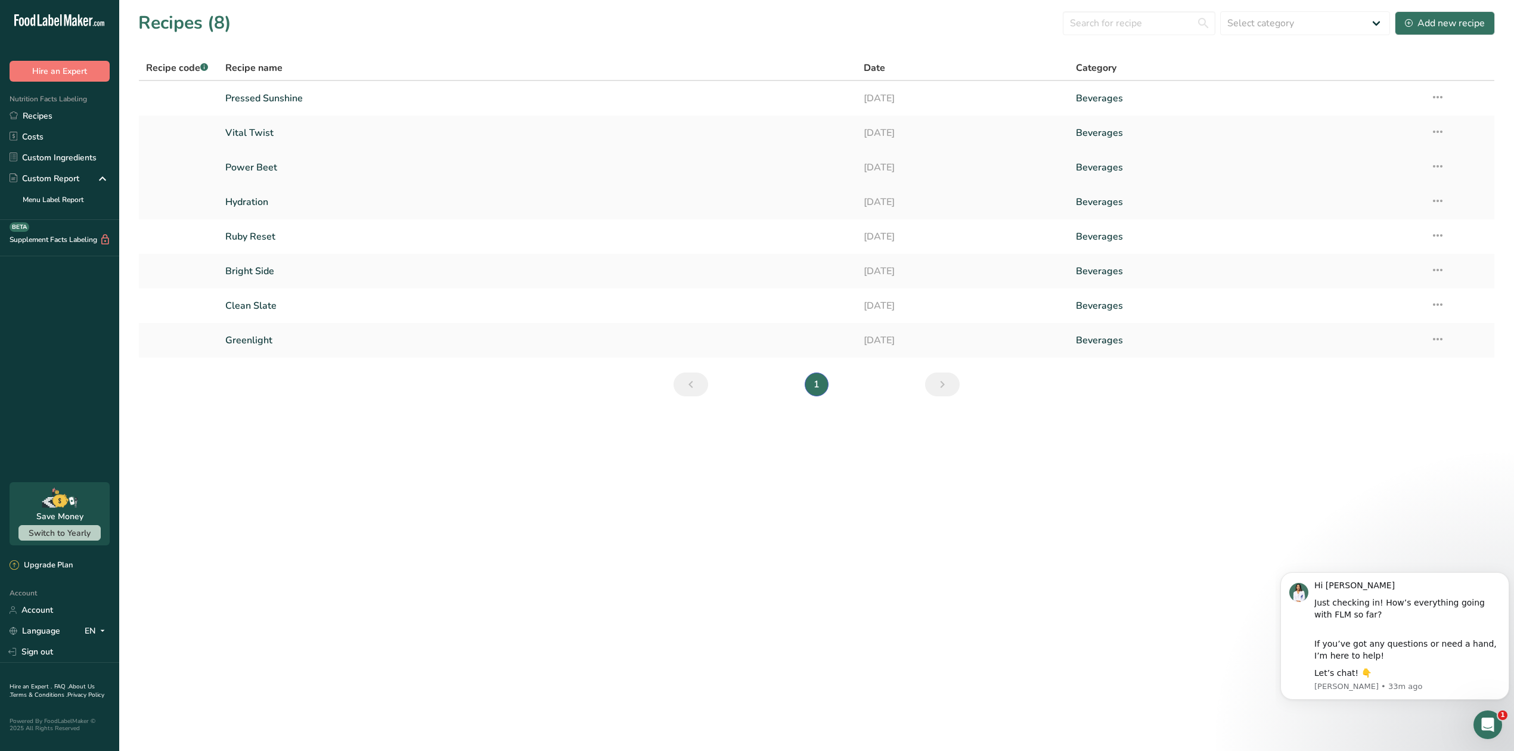
click at [256, 170] on link "Power Beet" at bounding box center [537, 167] width 624 height 25
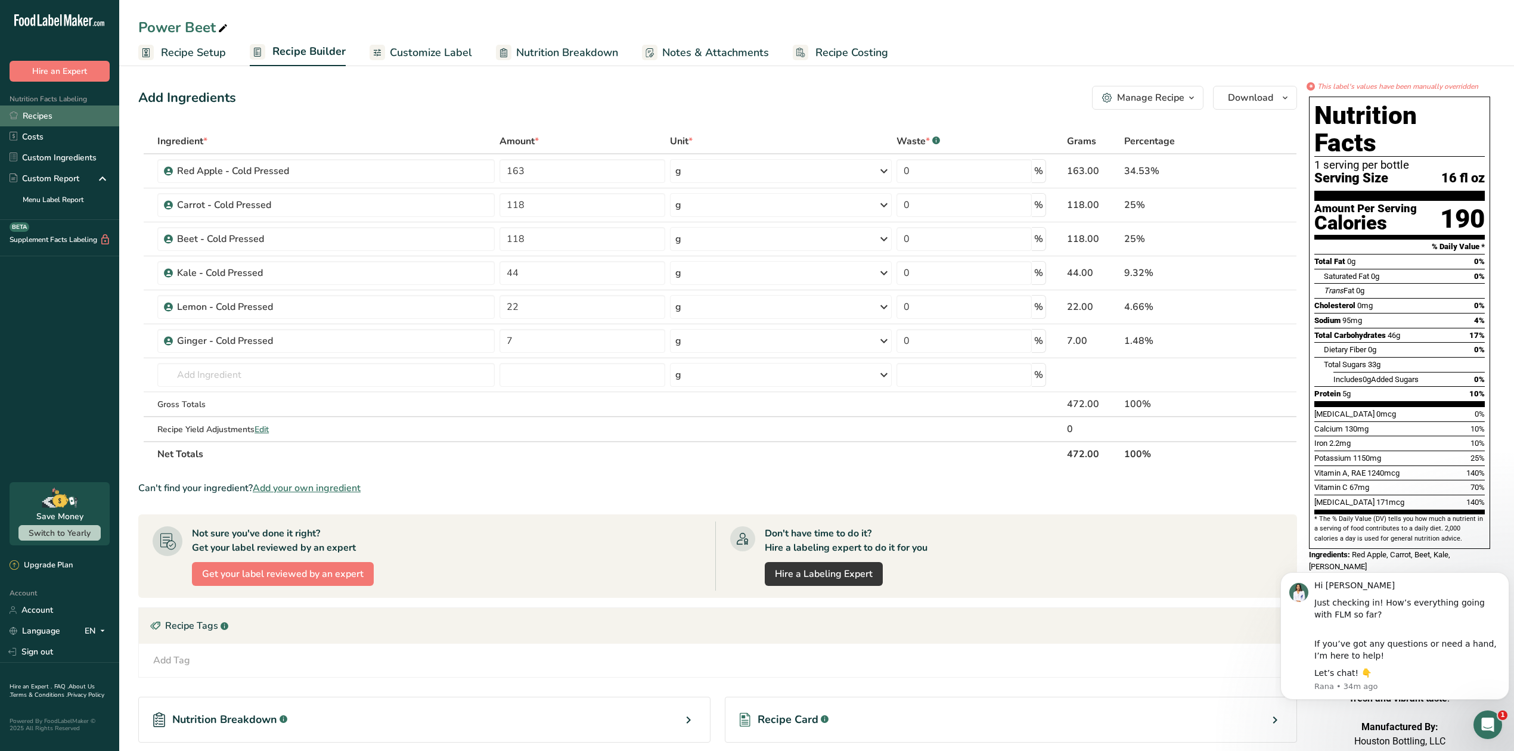
click at [52, 115] on link "Recipes" at bounding box center [59, 116] width 119 height 21
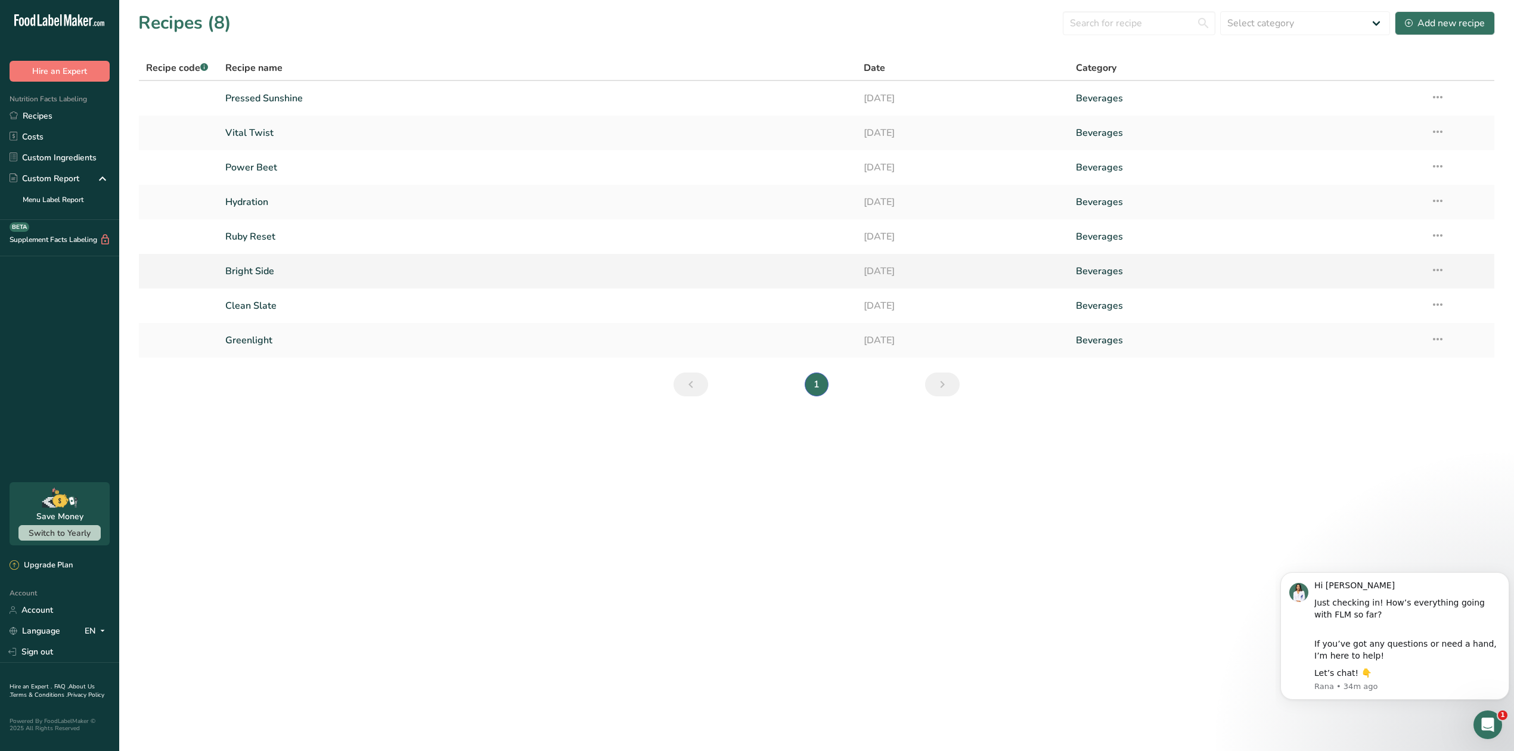
click at [248, 272] on link "Bright Side" at bounding box center [537, 271] width 624 height 25
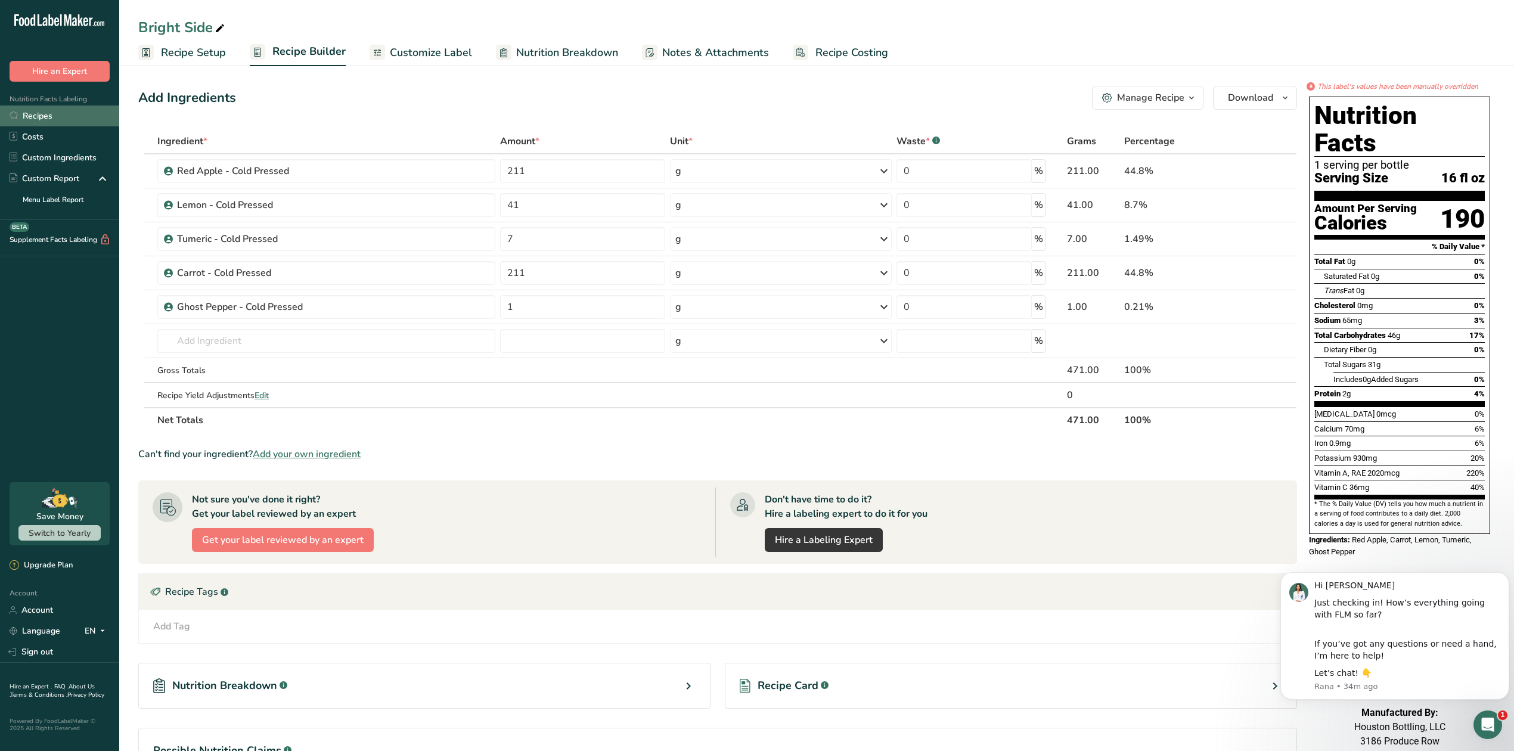
click at [57, 120] on link "Recipes" at bounding box center [59, 116] width 119 height 21
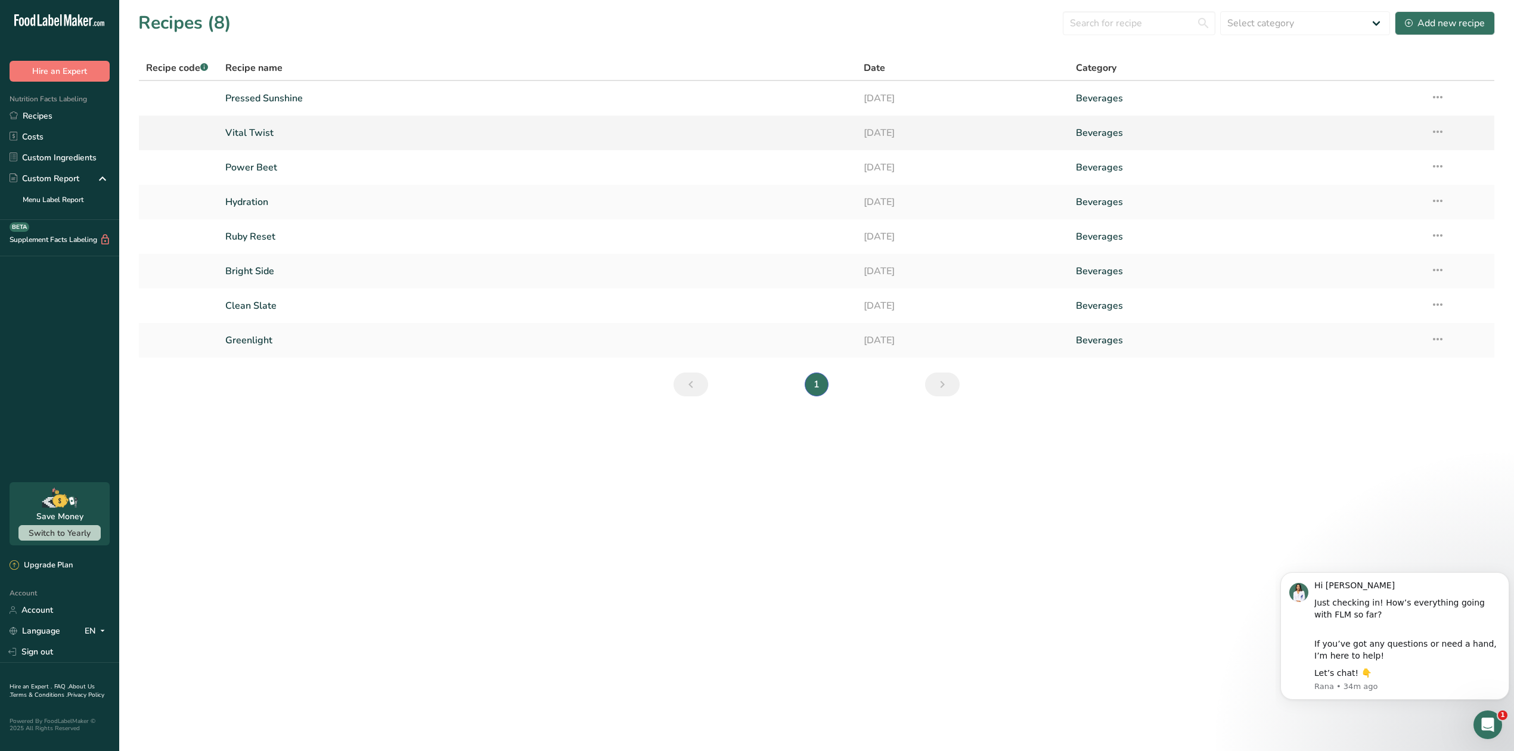
click at [256, 137] on link "Vital Twist" at bounding box center [537, 132] width 624 height 25
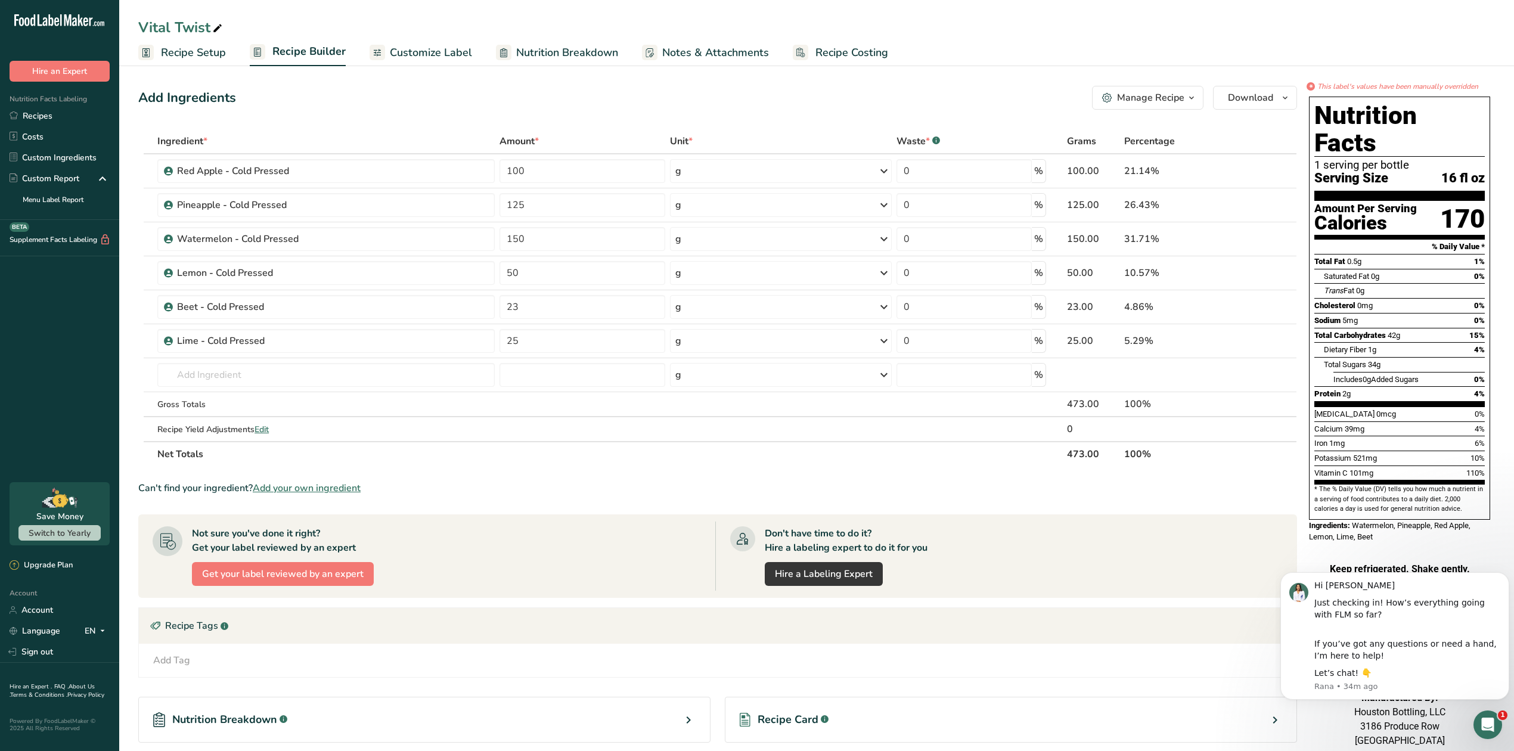
click at [466, 56] on span "Customize Label" at bounding box center [431, 53] width 82 height 16
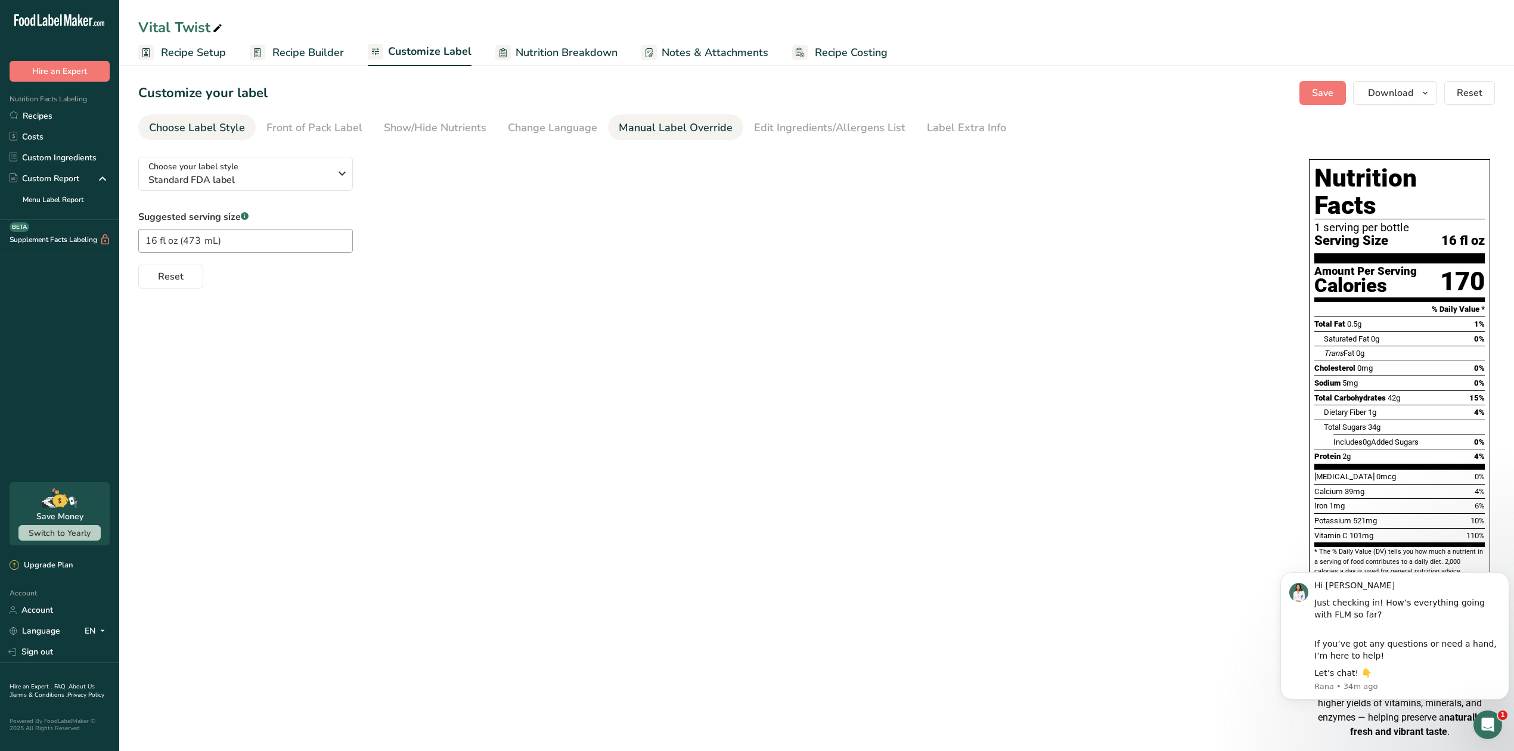
click at [653, 134] on div "Manual Label Override" at bounding box center [676, 128] width 114 height 16
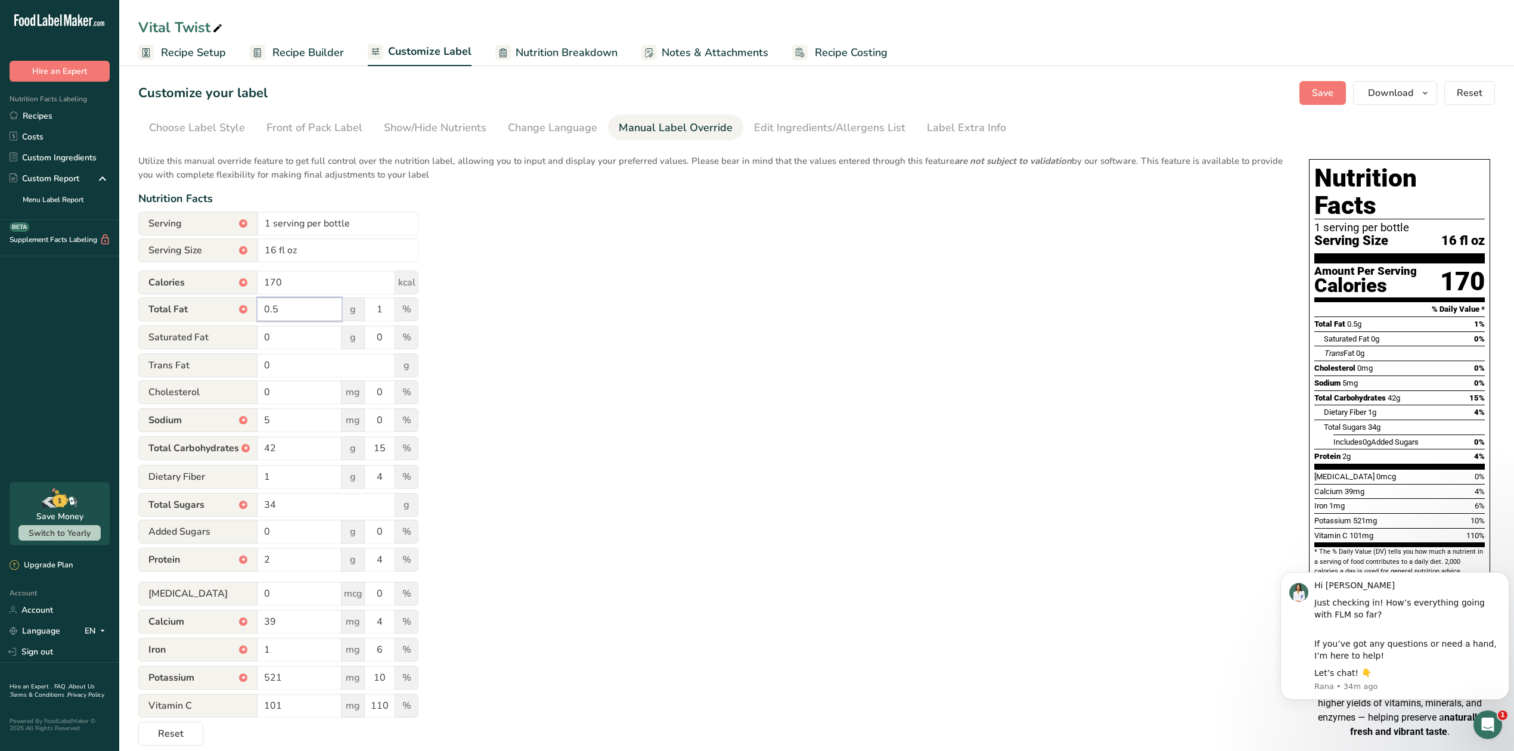
click at [284, 306] on input "0.5" at bounding box center [300, 309] width 84 height 24
type input "0"
click at [517, 349] on div "Utilize this manual override feature to get full control over the nutrition lab…" at bounding box center [711, 446] width 1147 height 598
click at [383, 308] on input "1" at bounding box center [380, 309] width 30 height 24
type input "0"
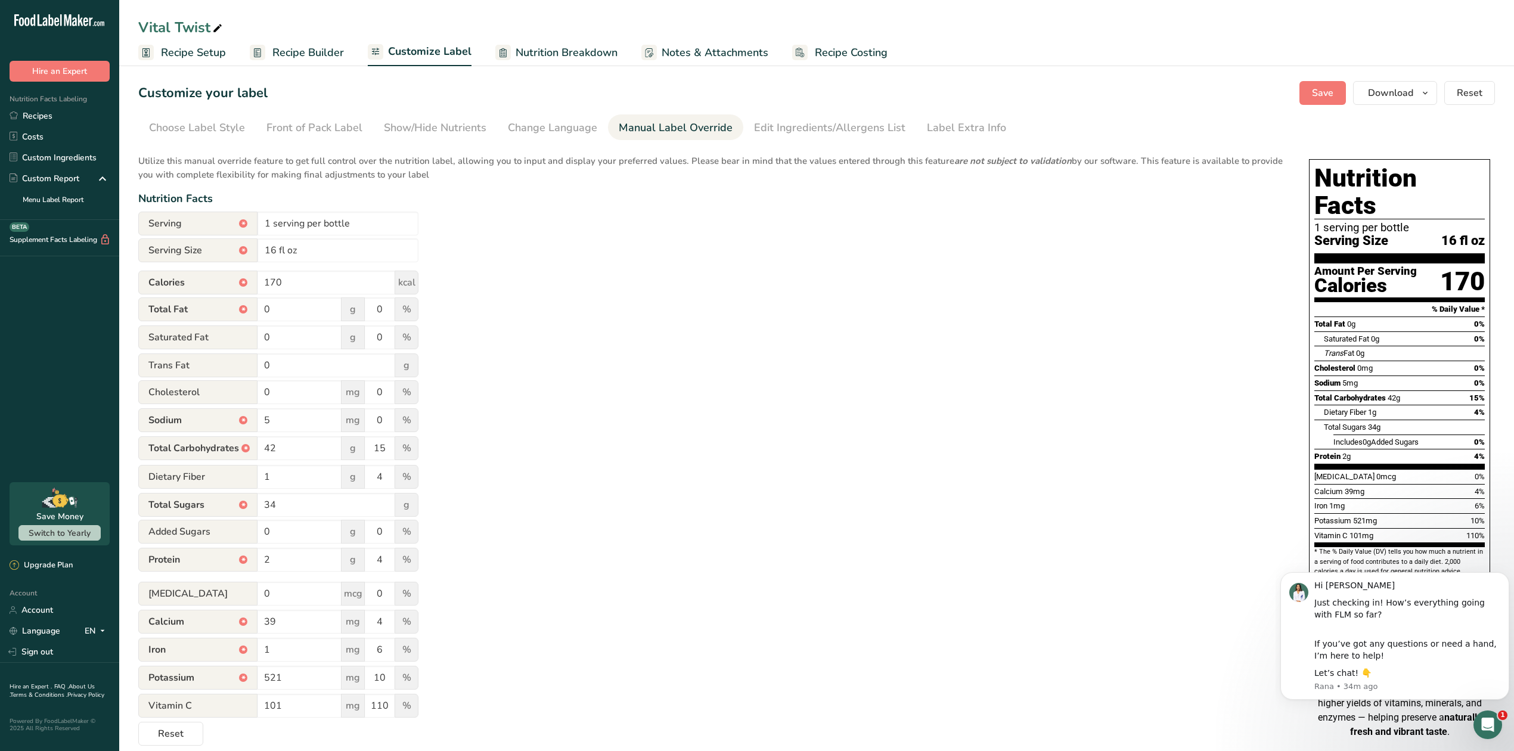
click at [494, 310] on div "Utilize this manual override feature to get full control over the nutrition lab…" at bounding box center [711, 446] width 1147 height 598
click at [1327, 95] on span "Save" at bounding box center [1322, 93] width 21 height 14
click at [1308, 85] on button "Save" at bounding box center [1323, 93] width 46 height 24
